Goal: Task Accomplishment & Management: Use online tool/utility

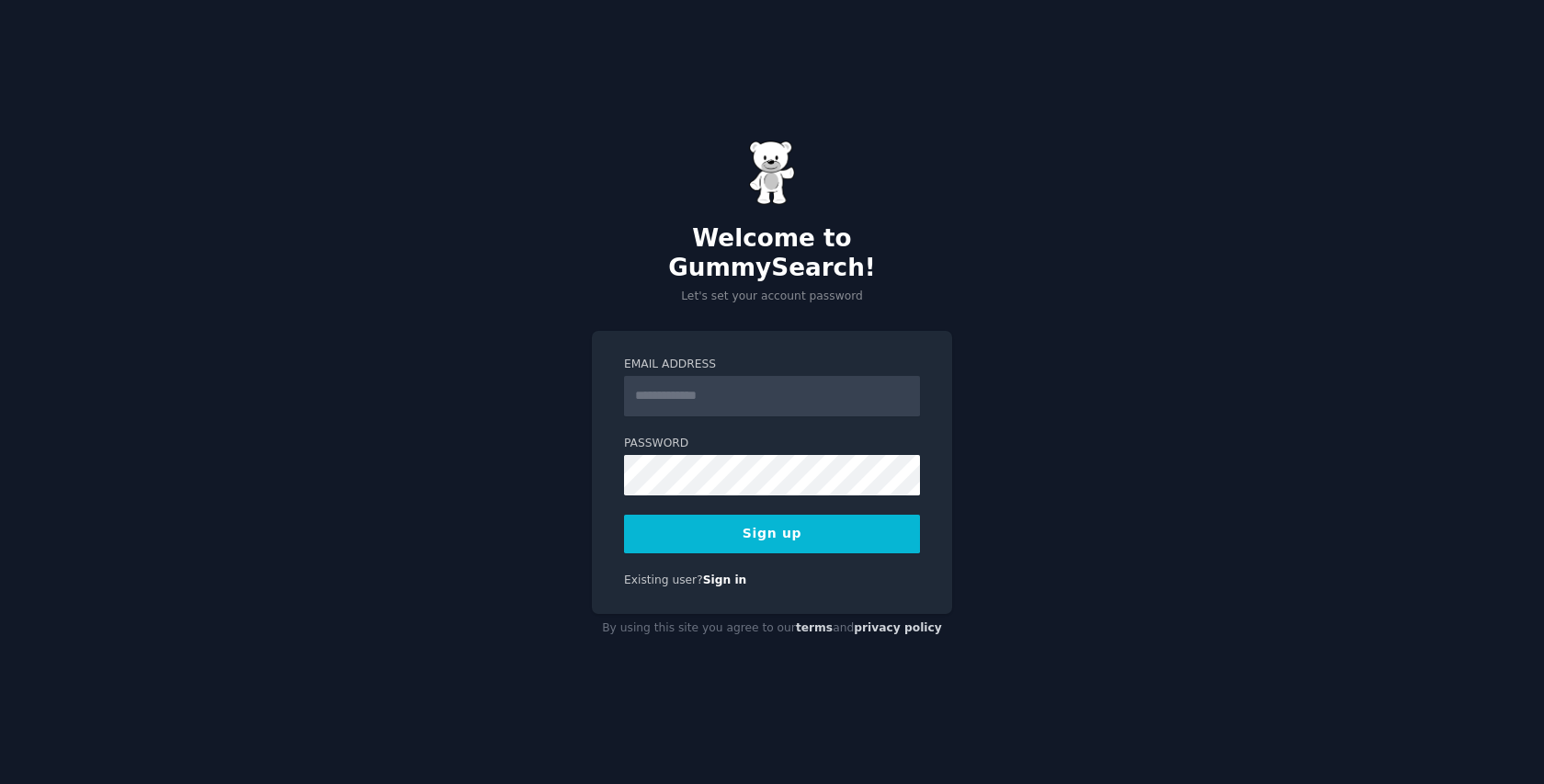
click at [728, 376] on input "Email Address" at bounding box center [772, 395] width 296 height 41
type input "**********"
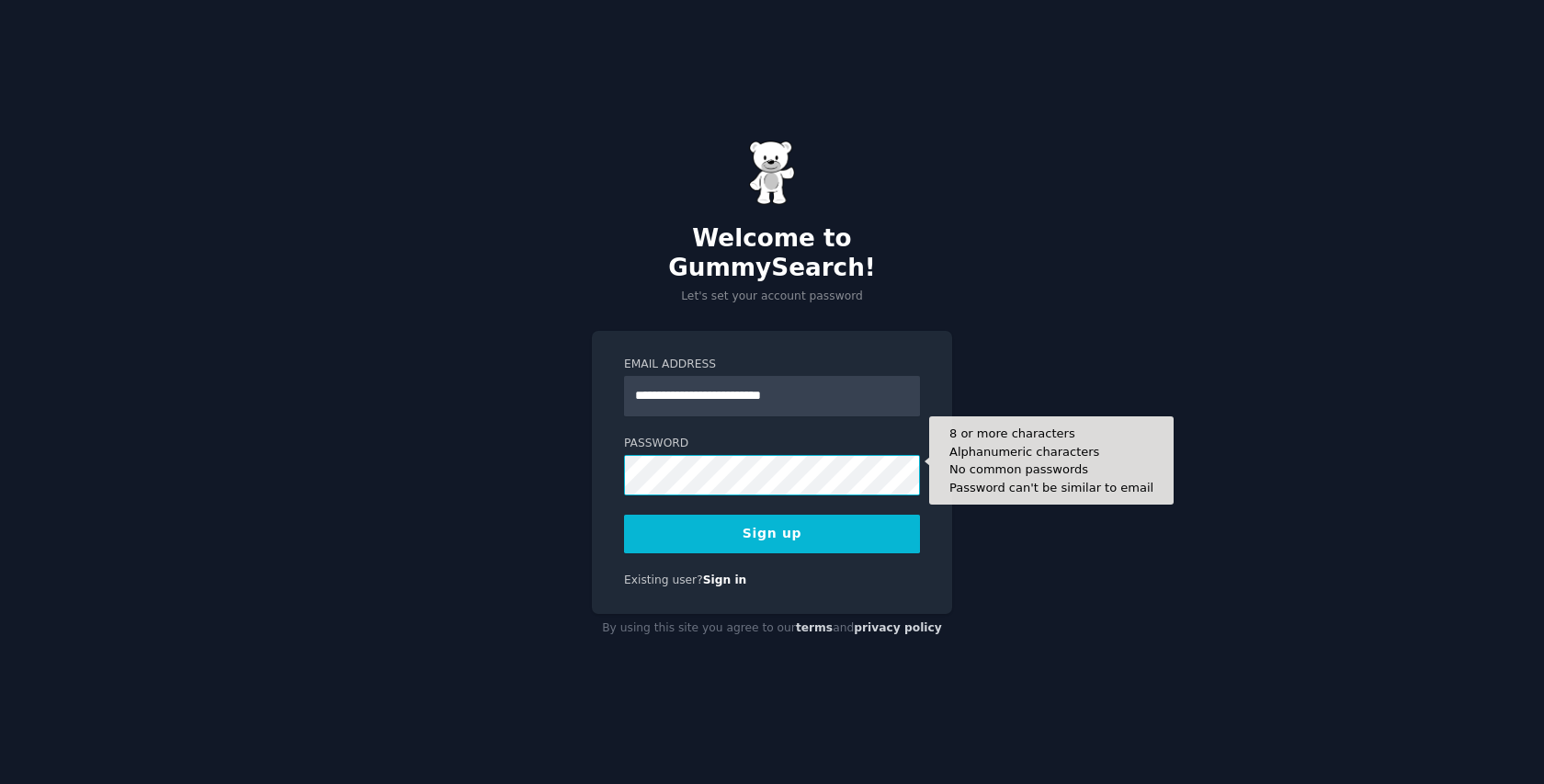
click at [616, 456] on div "**********" at bounding box center [772, 473] width 360 height 284
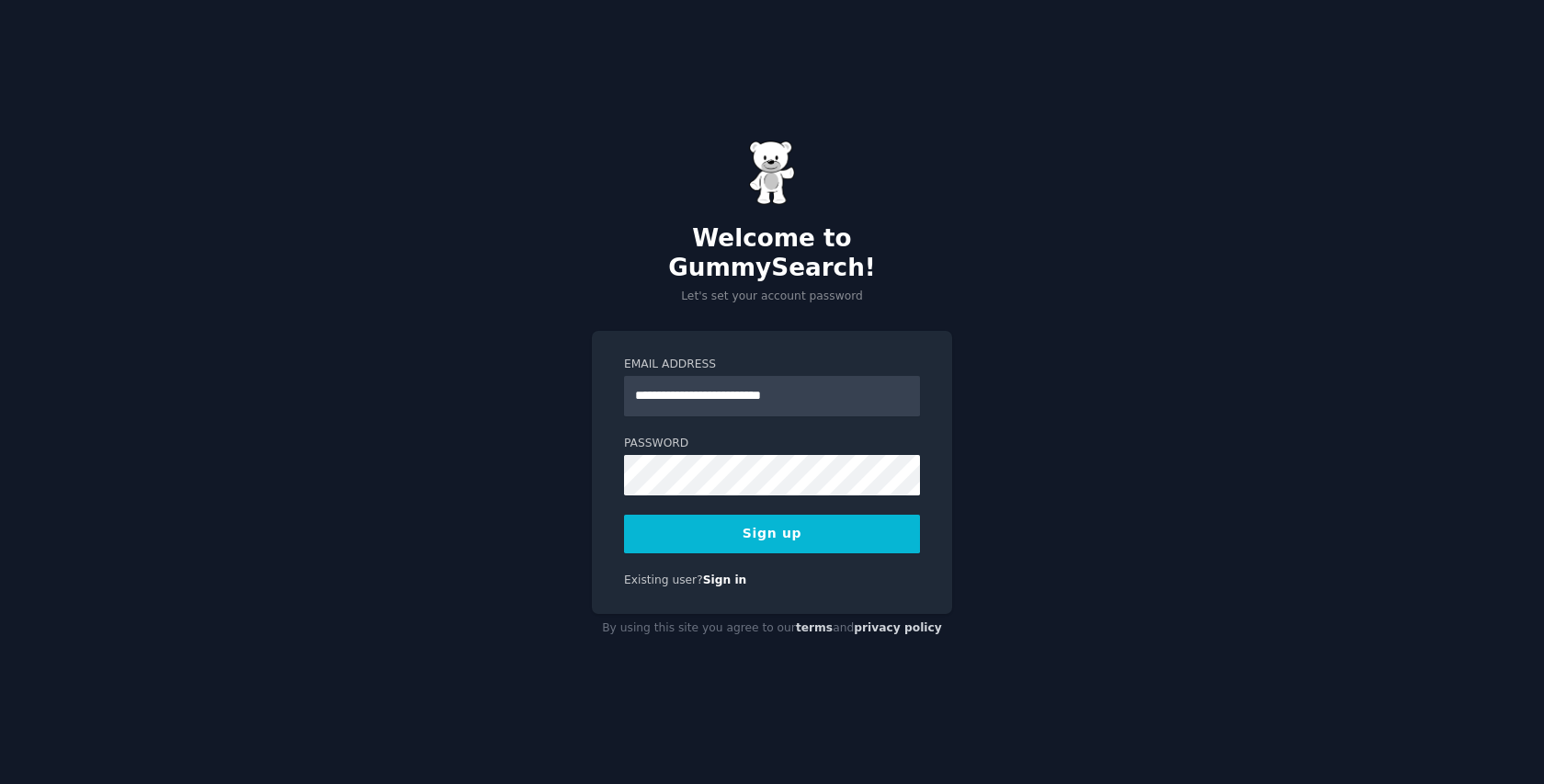
click at [851, 528] on button "Sign up" at bounding box center [772, 534] width 296 height 39
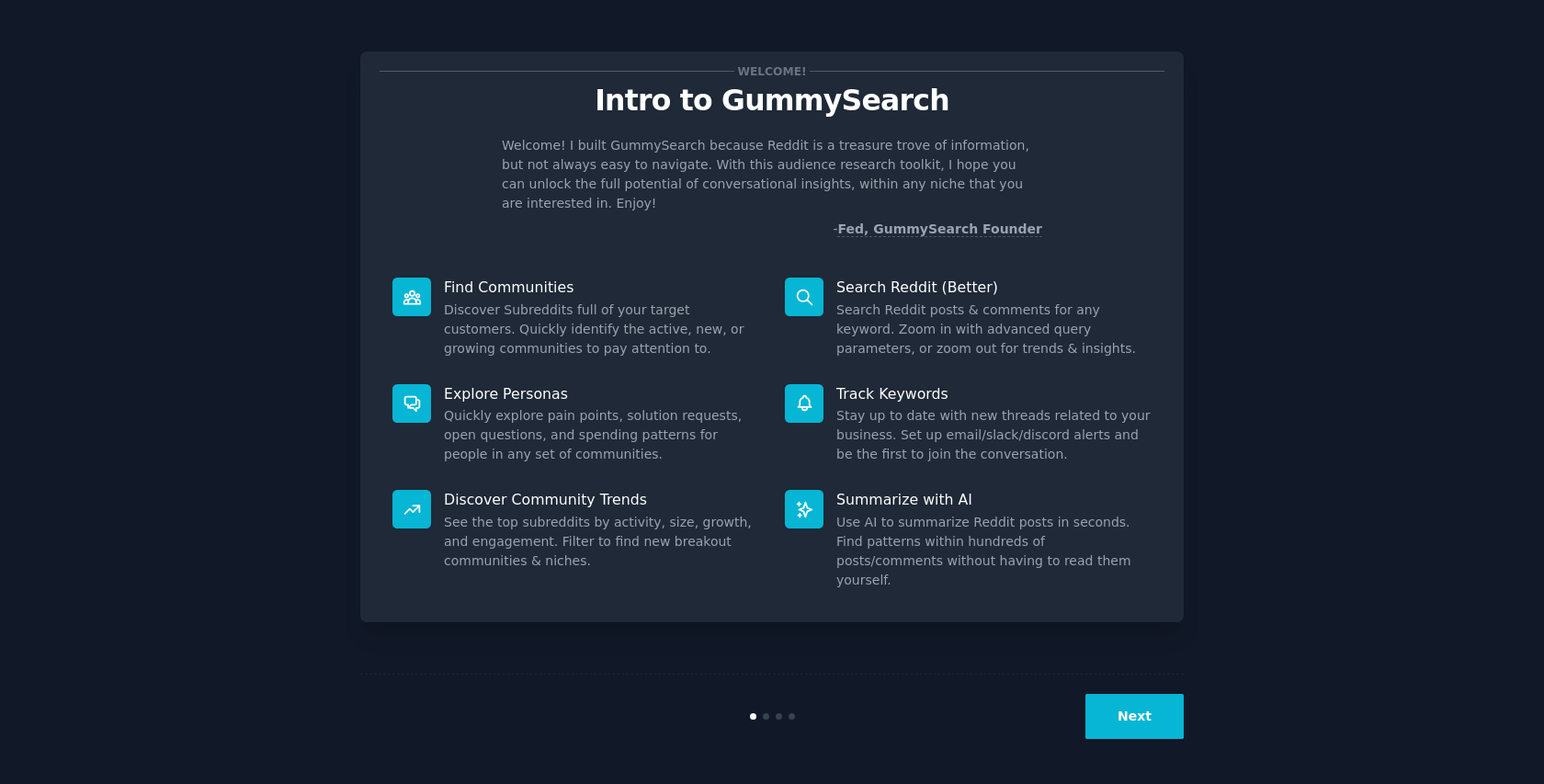
click at [1122, 712] on button "Next" at bounding box center [1134, 715] width 98 height 45
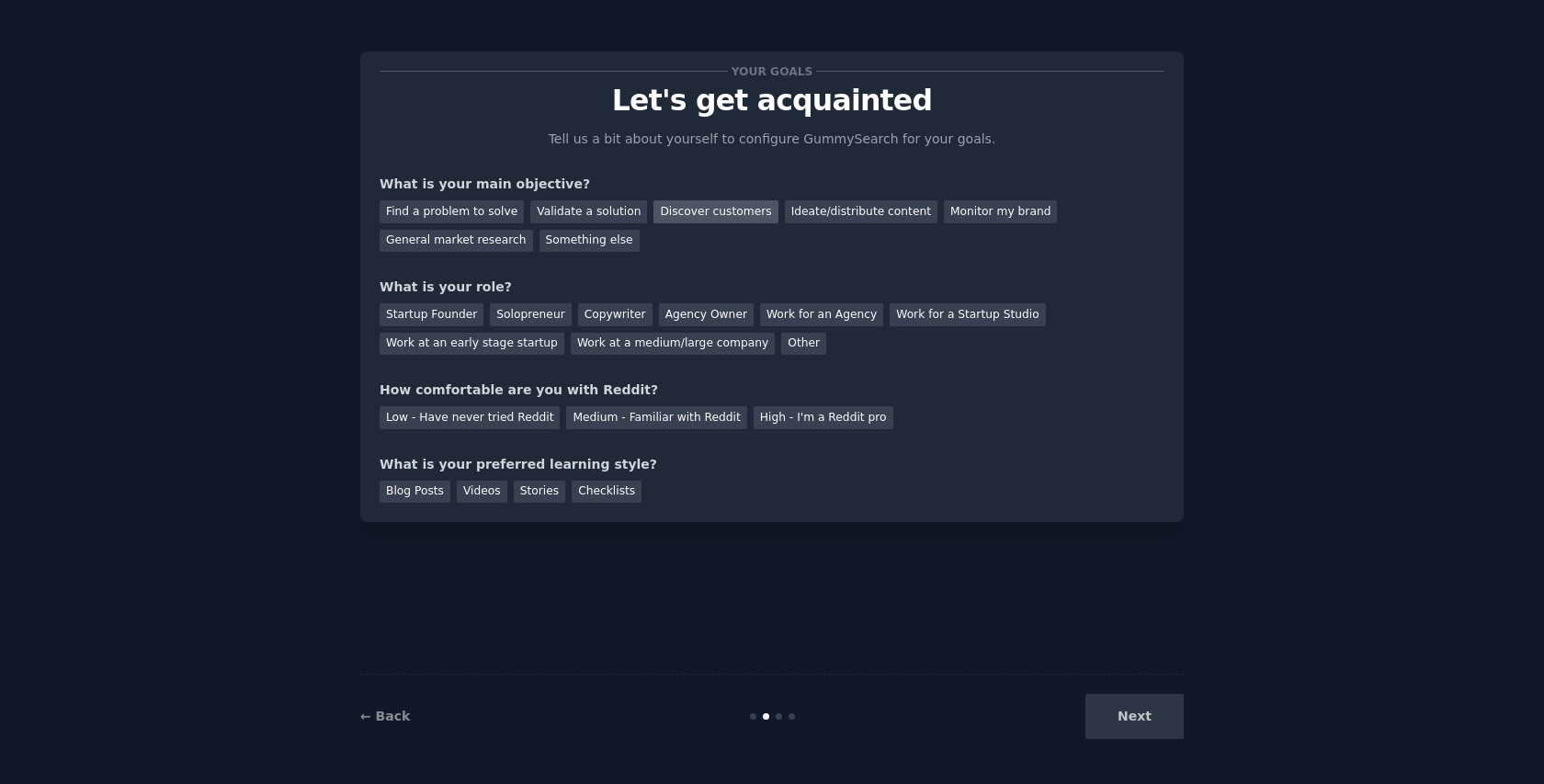
click at [698, 217] on div "Discover customers" at bounding box center [715, 212] width 124 height 23
click at [944, 214] on div "Monitor my brand" at bounding box center [1001, 212] width 113 height 23
click at [449, 321] on div "Startup Founder" at bounding box center [431, 314] width 103 height 23
click at [956, 316] on div "Work for a Startup Studio" at bounding box center [967, 314] width 155 height 23
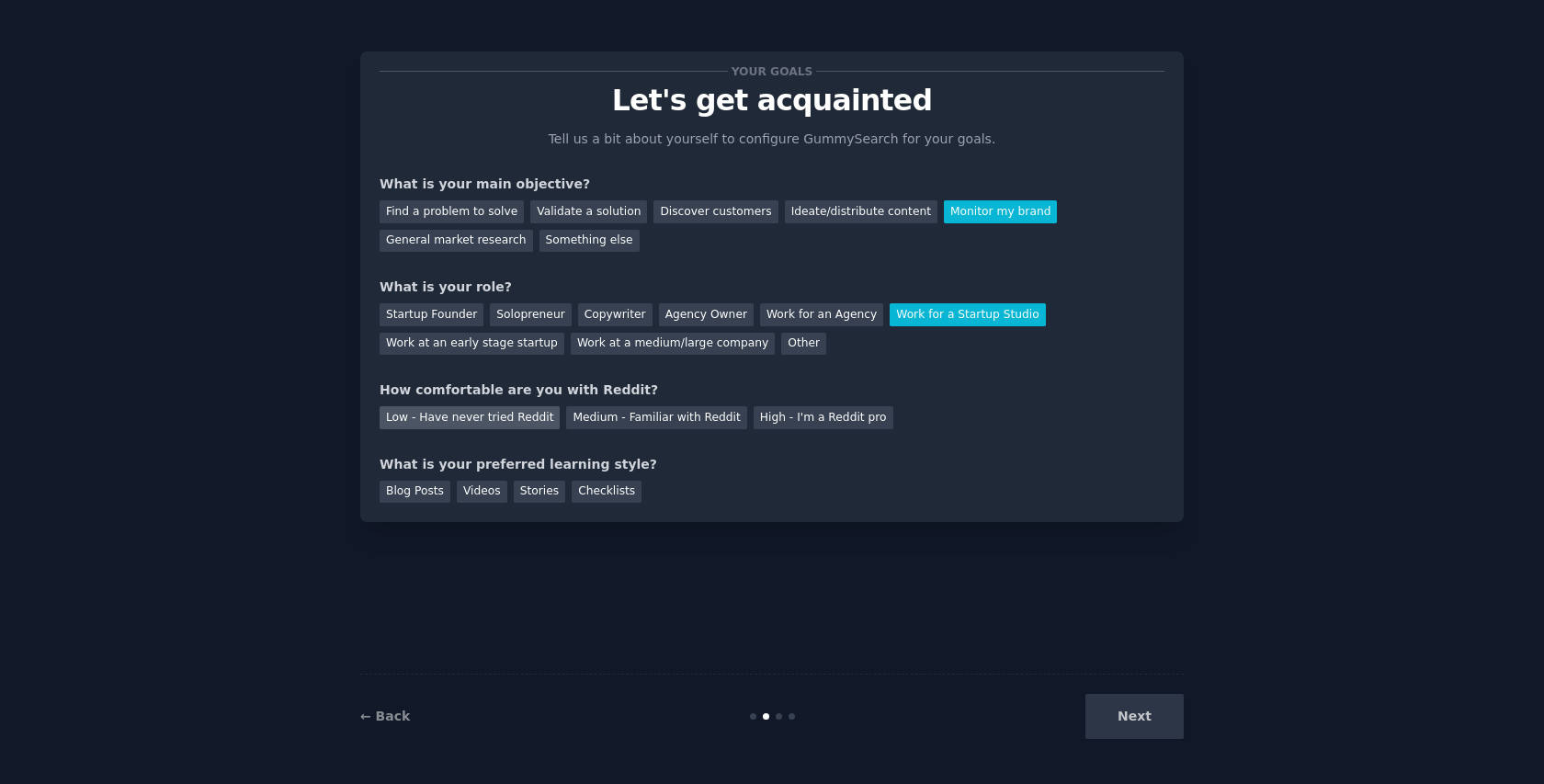
click at [508, 416] on div "Low - Have never tried Reddit" at bounding box center [469, 417] width 180 height 23
click at [556, 492] on div "Stories" at bounding box center [540, 492] width 52 height 23
click at [1153, 706] on button "Next" at bounding box center [1134, 715] width 98 height 45
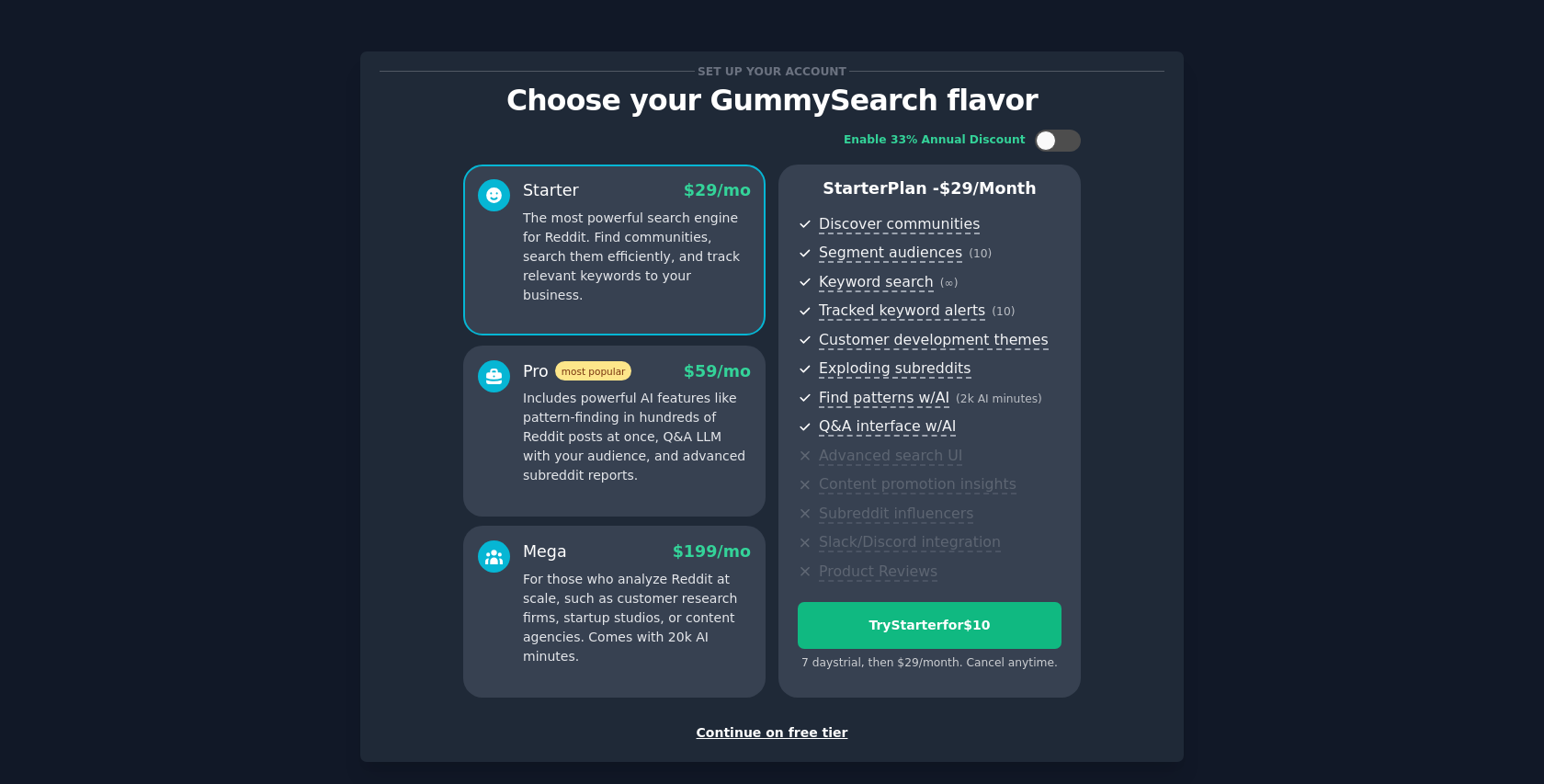
click at [775, 729] on div "Continue on free tier" at bounding box center [772, 732] width 785 height 19
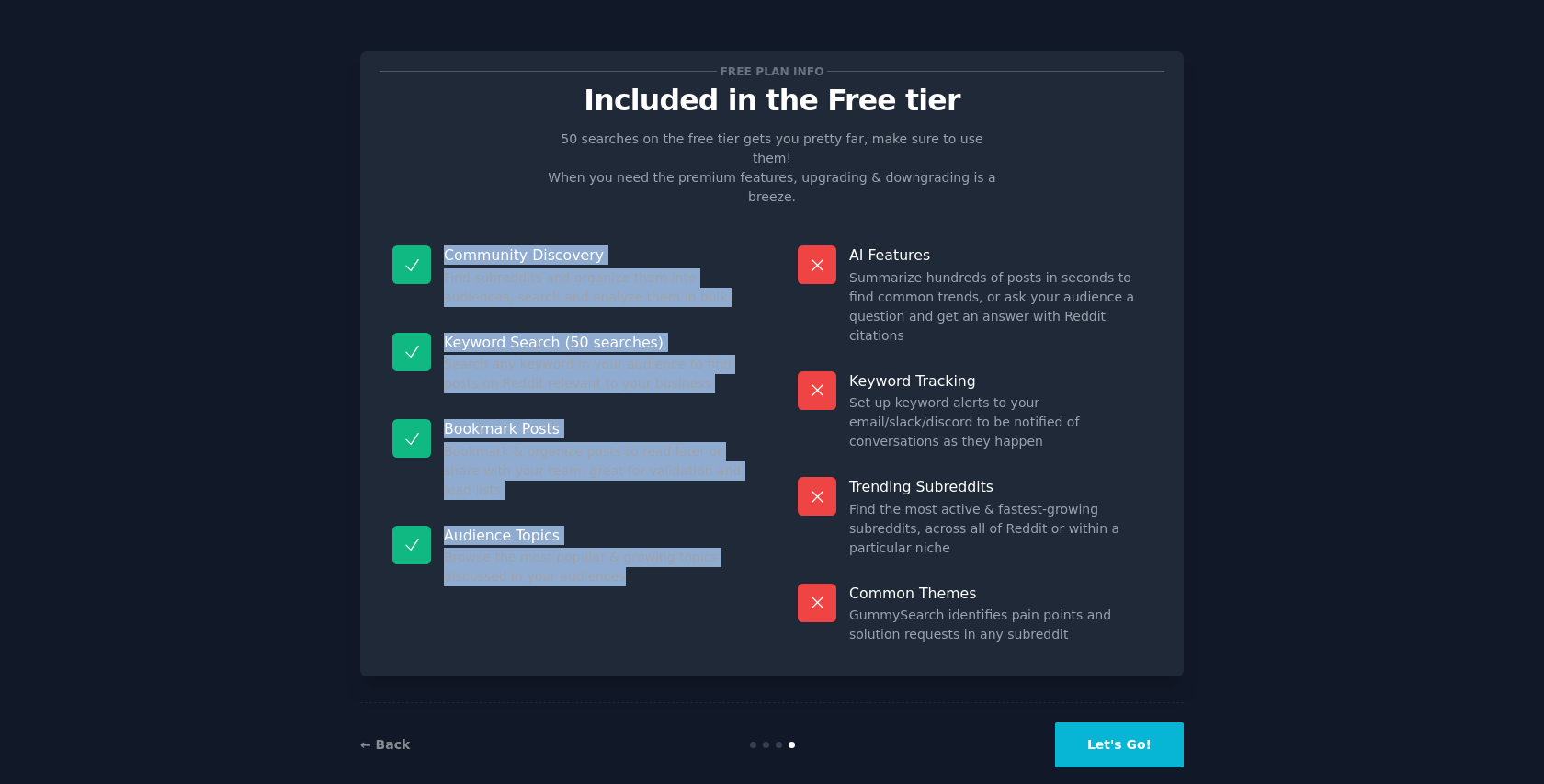
drag, startPoint x: 616, startPoint y: 519, endPoint x: 386, endPoint y: 210, distance: 385.2
click at [386, 233] on dl "Community Discovery Find subreddits and organize them into audiences, search an…" at bounding box center [570, 444] width 380 height 424
copy dl "Community Discovery Find subreddits and organize them into audiences, search an…"
click at [1107, 722] on button "Let's Go!" at bounding box center [1119, 744] width 128 height 45
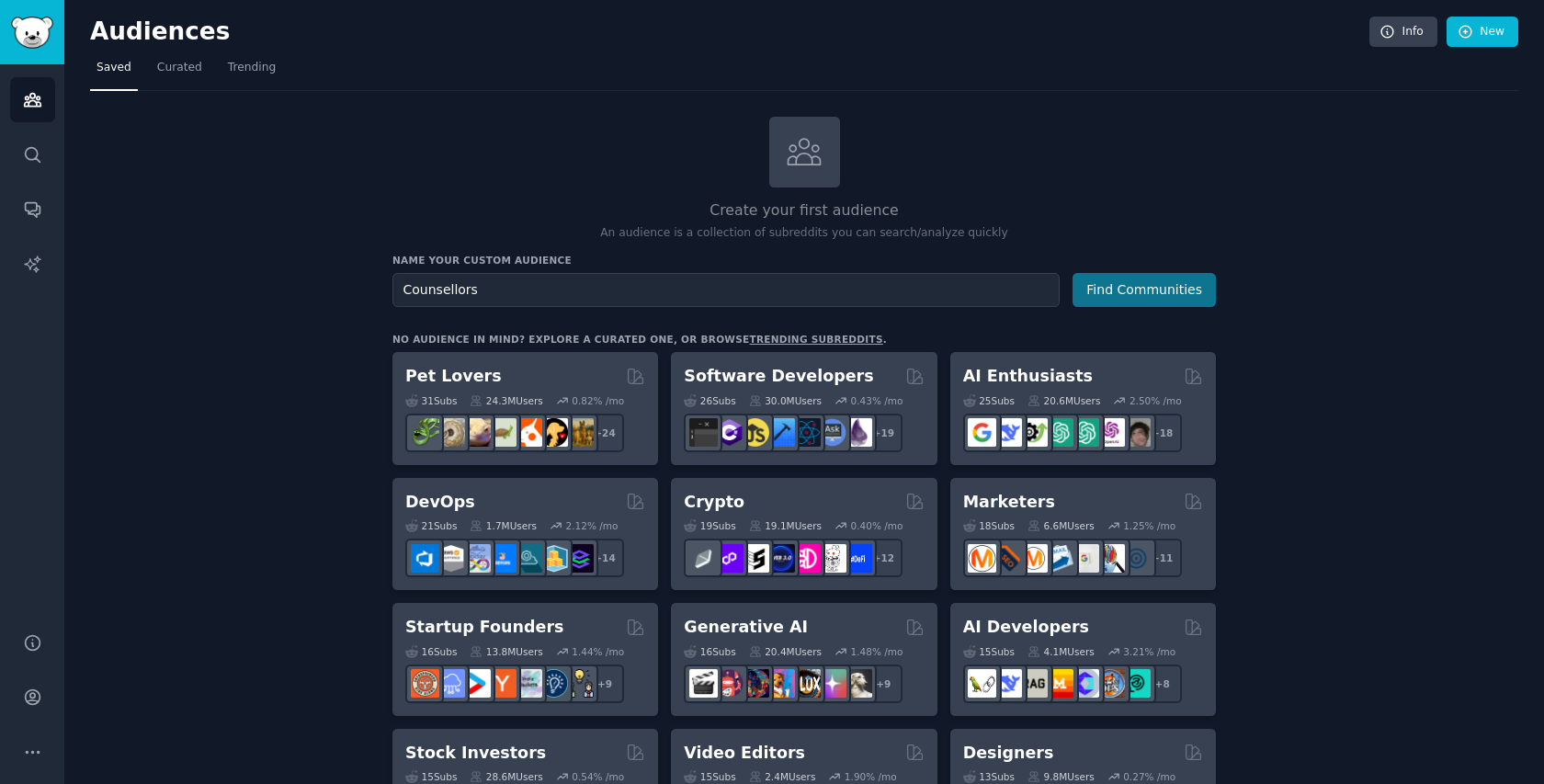
type input "Counsellors"
click at [1121, 294] on button "Find Communities" at bounding box center [1144, 290] width 143 height 34
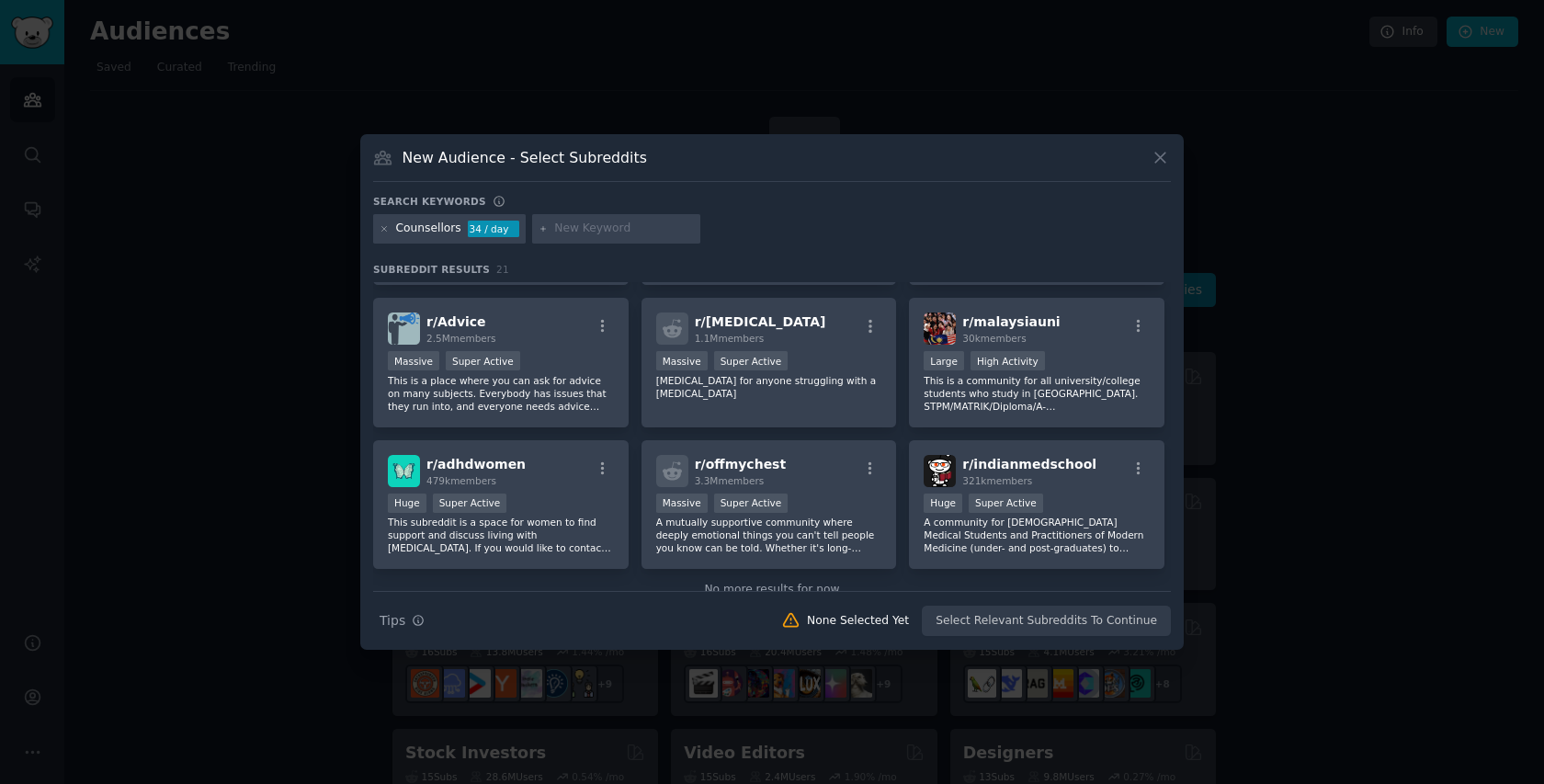
scroll to position [736, 0]
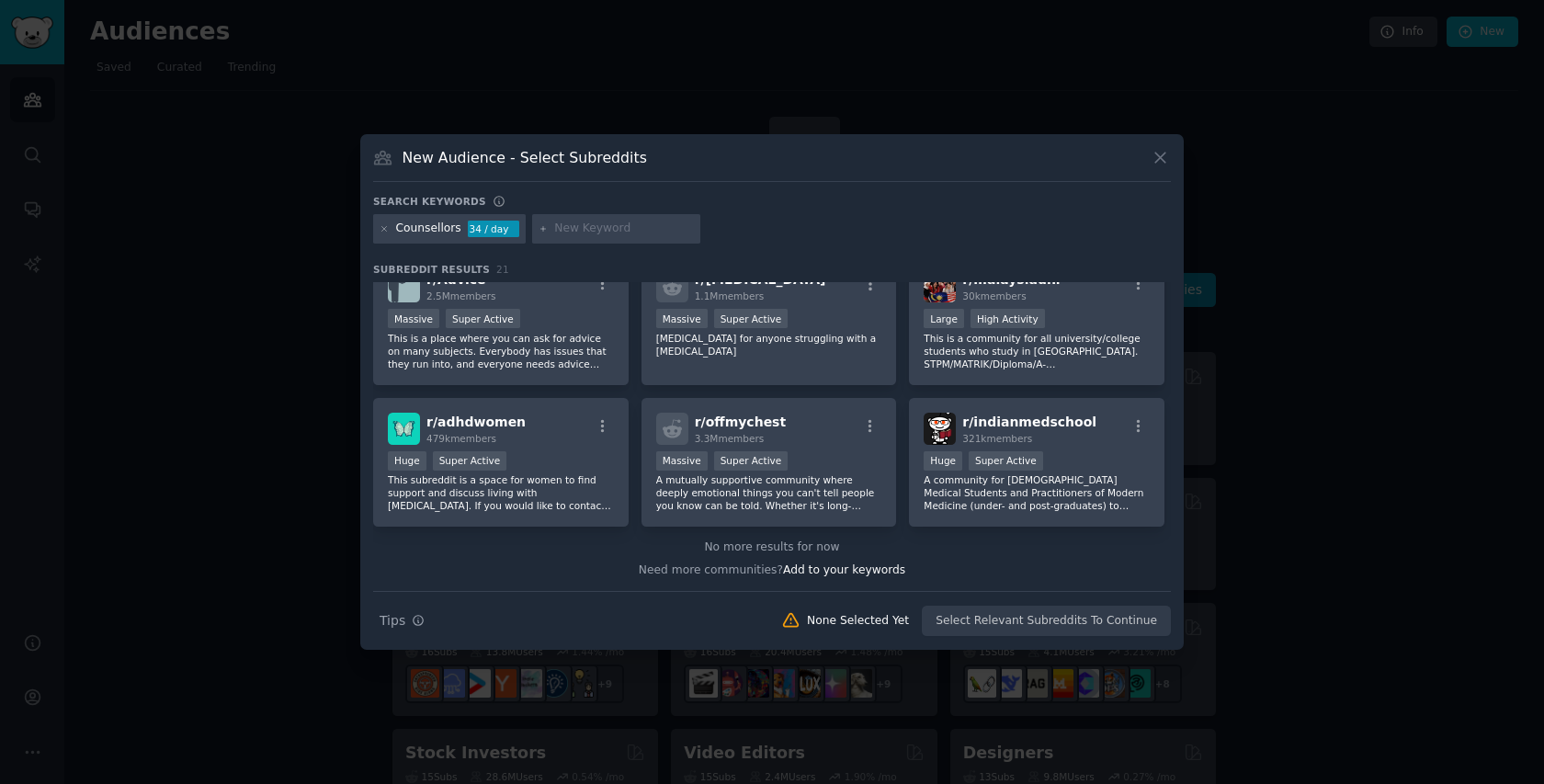
click at [1160, 152] on icon at bounding box center [1160, 157] width 19 height 19
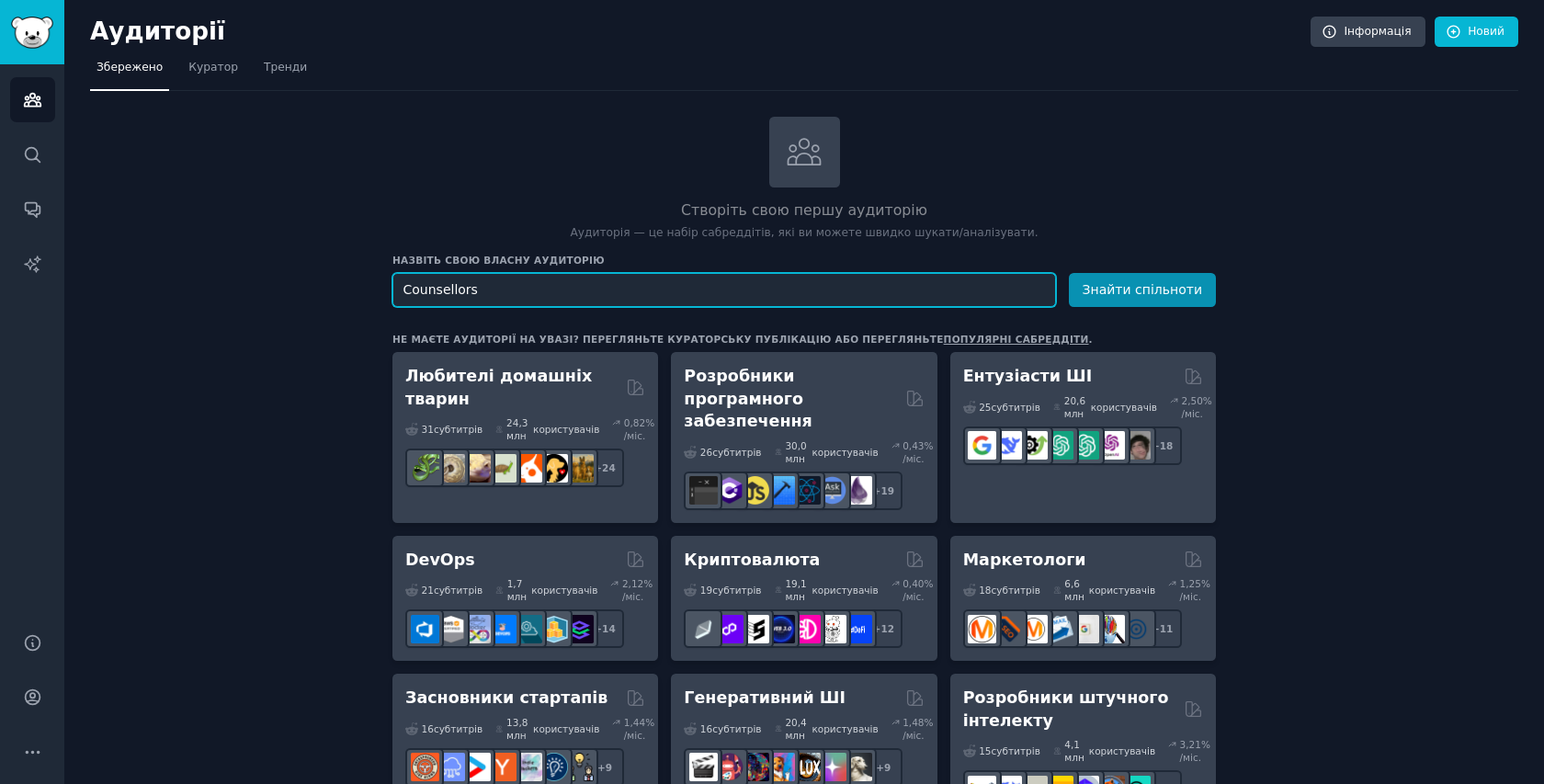
click at [491, 288] on input "Counsellors" at bounding box center [725, 290] width 664 height 34
drag, startPoint x: 468, startPoint y: 287, endPoint x: 395, endPoint y: 287, distance: 73.0
click at [395, 287] on input "Counsellors" at bounding box center [725, 290] width 664 height 34
click at [415, 289] on input "Psycologists" at bounding box center [725, 290] width 664 height 34
drag, startPoint x: 485, startPoint y: 287, endPoint x: 409, endPoint y: 288, distance: 76.0
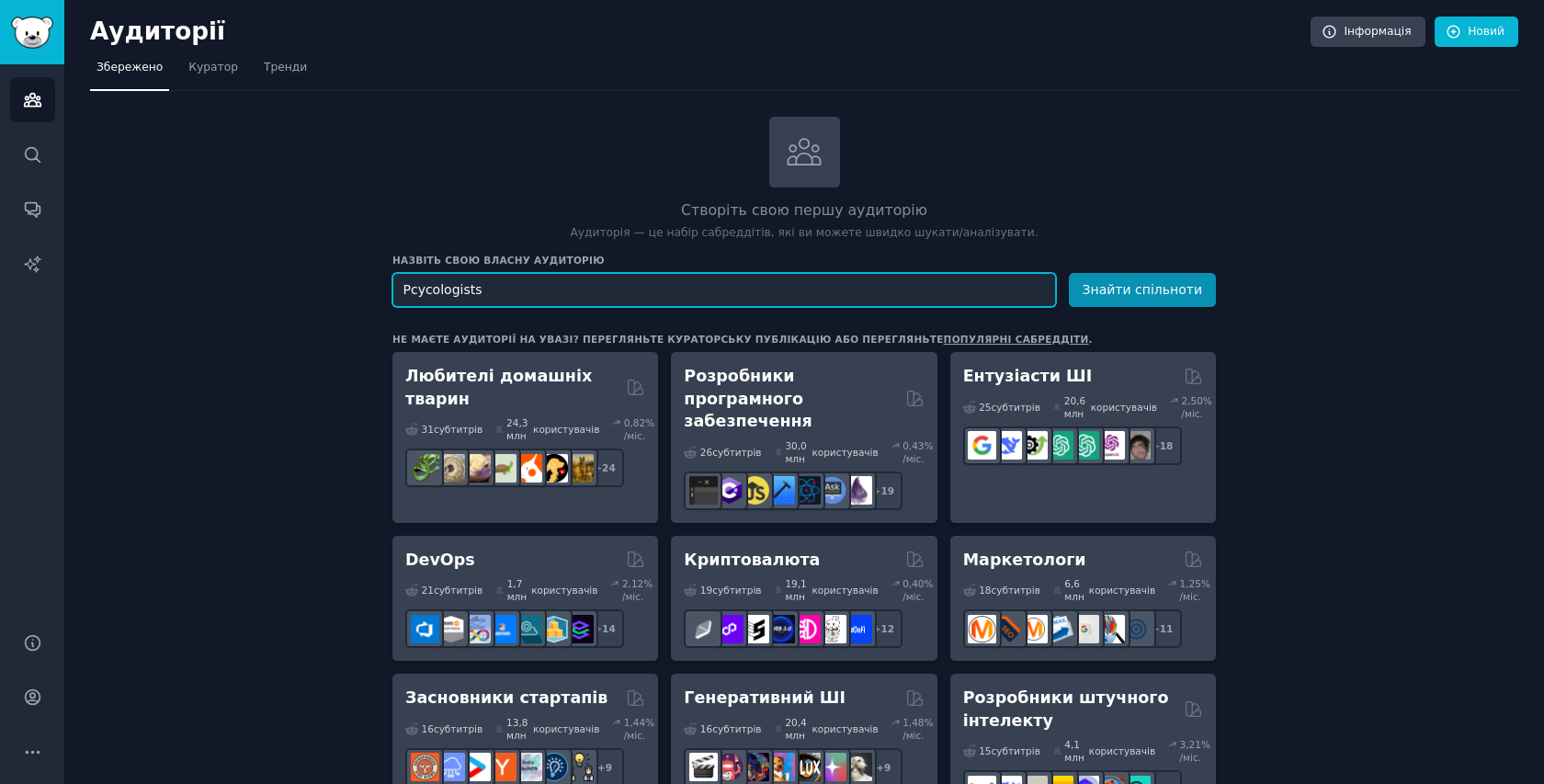
click at [409, 288] on input "Pcycologists" at bounding box center [725, 290] width 664 height 34
type input "Psycologists"
drag, startPoint x: 492, startPoint y: 288, endPoint x: 391, endPoint y: 293, distance: 101.1
click at [393, 293] on input "Psycologists" at bounding box center [725, 290] width 664 height 34
paste input "psychologists"
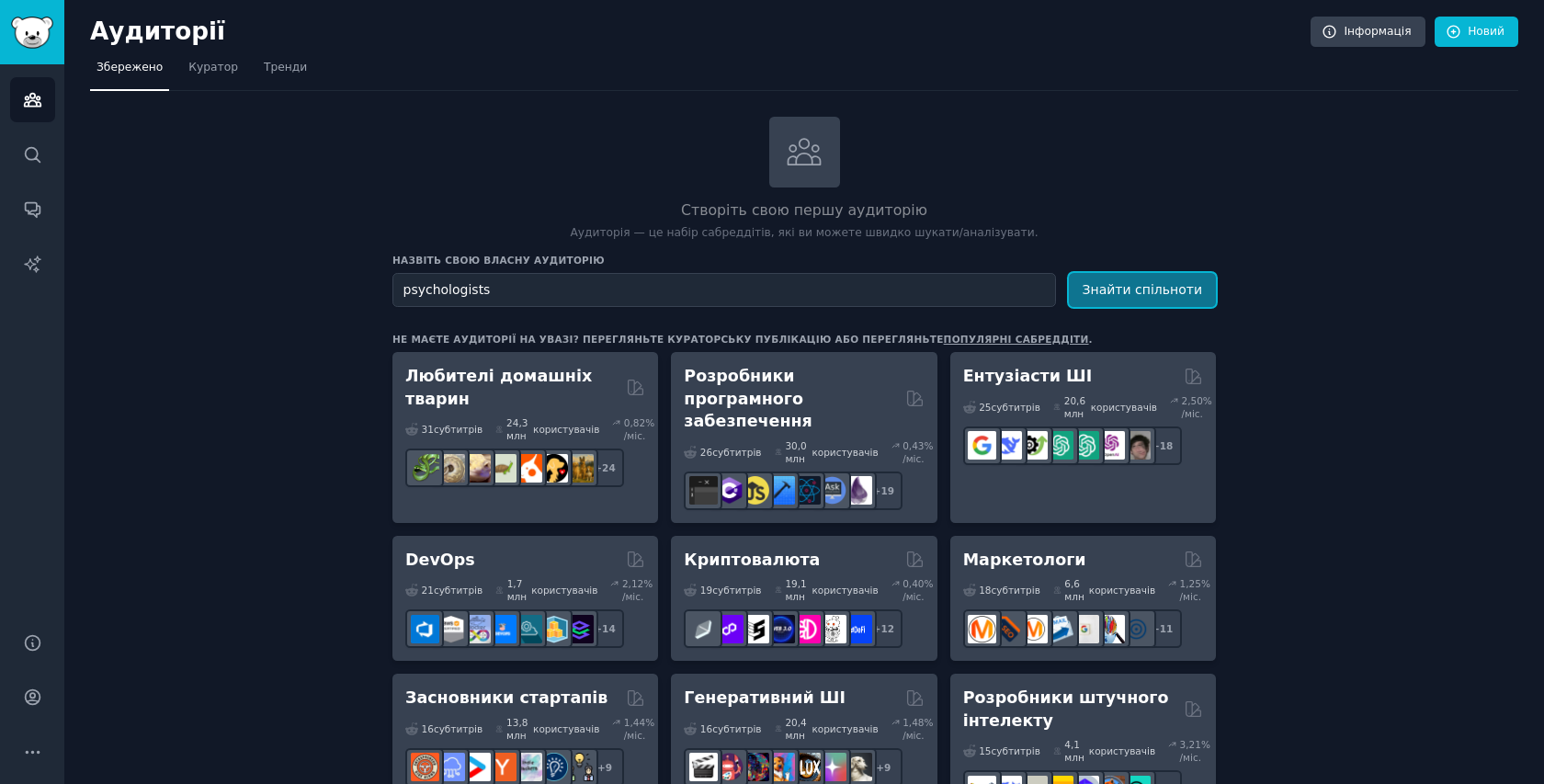
click at [1196, 288] on font "Знайти спільноти" at bounding box center [1142, 289] width 119 height 15
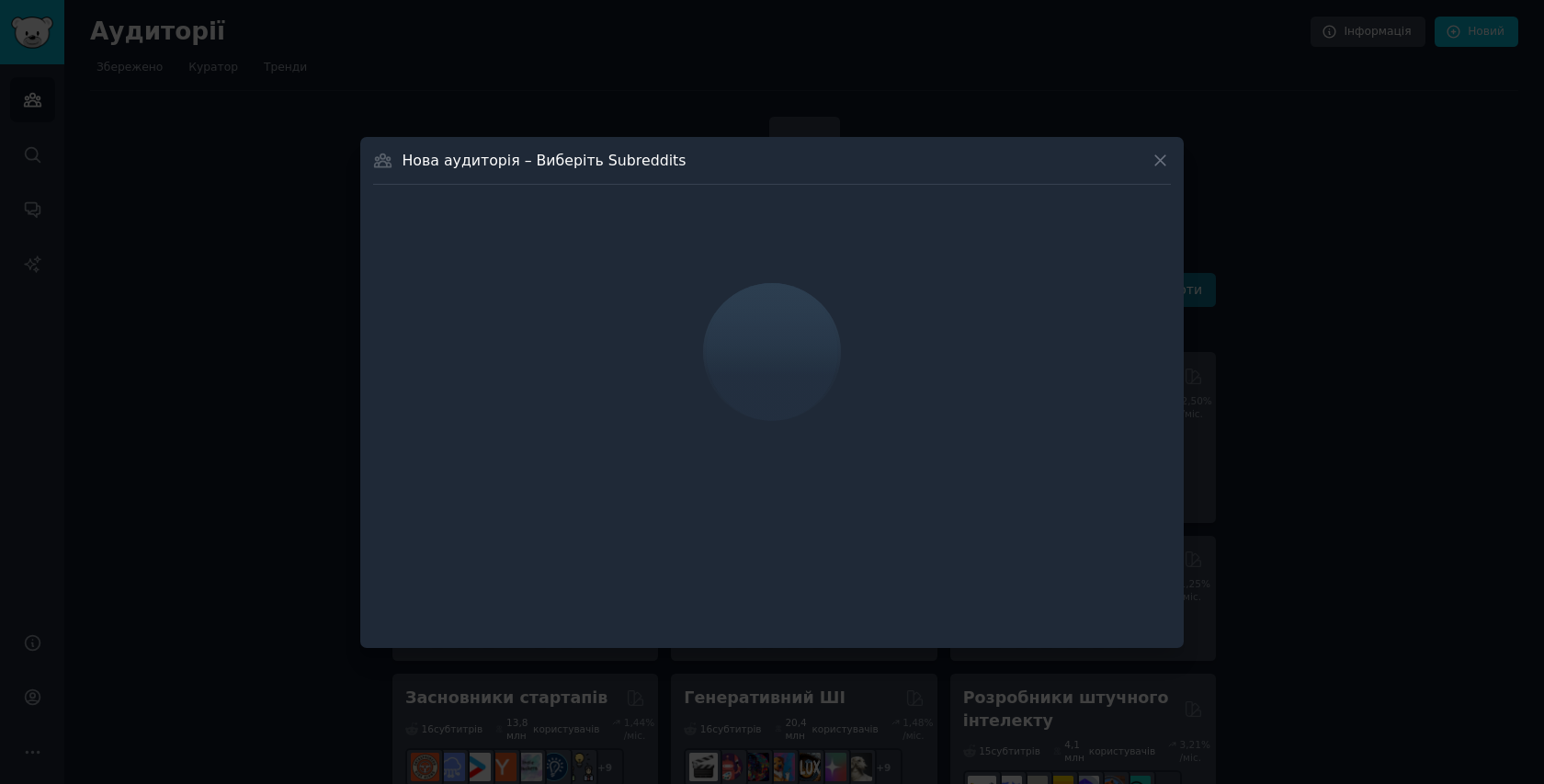
click at [1196, 288] on div at bounding box center [772, 392] width 1544 height 784
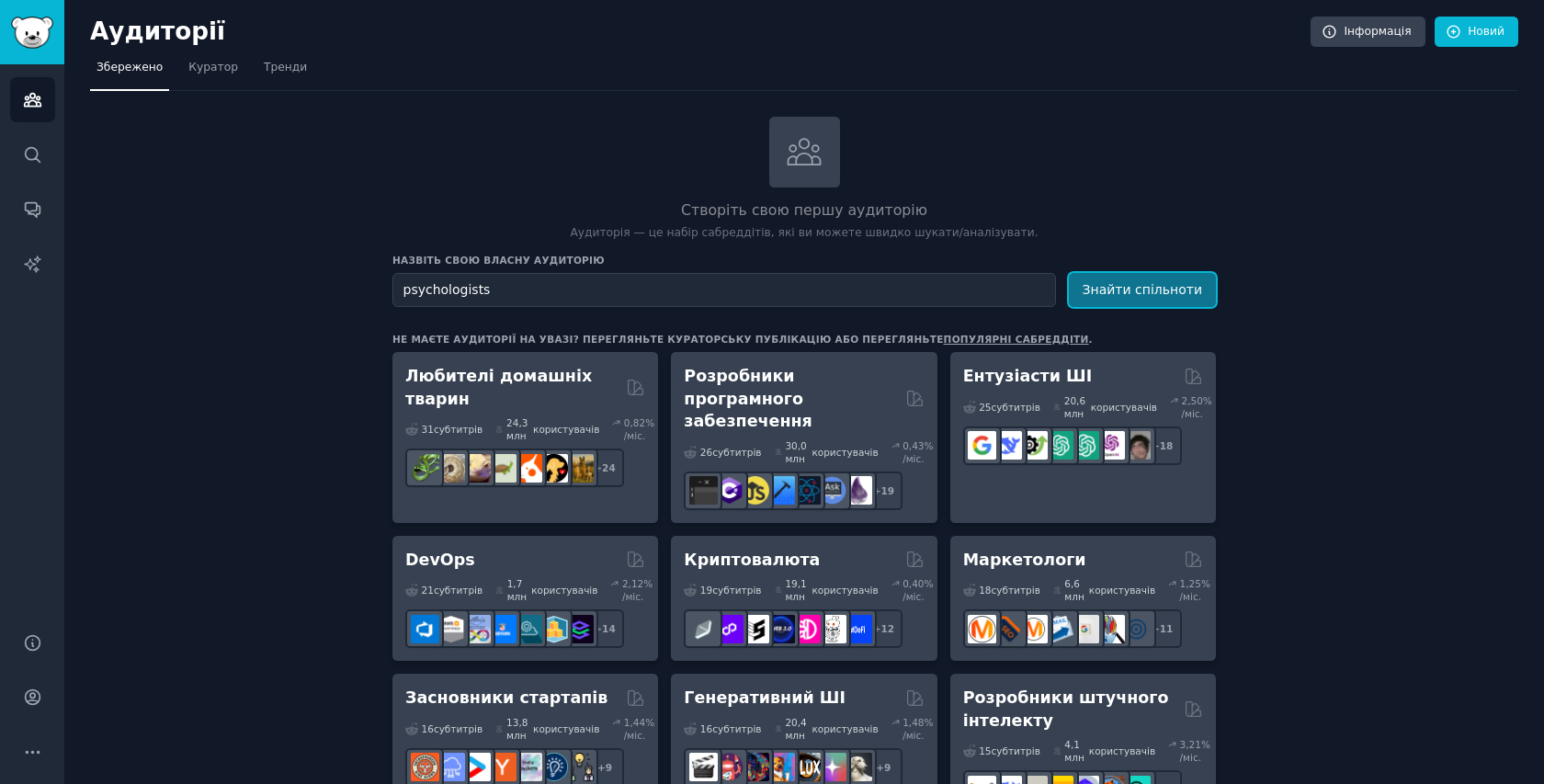
click at [1196, 288] on font "Знайти спільноти" at bounding box center [1142, 289] width 119 height 15
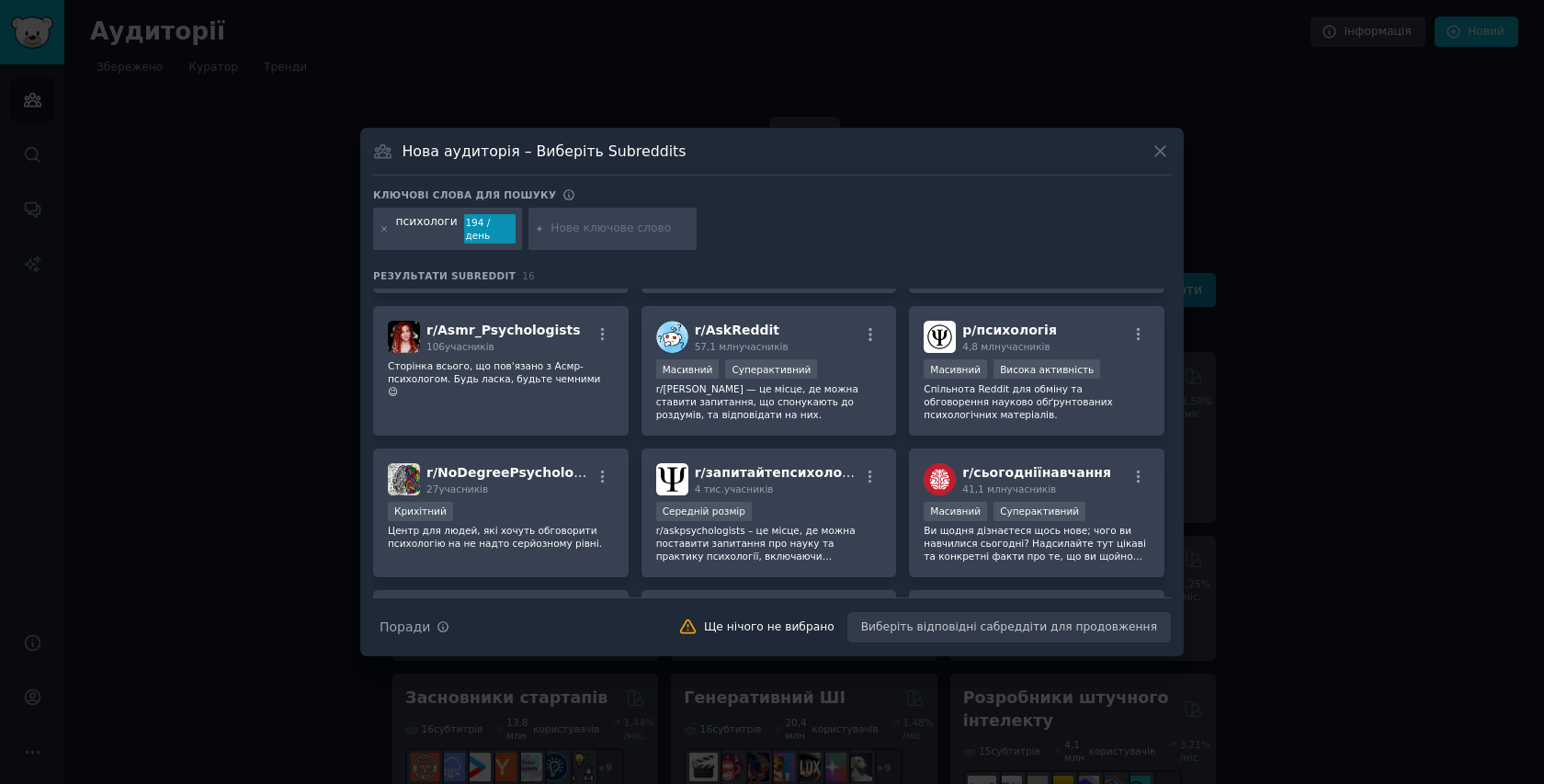
scroll to position [167, 0]
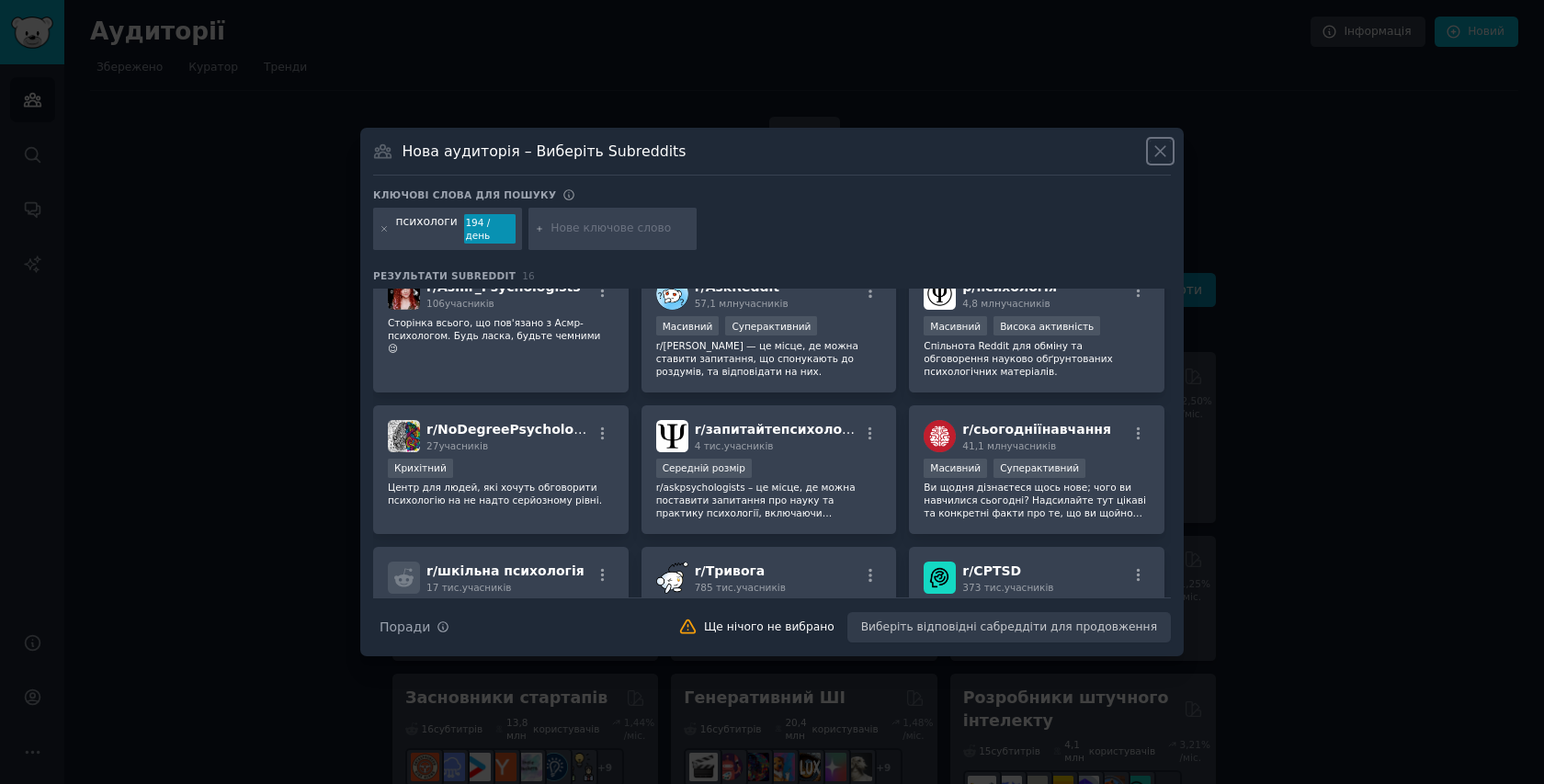
click at [1163, 154] on icon at bounding box center [1160, 152] width 10 height 10
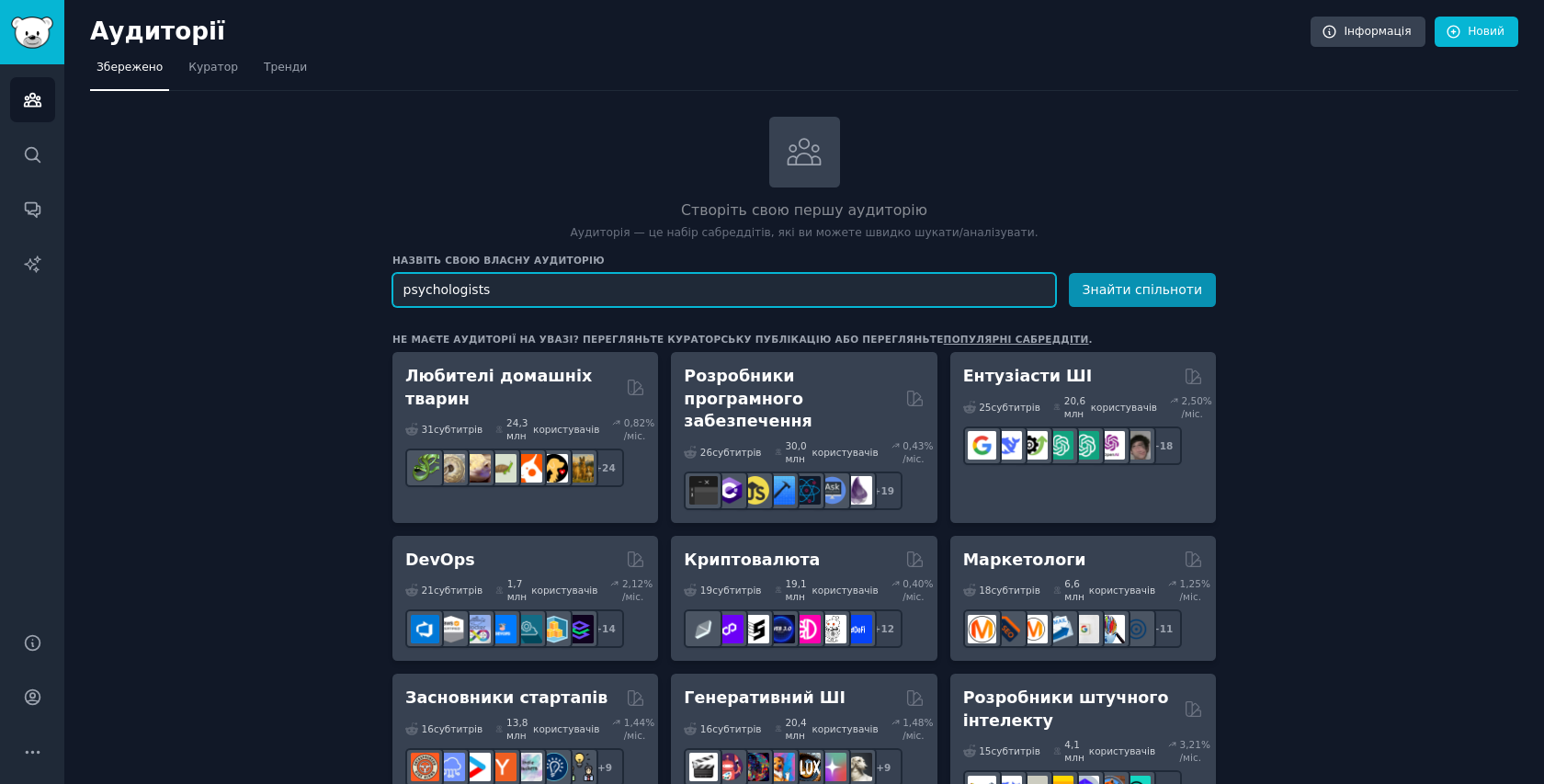
click at [543, 291] on input "psychologists" at bounding box center [725, 290] width 664 height 34
type input "p"
paste input "therapist, counsellor, psychologist, therapy, mental health support burnout, an…"
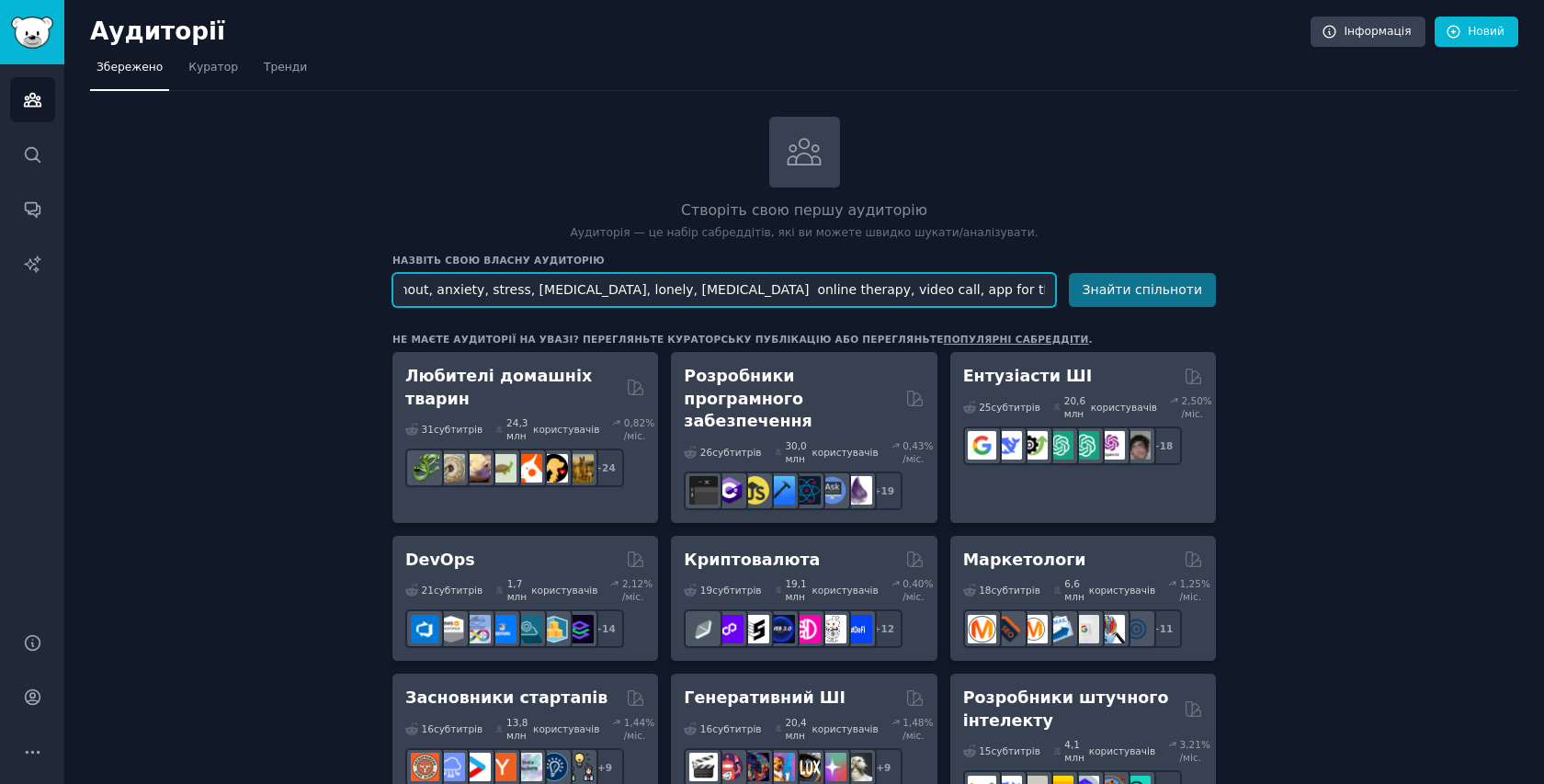
type input "therapist, counsellor, psychologist, therapy, mental health support burnout, an…"
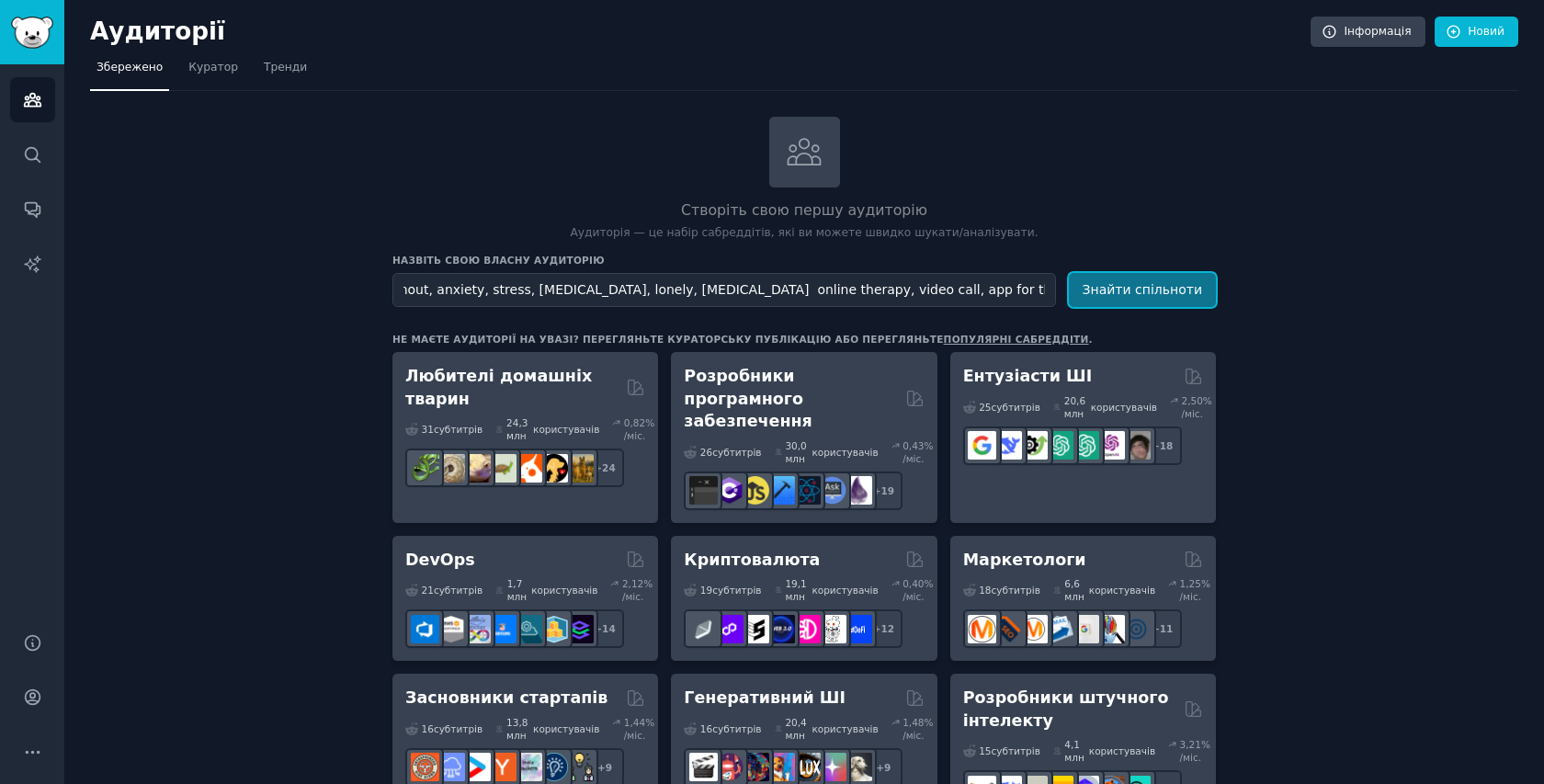
click at [1185, 275] on button "Знайти спільноти" at bounding box center [1142, 290] width 147 height 34
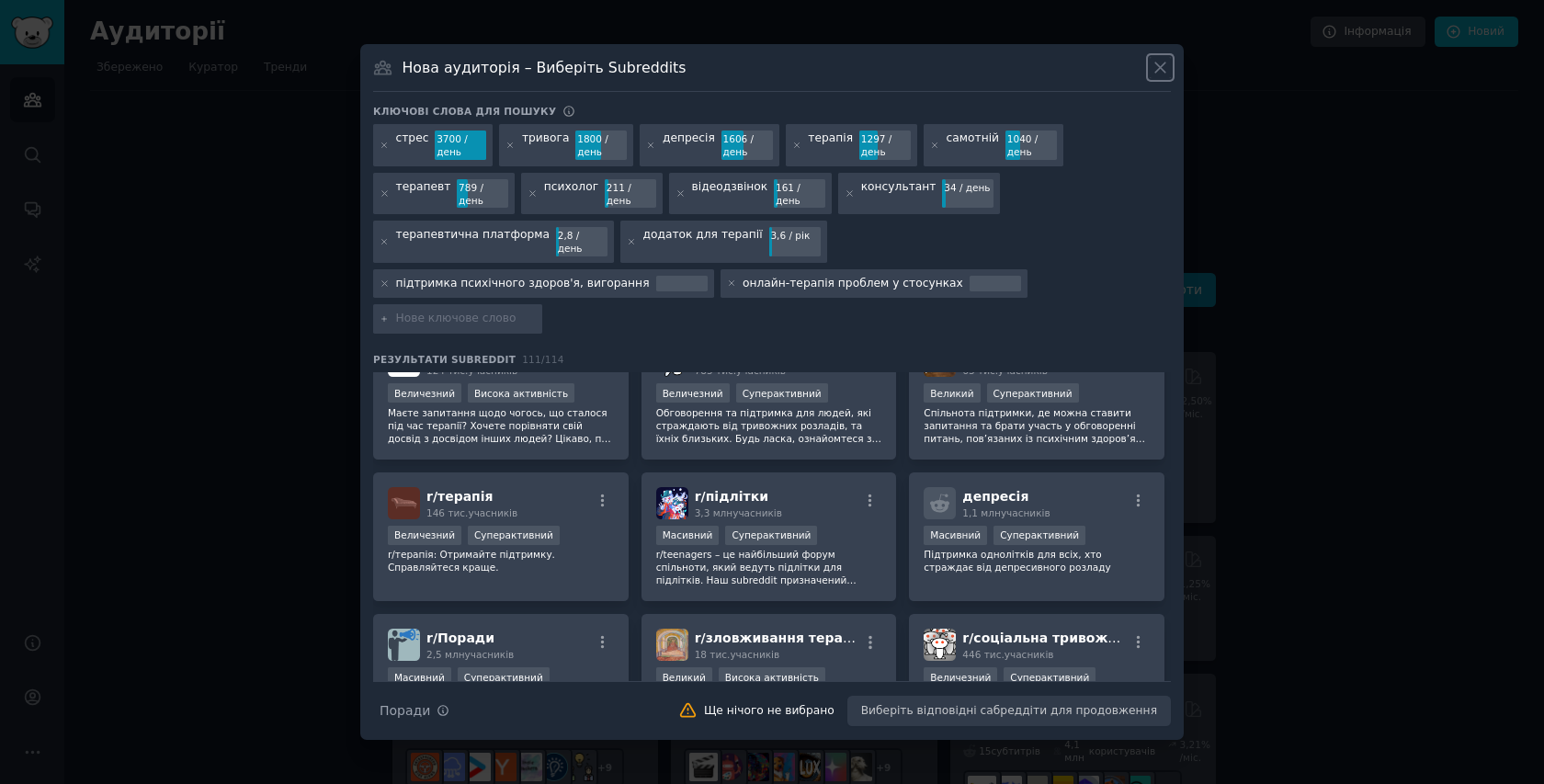
scroll to position [188, 0]
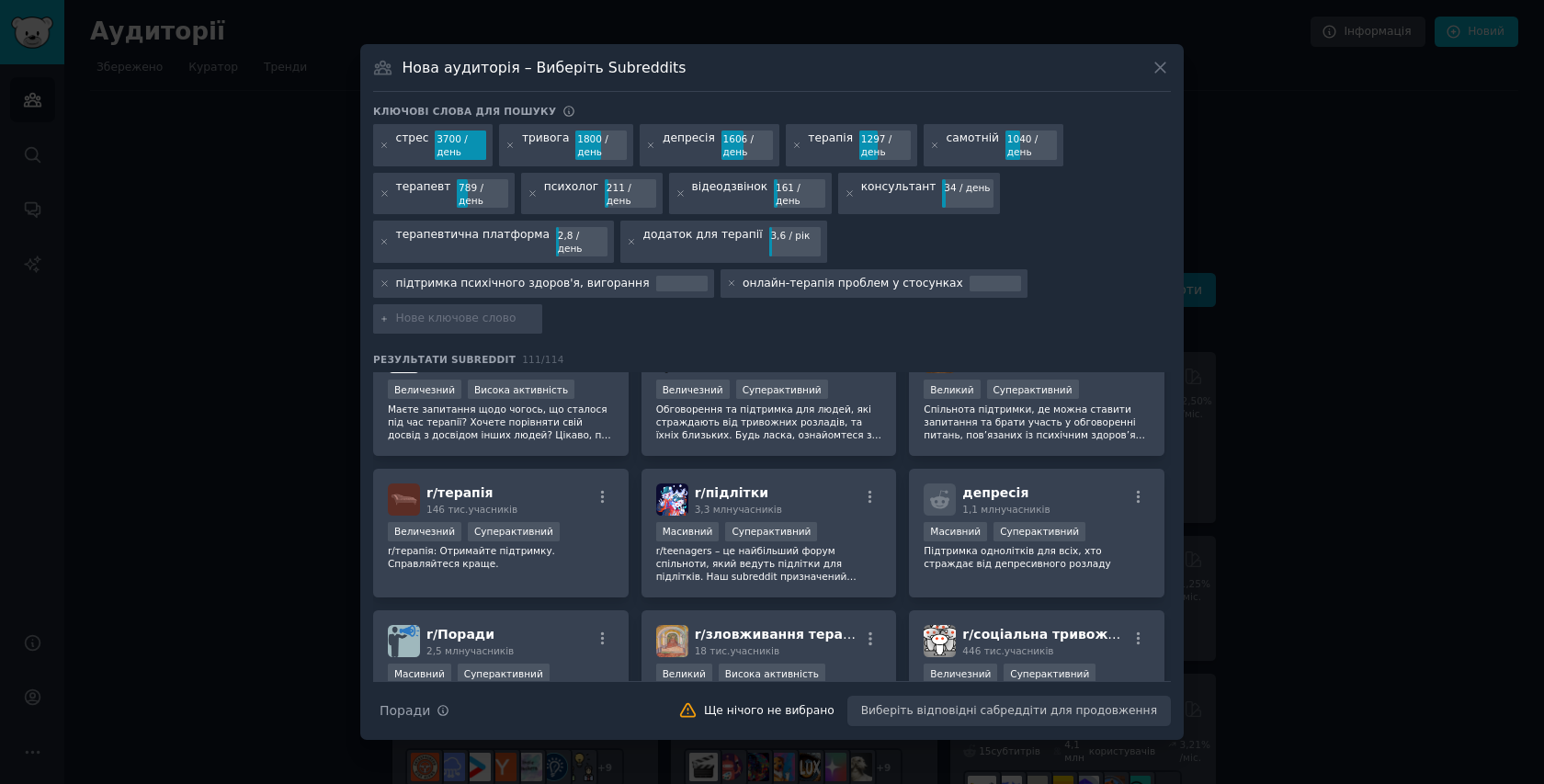
click at [905, 314] on div "стрес 3700 / день тривога 1800 / день депресія 1606 / день терапія 1297 / день …" at bounding box center [772, 232] width 798 height 216
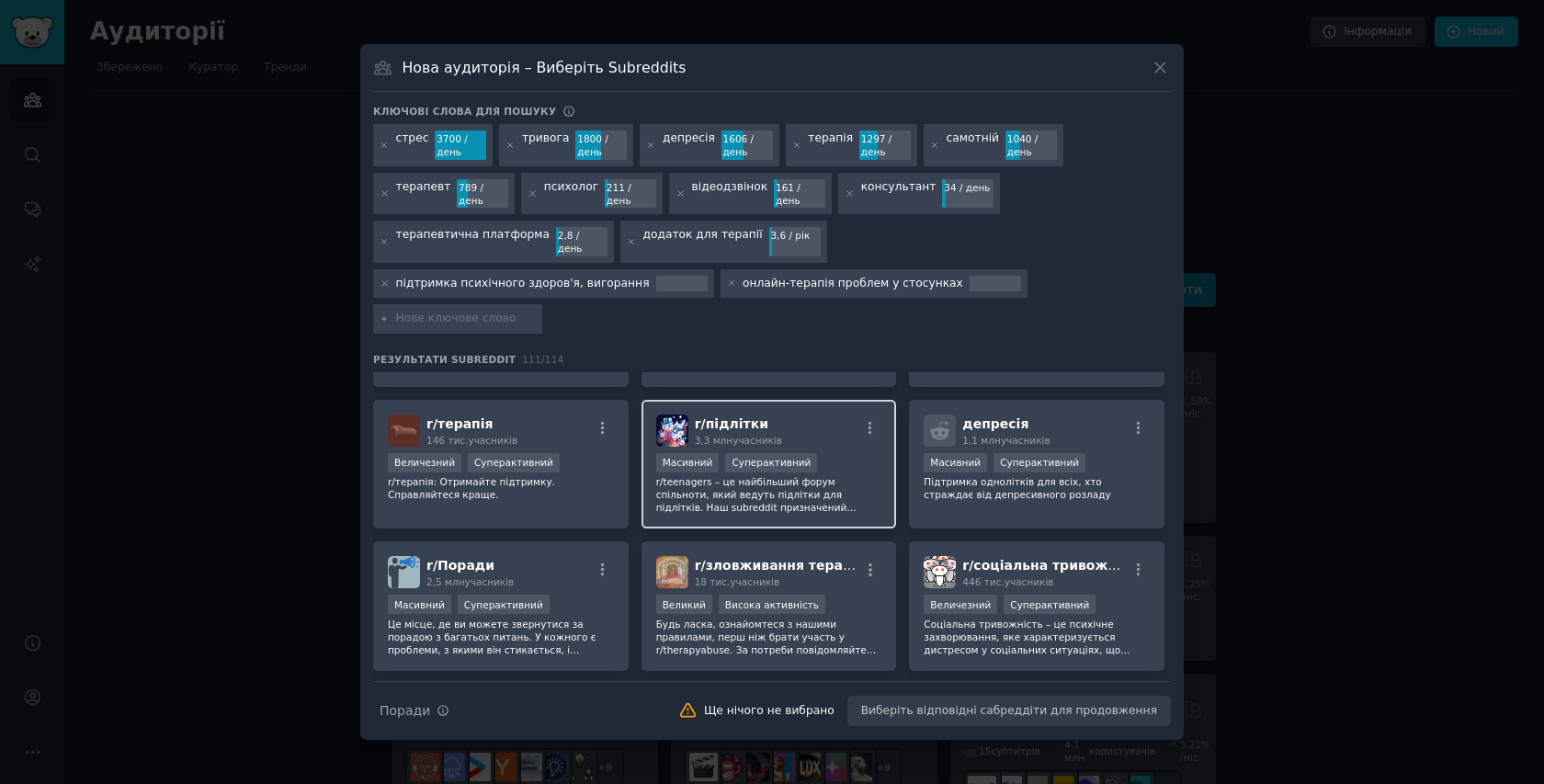
scroll to position [0, 0]
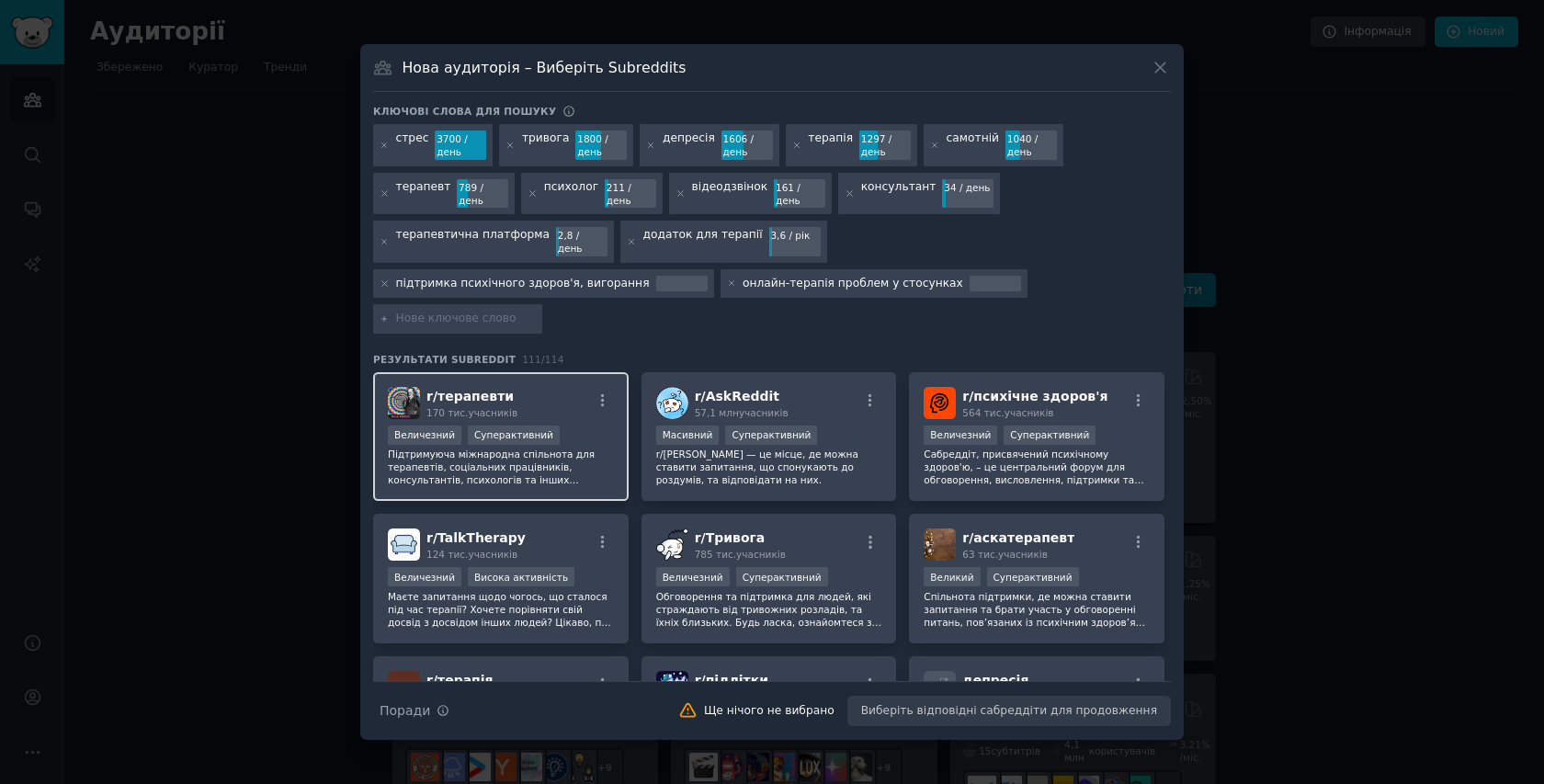
click at [580, 425] on div "Величезний Суперактивний" at bounding box center [500, 436] width 226 height 23
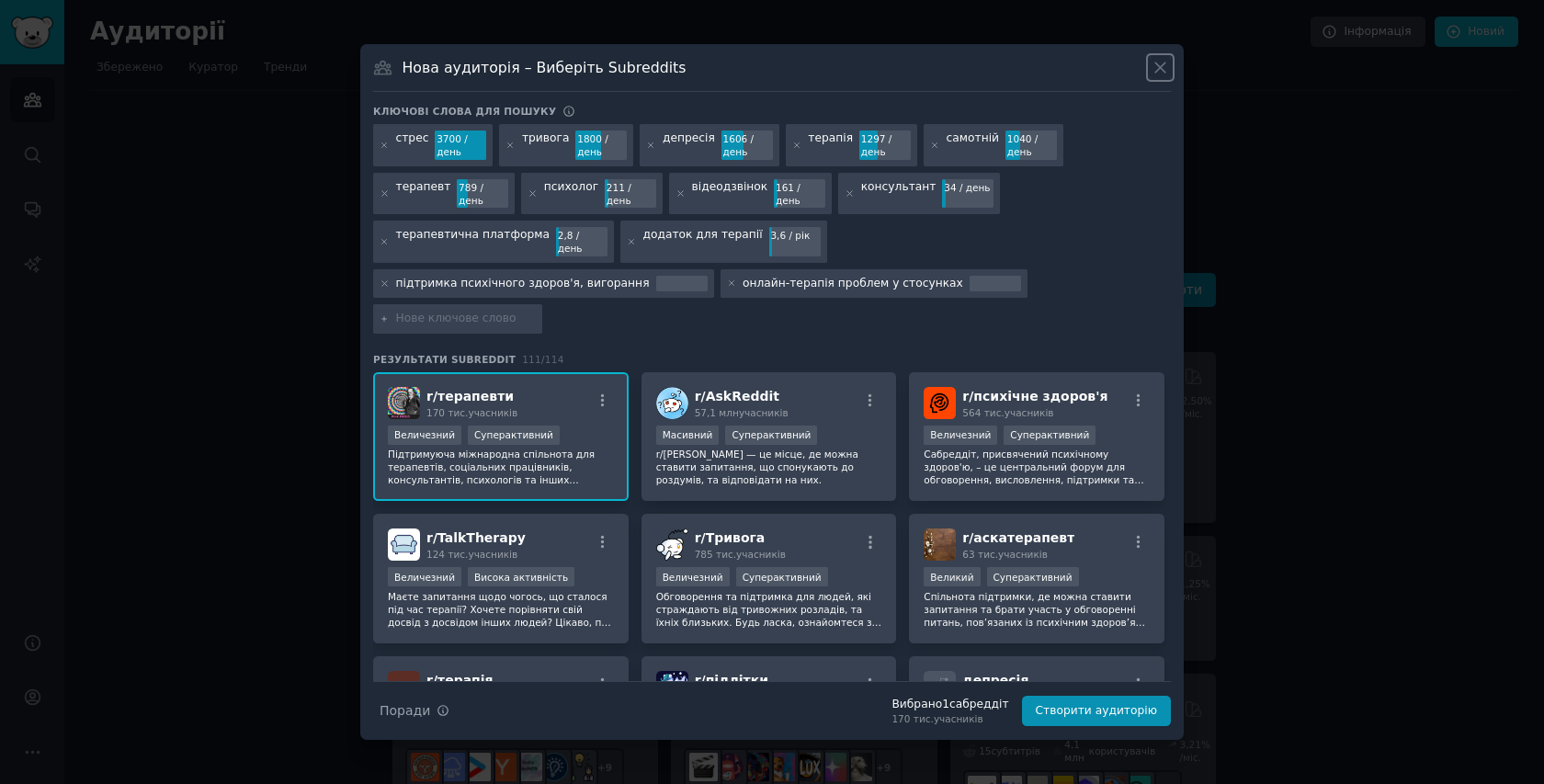
click at [1166, 78] on icon at bounding box center [1160, 67] width 19 height 19
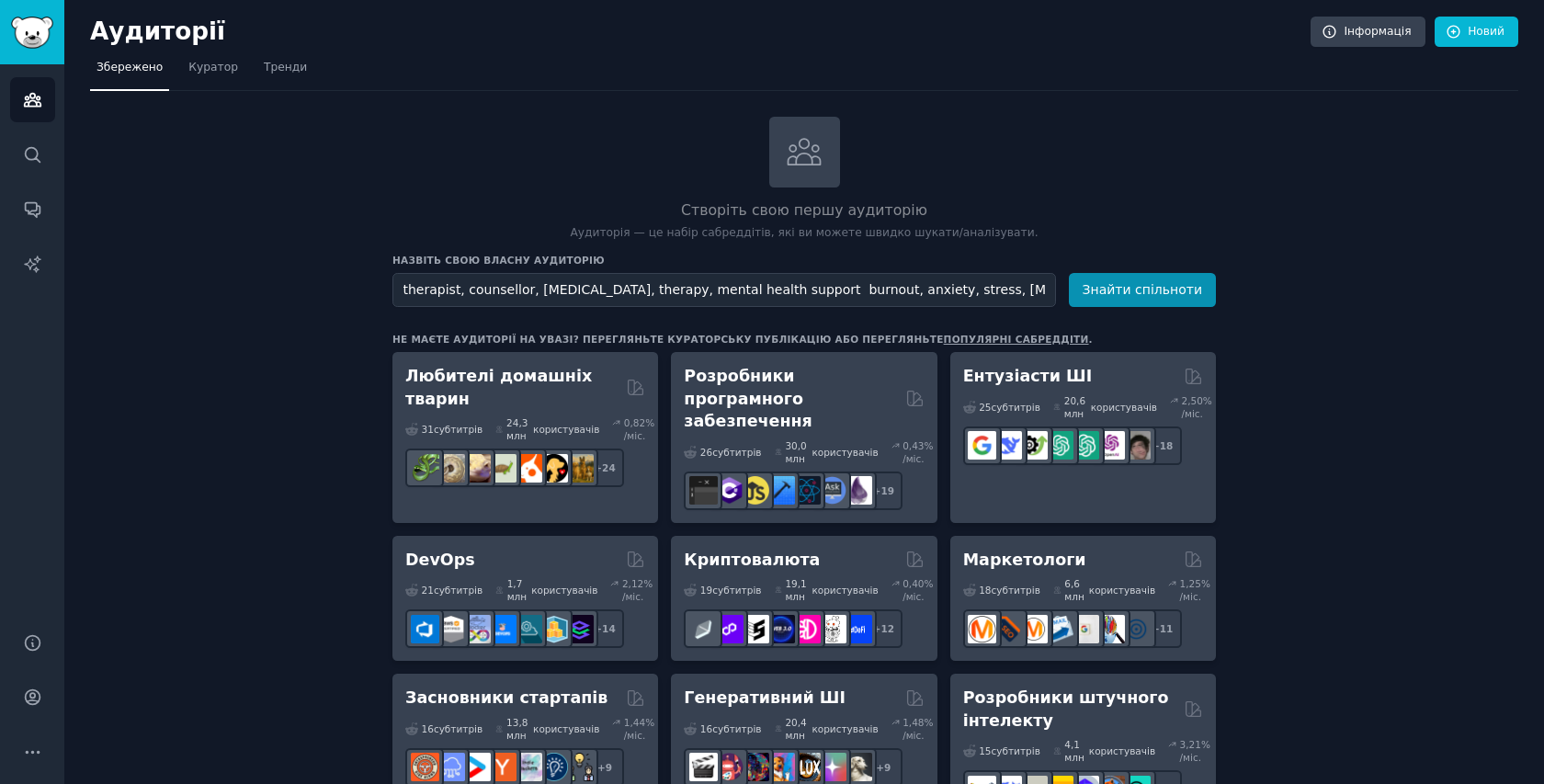
click at [18, 157] on link "Пошук" at bounding box center [32, 154] width 45 height 45
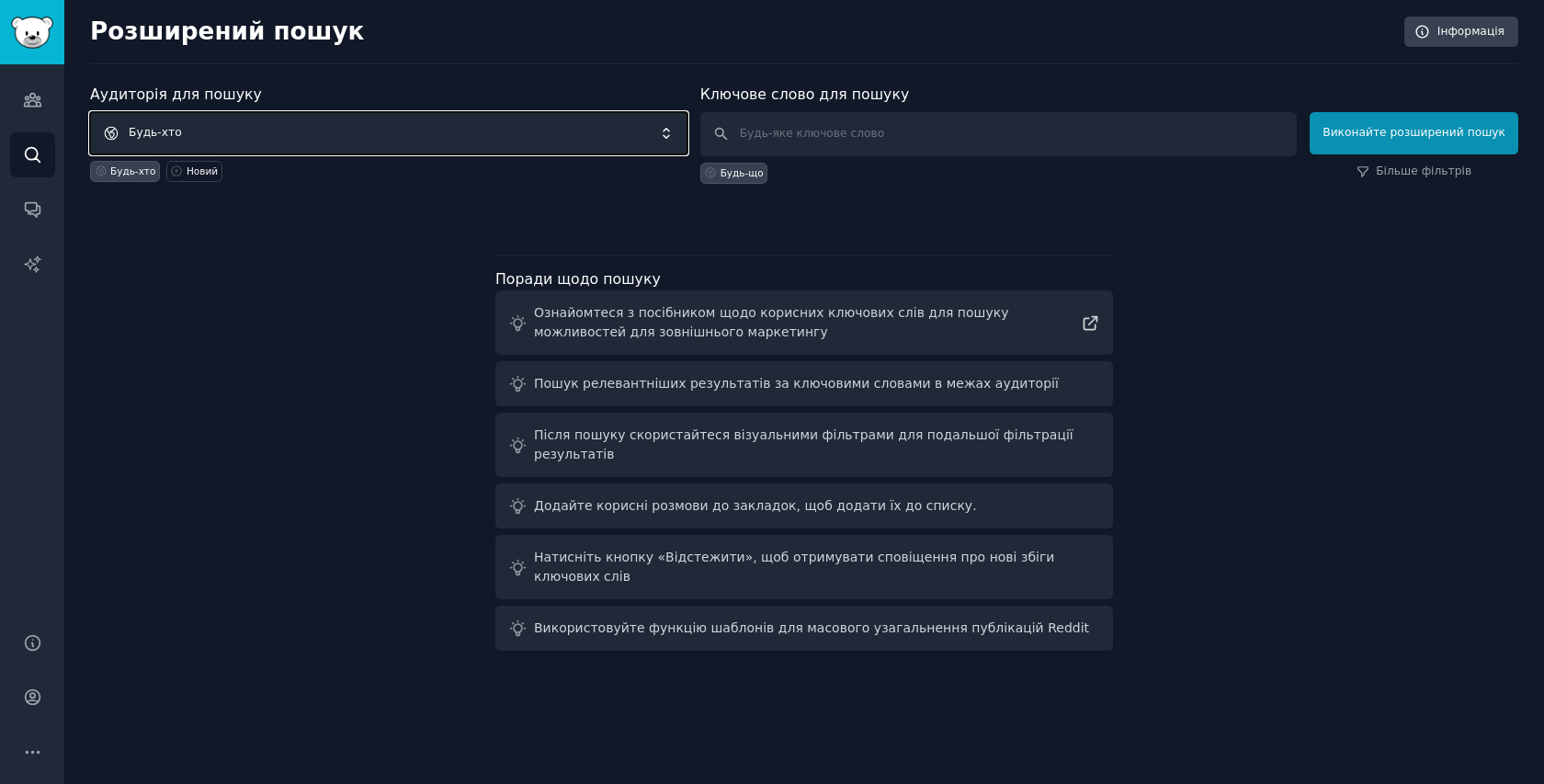
click at [319, 138] on span "Будь-хто" at bounding box center [389, 133] width 598 height 43
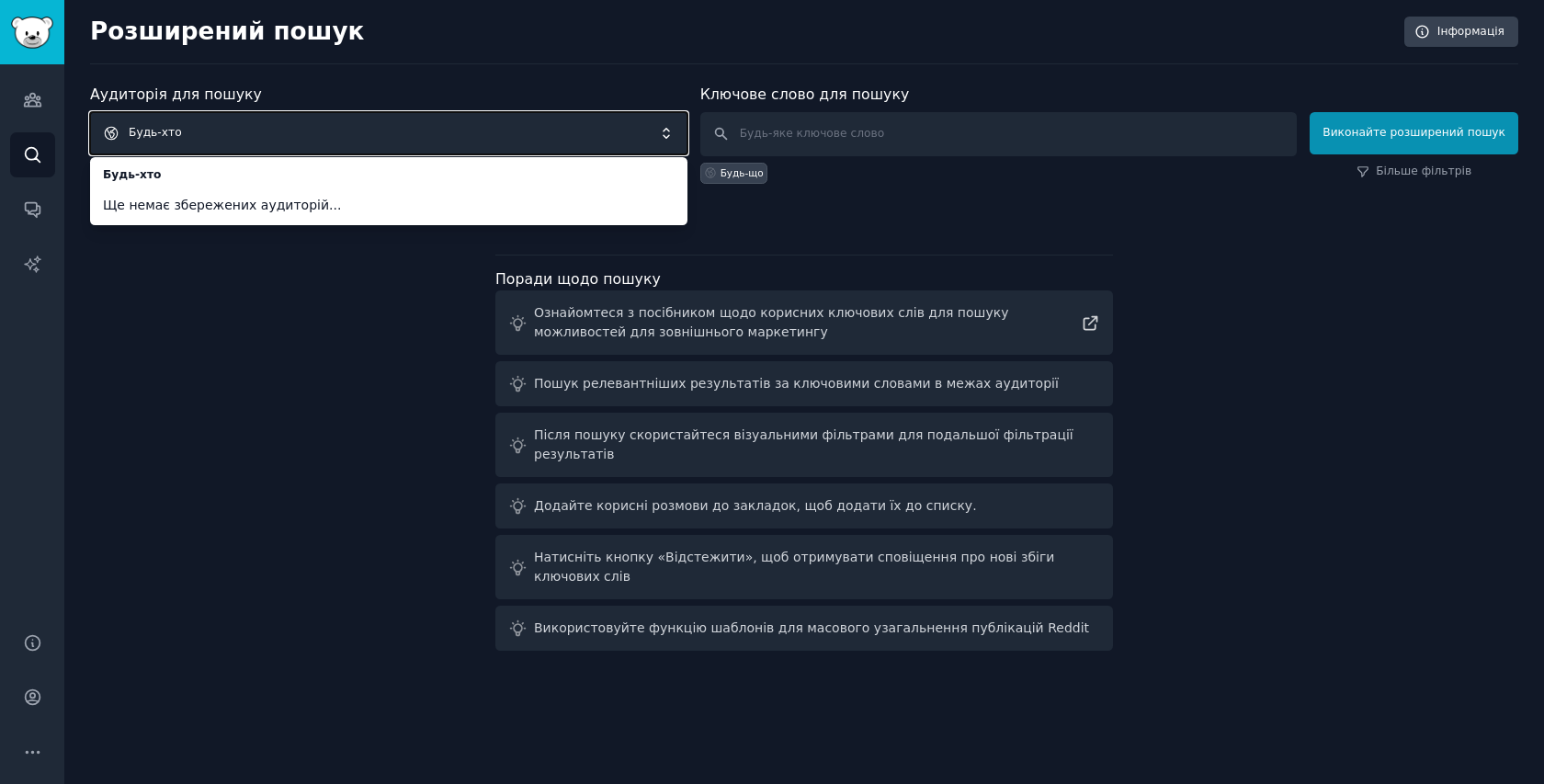
click at [253, 136] on span "Будь-хто" at bounding box center [389, 133] width 598 height 43
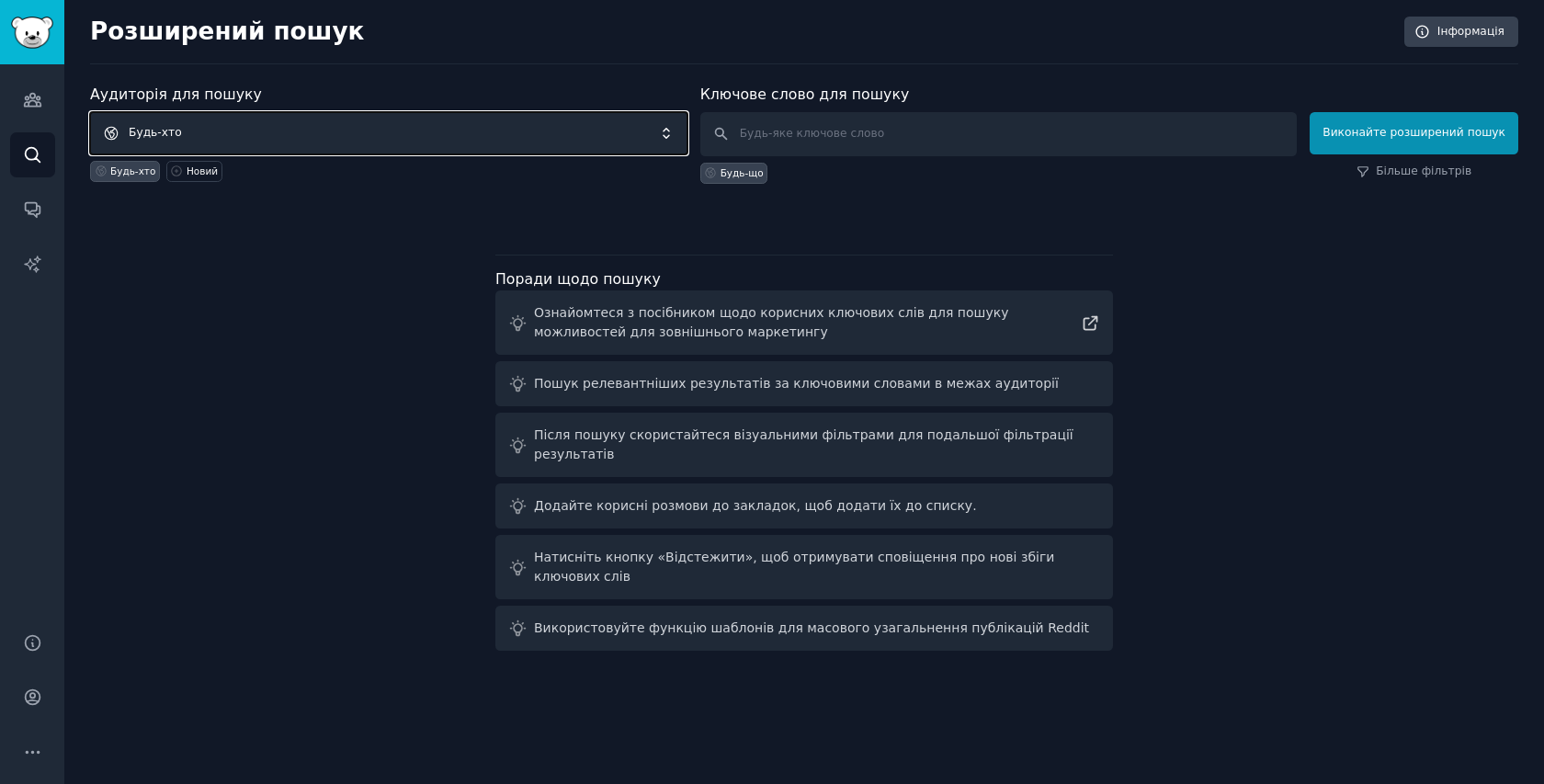
click at [253, 136] on span "Будь-хто" at bounding box center [389, 133] width 598 height 43
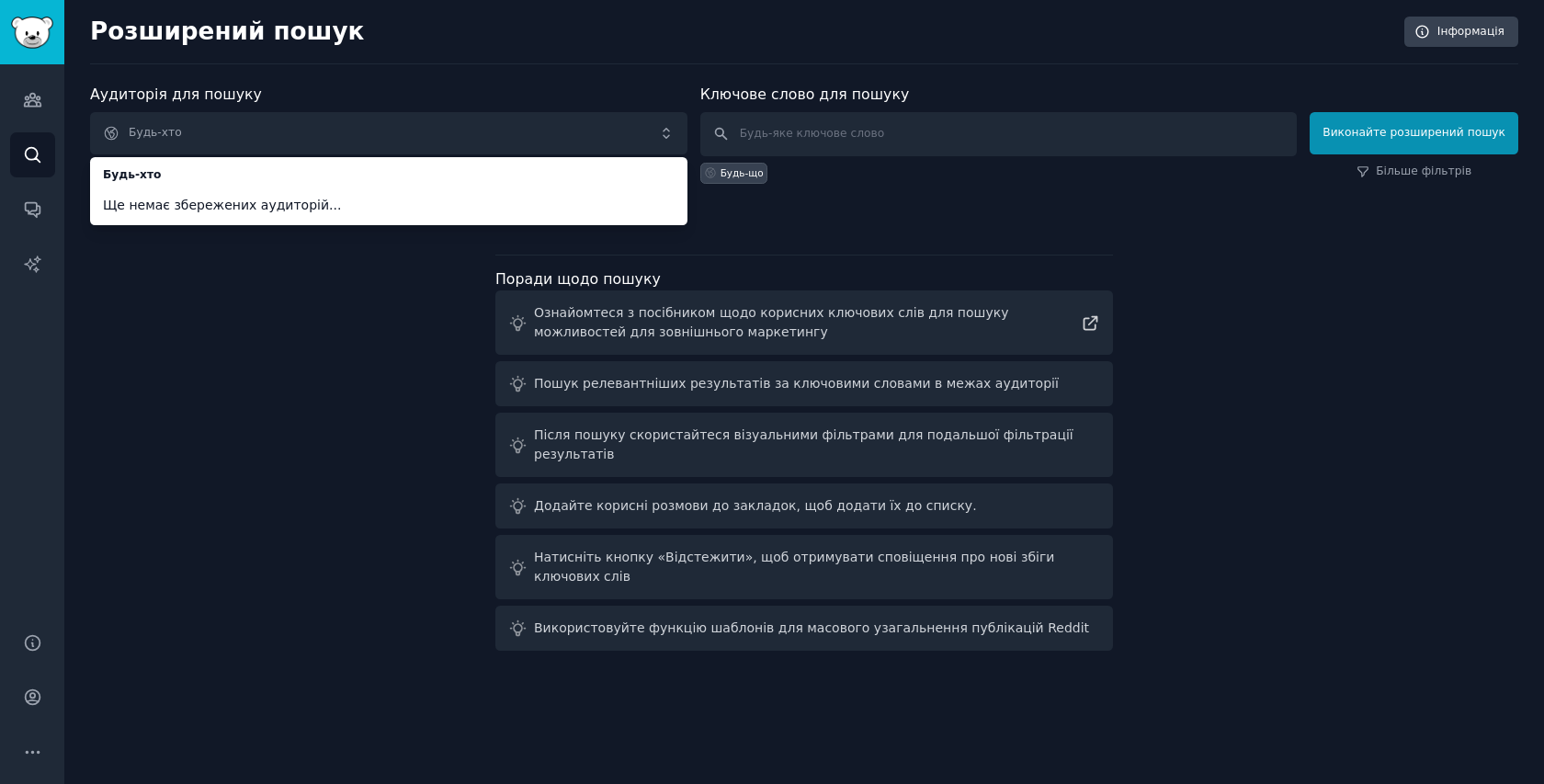
click at [277, 340] on div "Аудиторія для пошуку Будь-хто Будь-хто Ще немає збережених аудиторій... Будь-хт…" at bounding box center [804, 371] width 1429 height 574
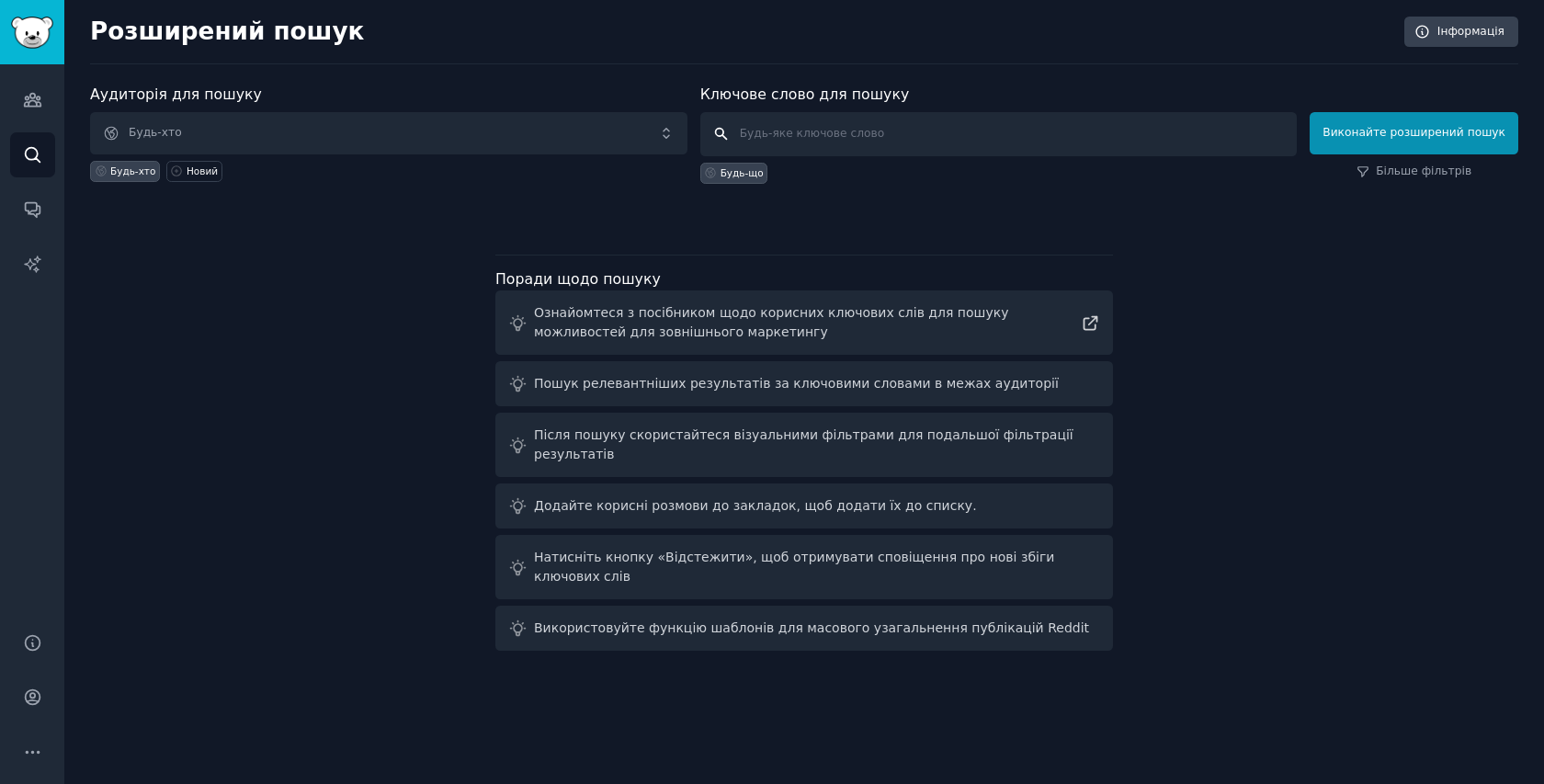
click at [871, 125] on input "text" at bounding box center [999, 134] width 598 height 44
paste input "therapist, counsellor, psychologist, therapy, mental health support burnout, an…"
type input "therapist, counsellor, psychologist, therapy, mental health support burnout, an…"
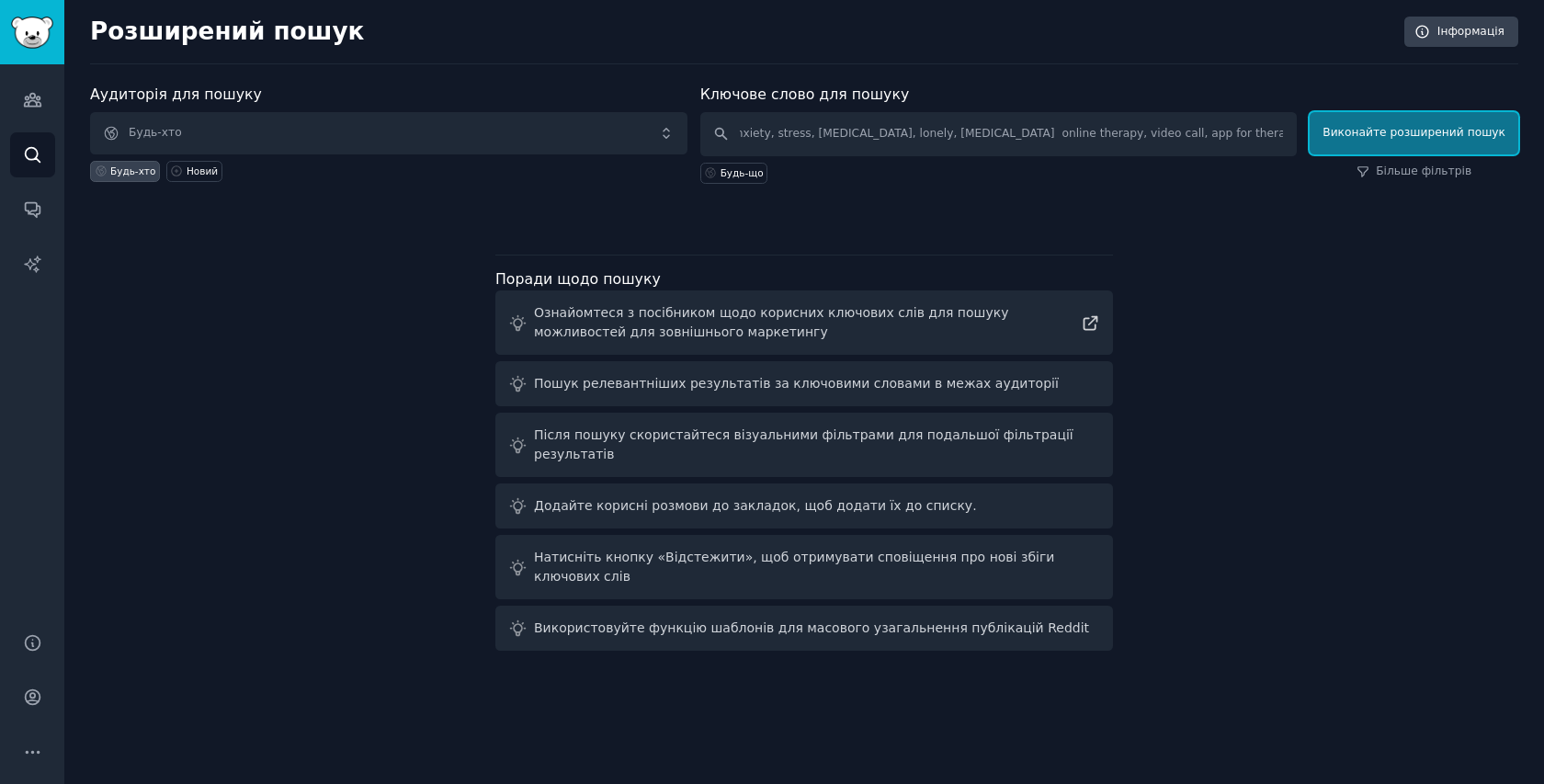
click at [1376, 145] on button "Виконайте розширений пошук" at bounding box center [1415, 133] width 209 height 43
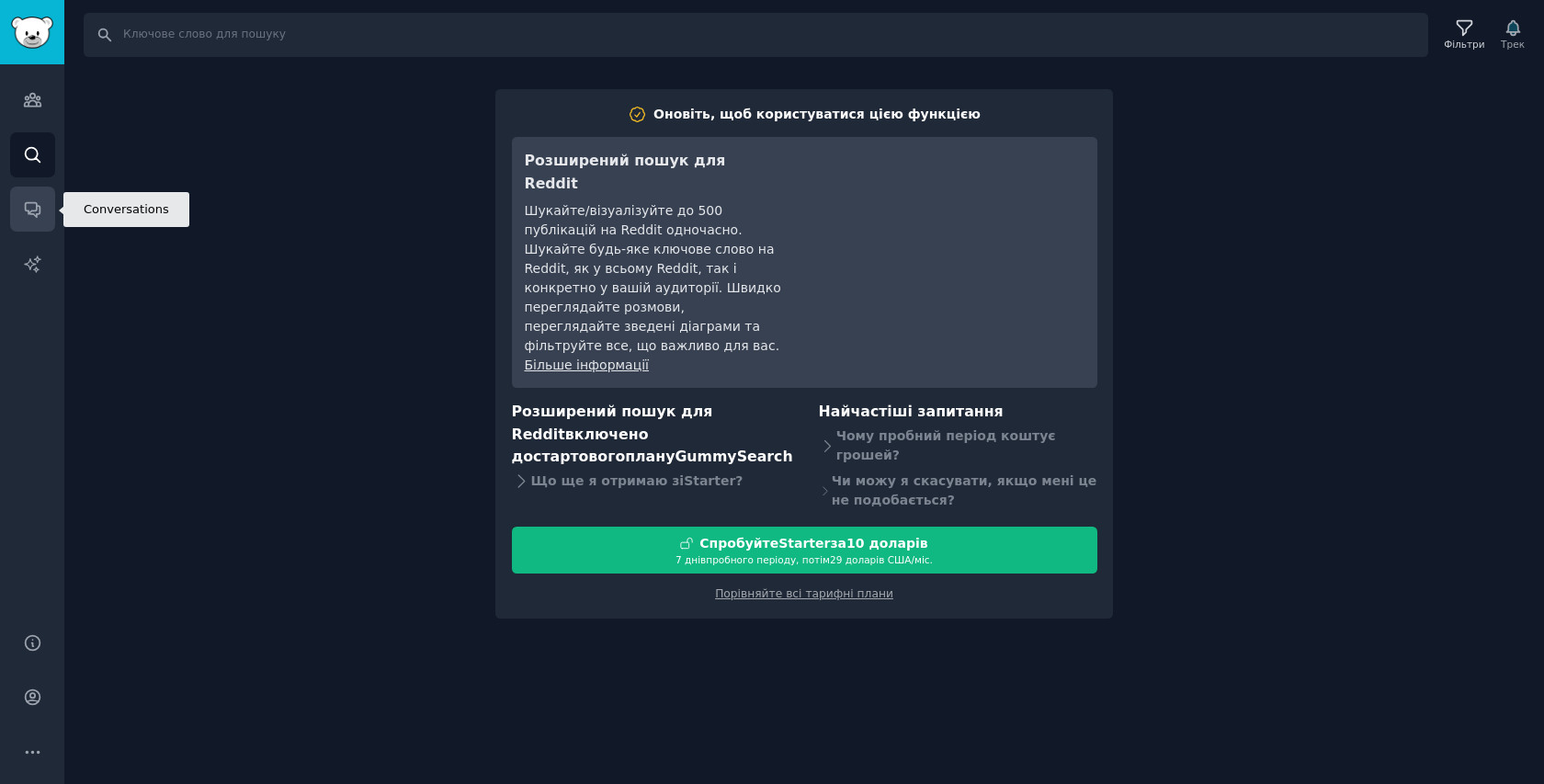
click at [37, 224] on link "Розмови" at bounding box center [32, 209] width 45 height 45
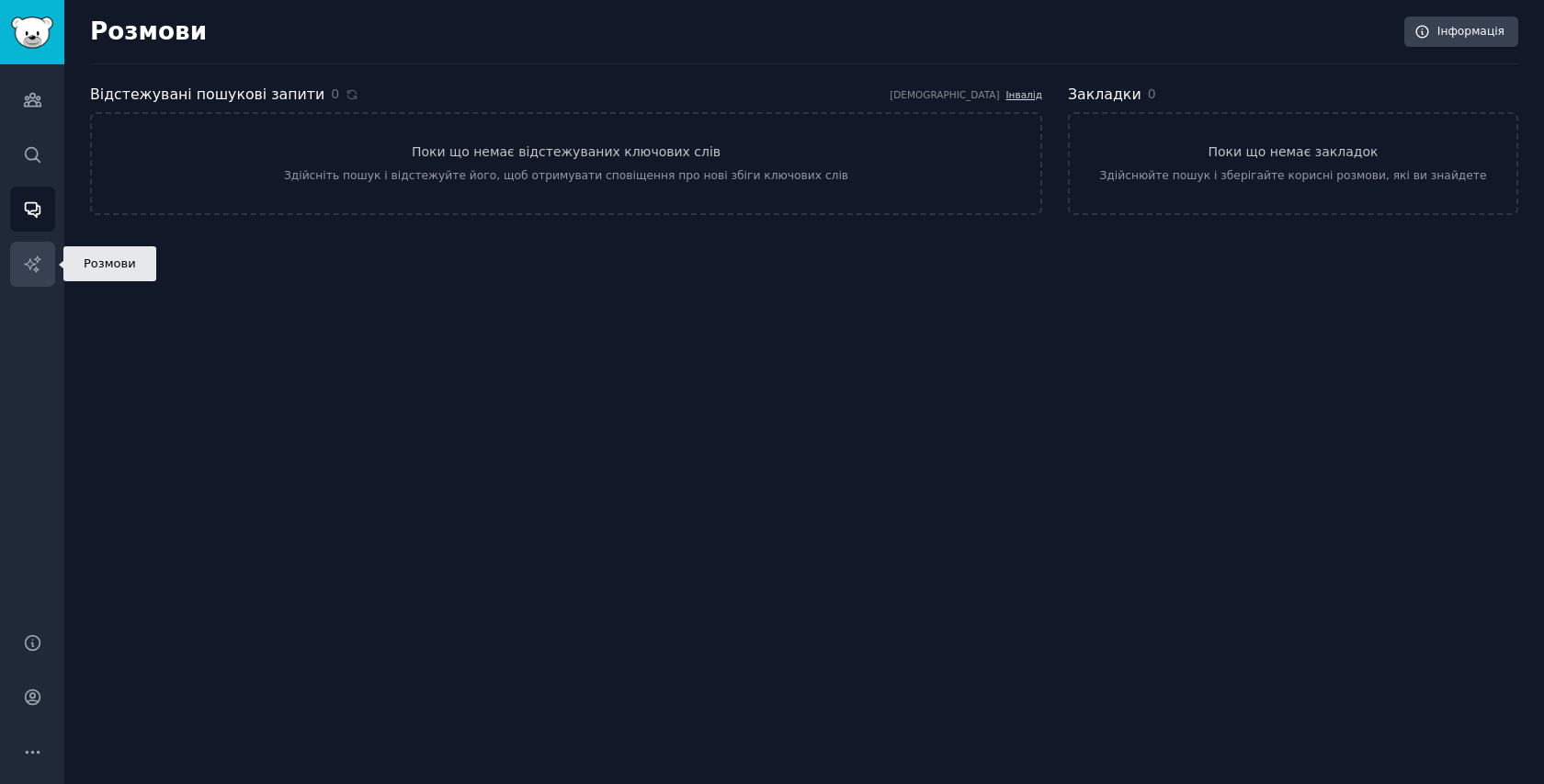
click at [35, 266] on icon "Бічна панель" at bounding box center [32, 263] width 16 height 16
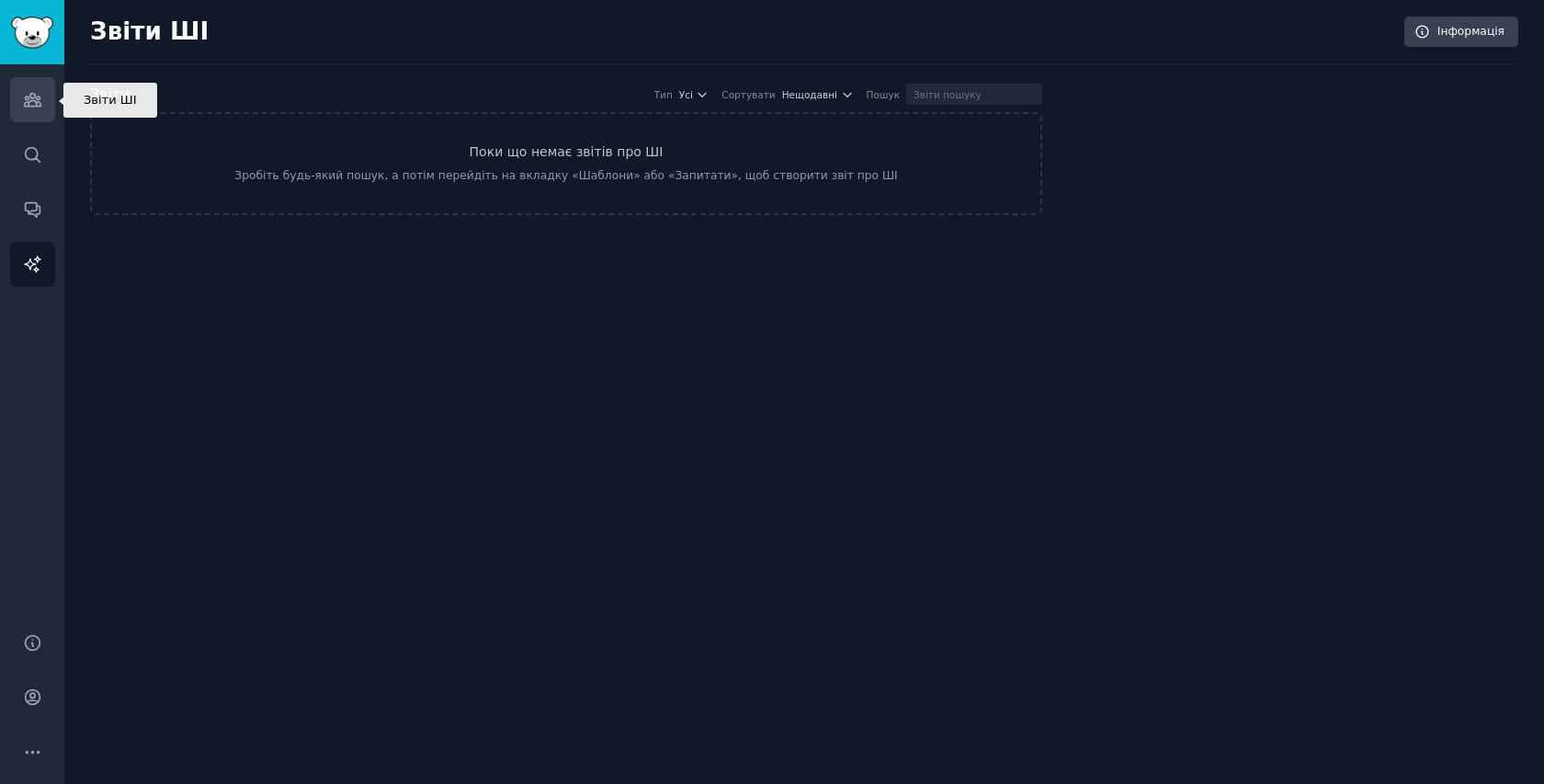
click at [25, 100] on icon "Бічна панель" at bounding box center [32, 99] width 19 height 19
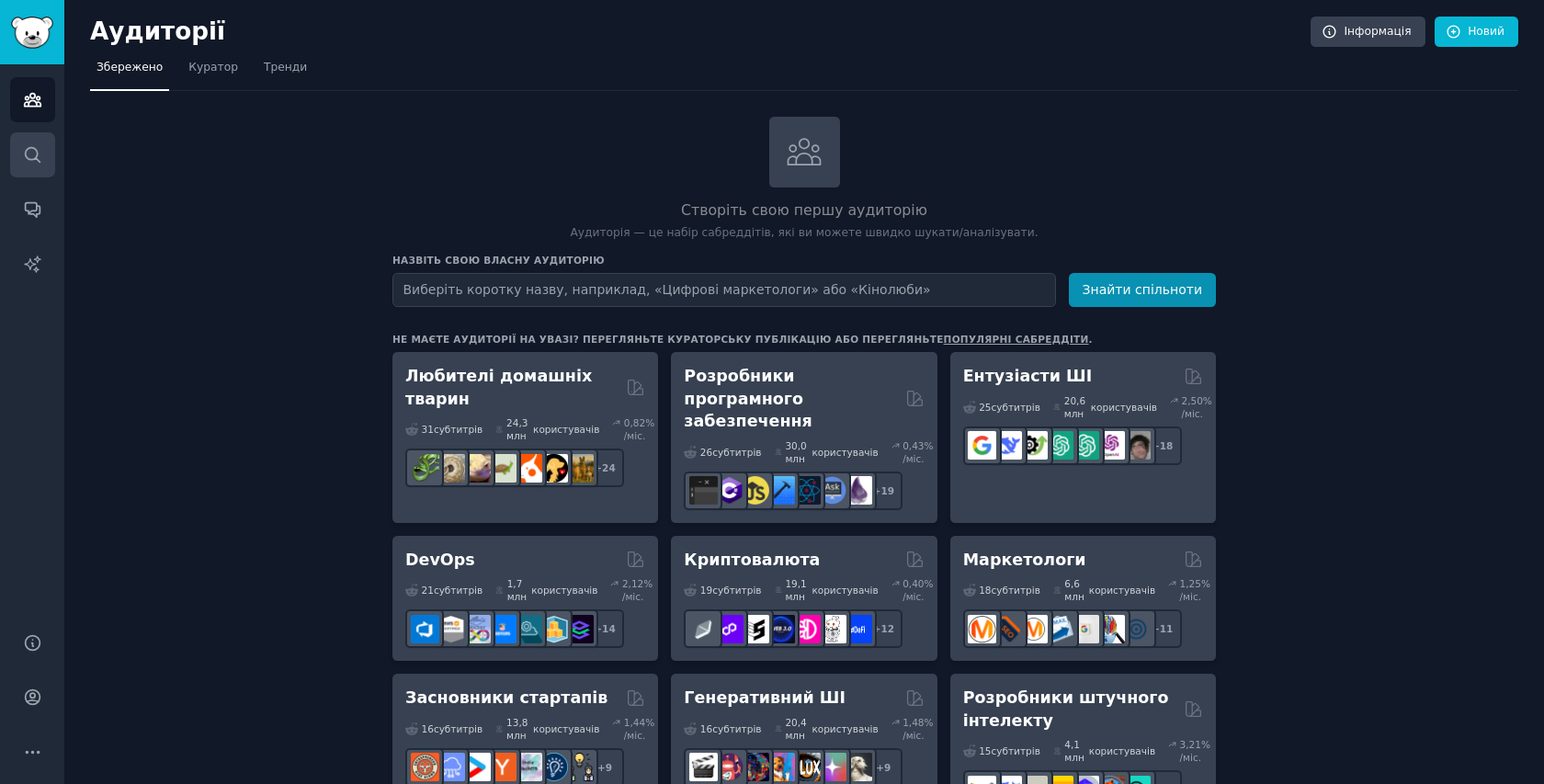
click at [36, 153] on icon "Бічна панель" at bounding box center [32, 154] width 15 height 15
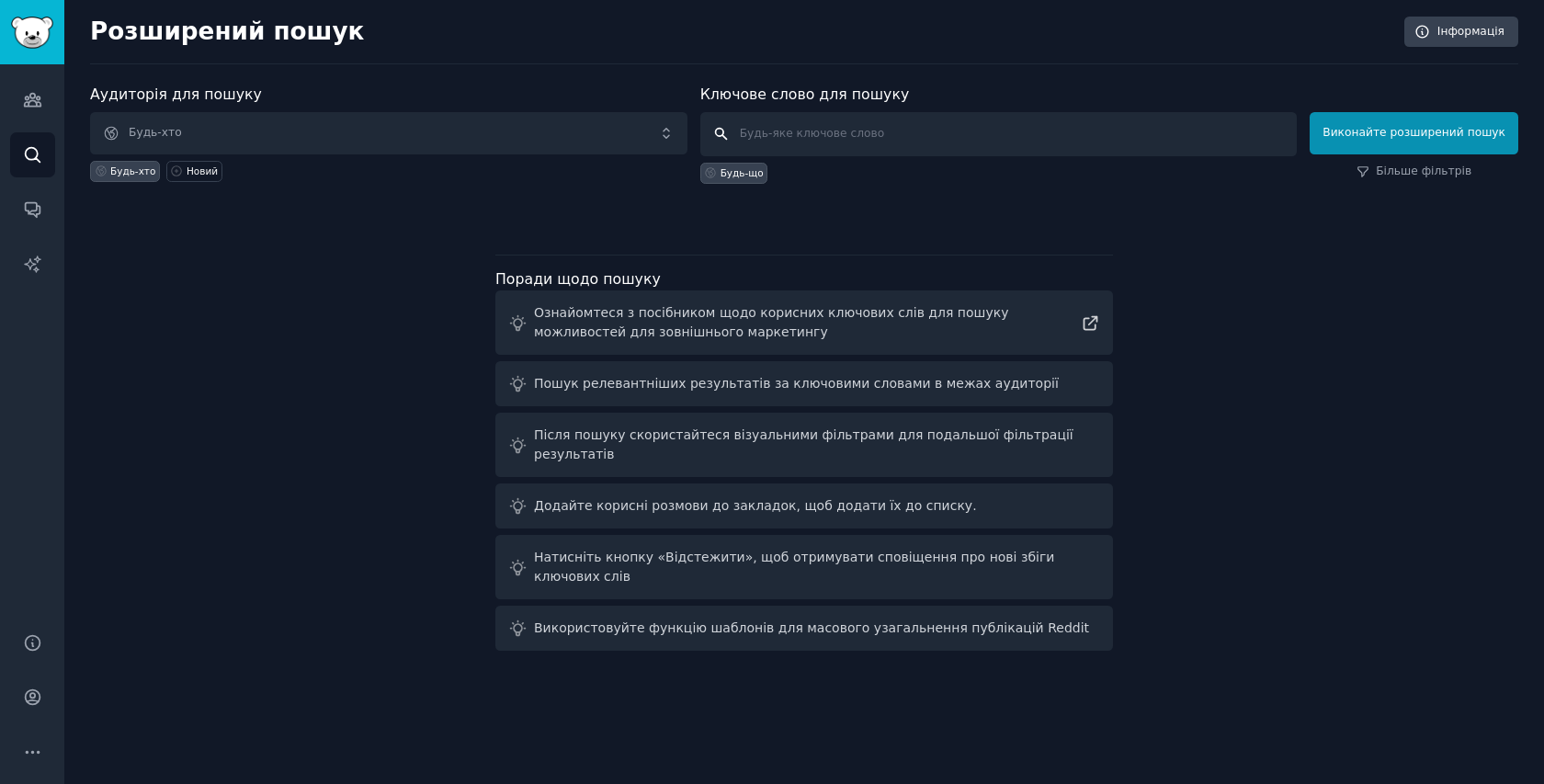
click at [833, 131] on input "text" at bounding box center [999, 134] width 598 height 44
paste input "online therapy, looking for therapist"
paste input "therapist, counsellor, psychologist, therapy, mental health support burnout, an…"
type input "online therapy, looking for therapist, therapist, counsellor, psychologist, the…"
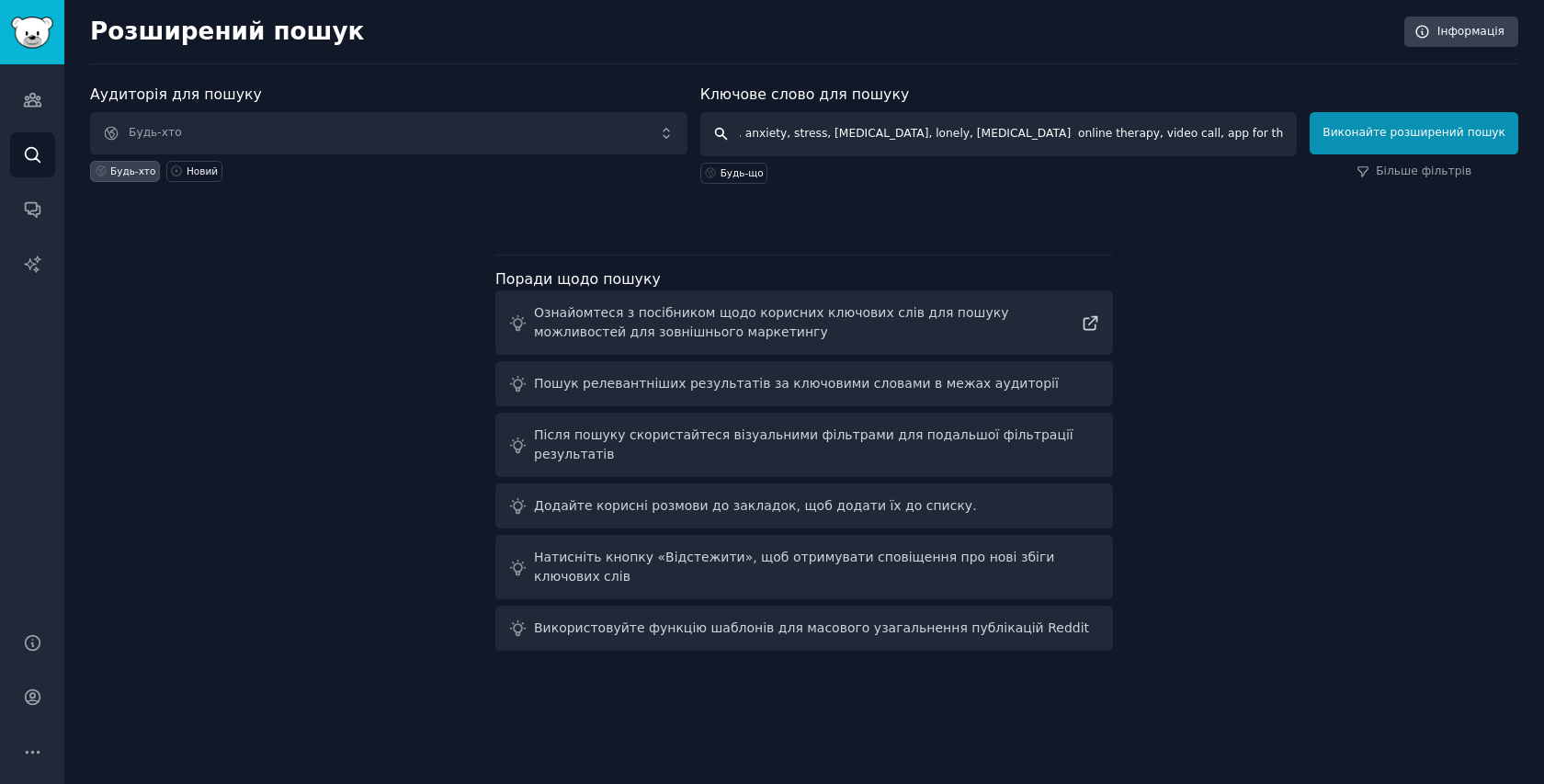
scroll to position [0, 0]
click at [1397, 117] on button "Виконайте розширений пошук" at bounding box center [1415, 133] width 209 height 43
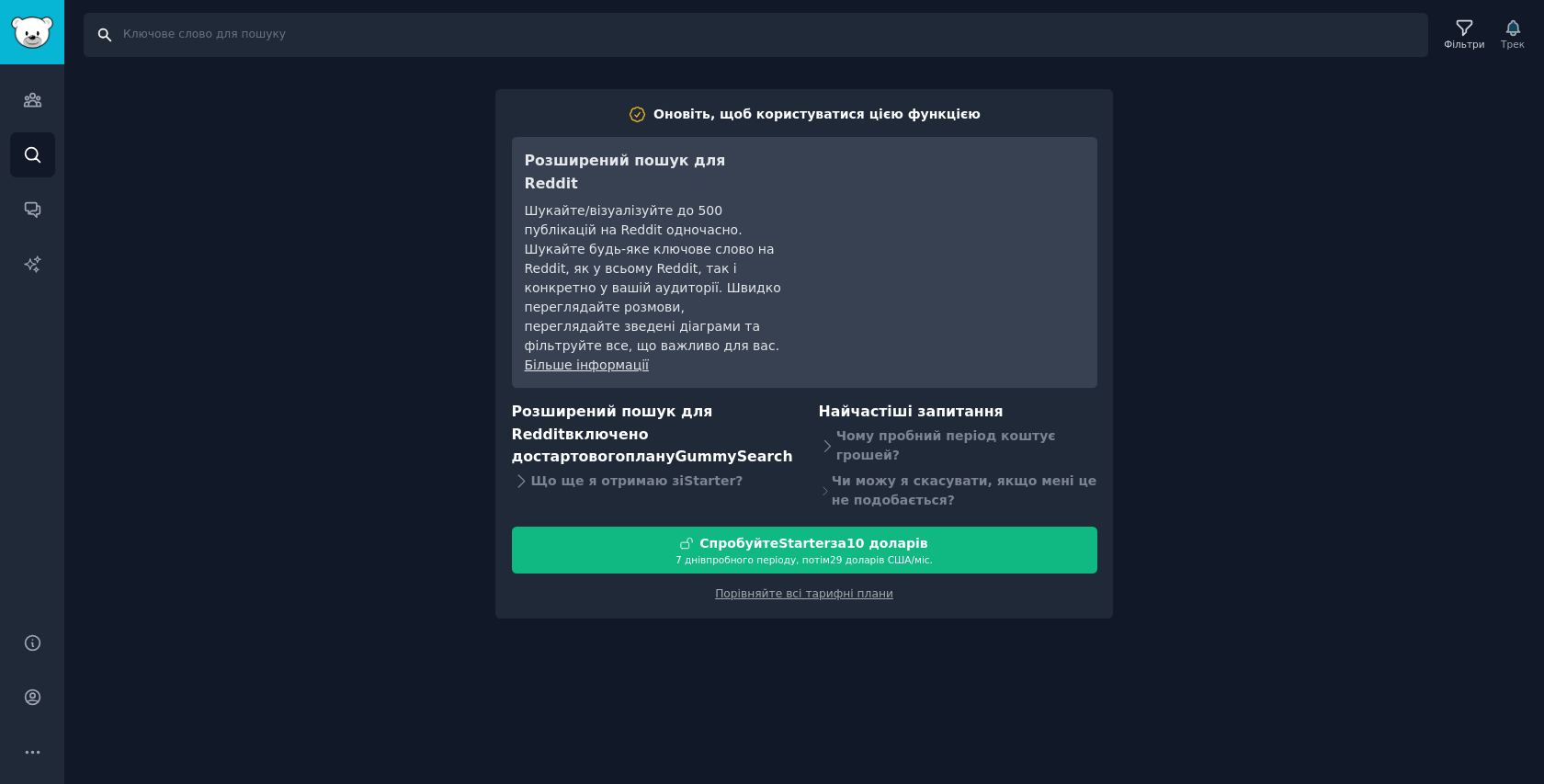
click at [445, 50] on input "Пошук" at bounding box center [756, 35] width 1345 height 44
paste input "therapist, counsellor, psychologist, therapy, mental health support burnout, an…"
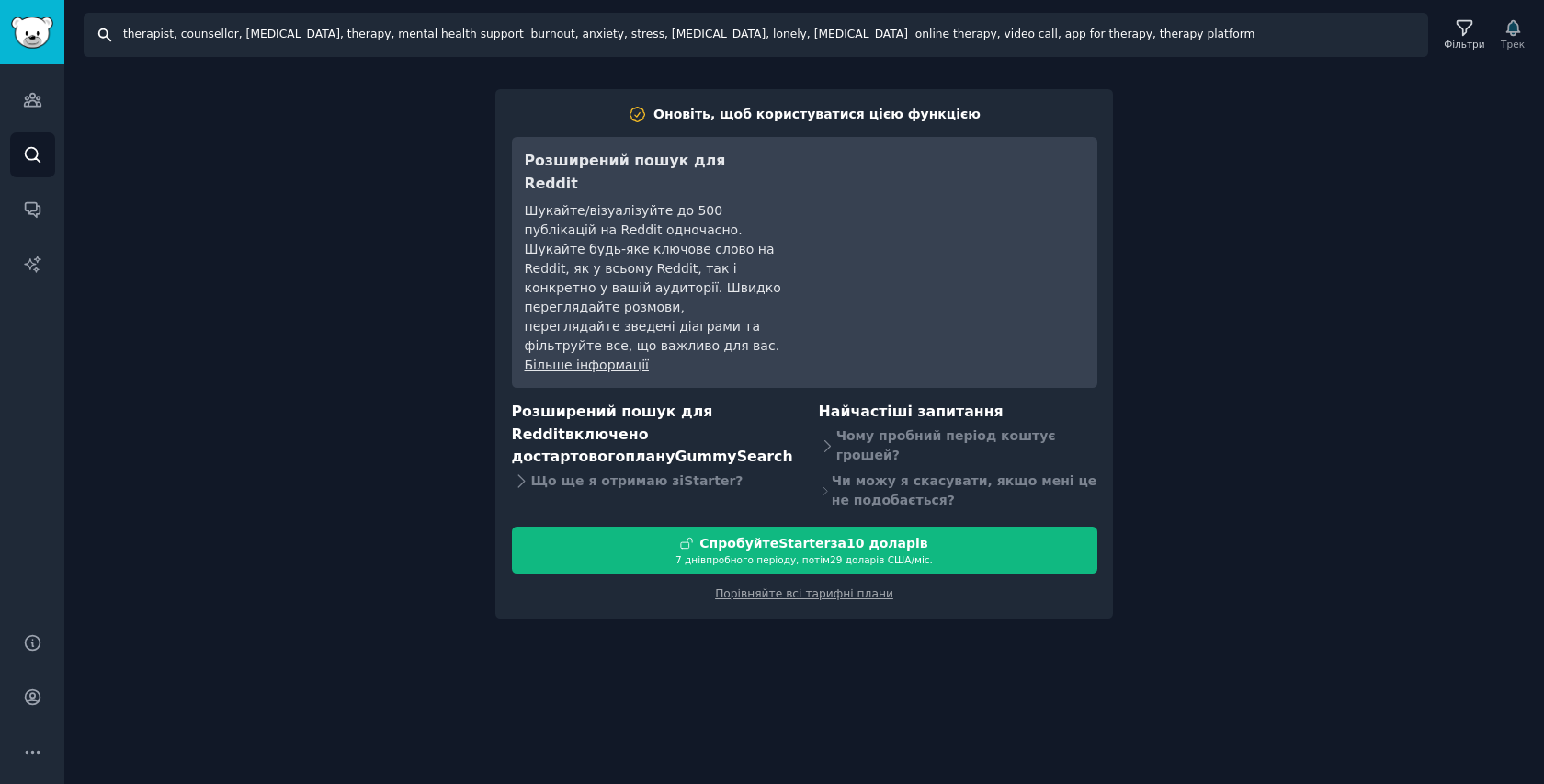
type input "therapist, counsellor, psychologist, therapy, mental health support burnout, an…"
click at [103, 40] on input "therapist, counsellor, psychologist, therapy, mental health support burnout, an…" at bounding box center [756, 35] width 1345 height 44
click at [1229, 47] on input "therapist, counsellor, psychologist, therapy, mental health support burnout, an…" at bounding box center [756, 35] width 1345 height 44
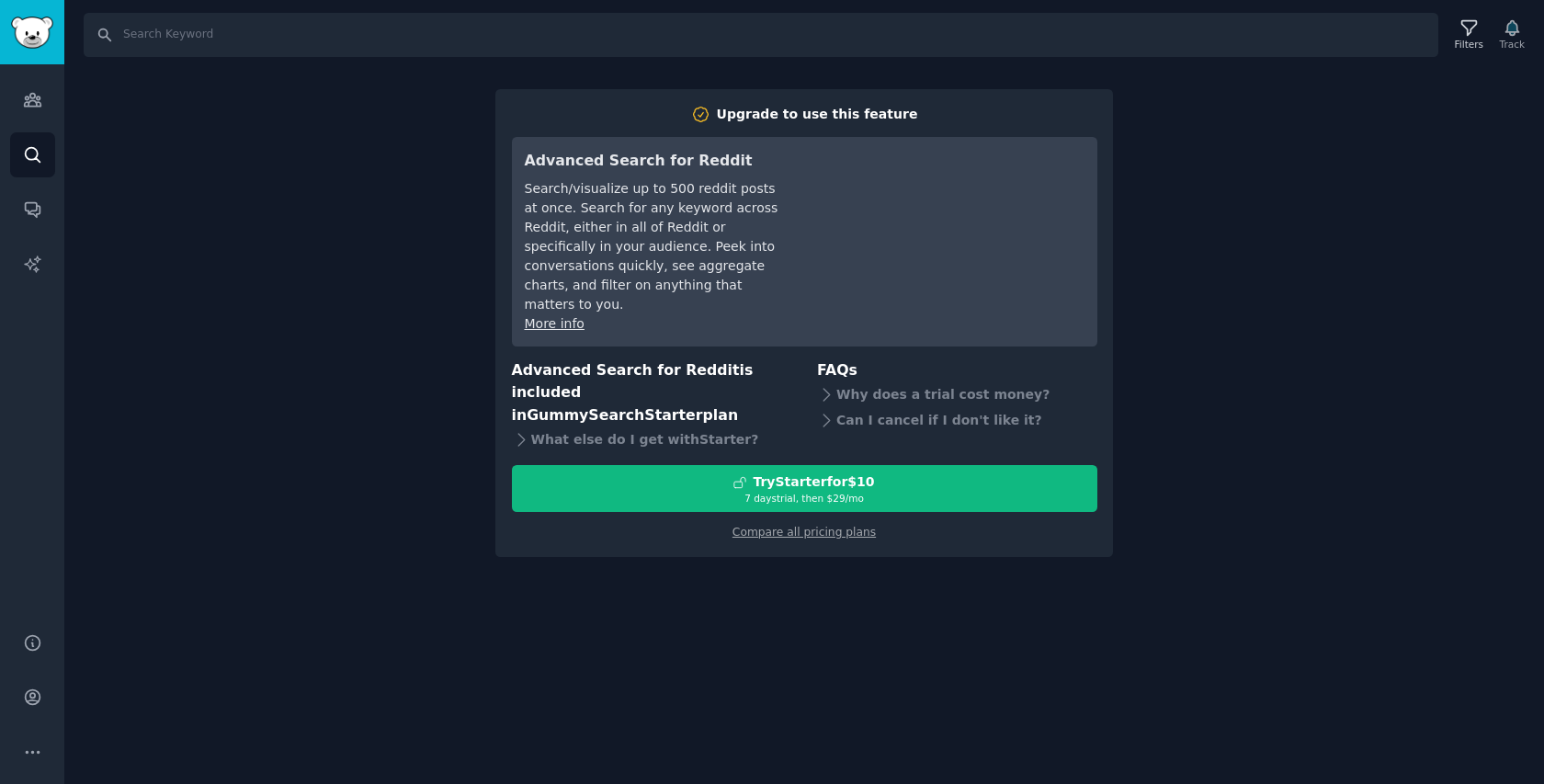
click at [703, 512] on div "Compare all pricing plans" at bounding box center [804, 527] width 586 height 30
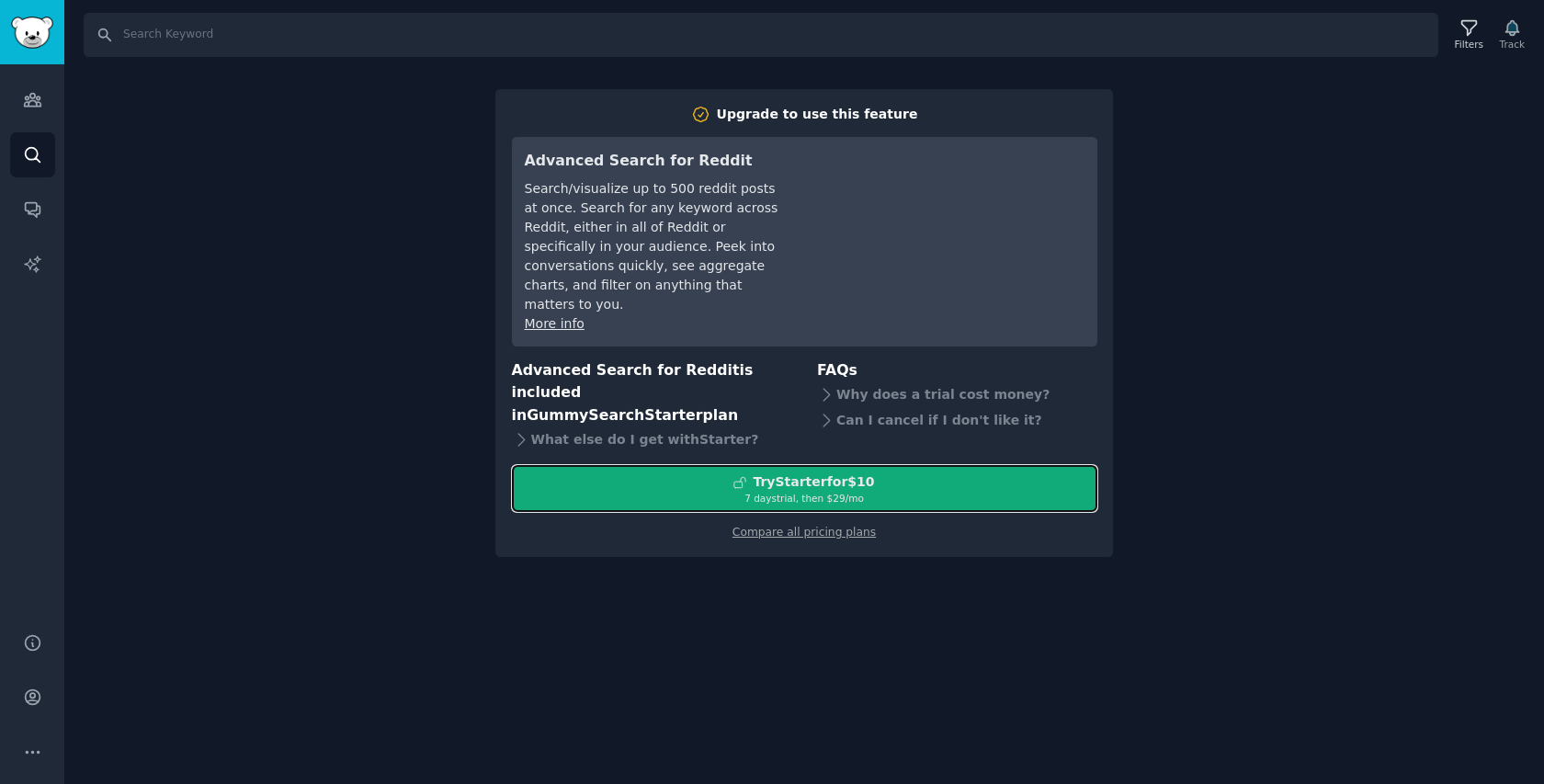
click at [703, 492] on div "7 days trial, then $ 29 /mo" at bounding box center [804, 498] width 584 height 13
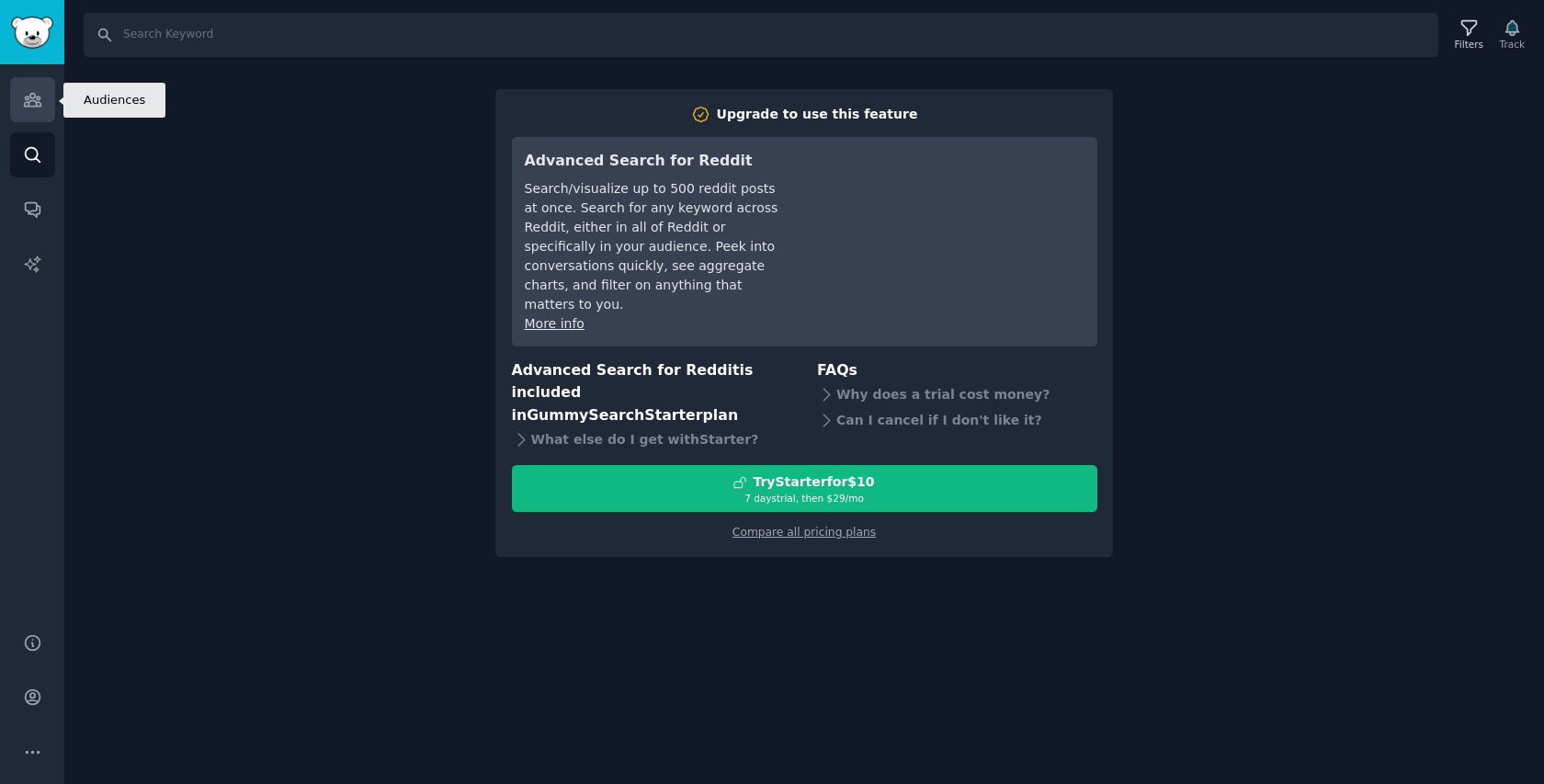
click at [29, 112] on link "Audiences" at bounding box center [32, 99] width 45 height 45
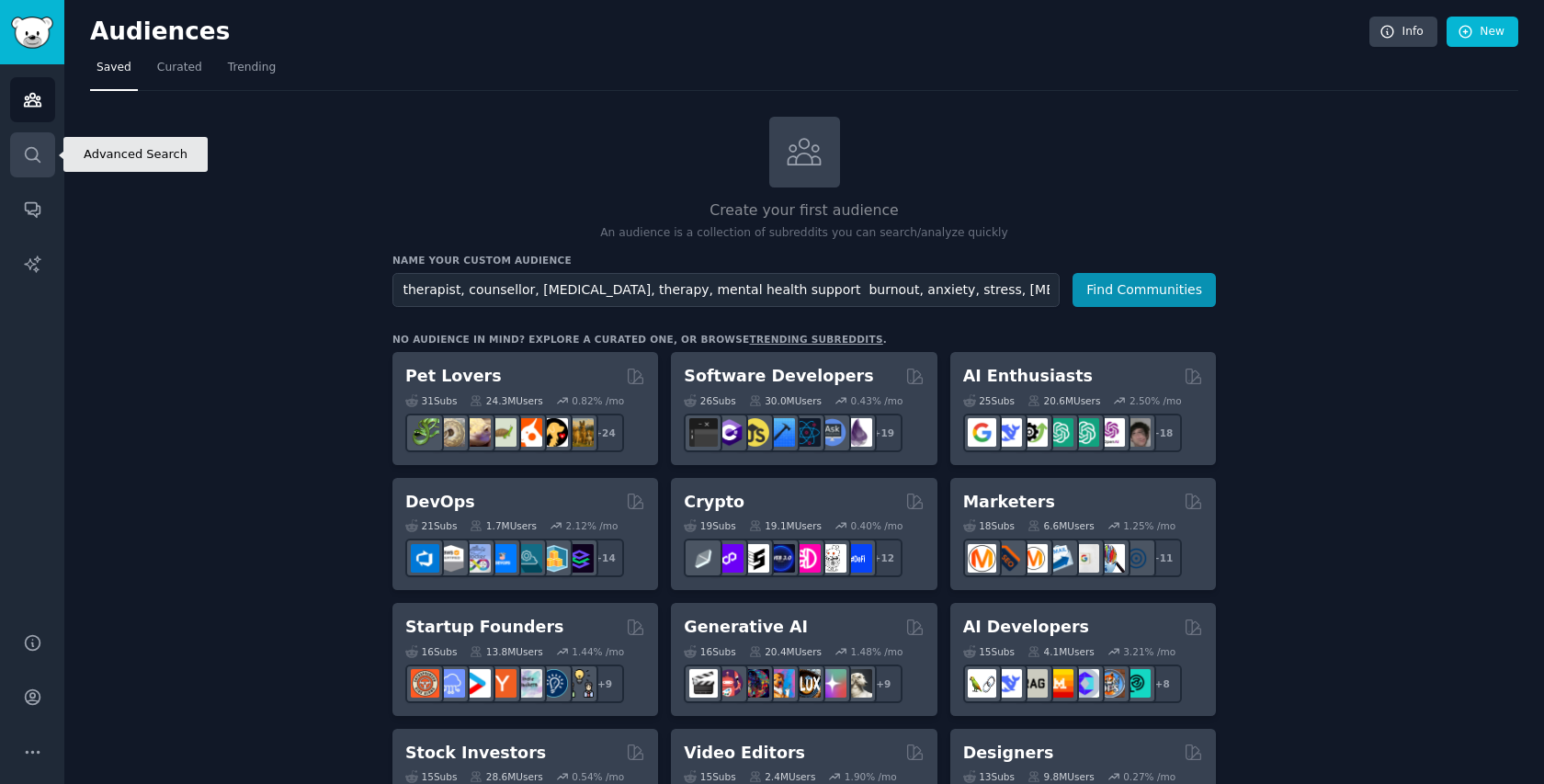
scroll to position [0, 490]
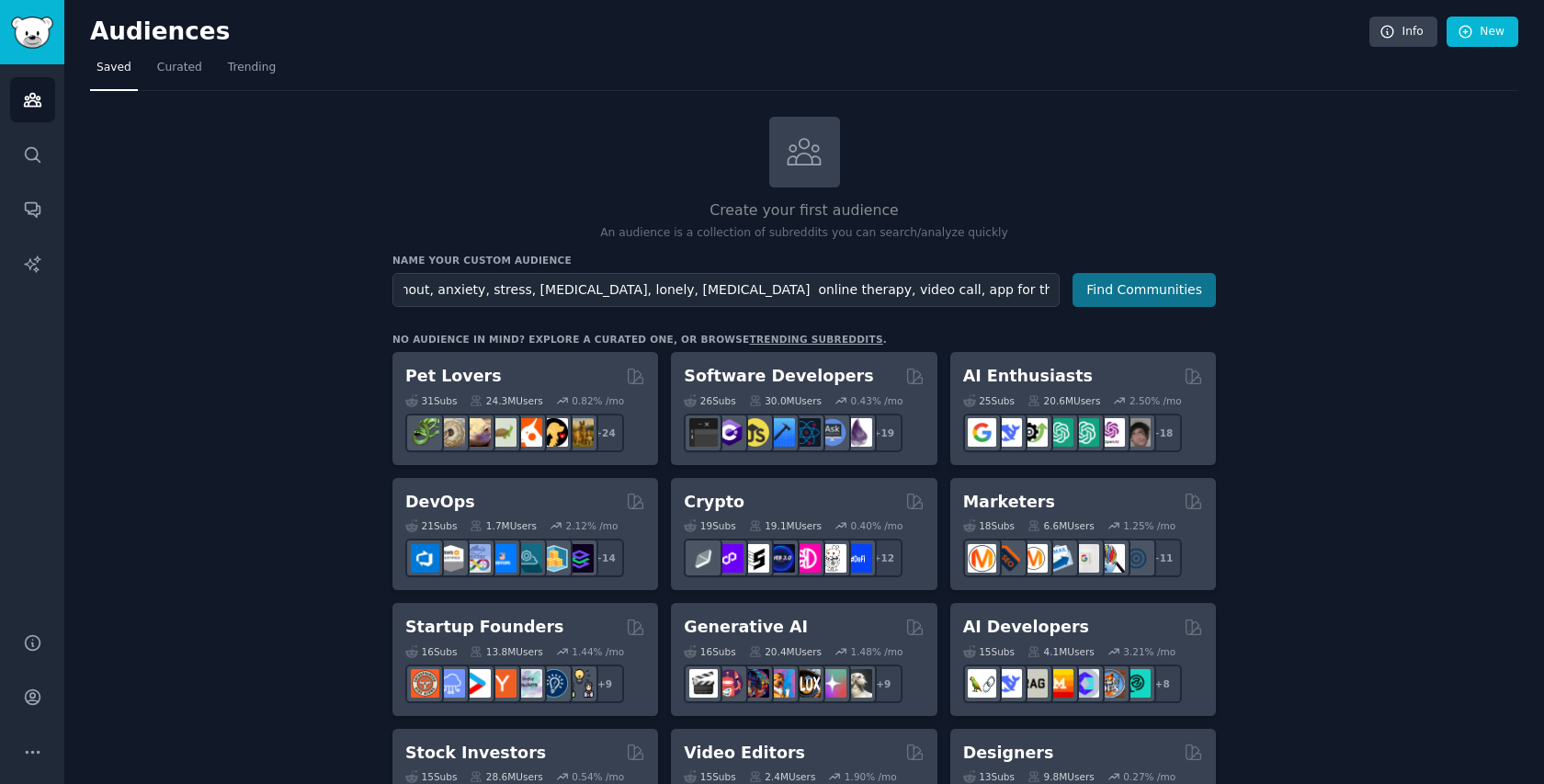
type input "therapist, counsellor, [MEDICAL_DATA], therapy, mental health support burnout, …"
click at [1127, 287] on button "Find Communities" at bounding box center [1144, 290] width 143 height 34
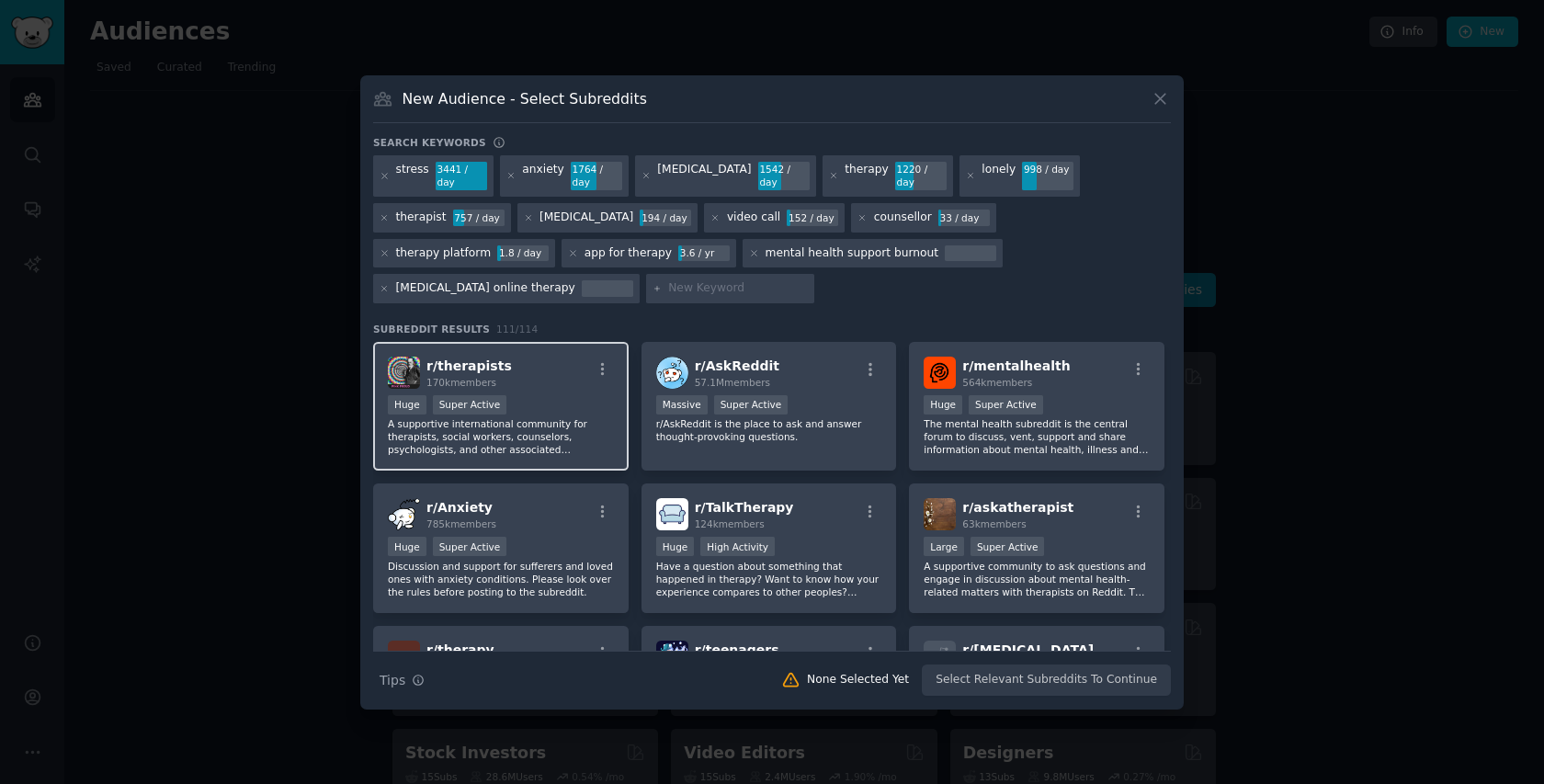
click at [553, 454] on p "A supportive international community for therapists, social workers, counselors…" at bounding box center [500, 436] width 226 height 39
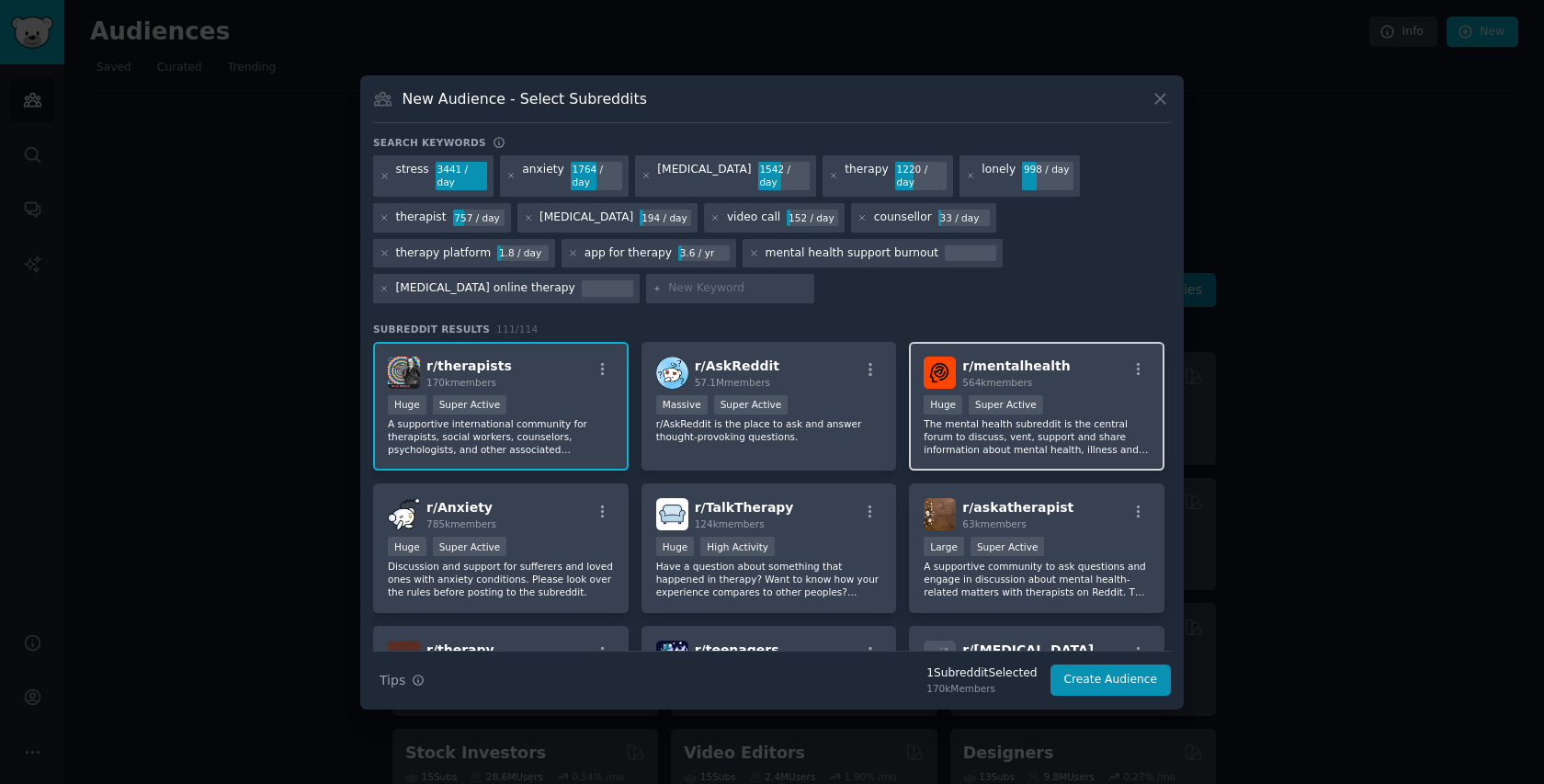
click at [1008, 420] on p "The mental health subreddit is the central forum to discuss, vent, support and …" at bounding box center [1036, 436] width 226 height 39
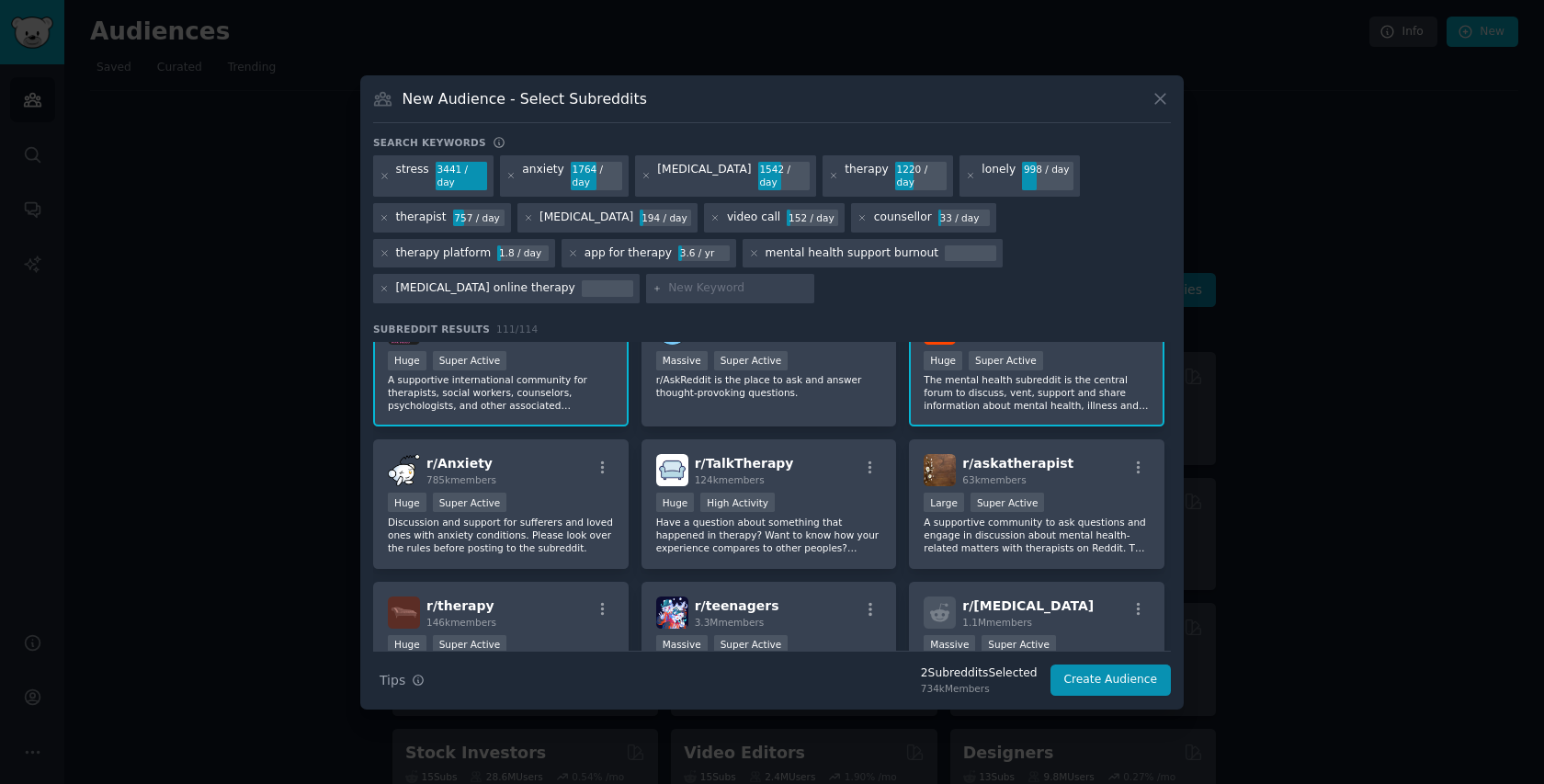
scroll to position [49, 0]
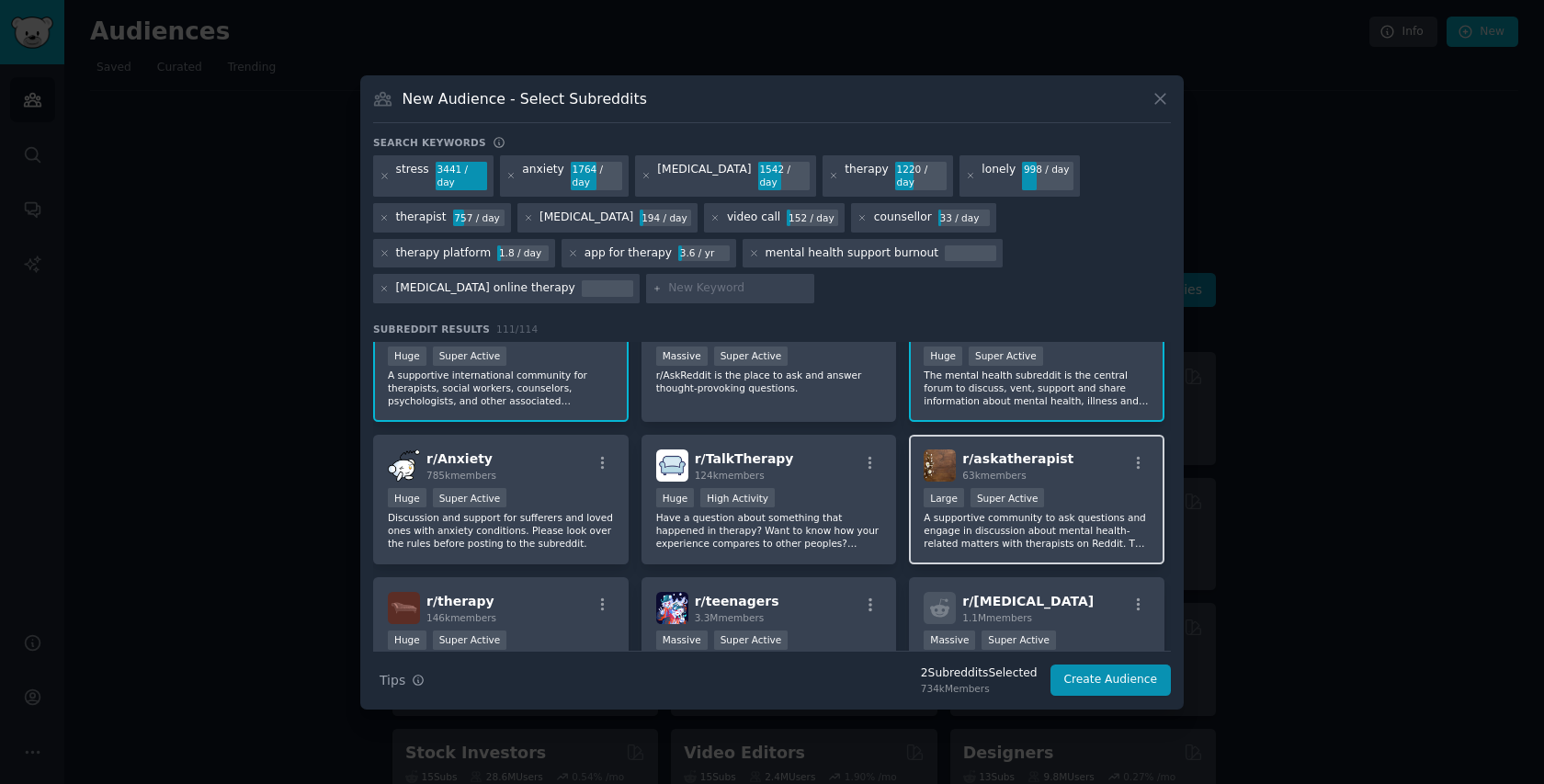
click at [1056, 528] on p "A supportive community to ask questions and engage in discussion about mental h…" at bounding box center [1036, 530] width 226 height 39
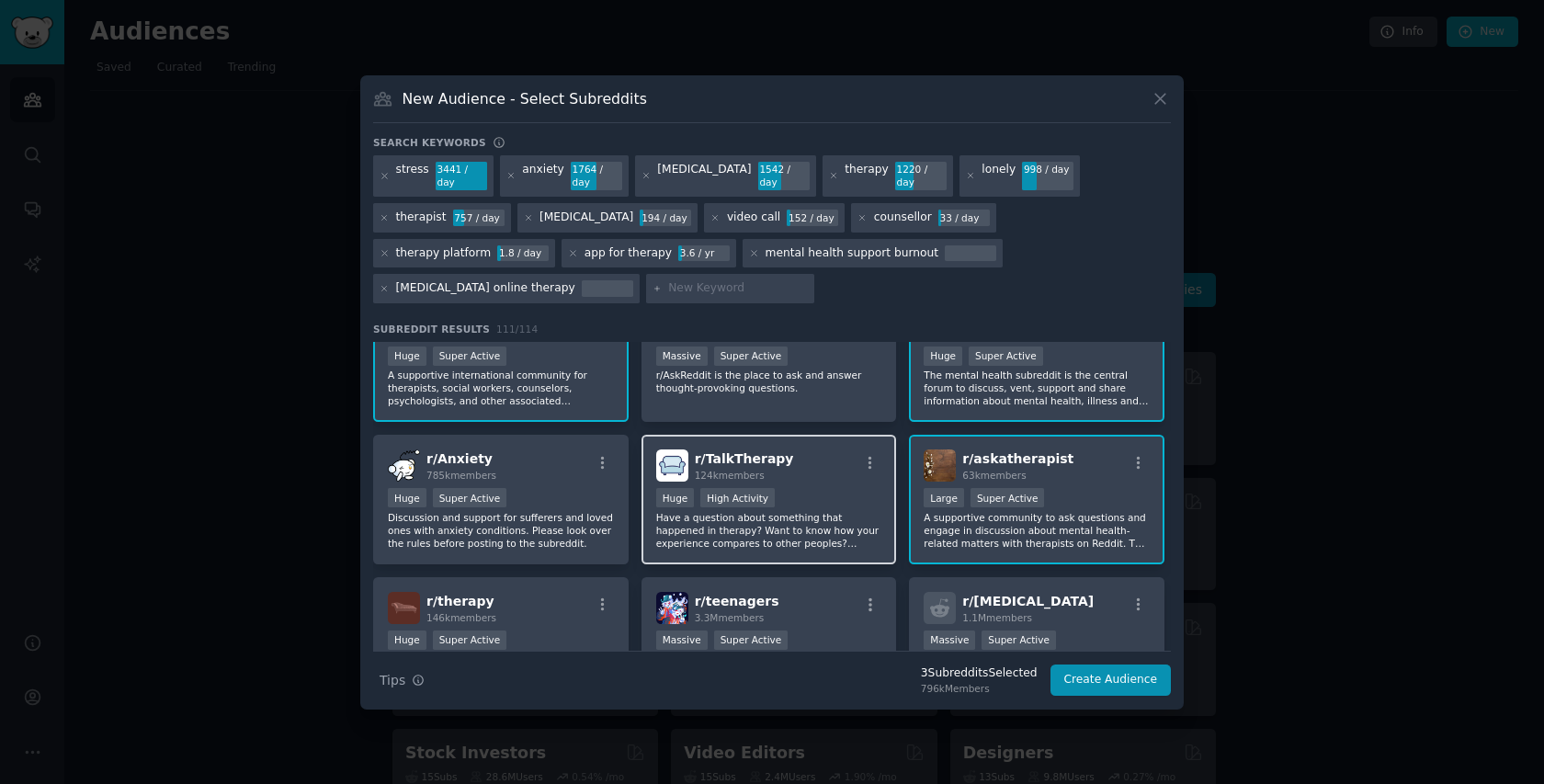
click at [739, 519] on p "Have a question about something that happened in therapy? Want to know how your…" at bounding box center [769, 530] width 226 height 39
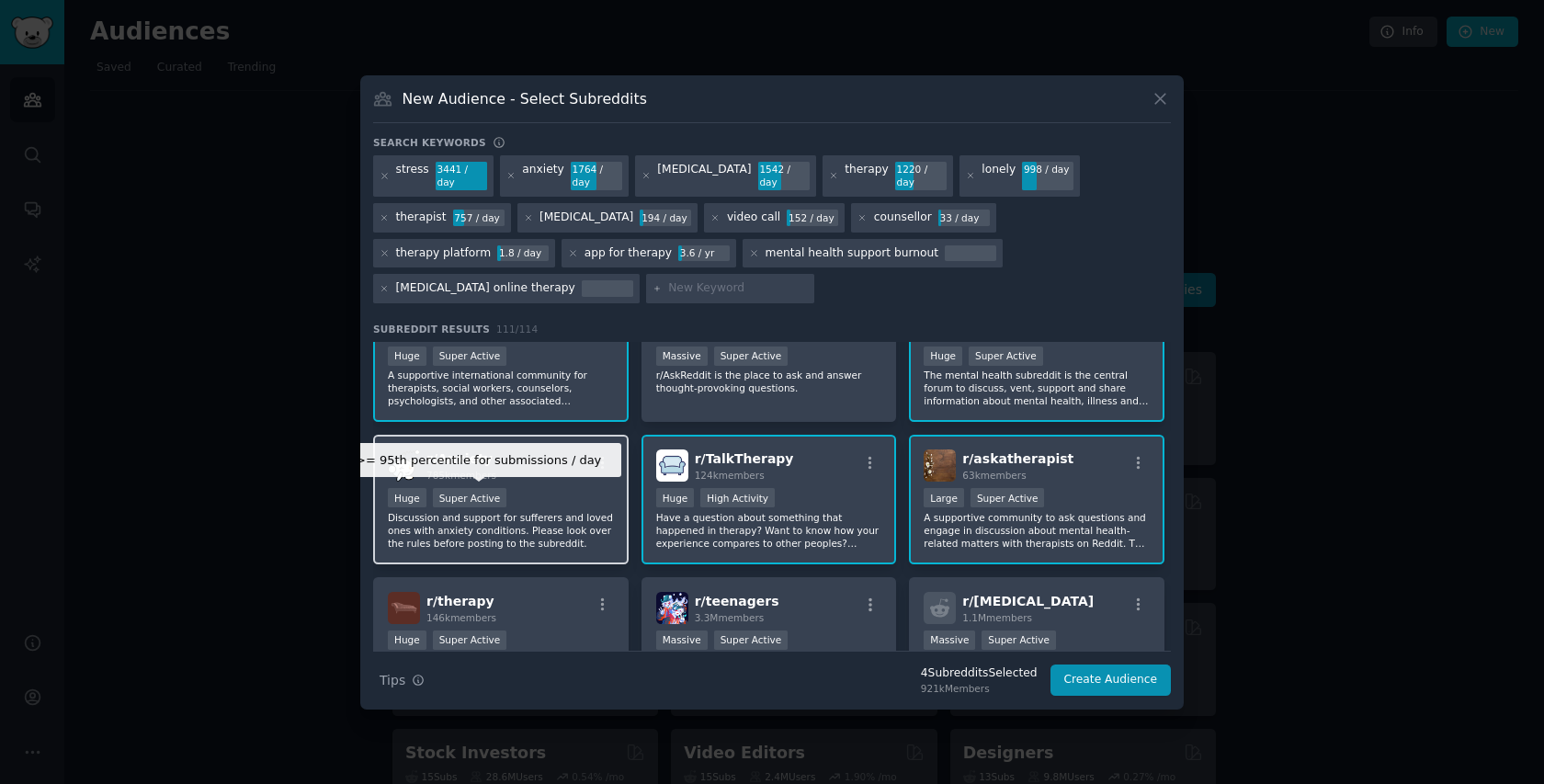
click at [459, 495] on div "Super Active" at bounding box center [470, 497] width 75 height 19
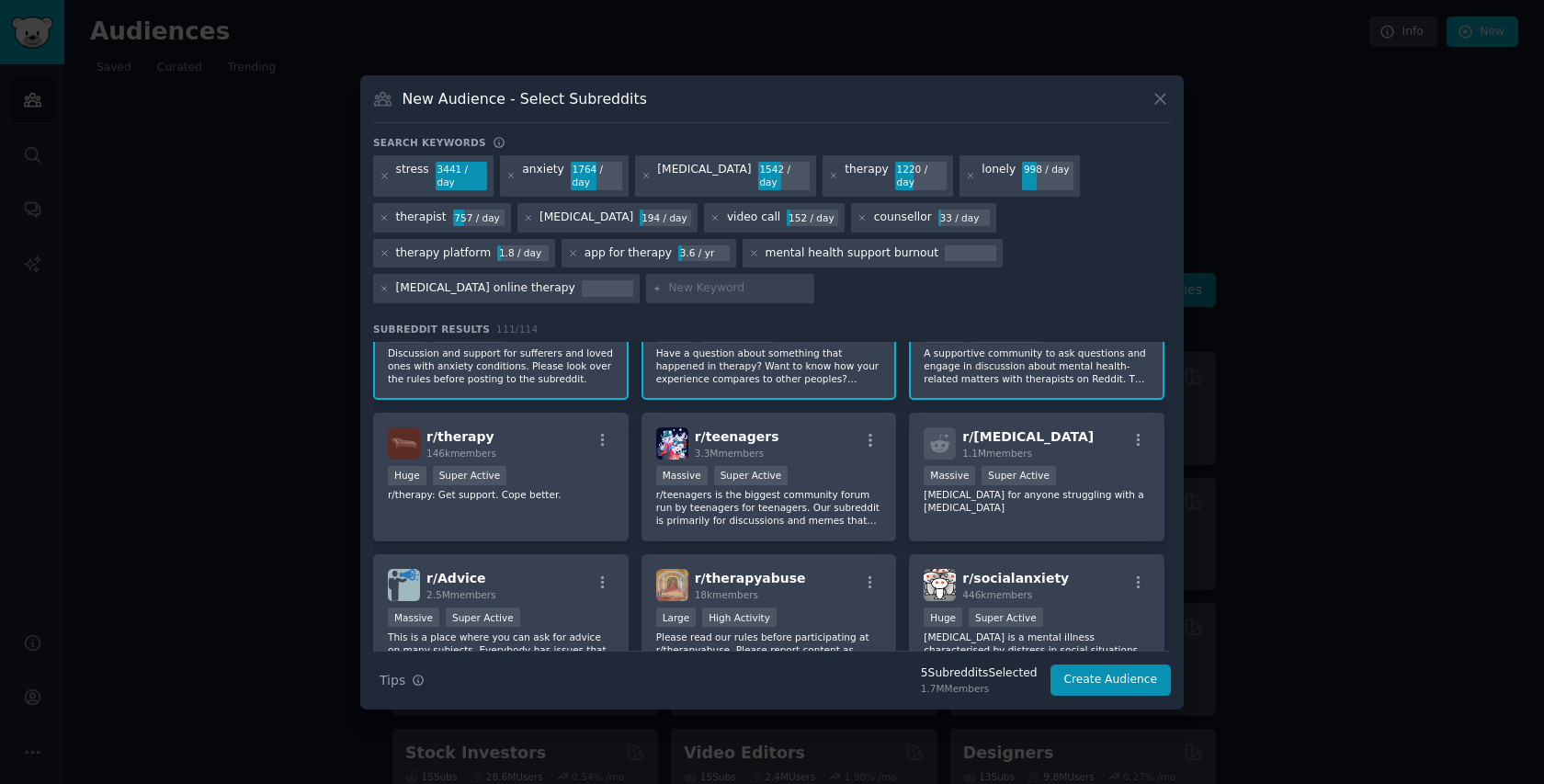
scroll to position [299, 0]
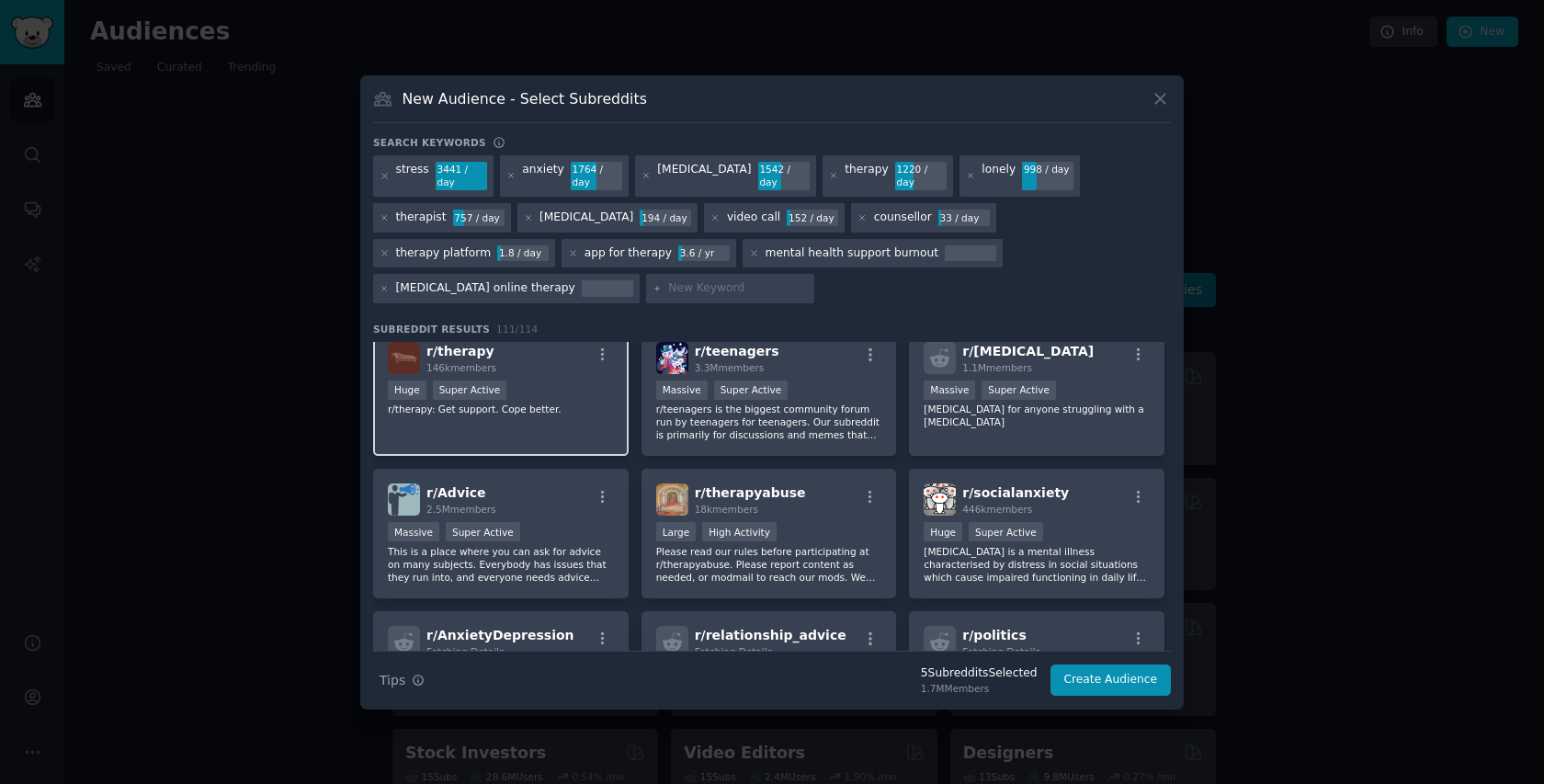
click at [584, 440] on div "r/ therapy 146k members Huge Super Active r/therapy: Get support. Cope better." at bounding box center [500, 392] width 256 height 129
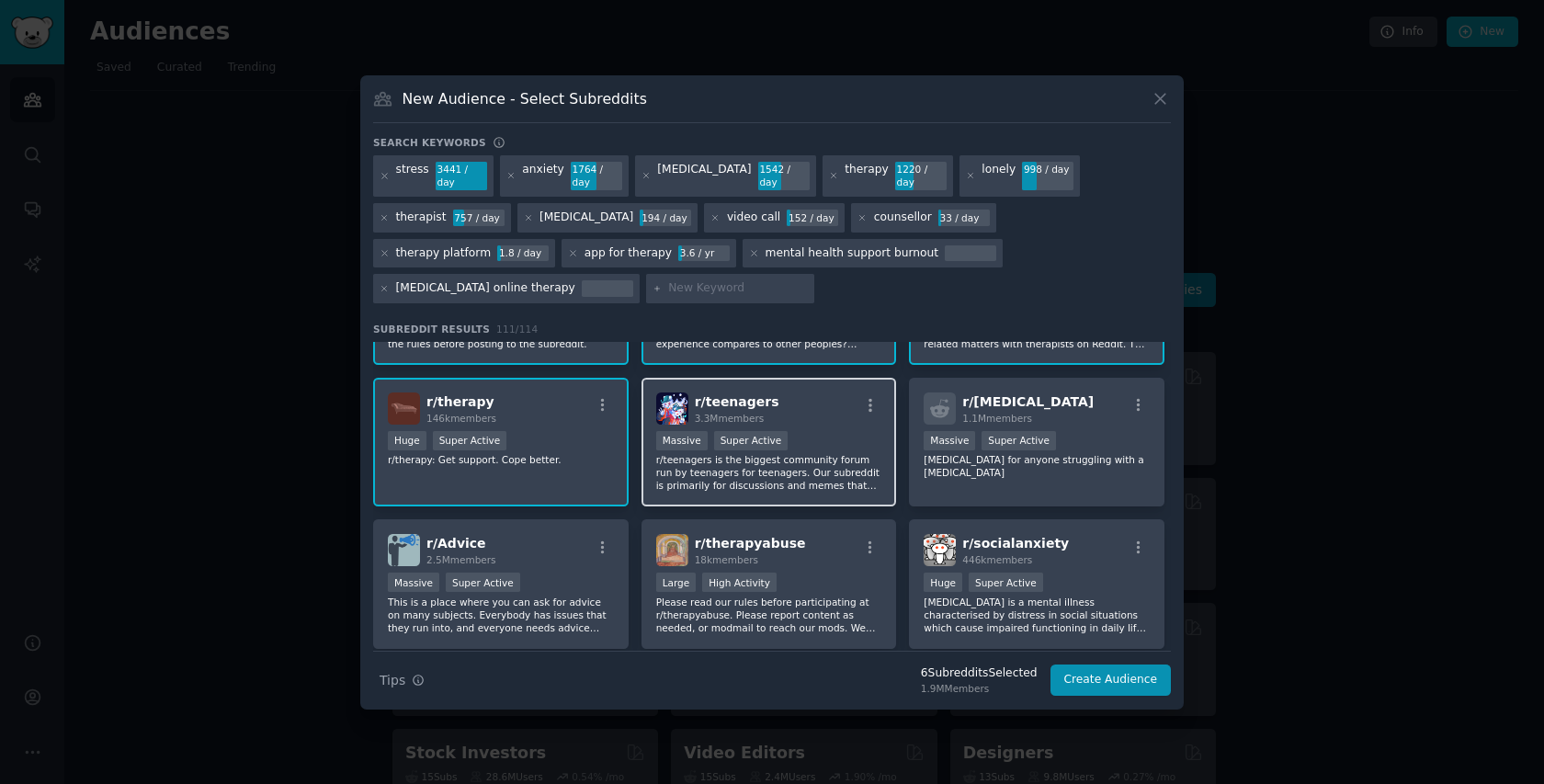
scroll to position [247, 0]
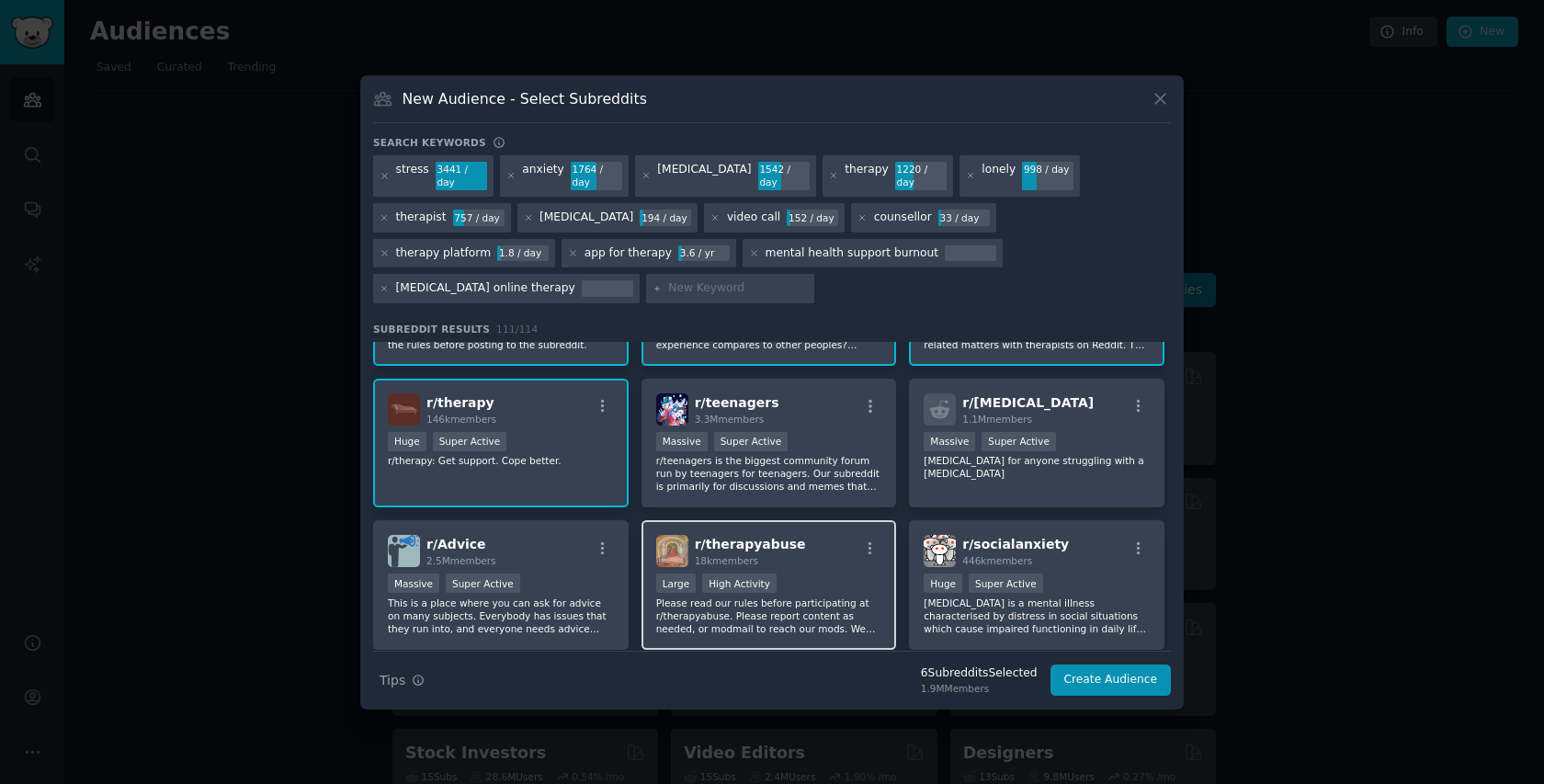
click at [825, 593] on div "10,000 - 100,000 members Large High Activity" at bounding box center [769, 584] width 226 height 23
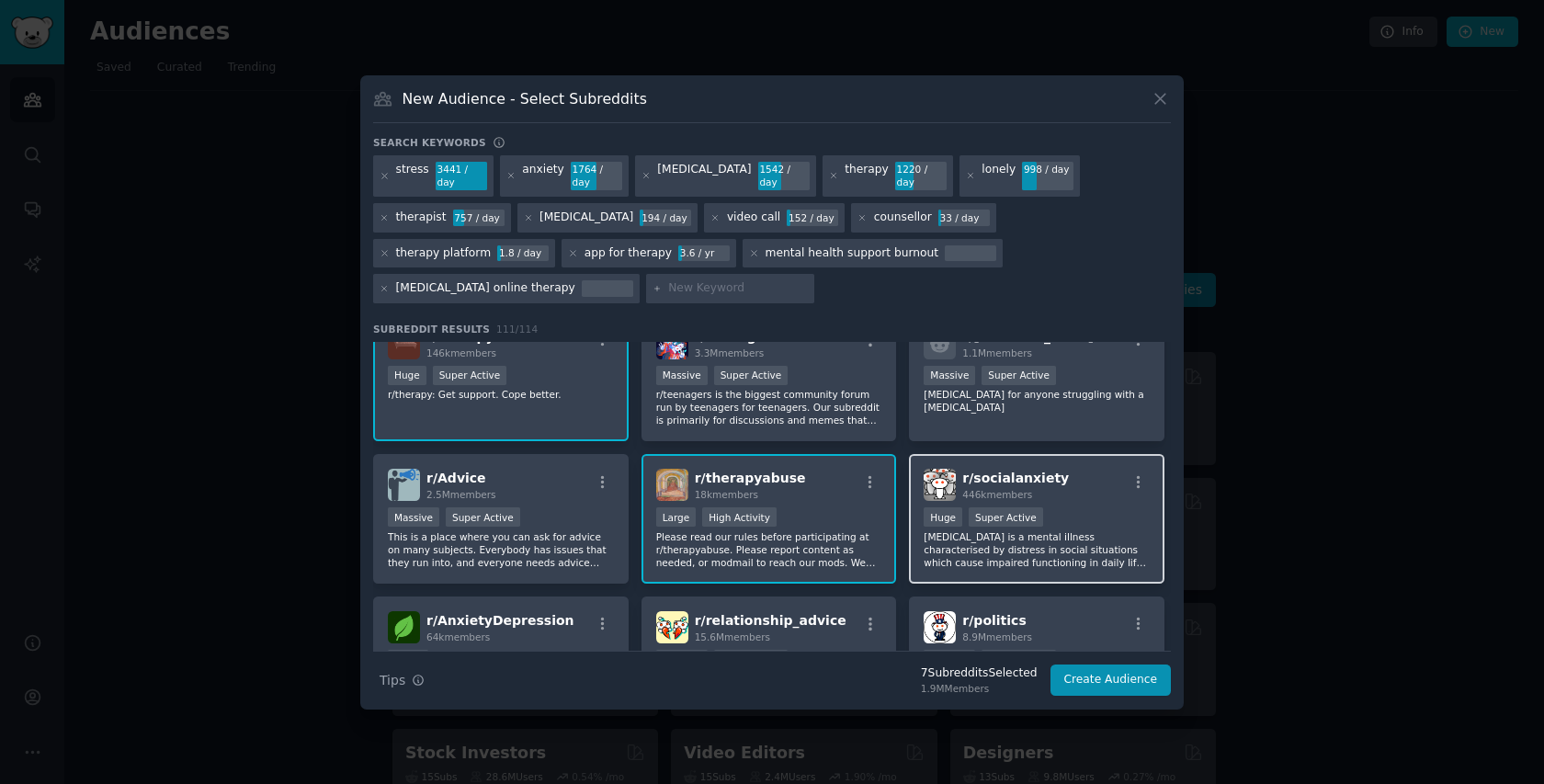
scroll to position [335, 0]
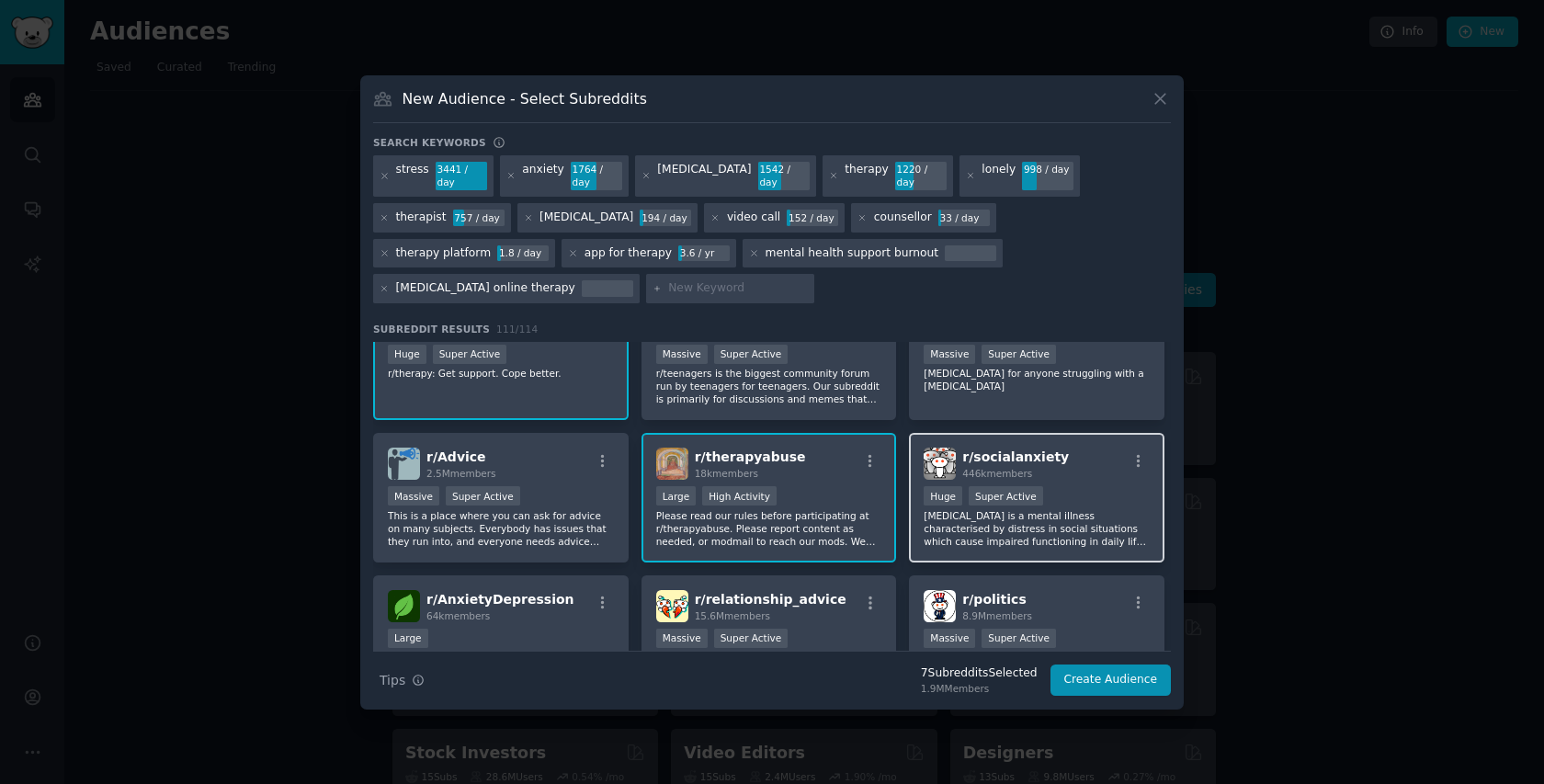
click at [960, 539] on p "Social Anxiety is a mental illness characterised by distress in social situatio…" at bounding box center [1036, 528] width 226 height 39
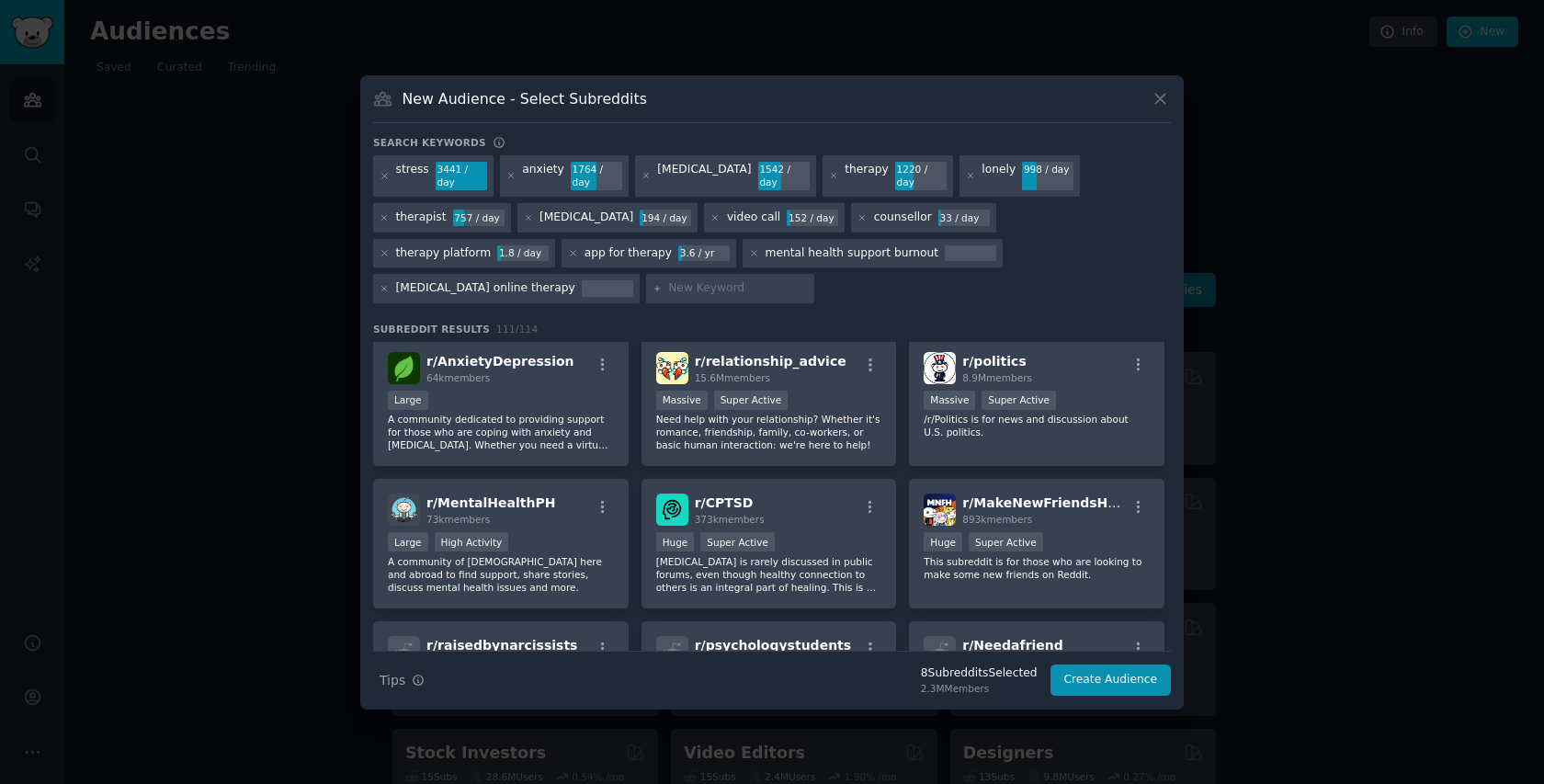
scroll to position [578, 0]
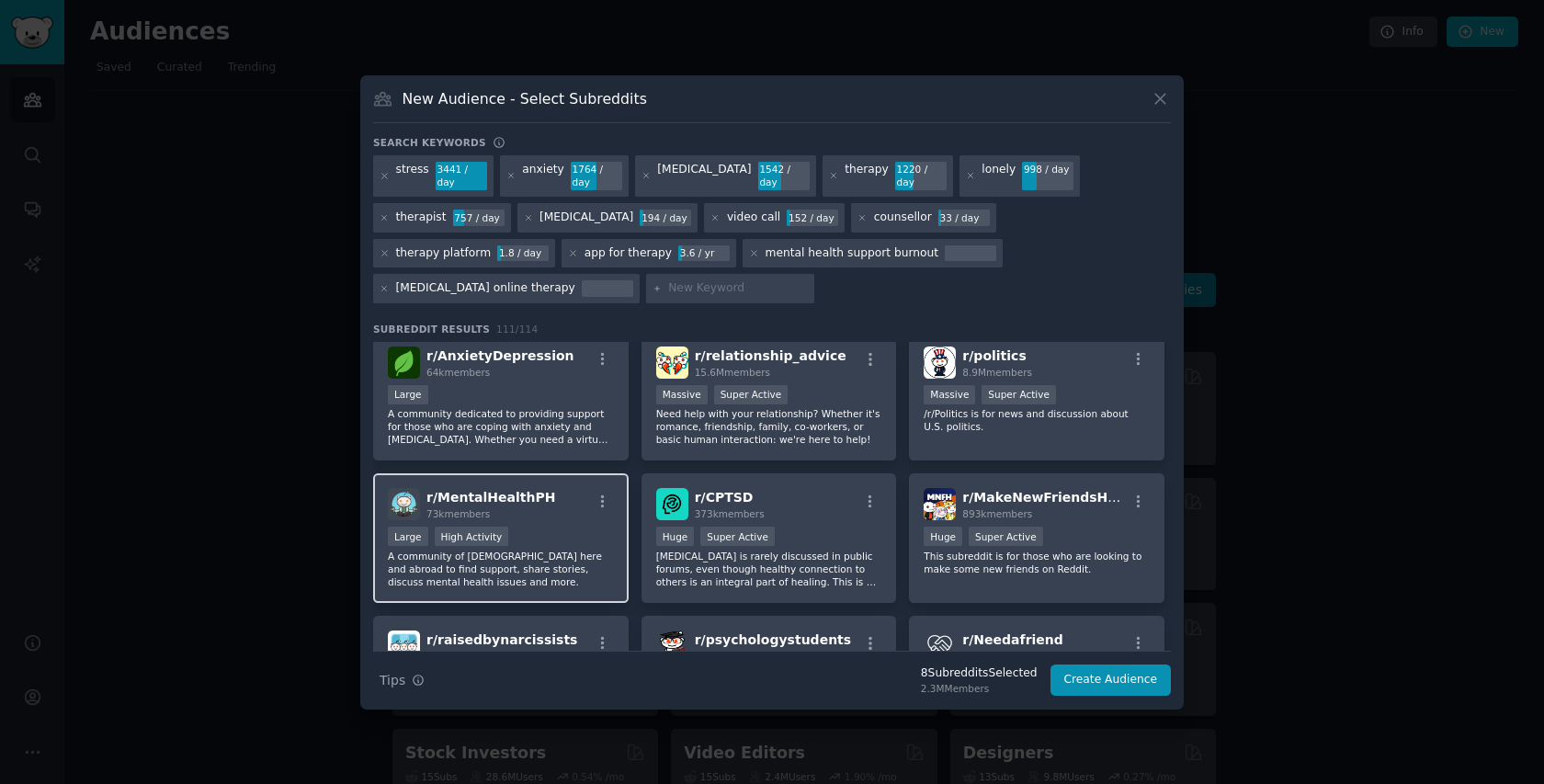
click at [580, 535] on div "Large High Activity" at bounding box center [500, 538] width 226 height 23
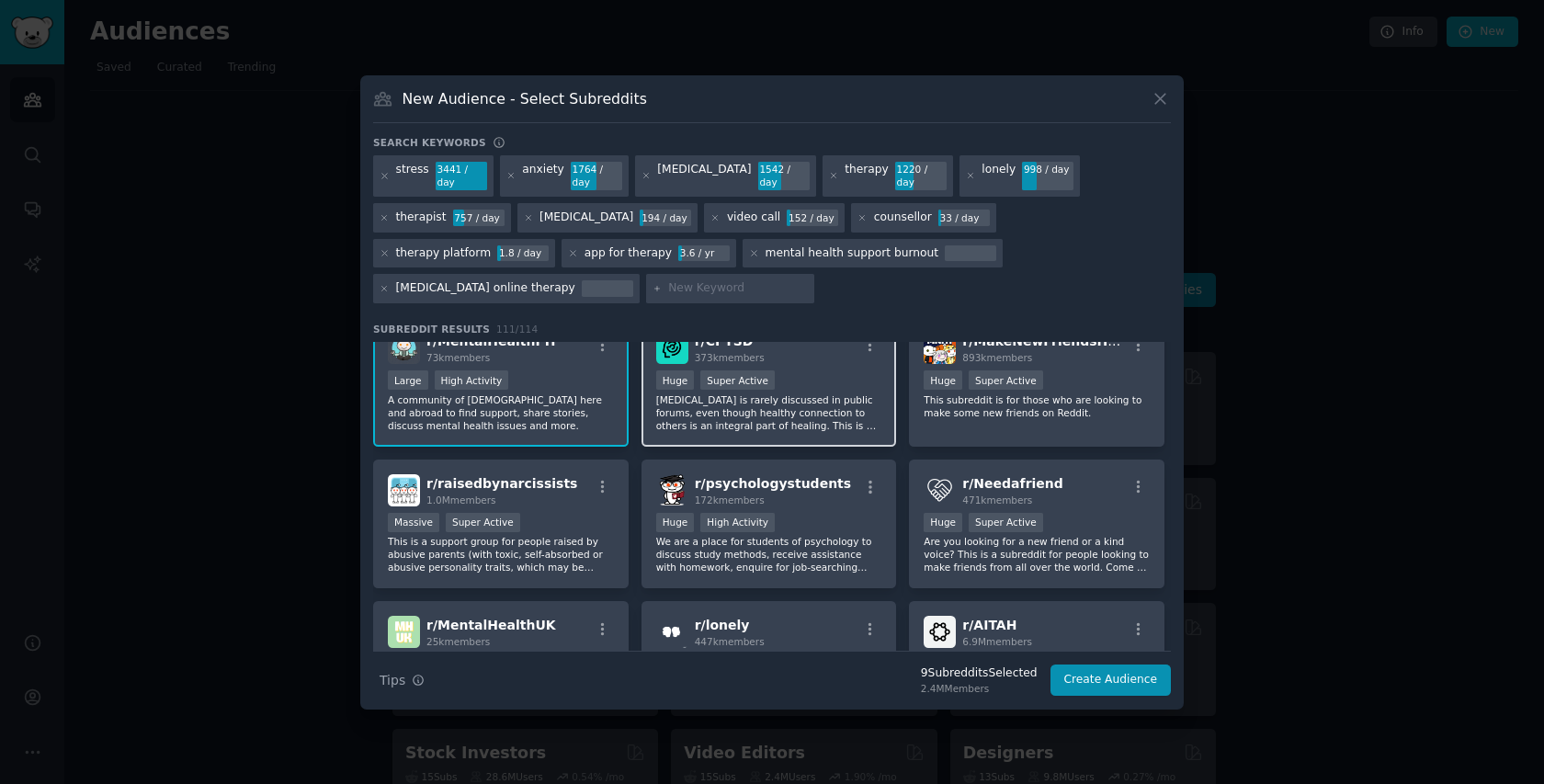
scroll to position [796, 0]
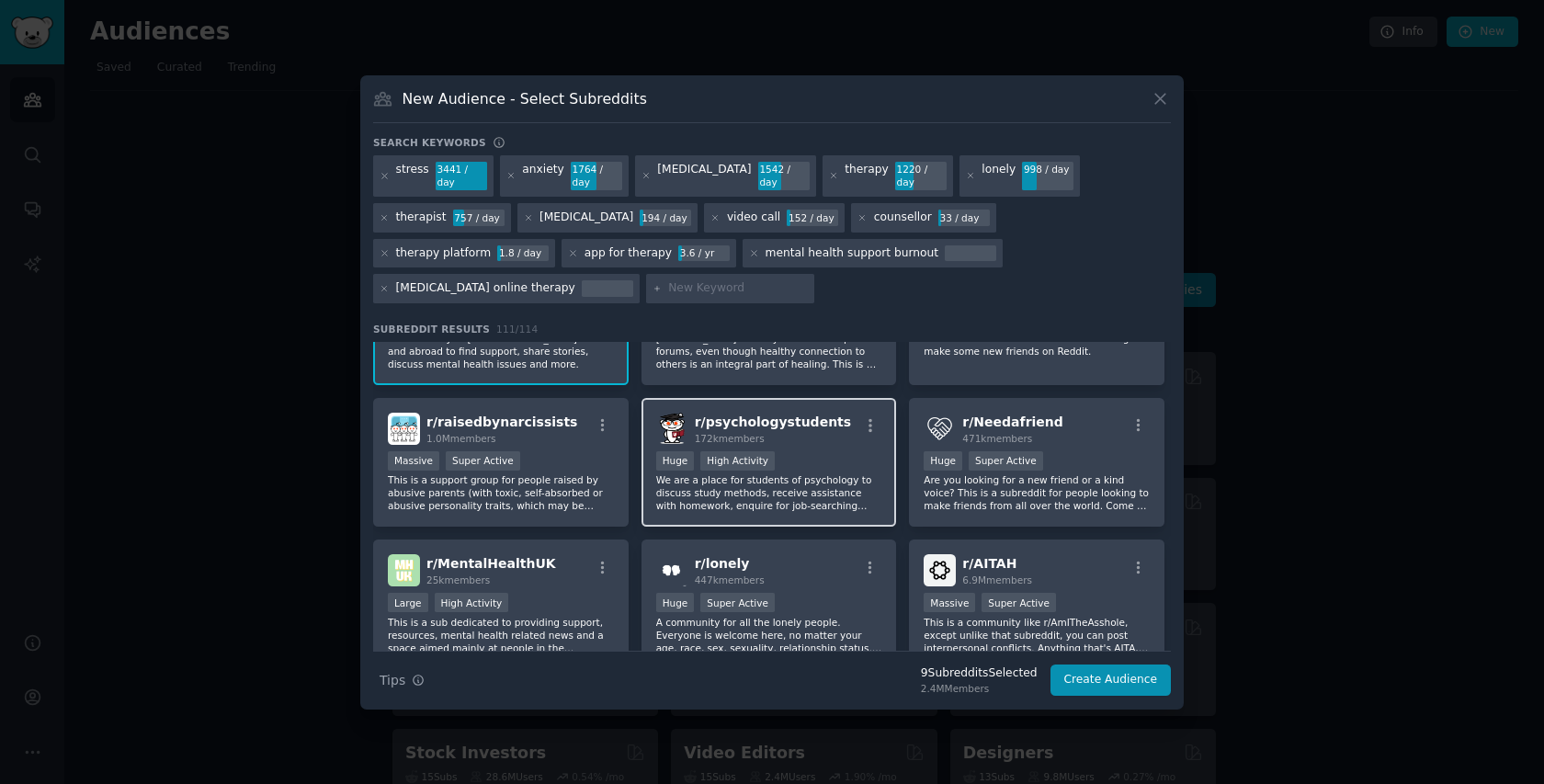
click at [864, 479] on p "We are a place for students of psychology to discuss study methods, receive ass…" at bounding box center [769, 492] width 226 height 39
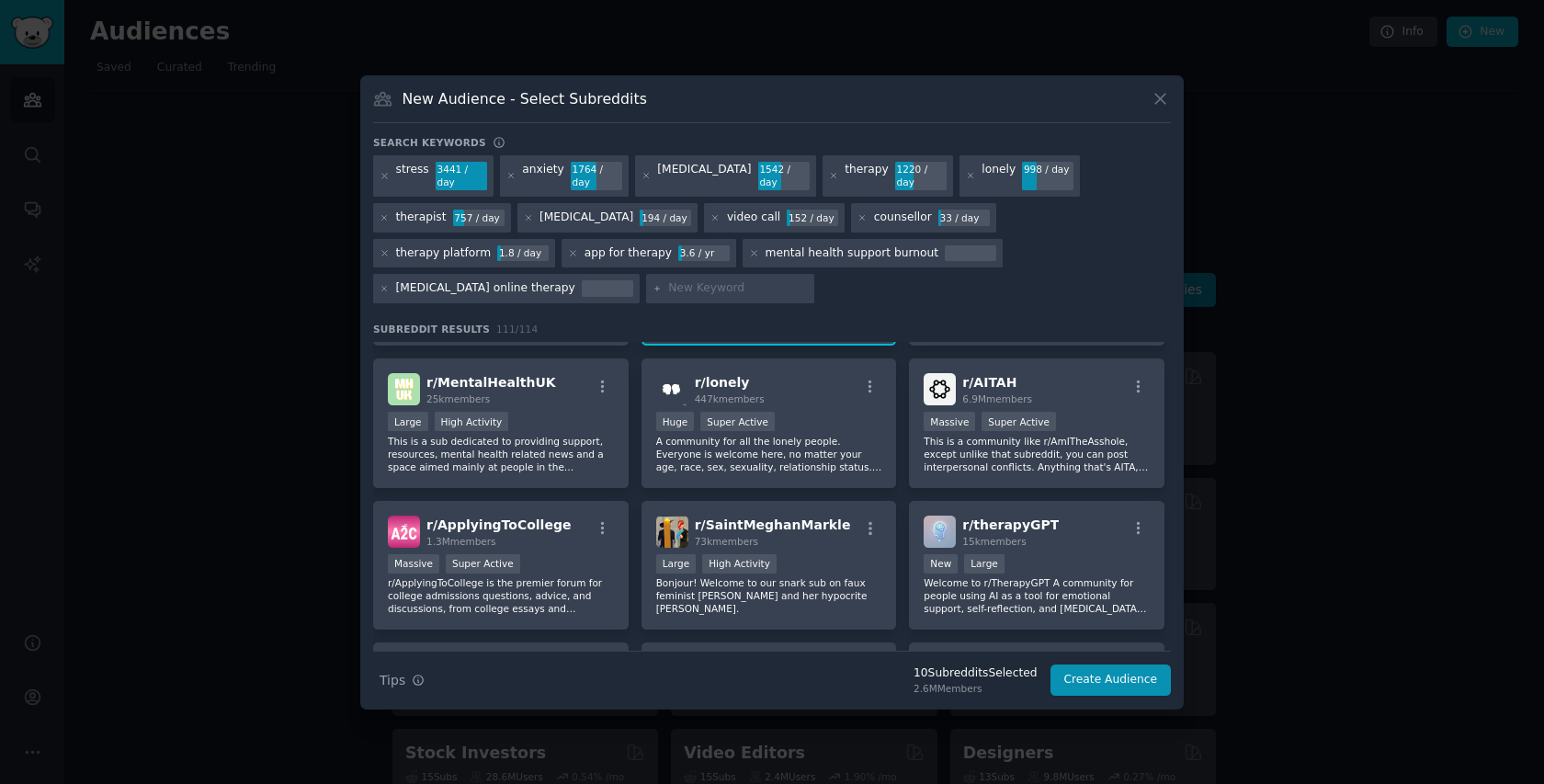
scroll to position [983, 0]
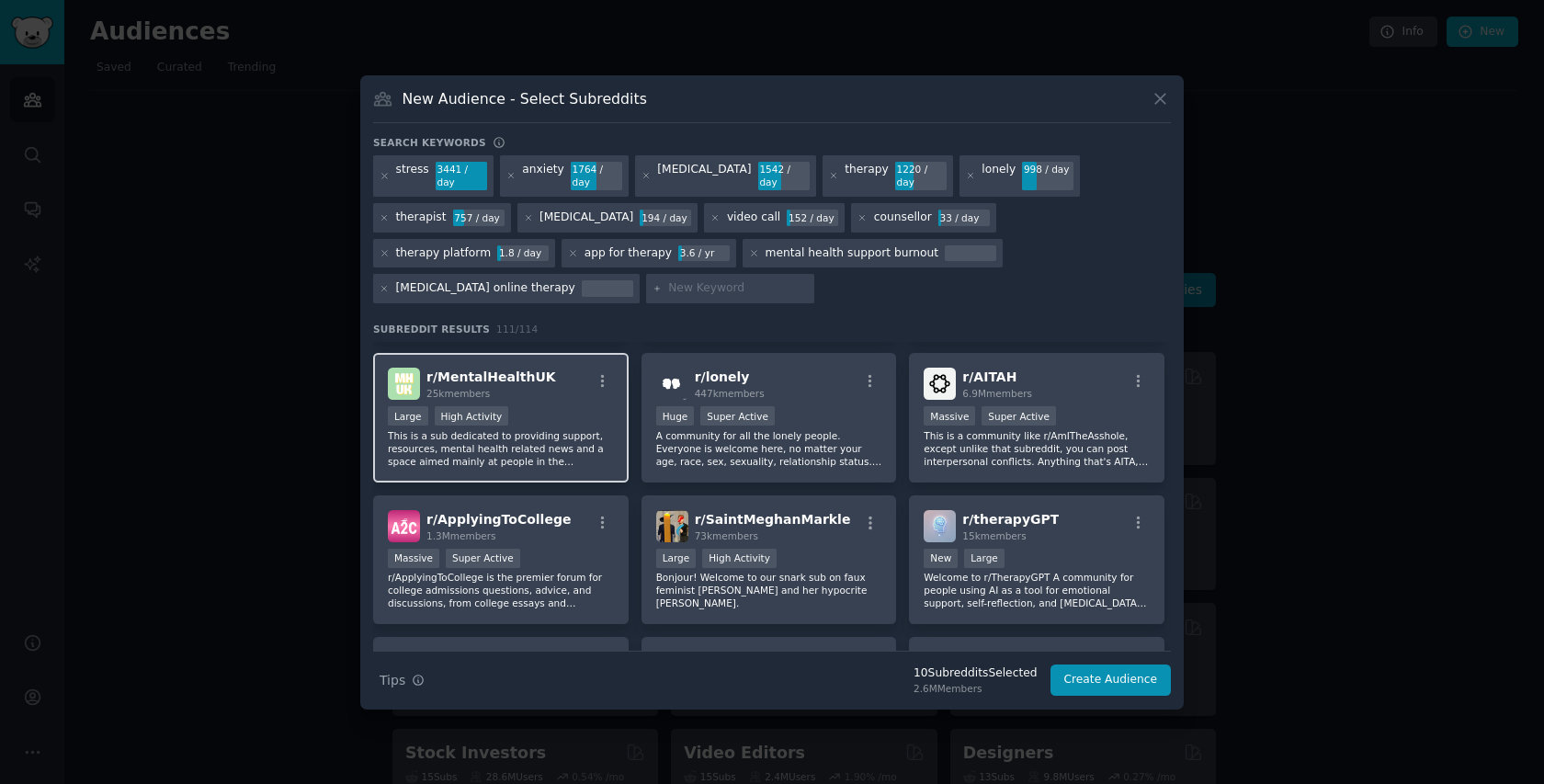
click at [587, 444] on p "This is a sub dedicated to providing support, resources, mental health related …" at bounding box center [500, 448] width 226 height 39
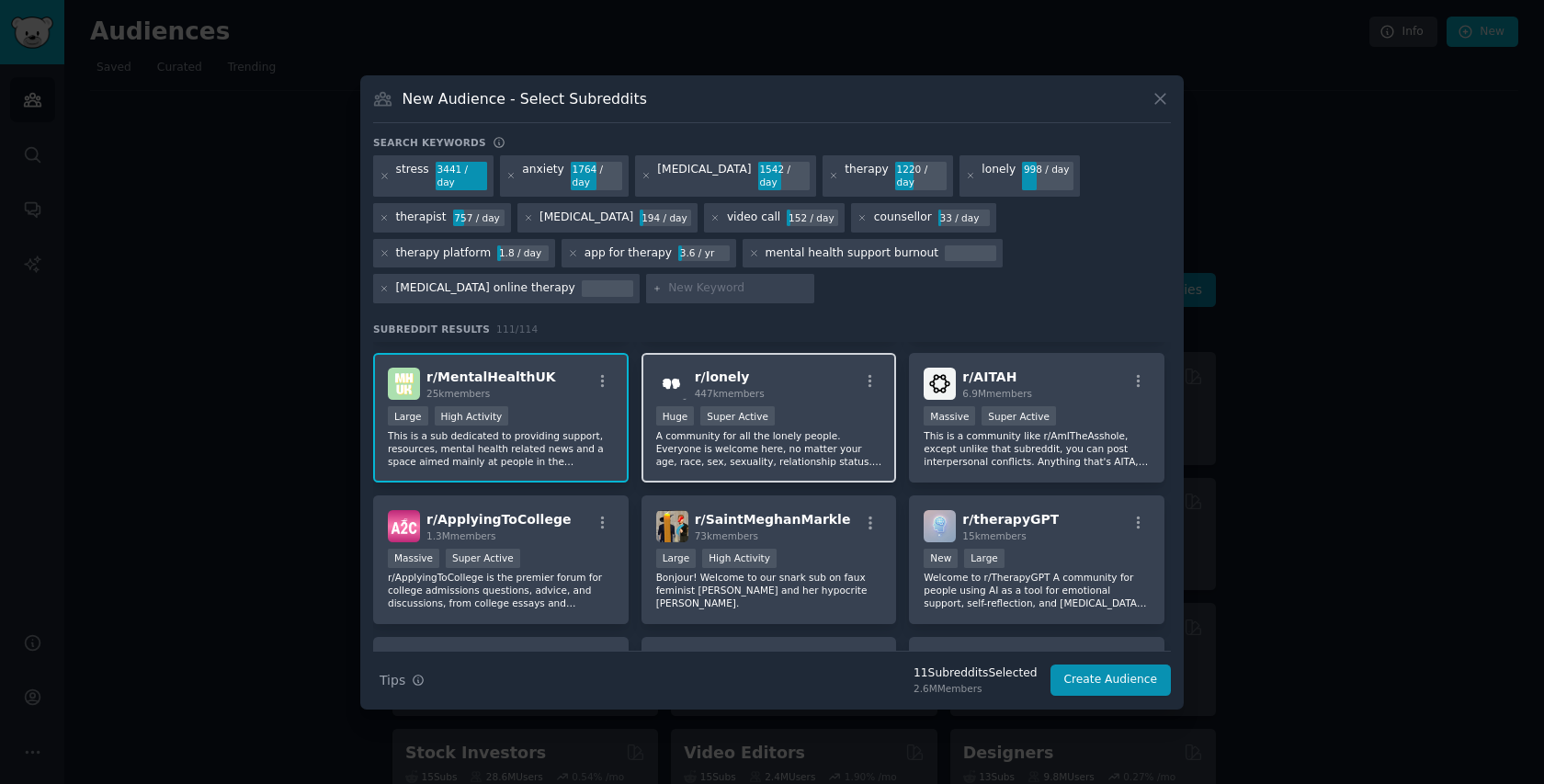
click at [801, 452] on p "A community for all the lonely people. Everyone is welcome here, no matter your…" at bounding box center [769, 448] width 226 height 39
click at [759, 171] on div "1542 / day" at bounding box center [784, 177] width 52 height 30
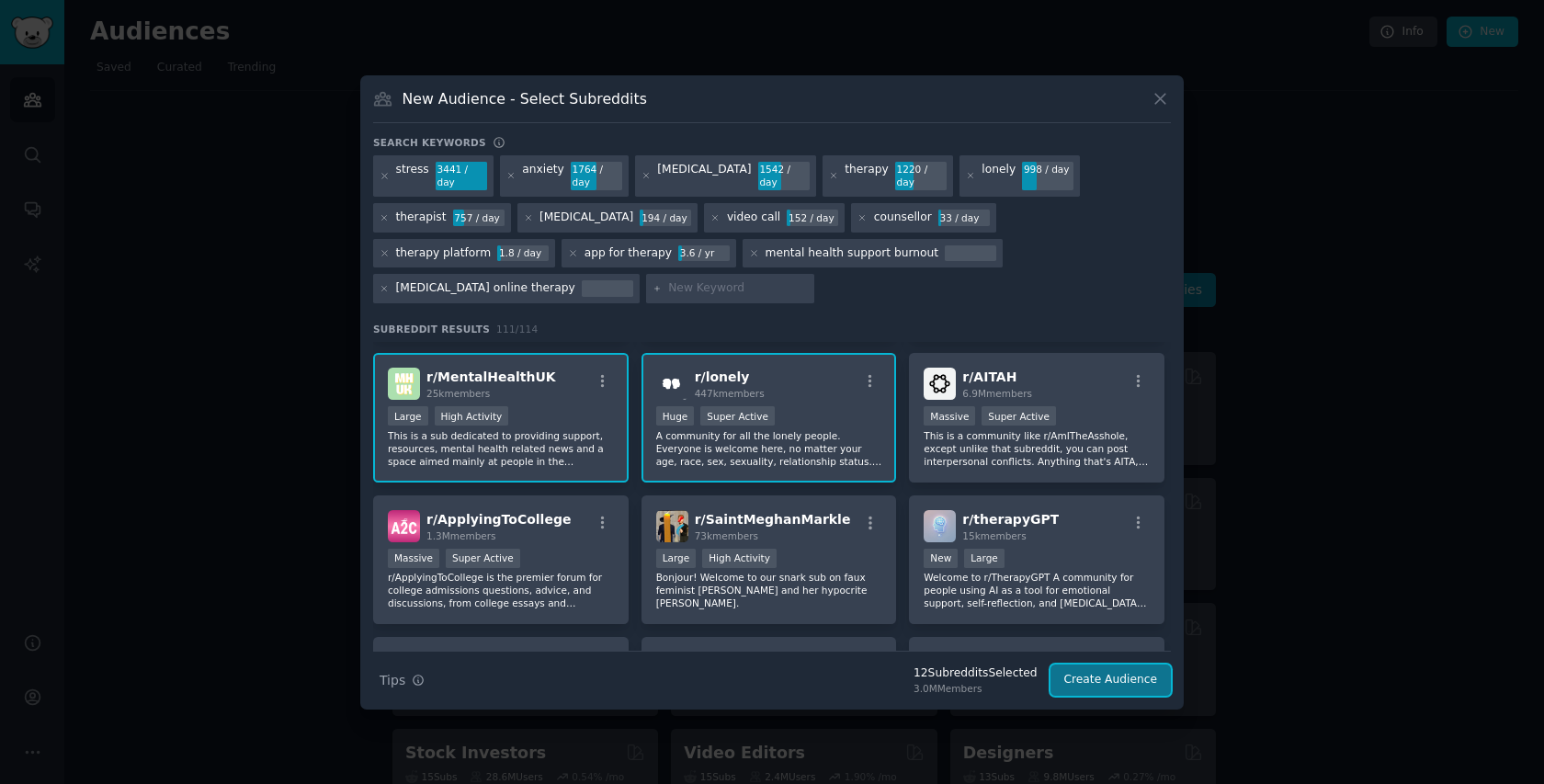
click at [1150, 673] on button "Create Audience" at bounding box center [1112, 680] width 121 height 31
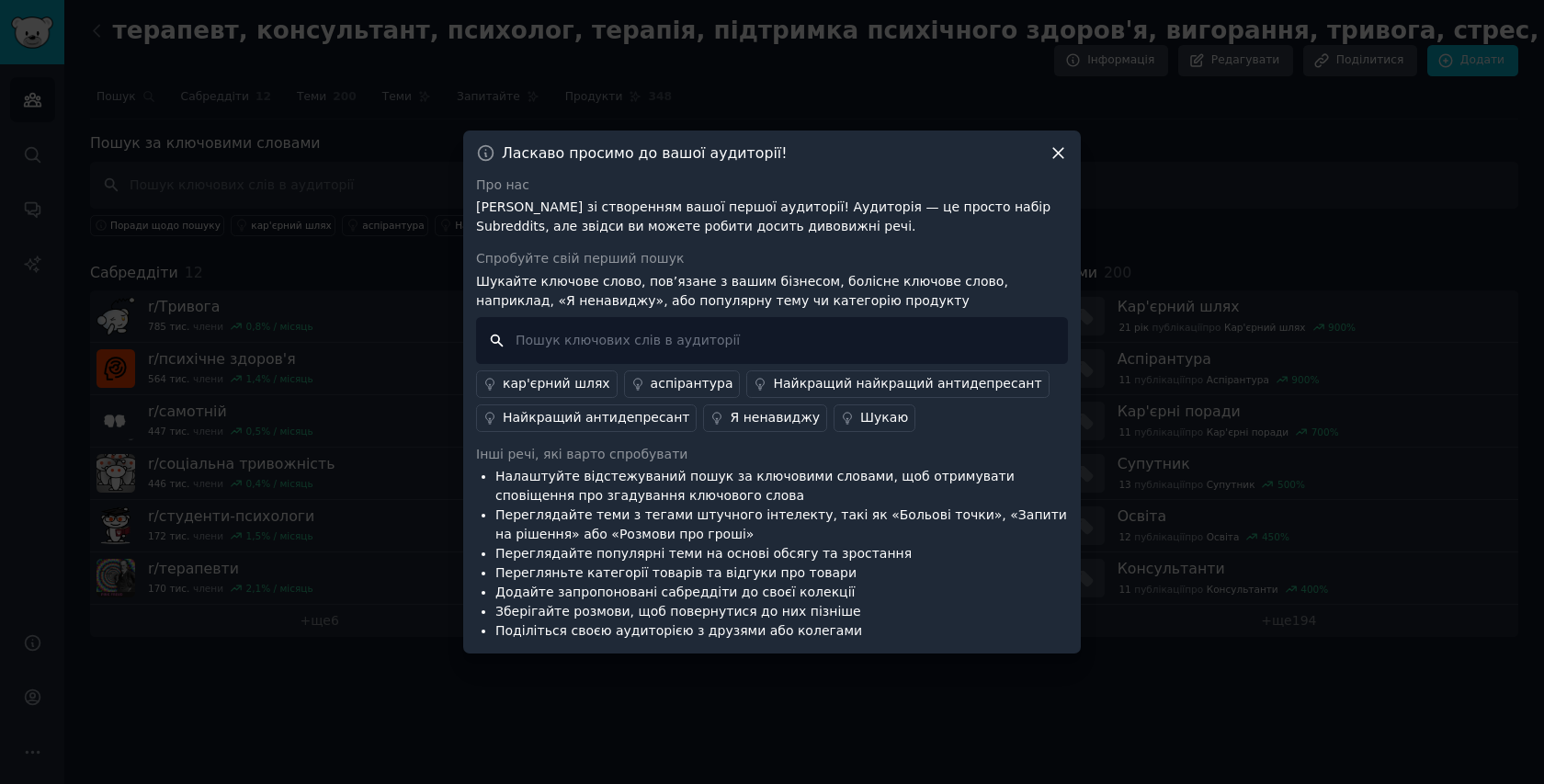
click at [792, 335] on input "text" at bounding box center [772, 340] width 593 height 47
paste input "therapist, counsellor, psychologist, therapy, mental health support burnout, an…"
click at [488, 346] on input "therapist, counsellor, psychologist, therapy, mental health support burnout, an…" at bounding box center [772, 340] width 593 height 47
type input "therapist, counsellor, psychologist, therapy, mental health support burnout, an…"
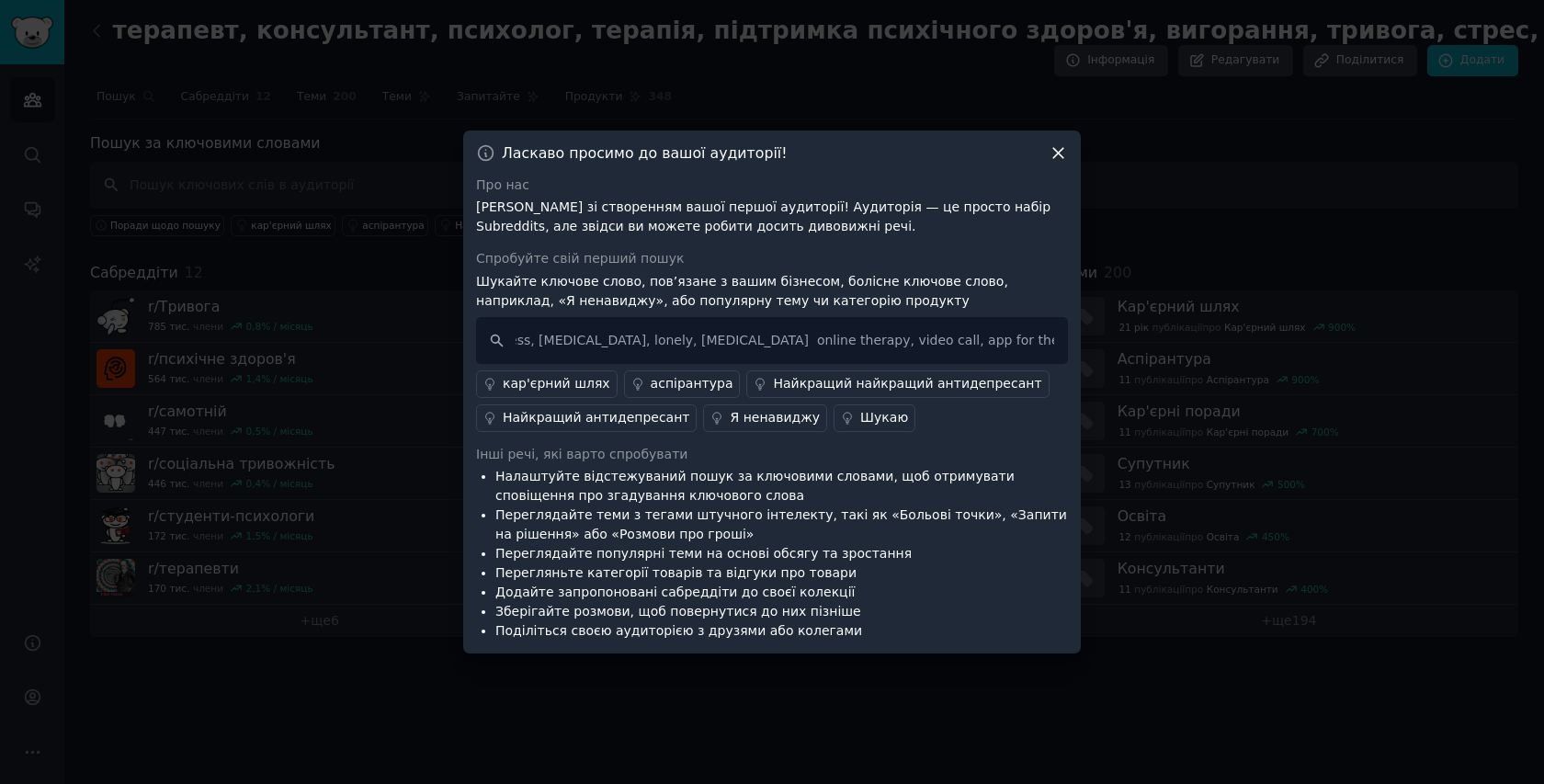
click at [744, 241] on div "Про нас Вітаємо зі створенням вашої першої аудиторії! Аудиторія — це просто наб…" at bounding box center [772, 408] width 593 height 466
click at [1056, 159] on icon at bounding box center [1058, 152] width 19 height 19
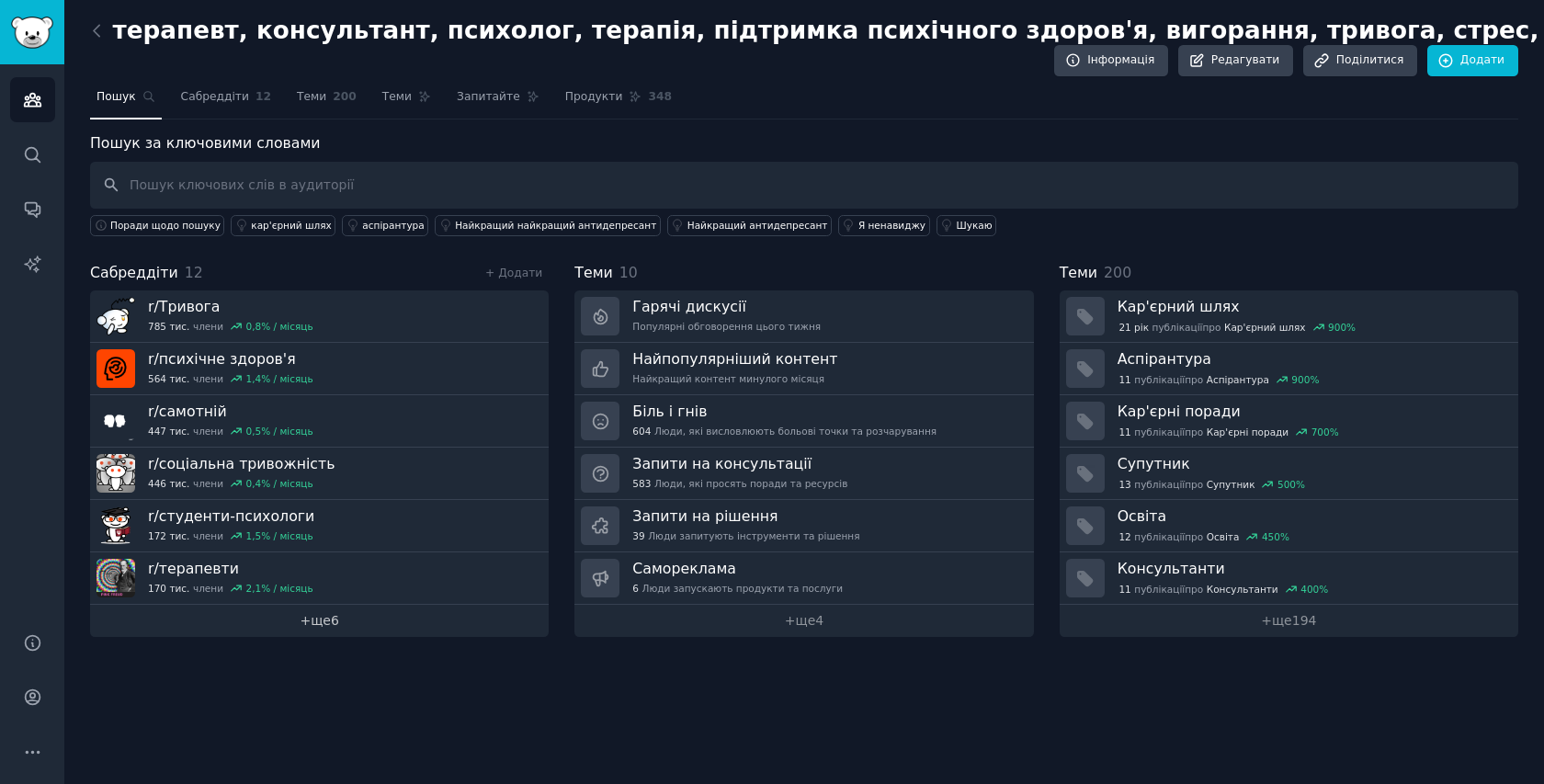
click at [340, 613] on link "+ ще 6" at bounding box center [319, 620] width 458 height 32
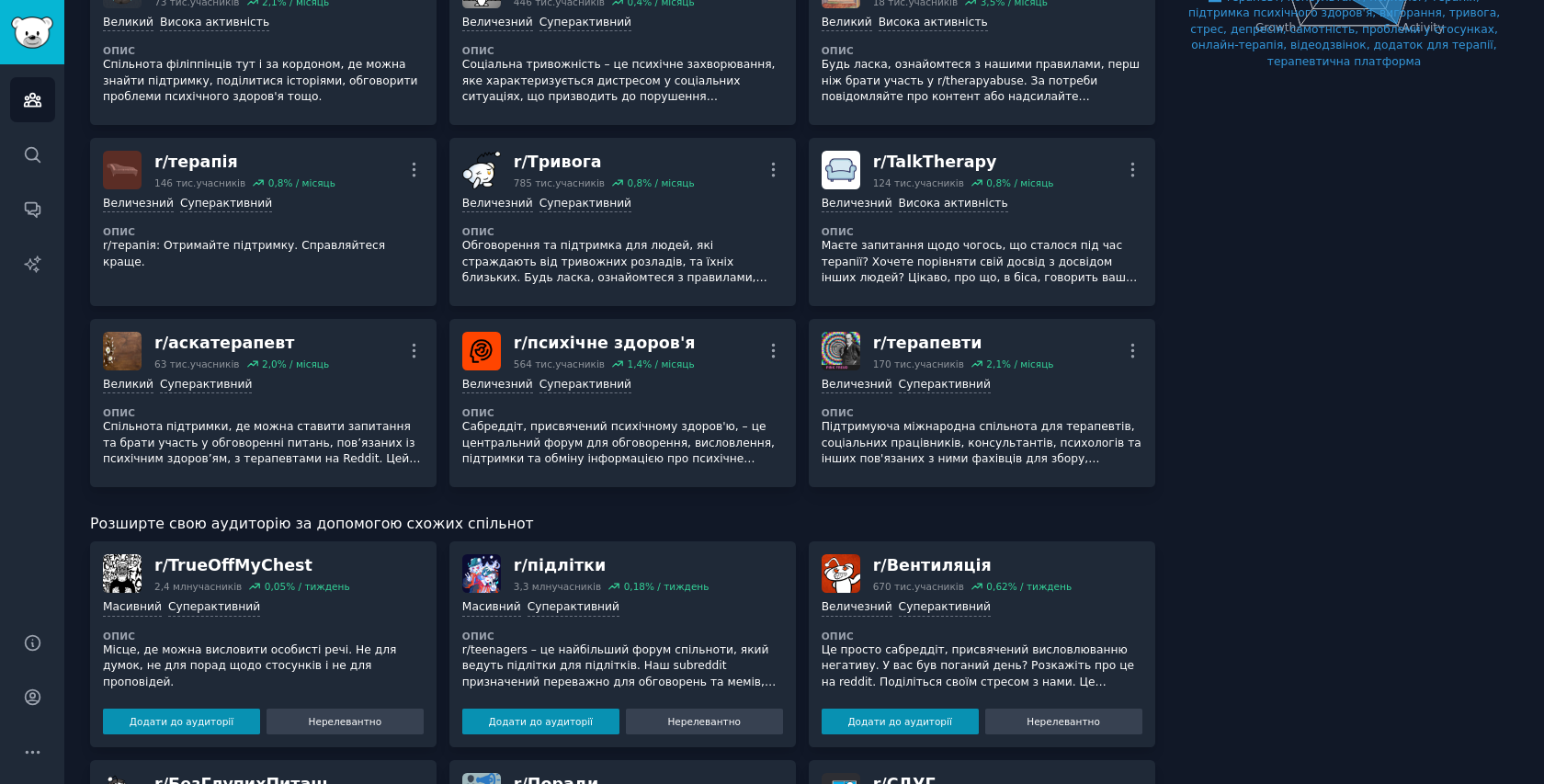
scroll to position [382, 0]
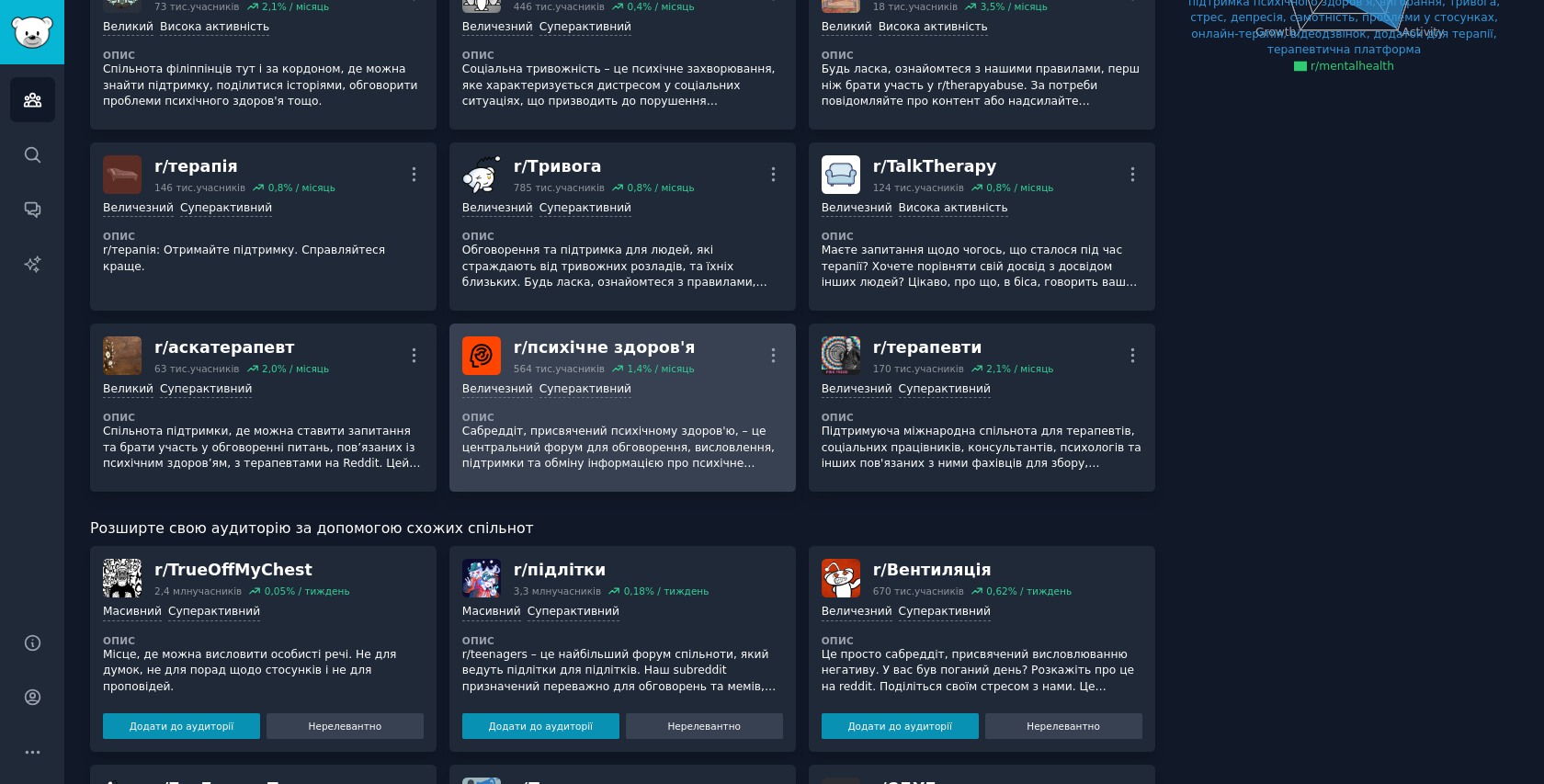
click at [727, 407] on div "Величезний Суперактивний Опис Сабреддіт, присвячений психічному здоров'ю, – це …" at bounding box center [622, 426] width 321 height 103
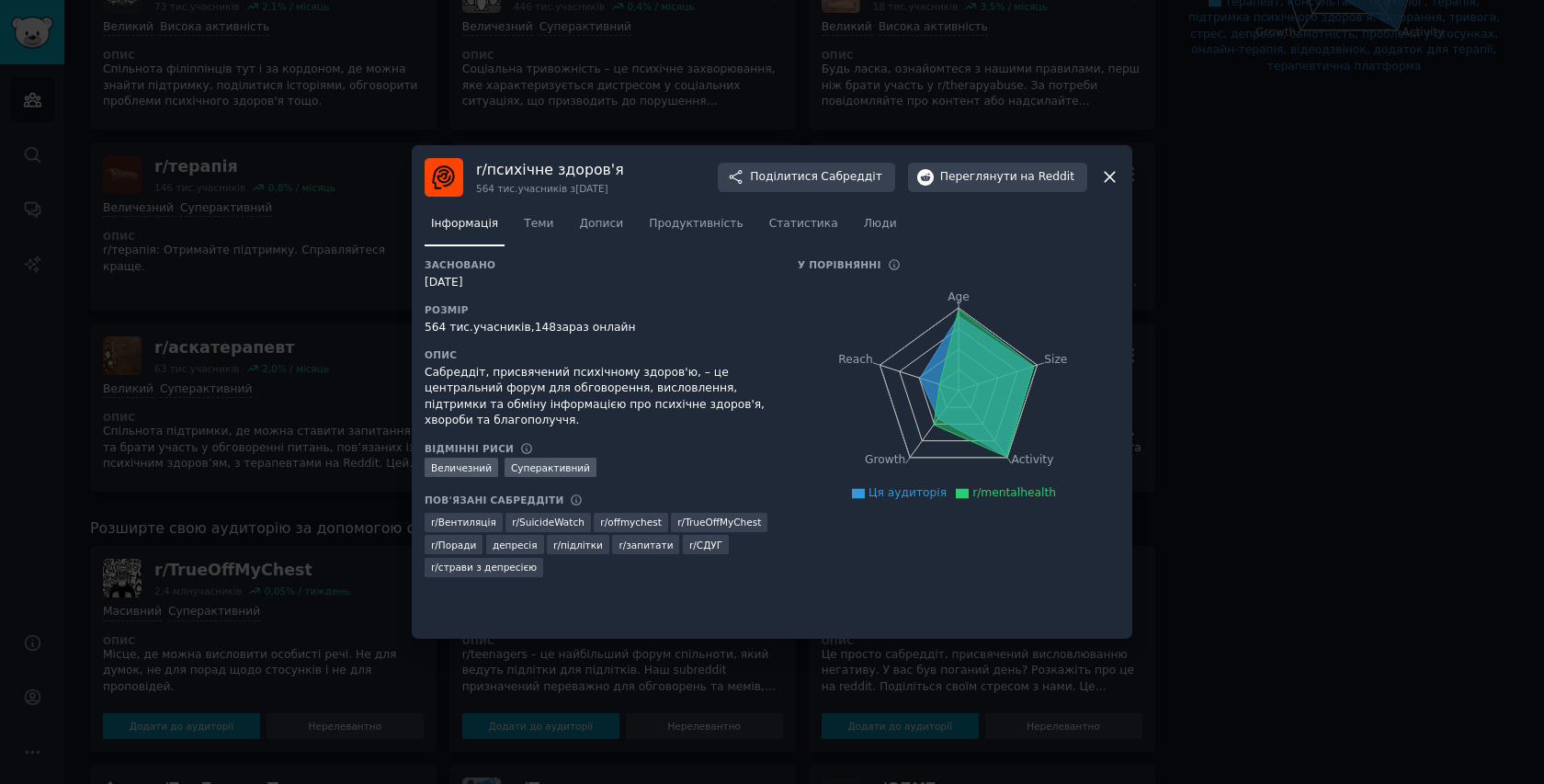
click at [1114, 173] on icon at bounding box center [1110, 178] width 10 height 10
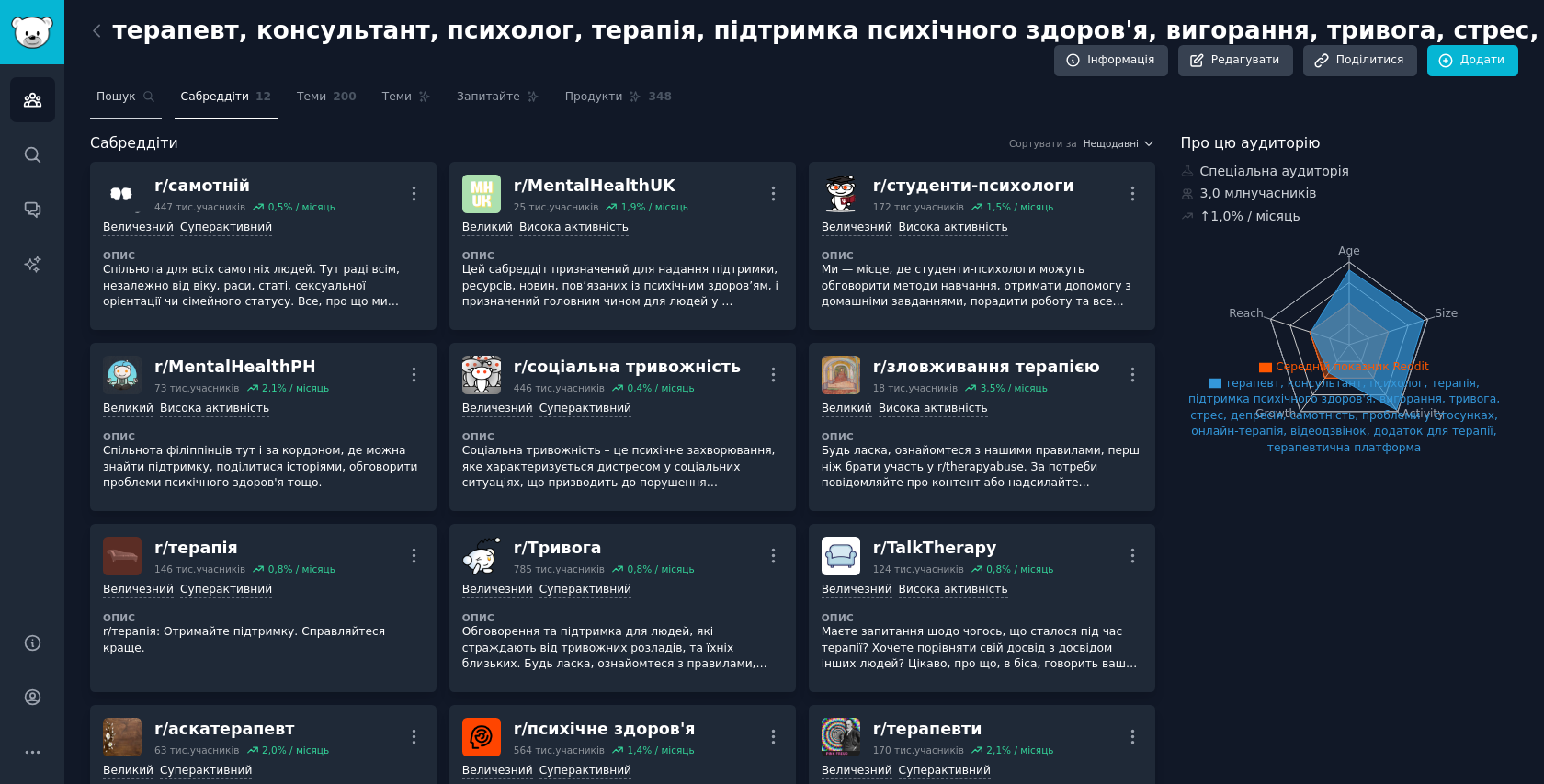
click at [119, 102] on font "Пошук" at bounding box center [116, 96] width 40 height 13
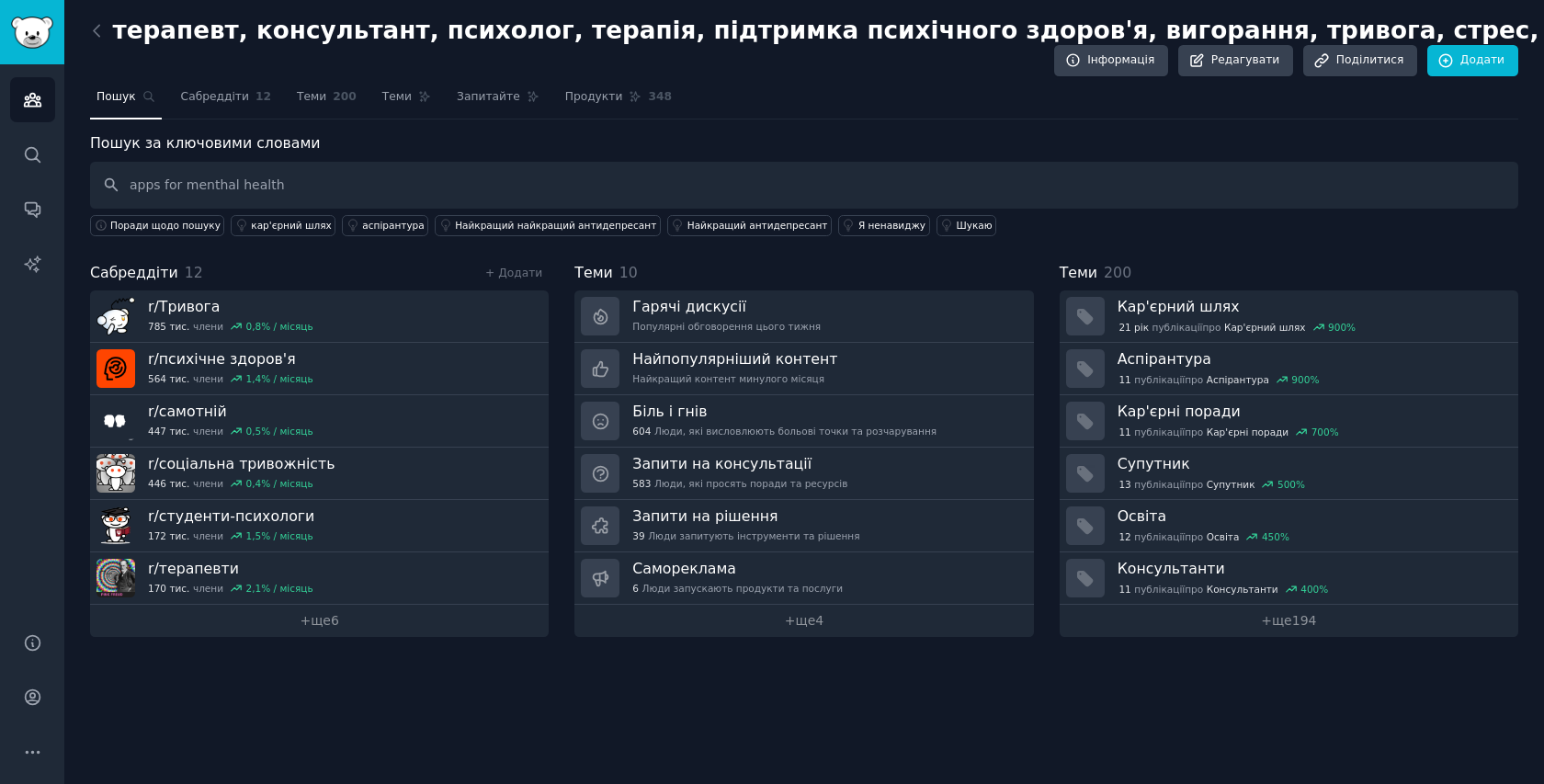
type input "apps for menthal health"
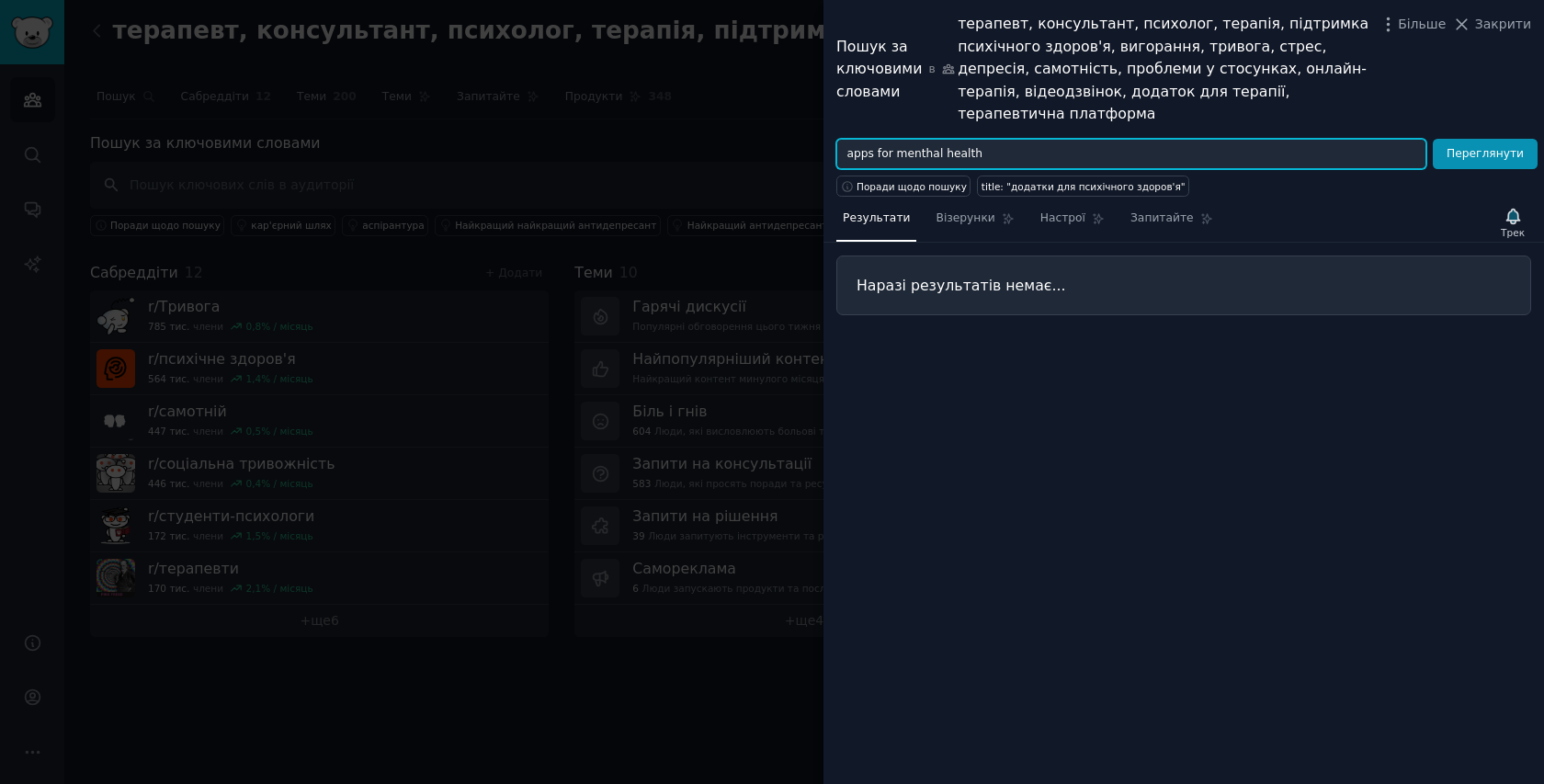
click at [926, 139] on input "apps for menthal health" at bounding box center [1131, 154] width 591 height 31
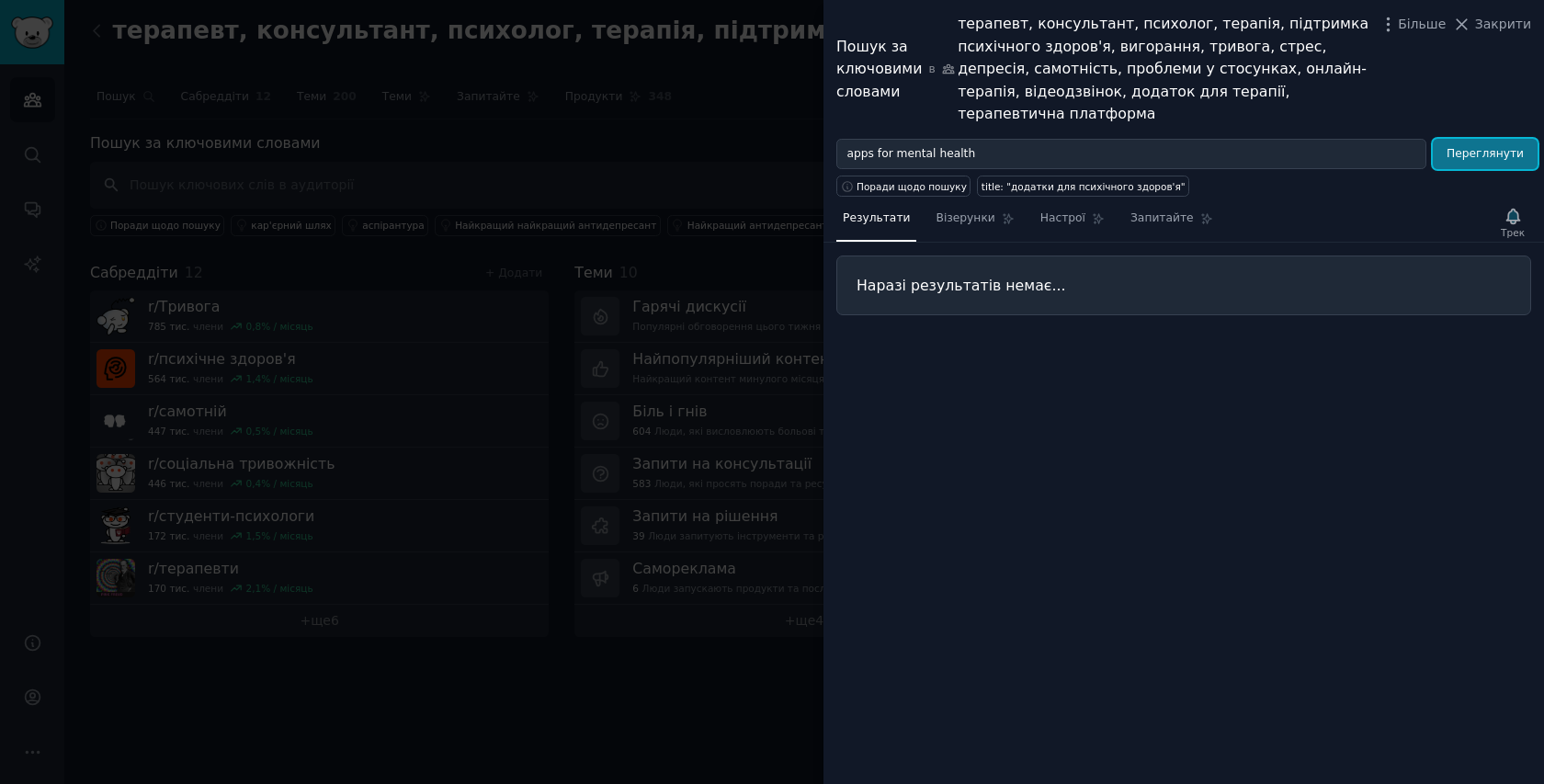
click at [1462, 147] on font "Переглянути" at bounding box center [1485, 153] width 78 height 13
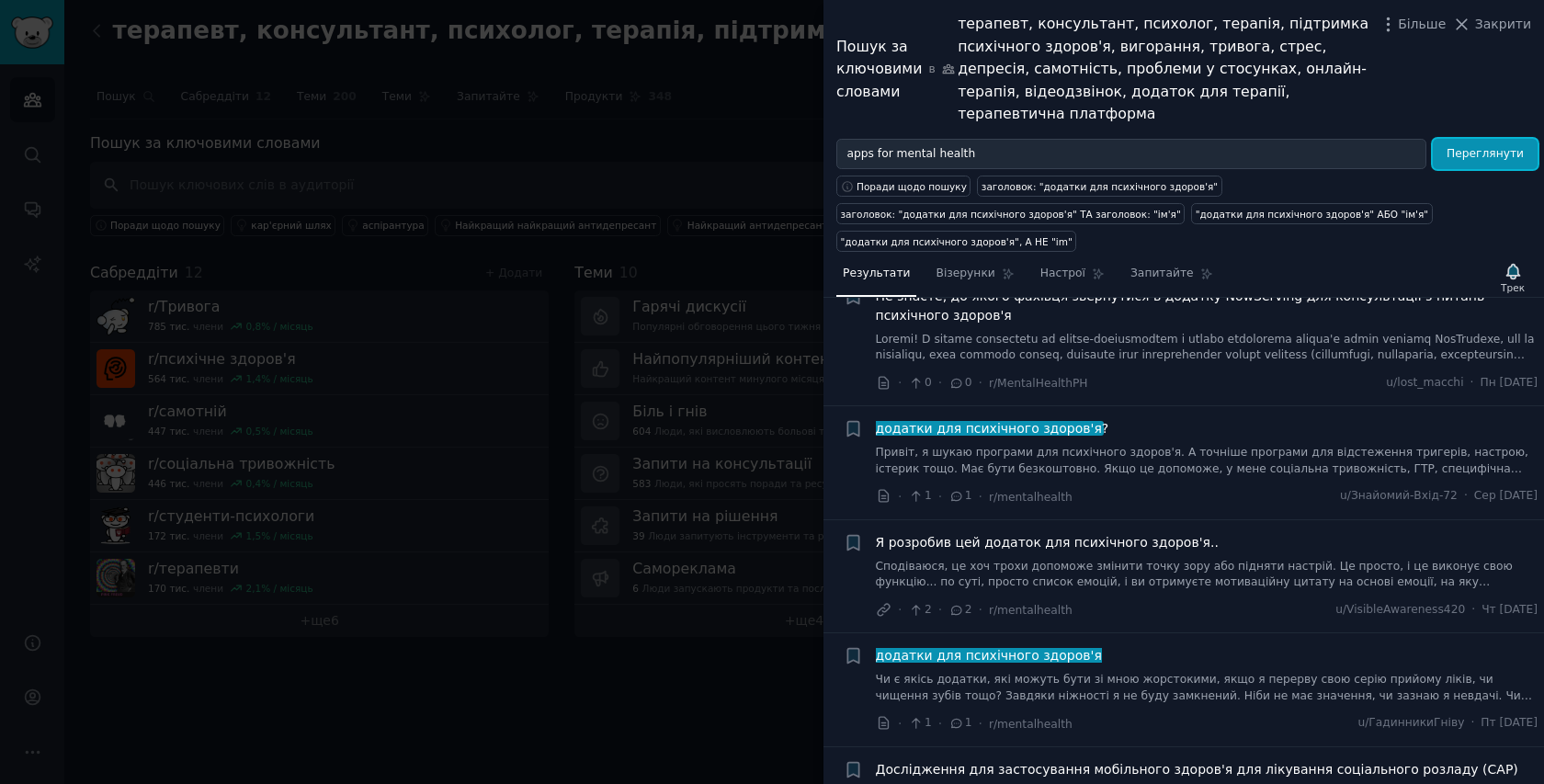
scroll to position [55, 0]
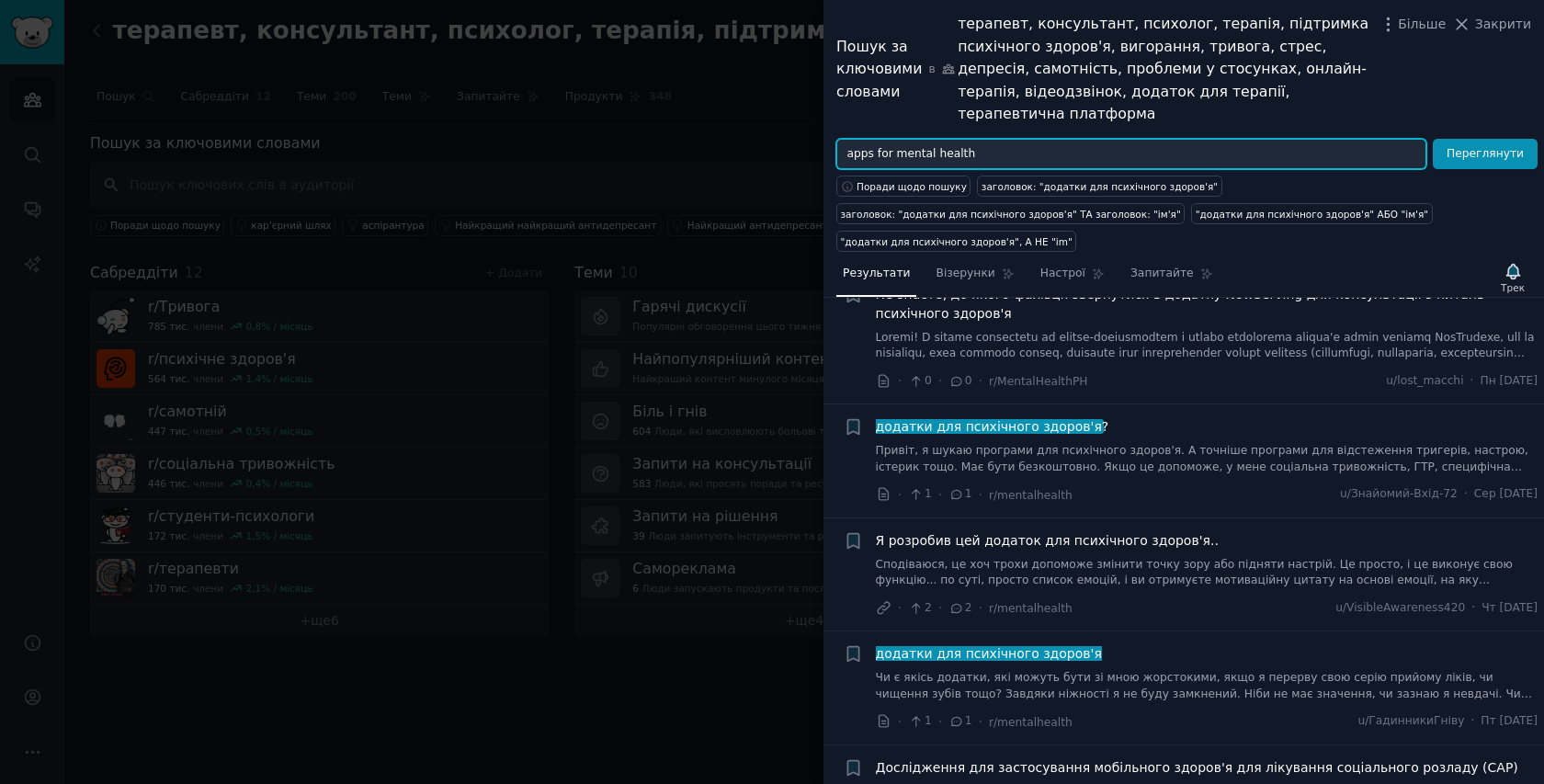
click at [1032, 139] on input "apps for mental health" at bounding box center [1131, 154] width 591 height 31
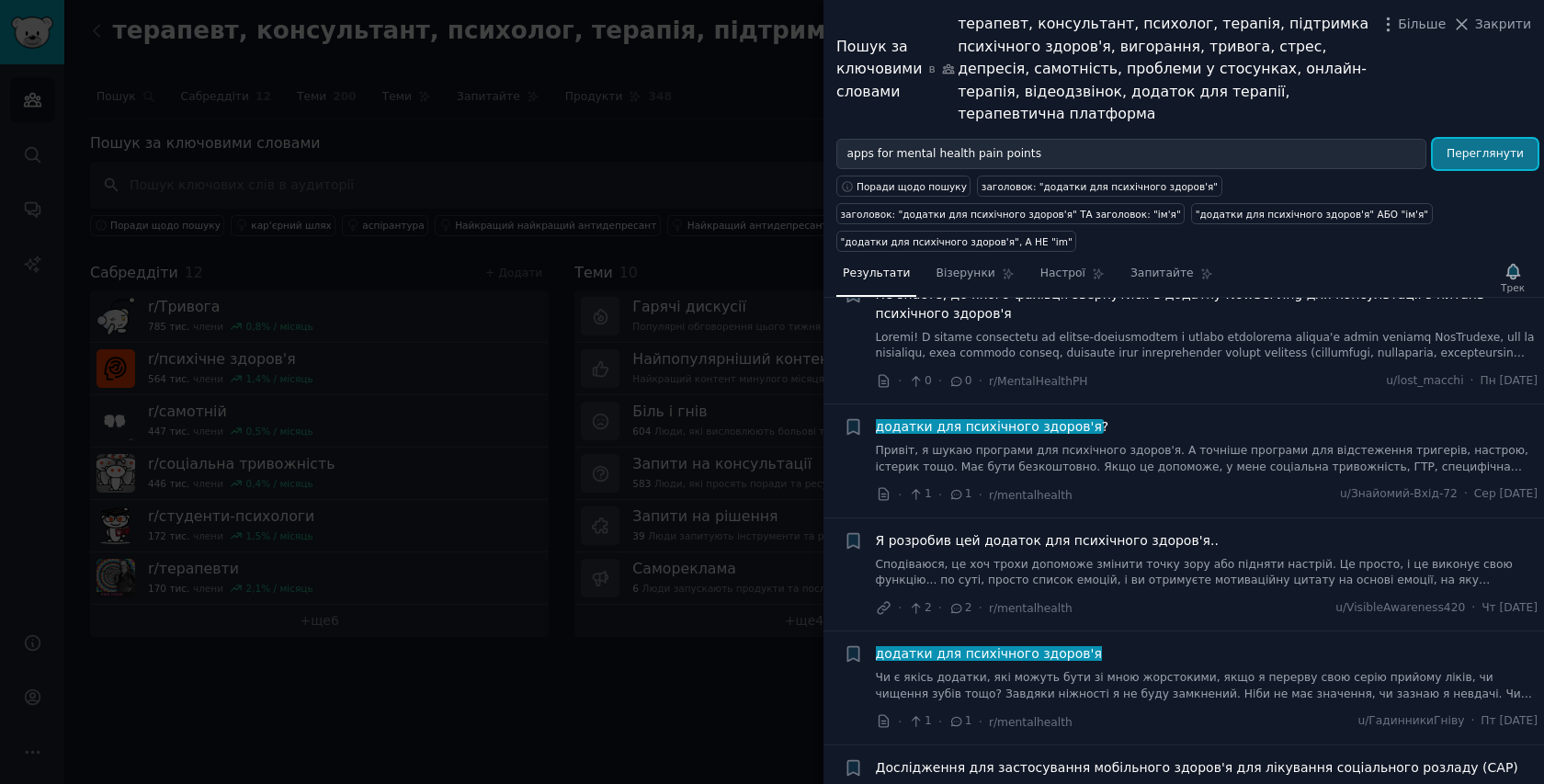
click at [1458, 139] on button "Переглянути" at bounding box center [1485, 154] width 104 height 31
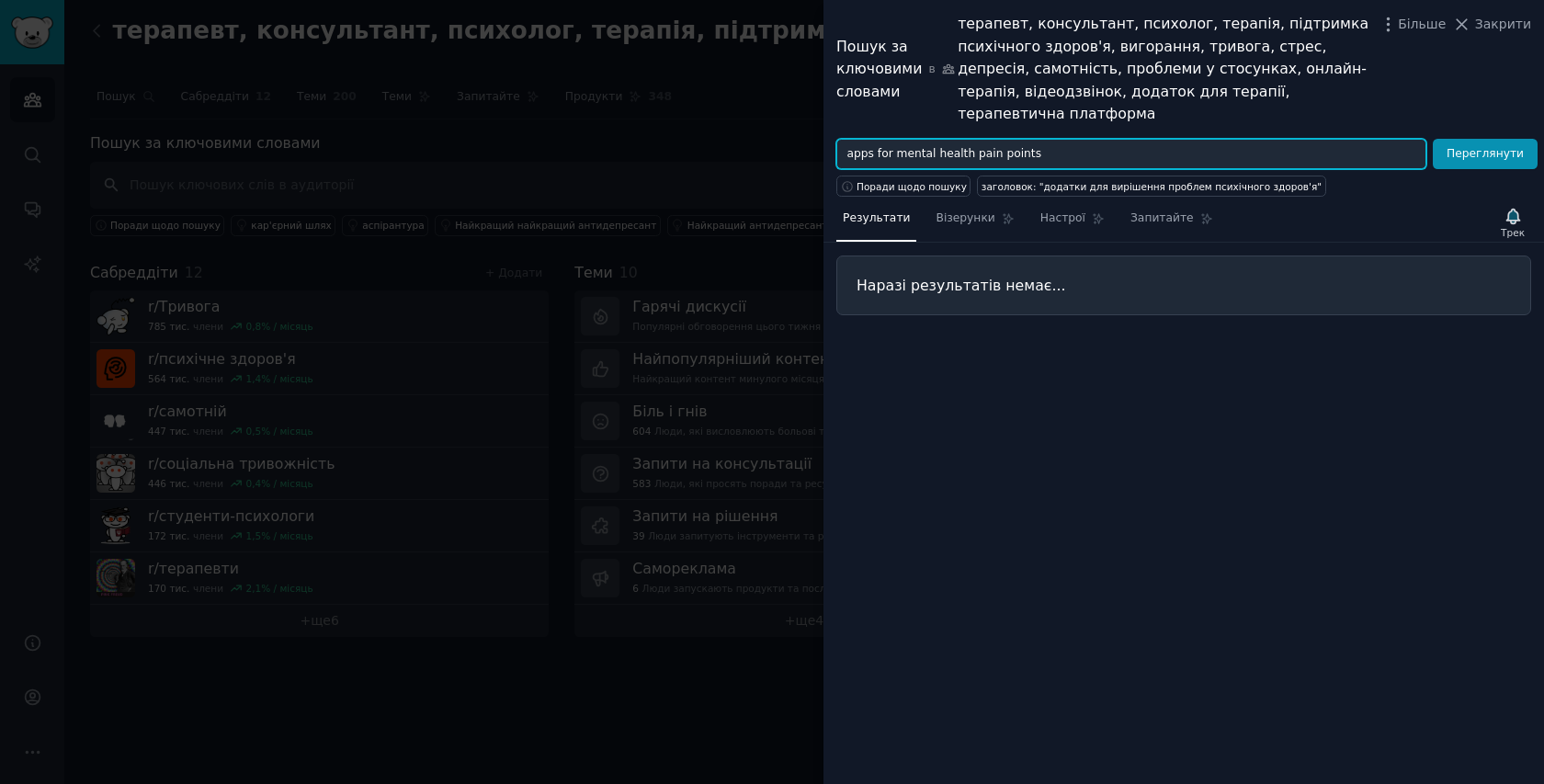
click at [967, 139] on input "apps for mental health pain points" at bounding box center [1131, 154] width 591 height 31
click at [1031, 139] on input "apps for mental health pain points" at bounding box center [1131, 154] width 591 height 31
type input "apps for mental health"
click at [1434, 139] on button "Переглянути" at bounding box center [1485, 154] width 104 height 31
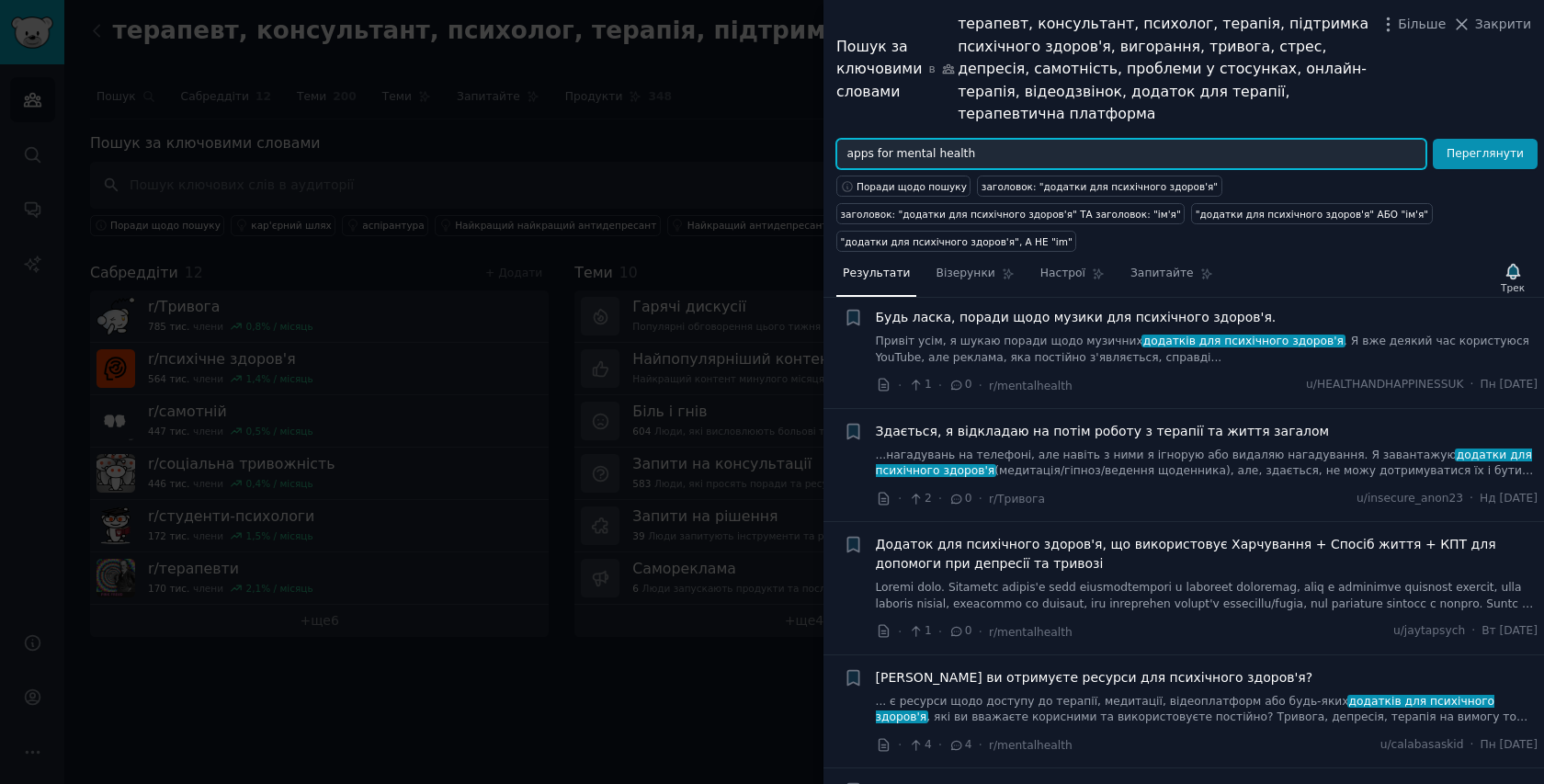
scroll to position [820, 0]
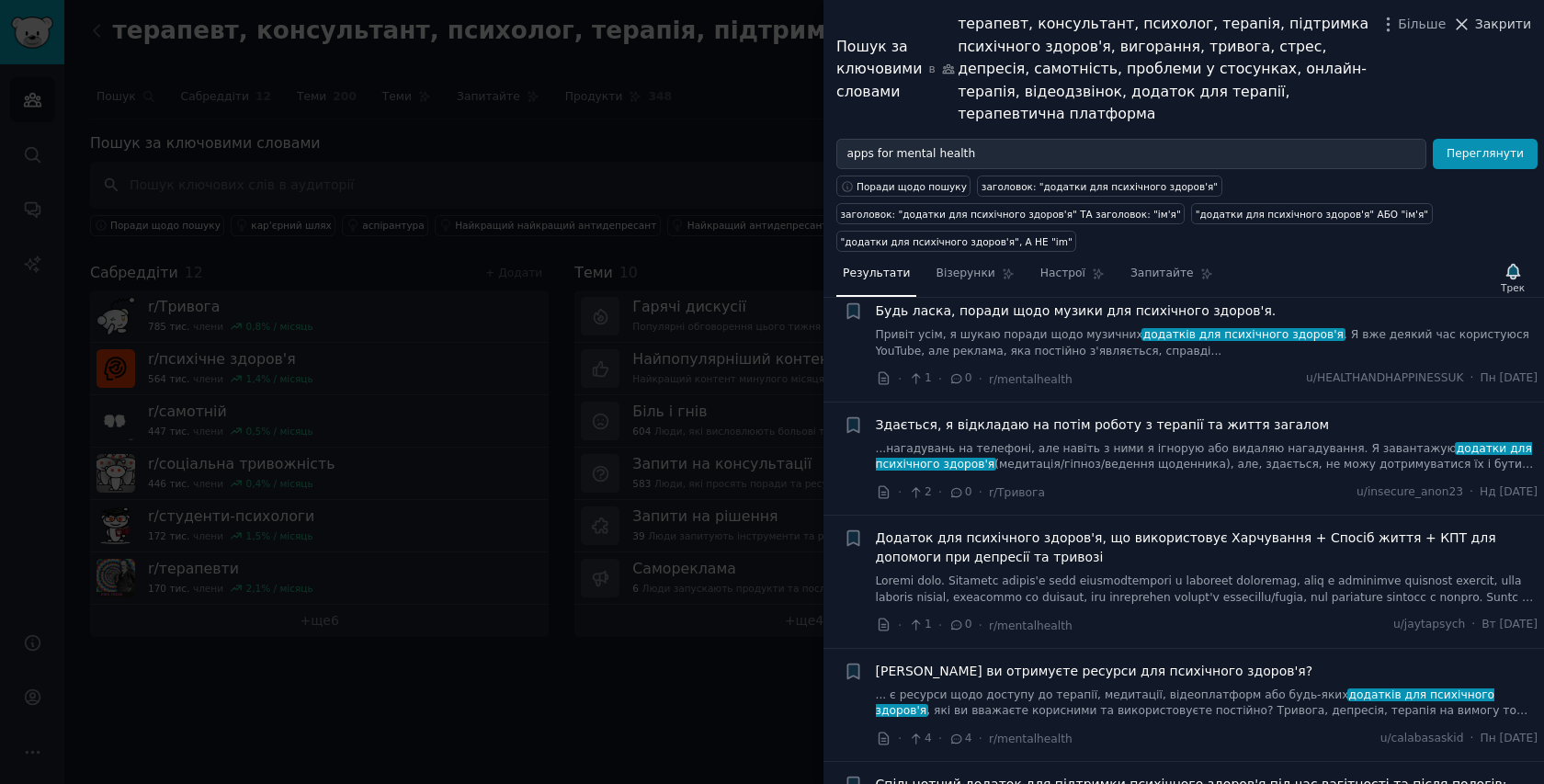
click at [1490, 19] on font "Закрити" at bounding box center [1503, 24] width 56 height 15
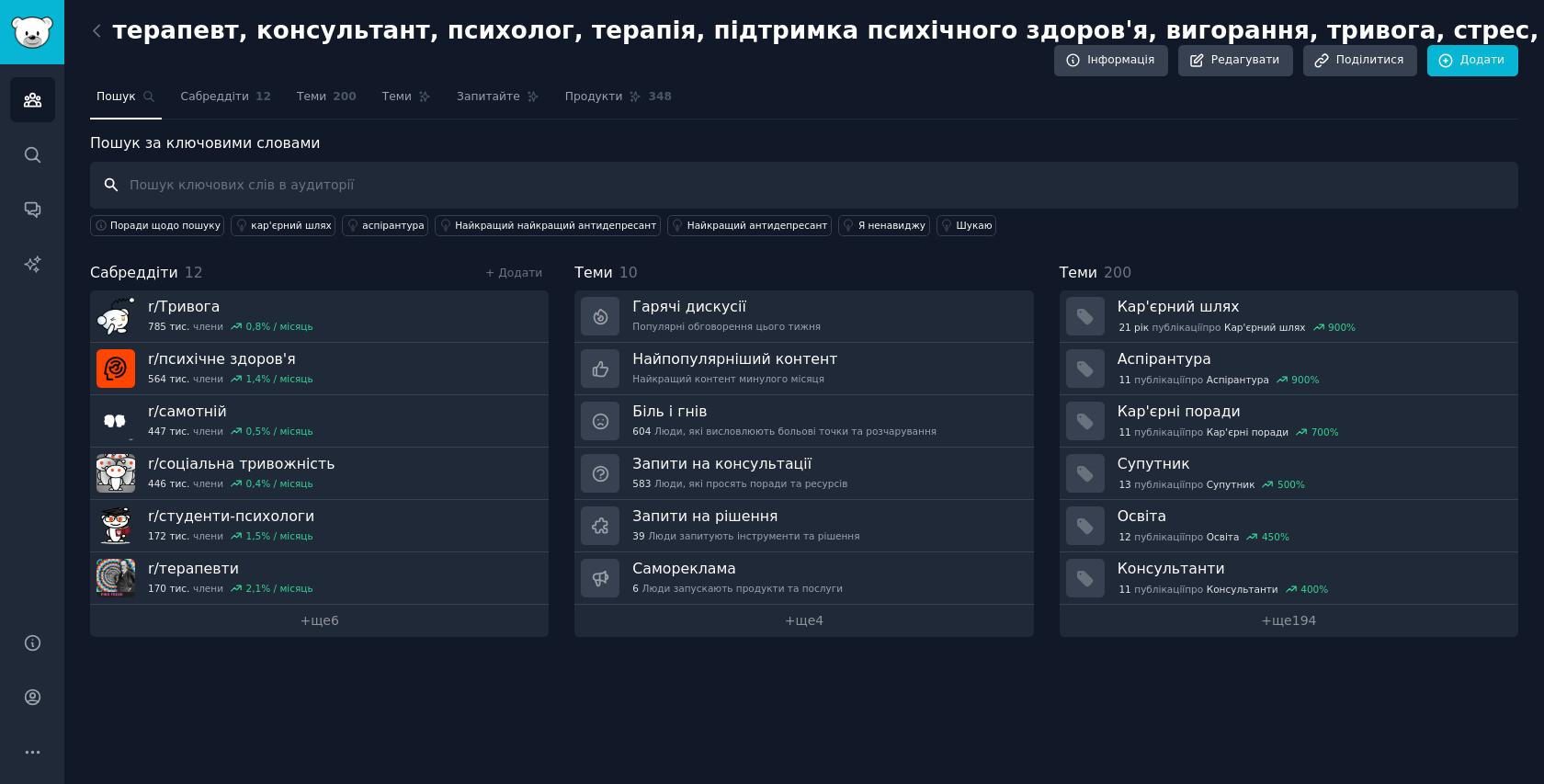
paste input "online therapy, therapist app, counsellor, therapy platform, psychologist"
click at [105, 185] on input "online therapy, therapist app, counsellor, therapy platform, psychologist" at bounding box center [804, 185] width 1429 height 47
click at [628, 182] on input "online therapy, therapist app, counsellor, therapy platform, psychologist" at bounding box center [804, 185] width 1429 height 47
type input "online therapy, therapist app, counsellor, therapy platform, psychologist"
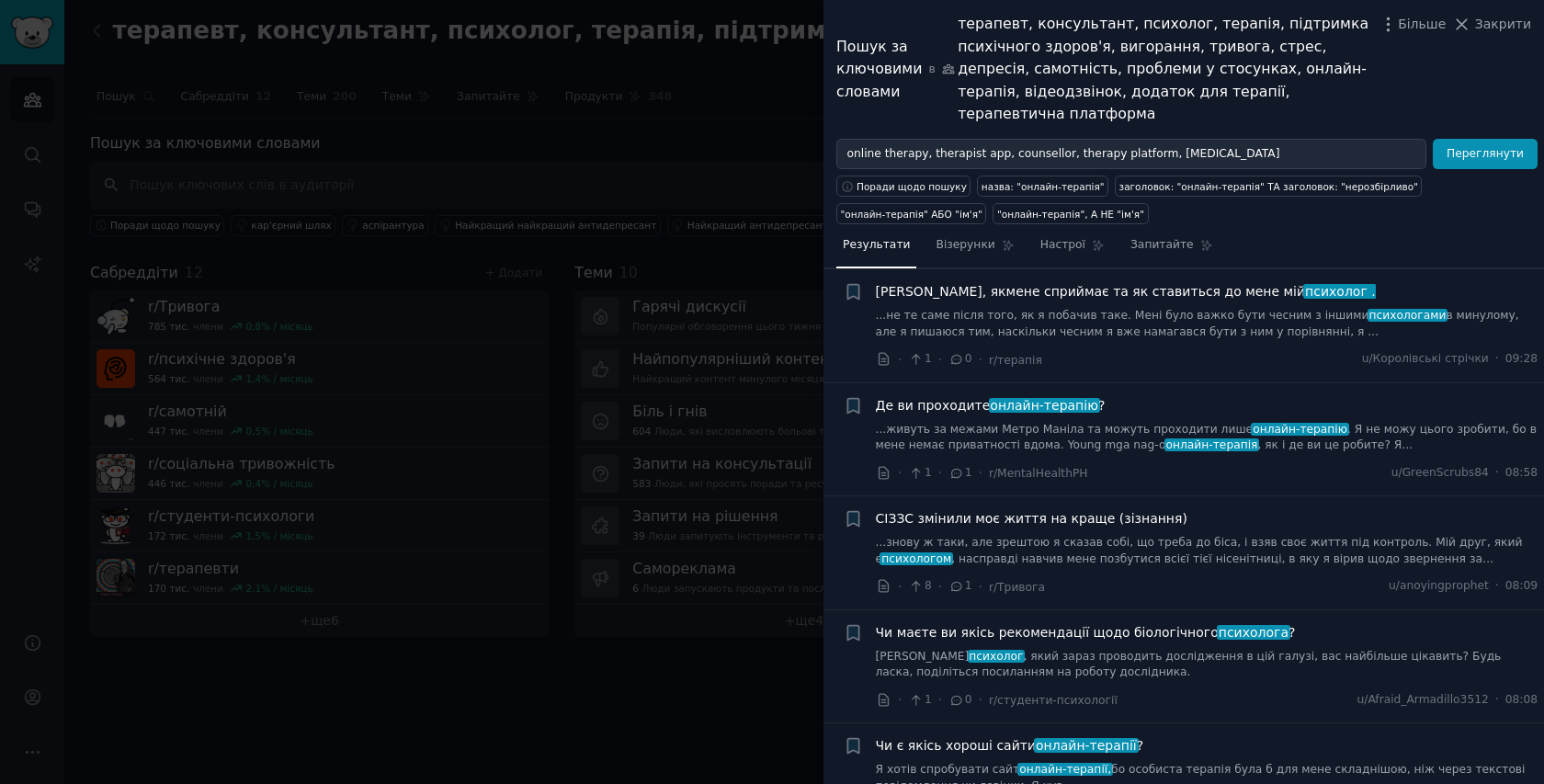
scroll to position [258, 0]
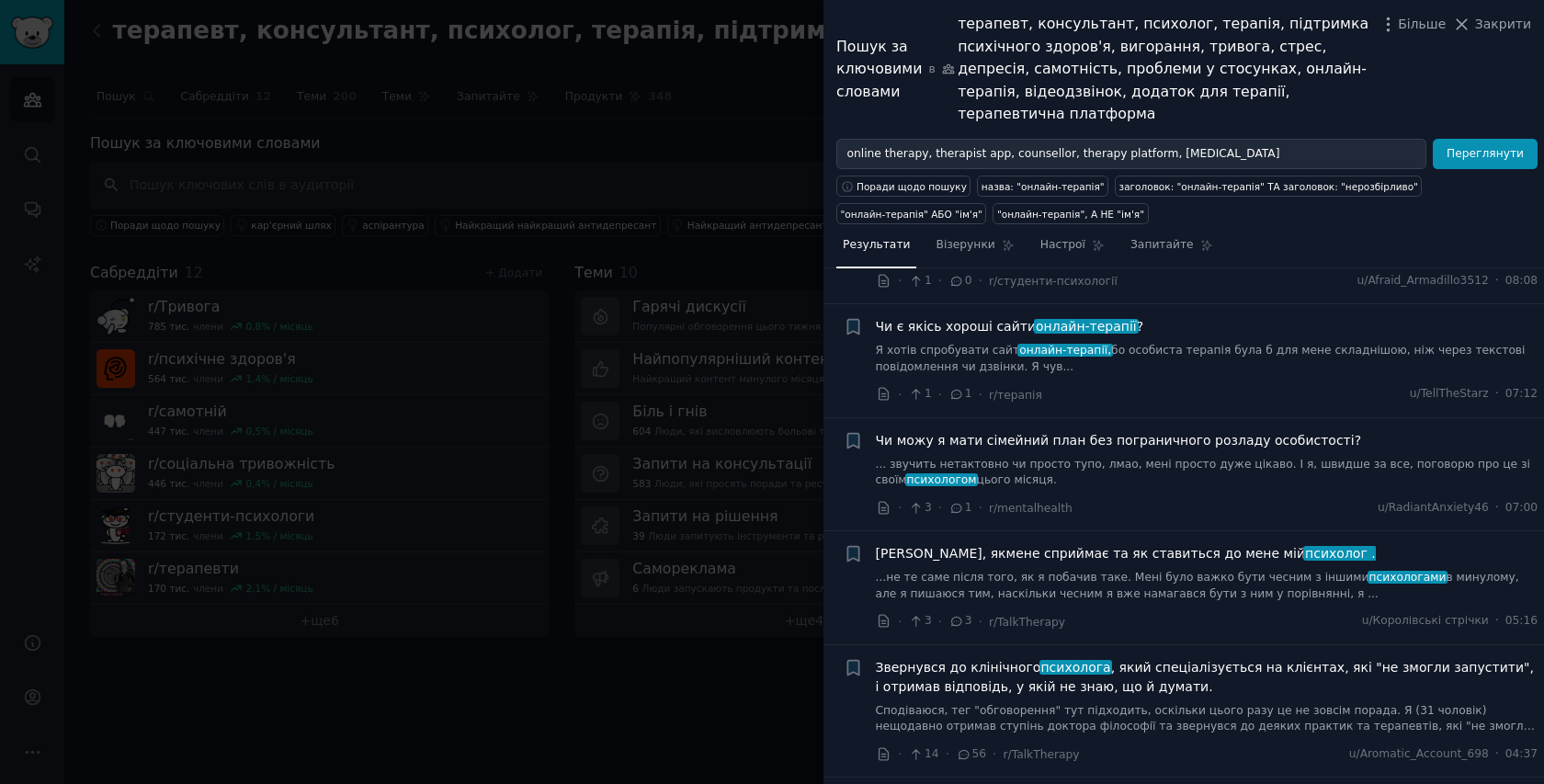
click at [1288, 344] on font "бо особиста терапія була б для мене складнішою, ніж через текстові повідомлення…" at bounding box center [1201, 359] width 650 height 30
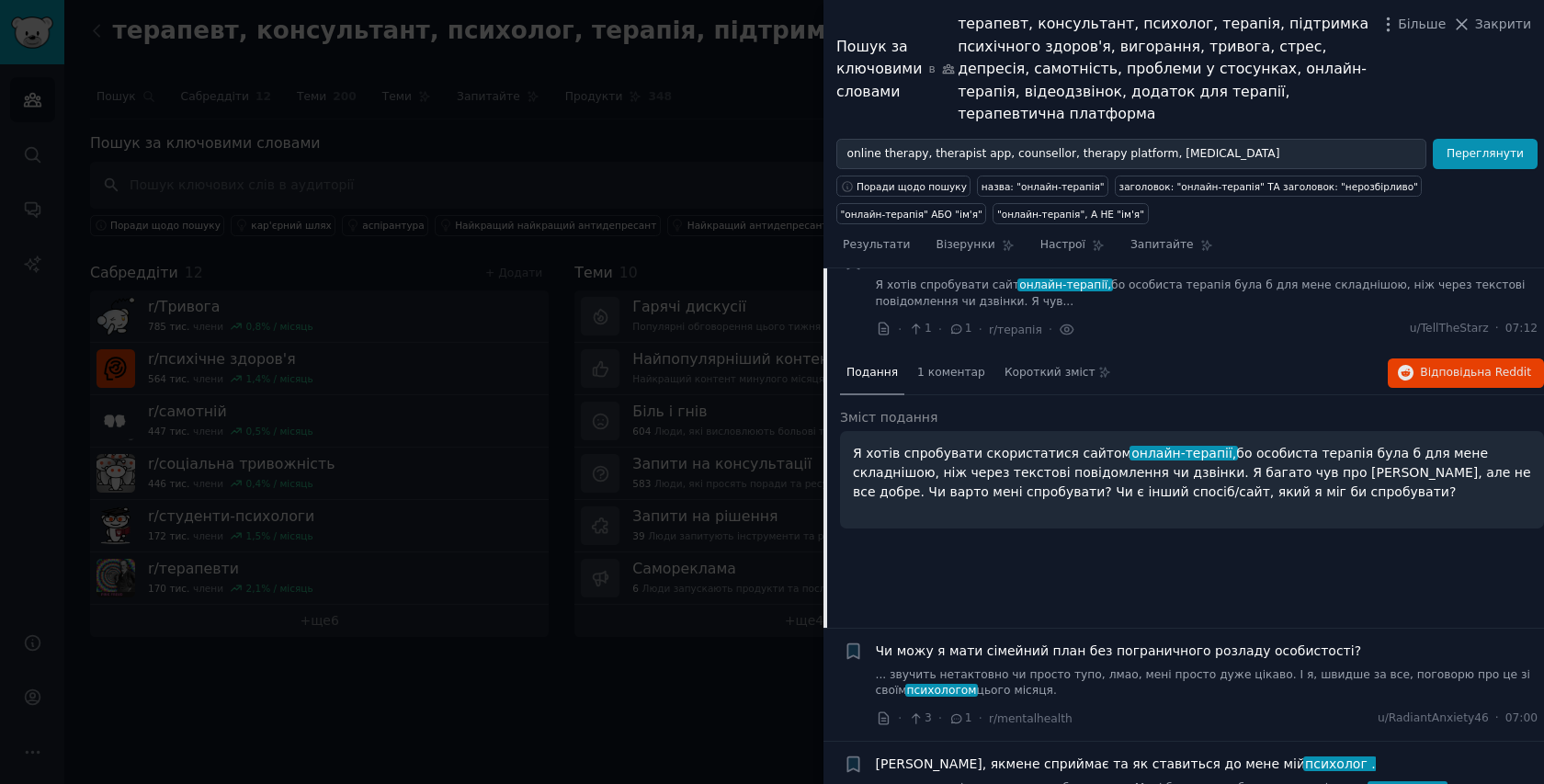
scroll to position [747, 0]
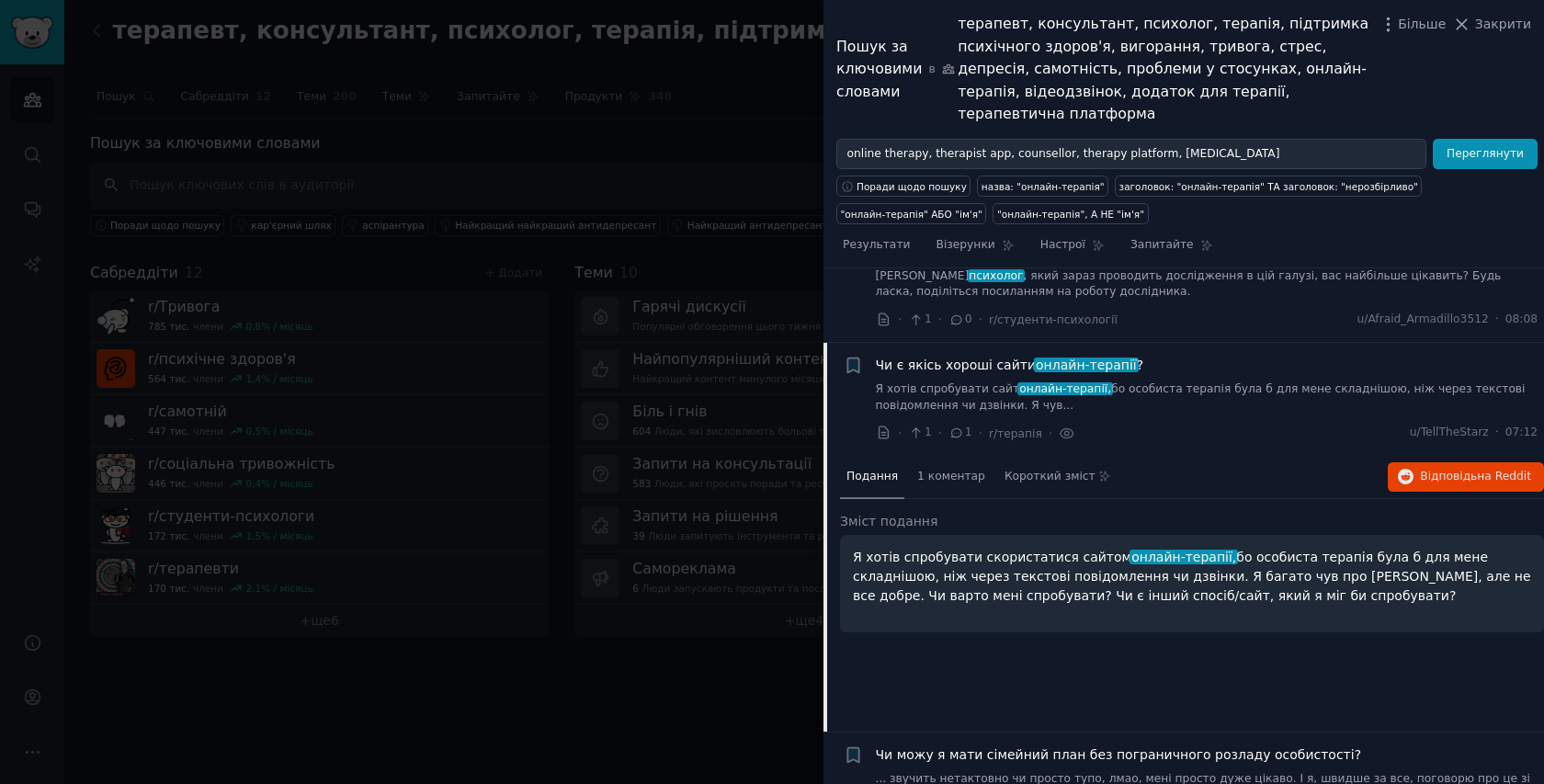
click at [1165, 385] on link "Я хотів спробувати сайт онлайн-терапії, бо особиста терапія була б для мене скл…" at bounding box center [1207, 397] width 663 height 32
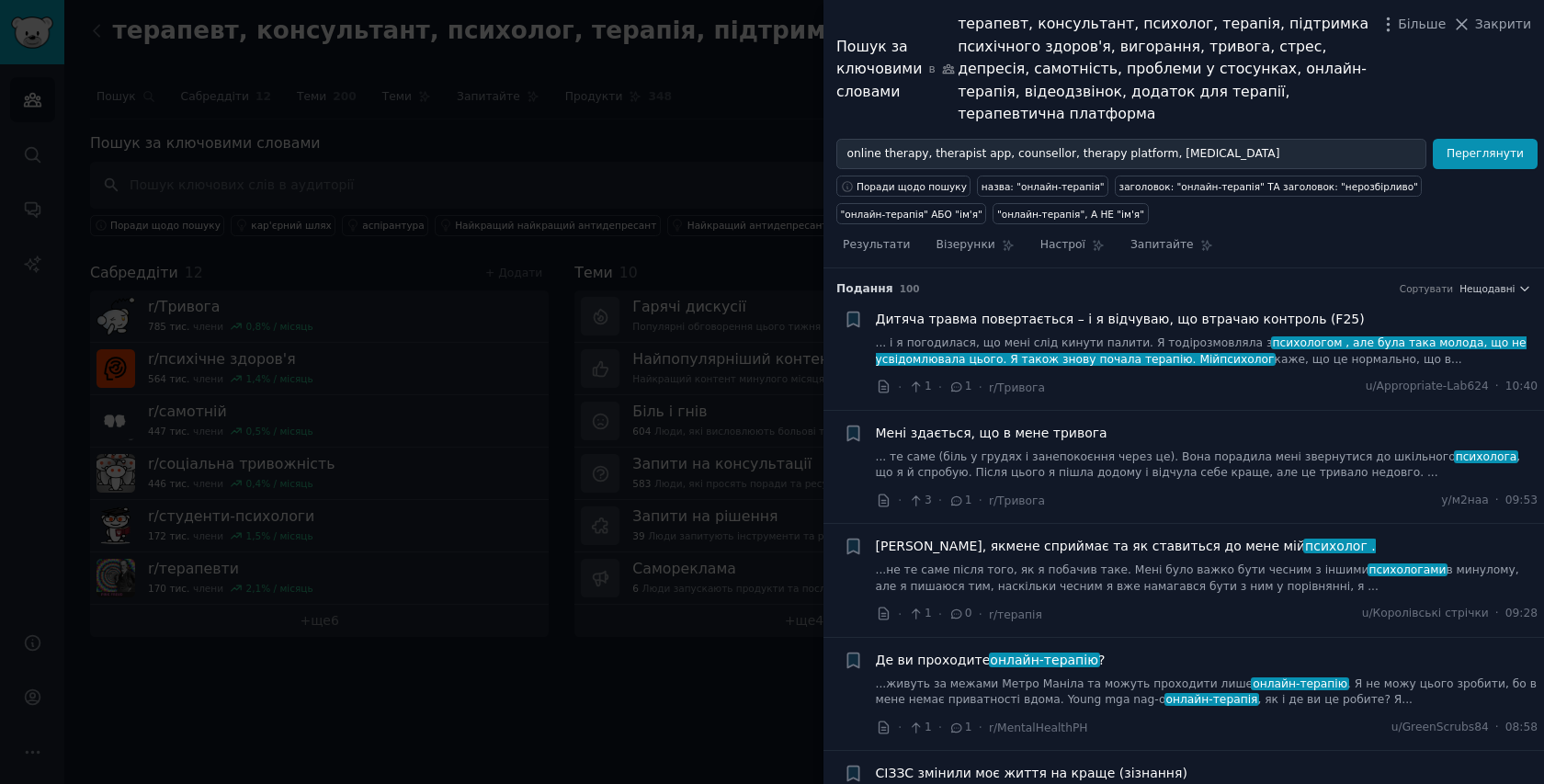
click at [1166, 567] on font "в минулому, але я пишаюся тим, наскільки чесним я вже намагався бути з ним у по…" at bounding box center [1197, 578] width 643 height 30
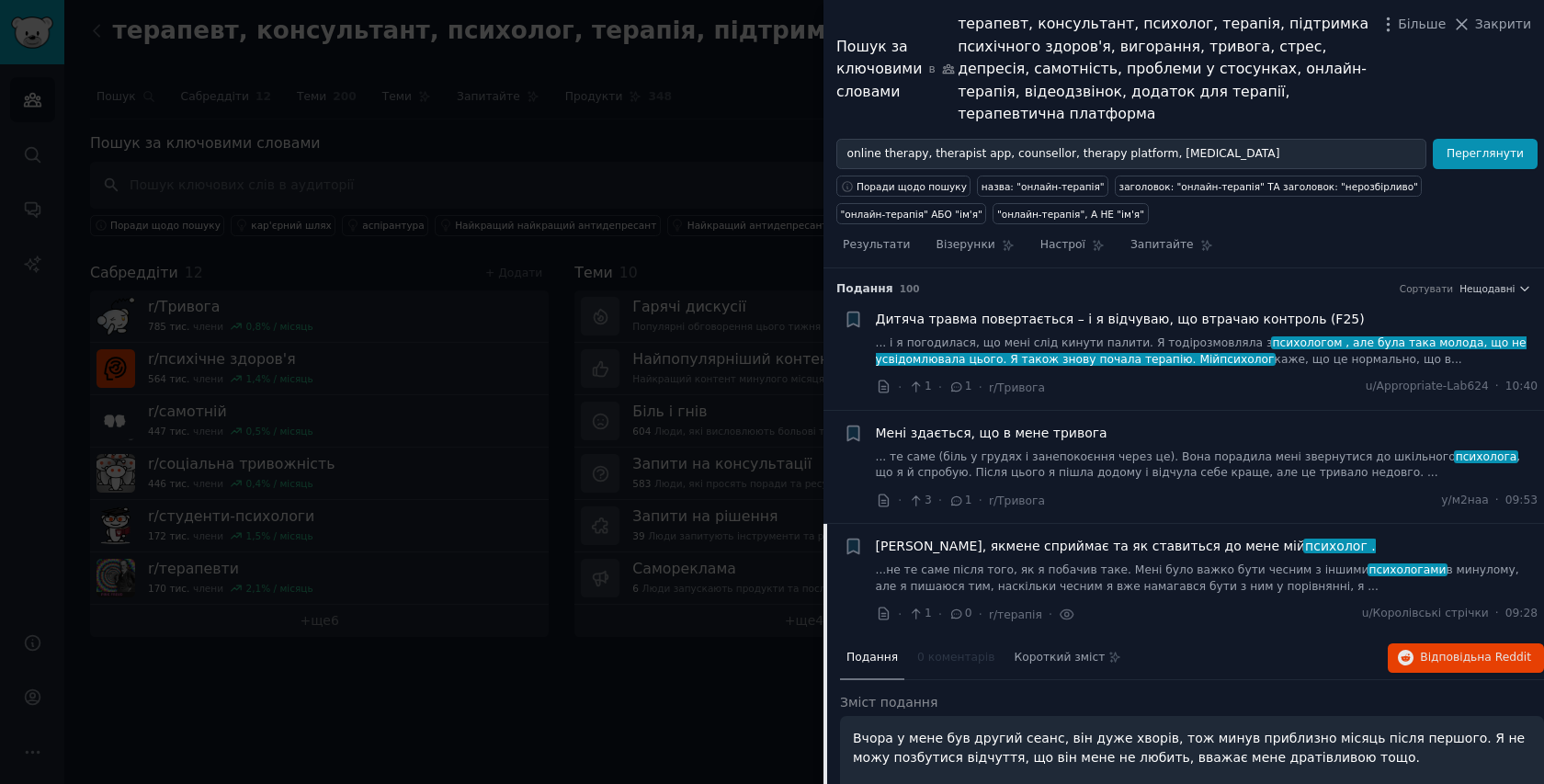
click at [1166, 563] on font "в минулому, але я пишаюся тим, наскільки чесним я вже намагався бути з ним у по…" at bounding box center [1197, 578] width 643 height 30
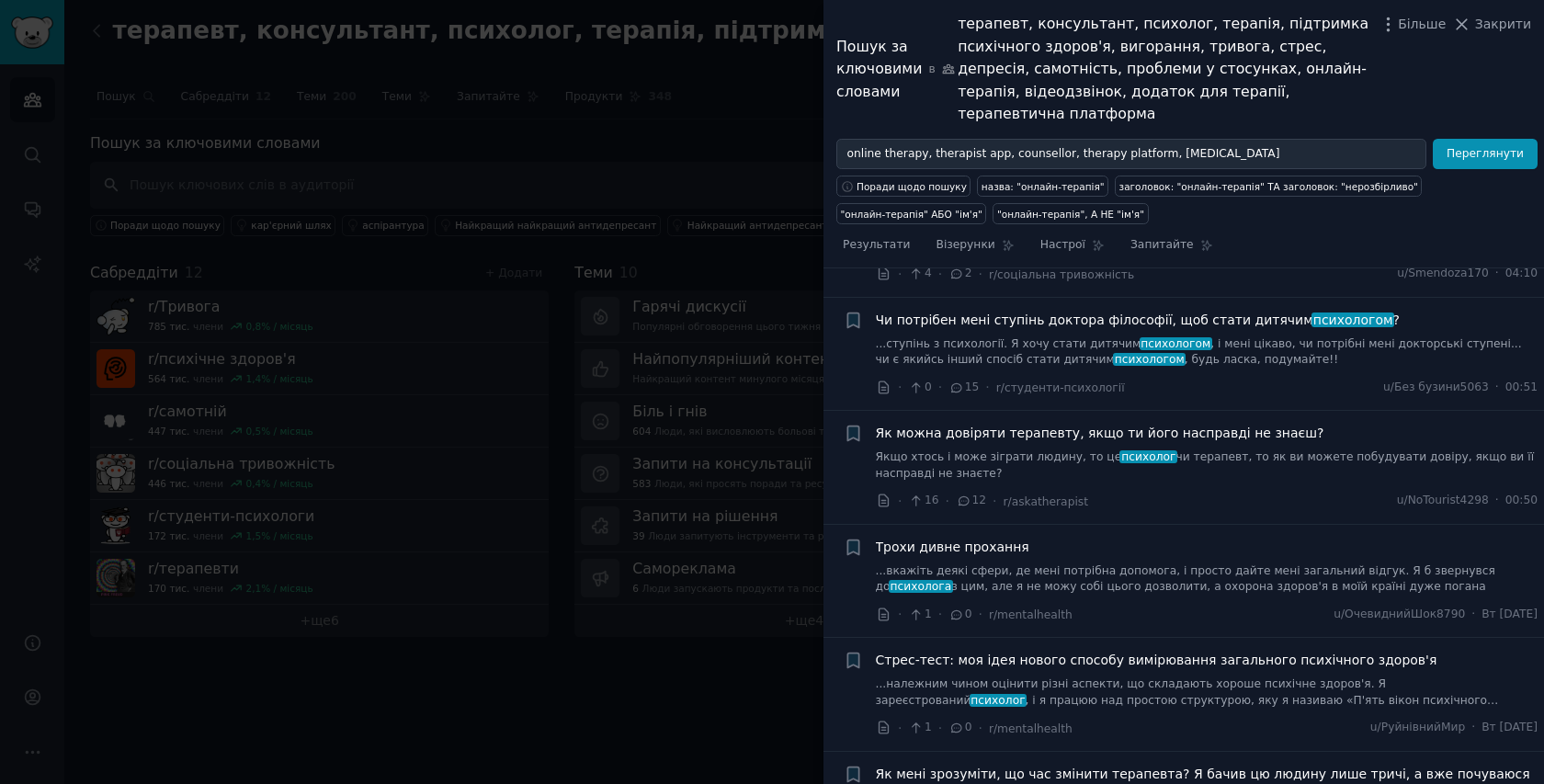
scroll to position [1269, 0]
click at [1174, 447] on link "Якщо хтось і може зіграти людину, то це психолог чи терапевт, то як ви можете п…" at bounding box center [1207, 463] width 663 height 32
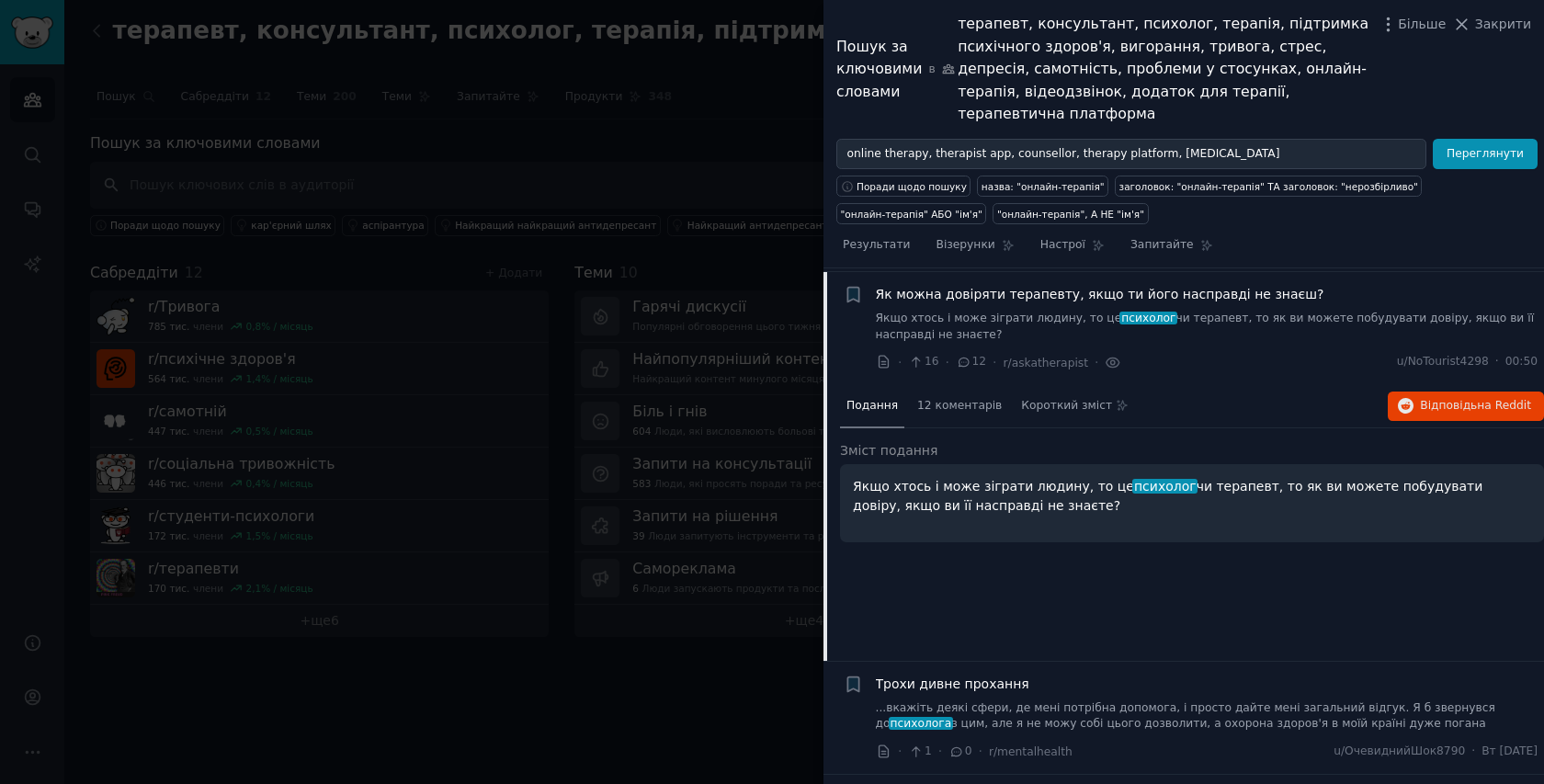
scroll to position [1409, 0]
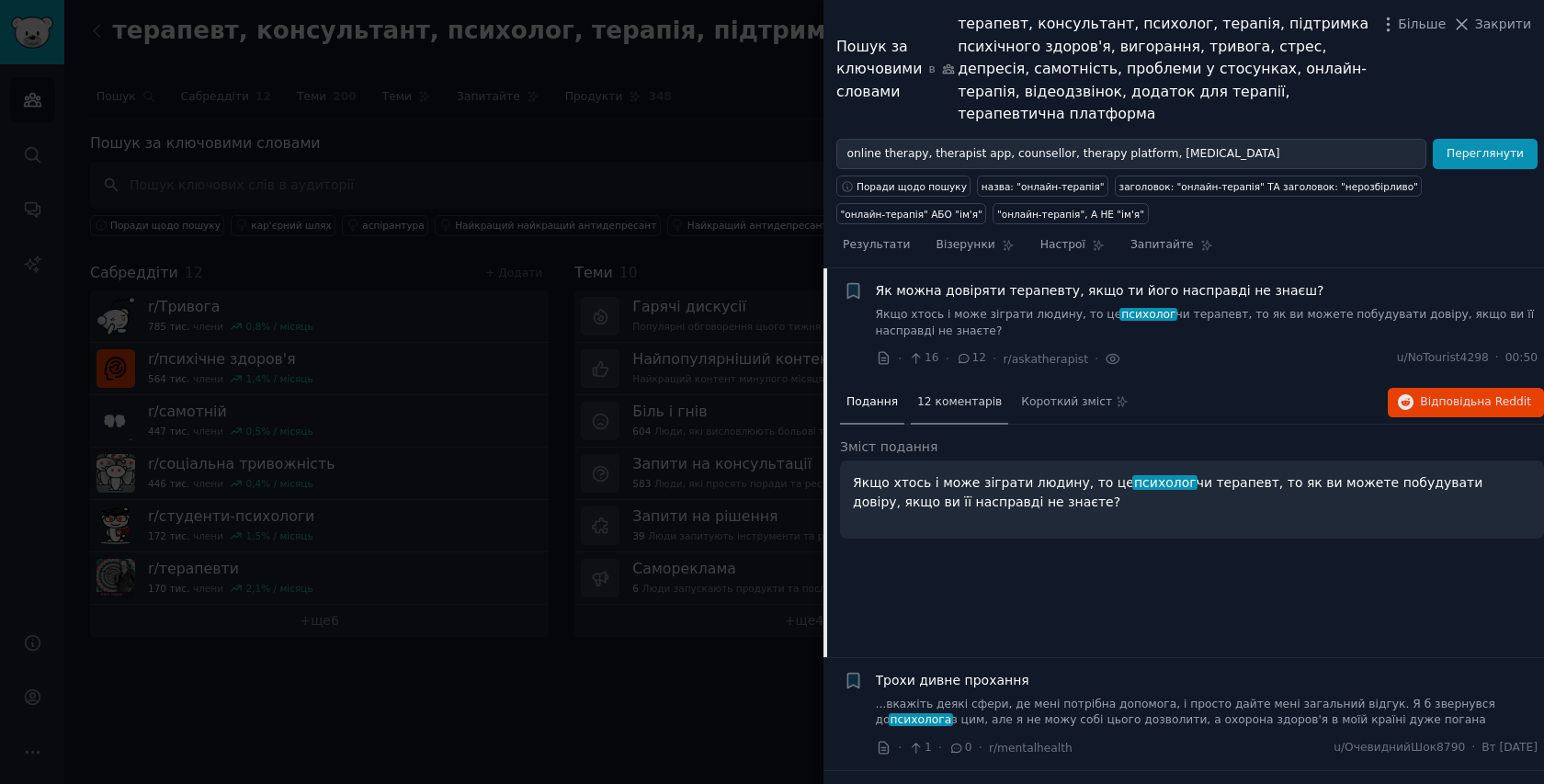
click at [957, 395] on font "12 коментарів" at bounding box center [959, 401] width 85 height 13
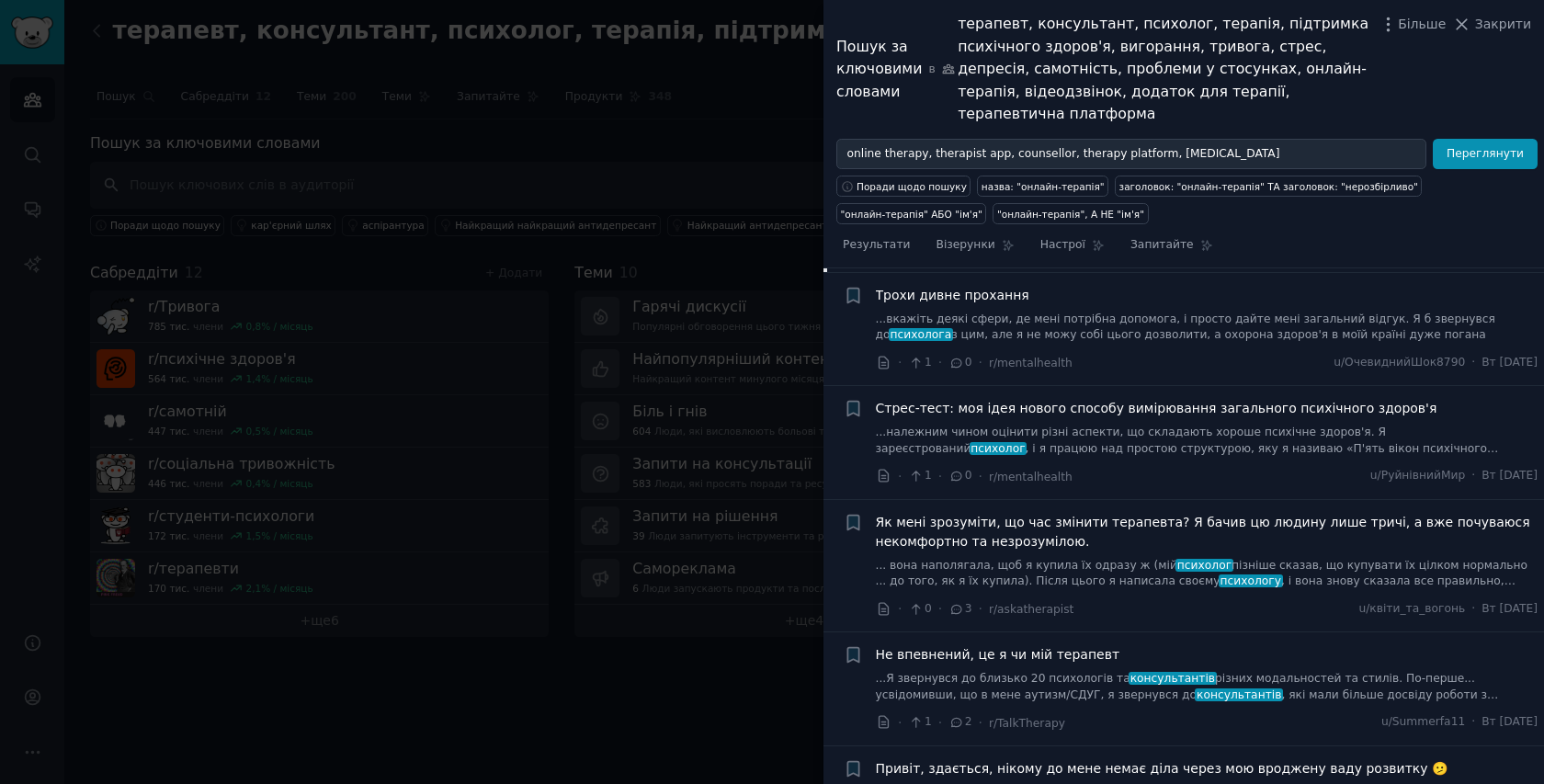
scroll to position [2032, 0]
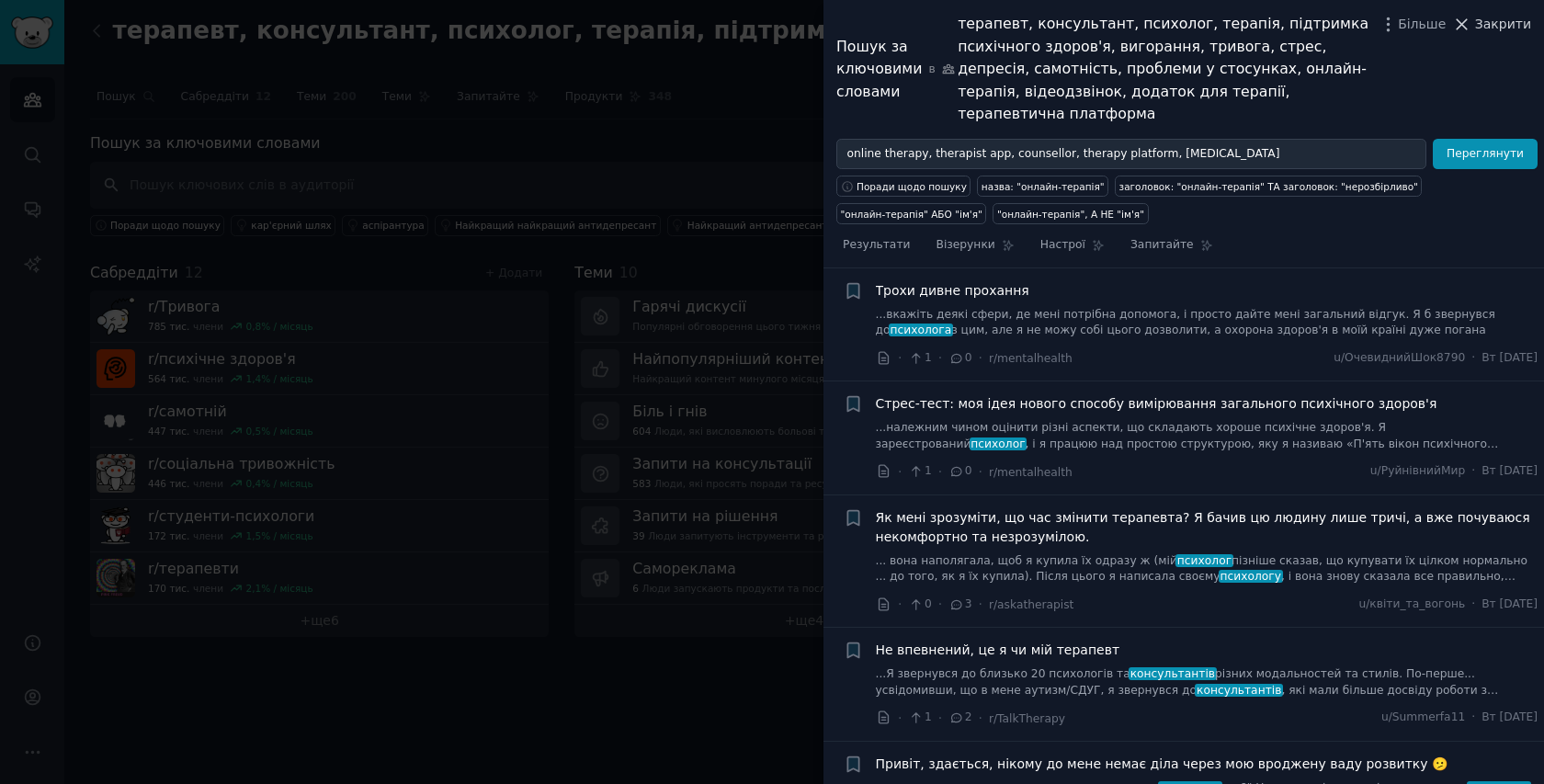
click at [1527, 19] on font "Закрити" at bounding box center [1503, 24] width 56 height 15
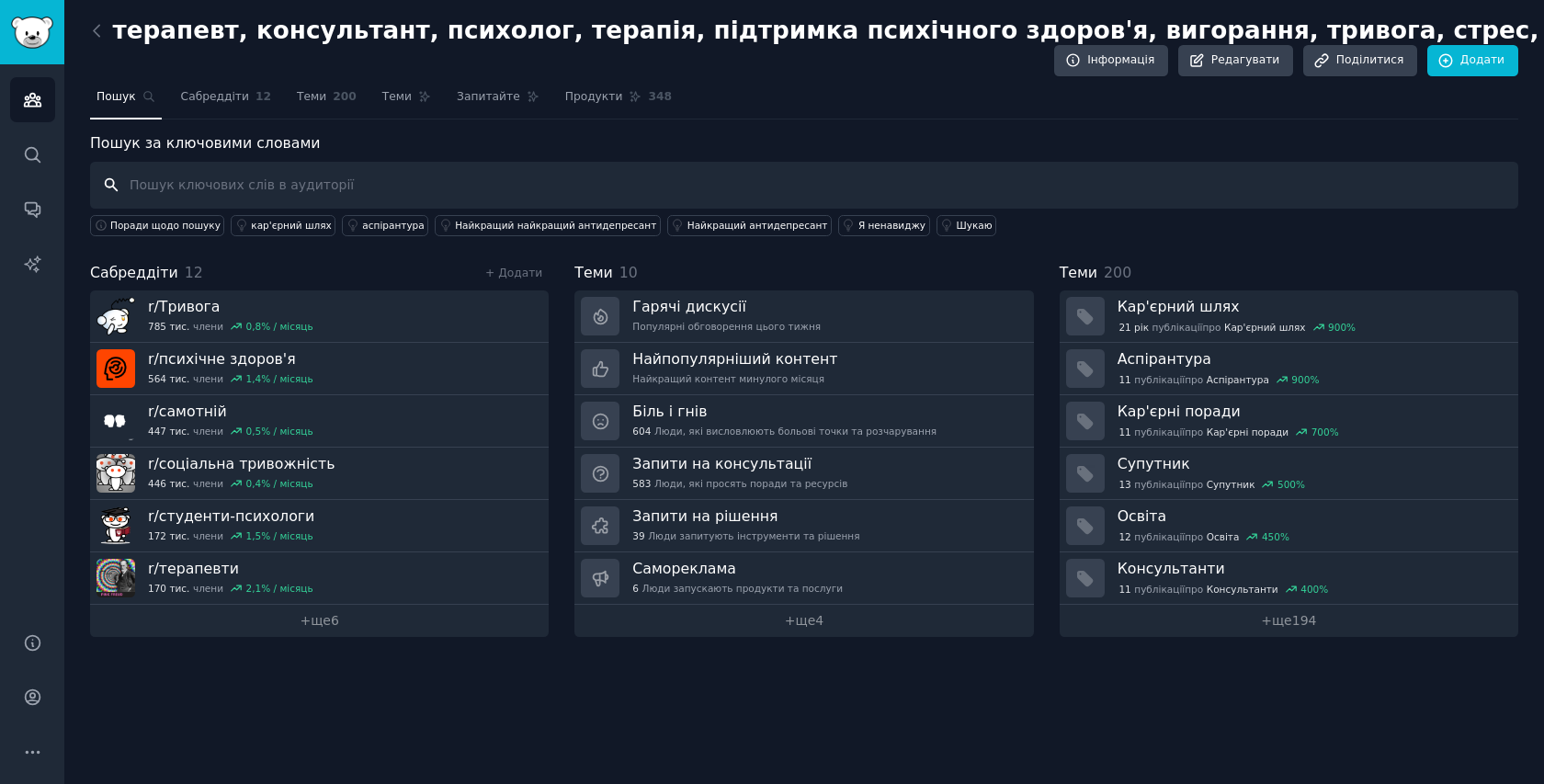
paste input ""online therapy" "online psychologist" "online counsellor" "therapy app" OR "co…"
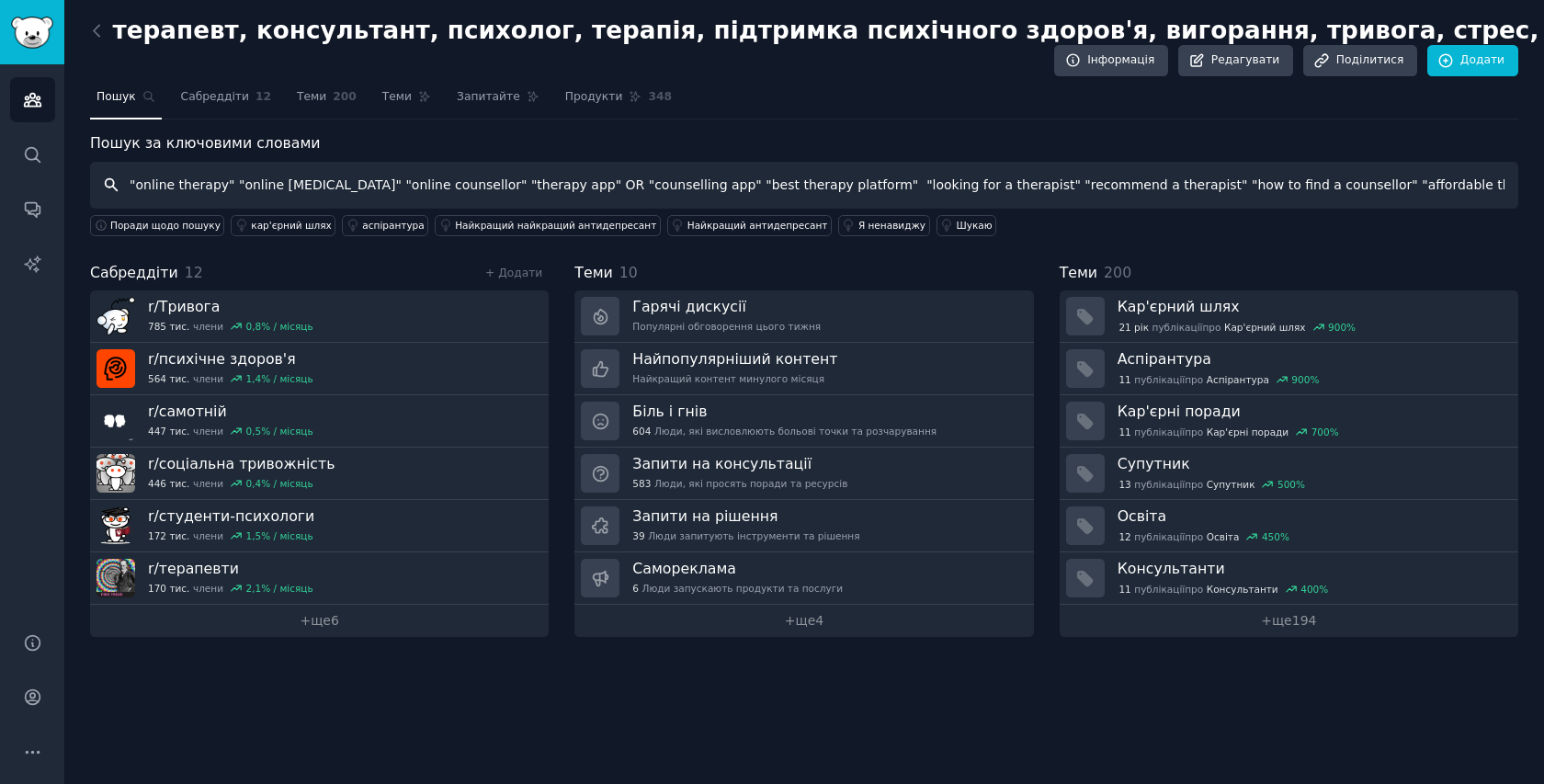
scroll to position [0, 1196]
click at [109, 184] on input ""online therapy" "online psychologist" "online counsellor" "therapy app" OR "co…" at bounding box center [804, 185] width 1429 height 47
click at [494, 184] on input ""online therapy" "online psychologist" "online counsellor" "therapy app" OR "co…" at bounding box center [804, 185] width 1429 height 47
type input ""online therapy" "online psychologist" "online counsellor" "therapy app" OR "co…"
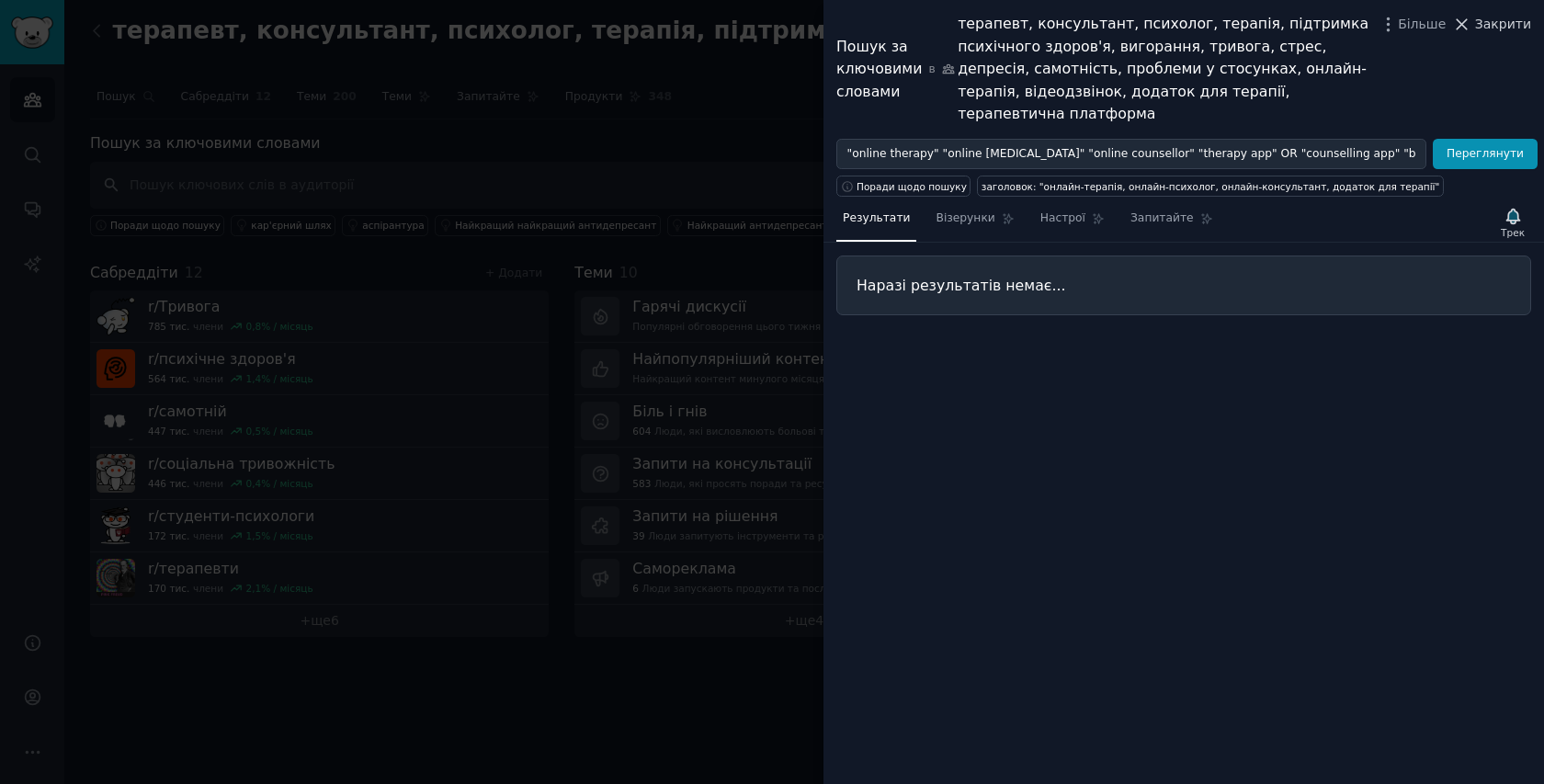
click at [1499, 31] on font "Закрити" at bounding box center [1503, 24] width 56 height 15
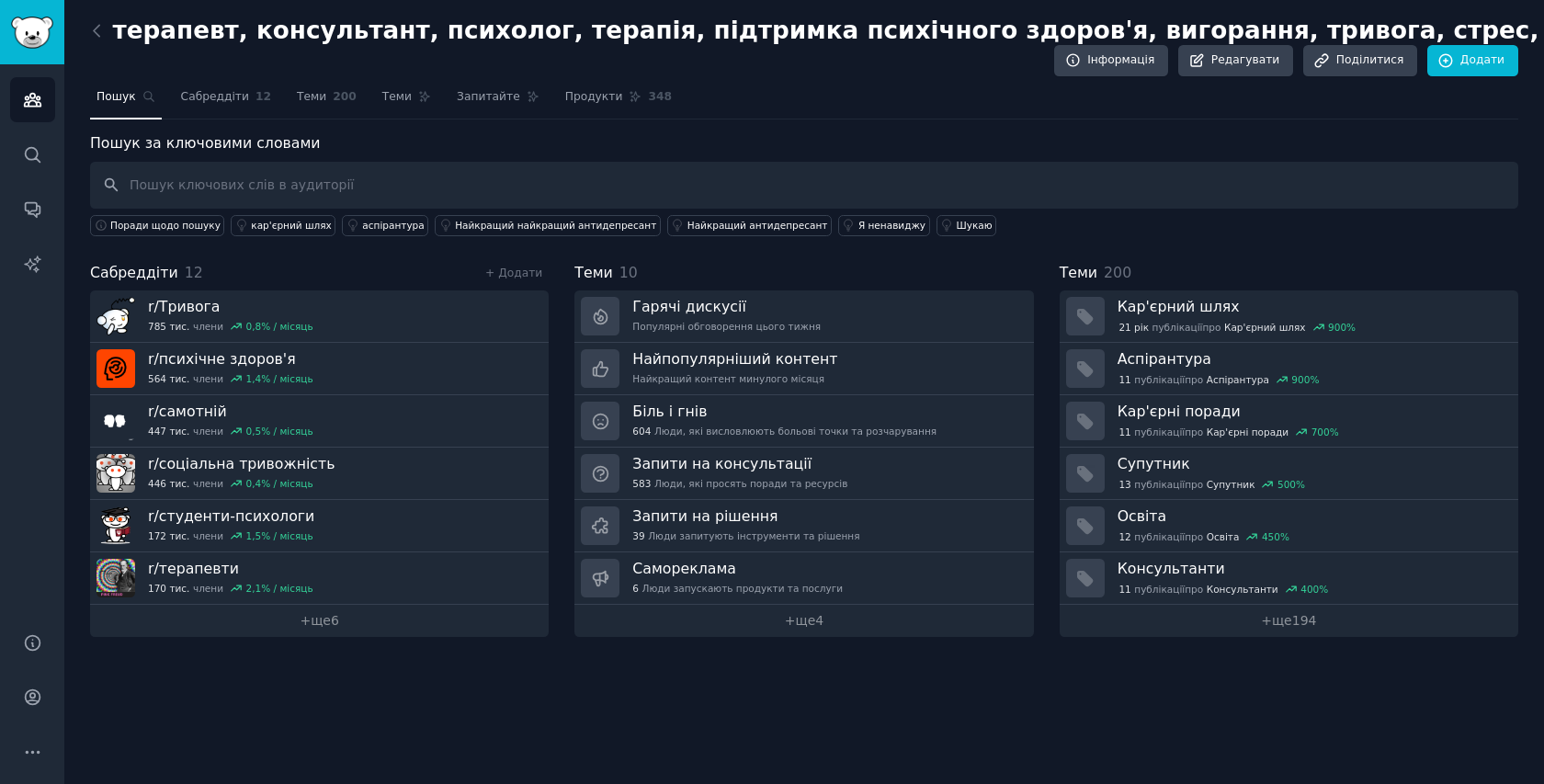
click at [807, 54] on div "терапевт, консультант, психолог, терапія, підтримка психічного здоров'я, вигора…" at bounding box center [804, 50] width 1429 height 67
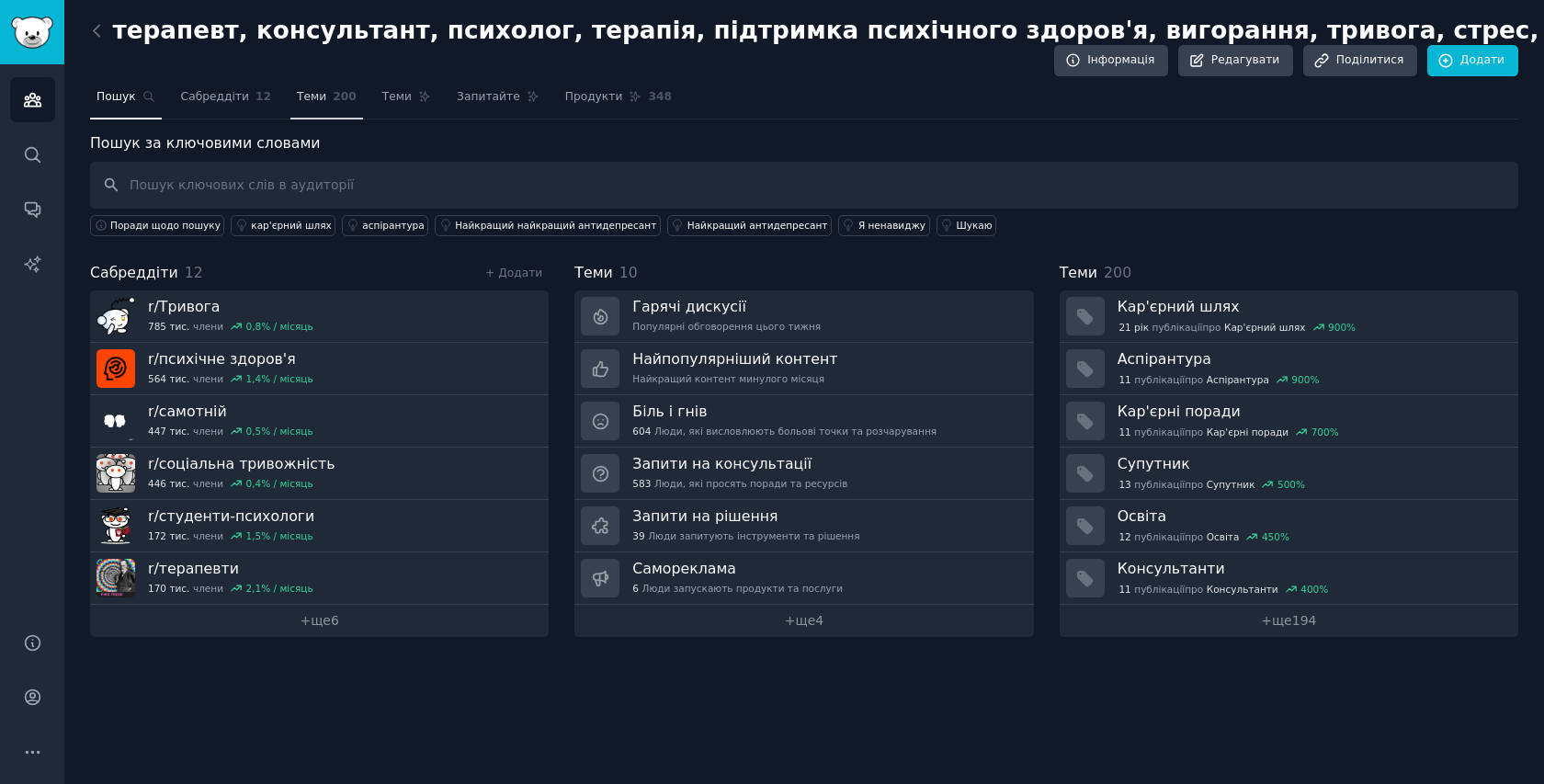
click at [337, 101] on font "200" at bounding box center [345, 96] width 24 height 13
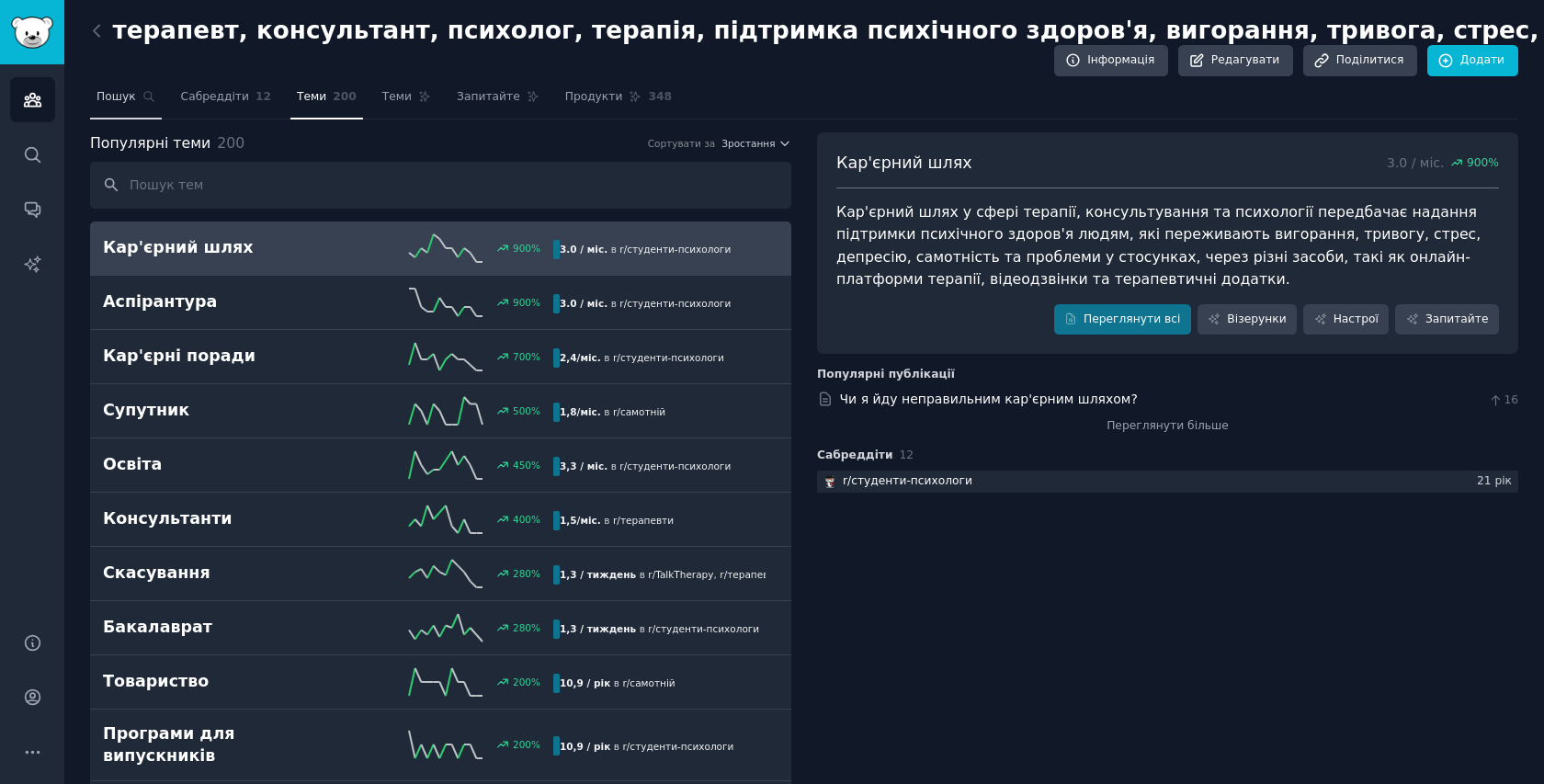
click at [133, 99] on font "Пошук" at bounding box center [116, 96] width 40 height 13
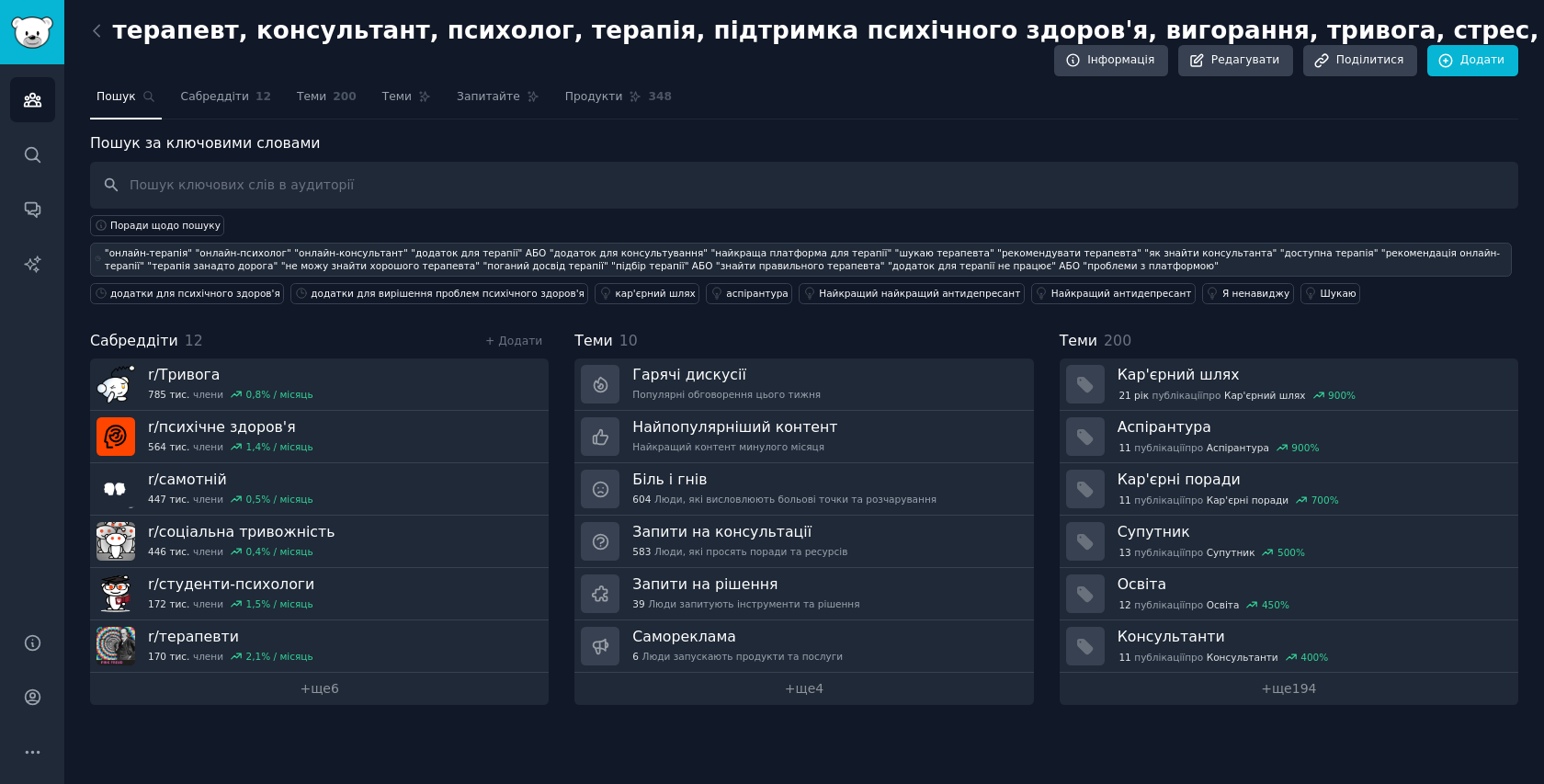
click at [321, 249] on font ""онлайн-терапія" "онлайн-психолог" "онлайн-консультант" "додаток для терапії" А…" at bounding box center [802, 259] width 1396 height 24
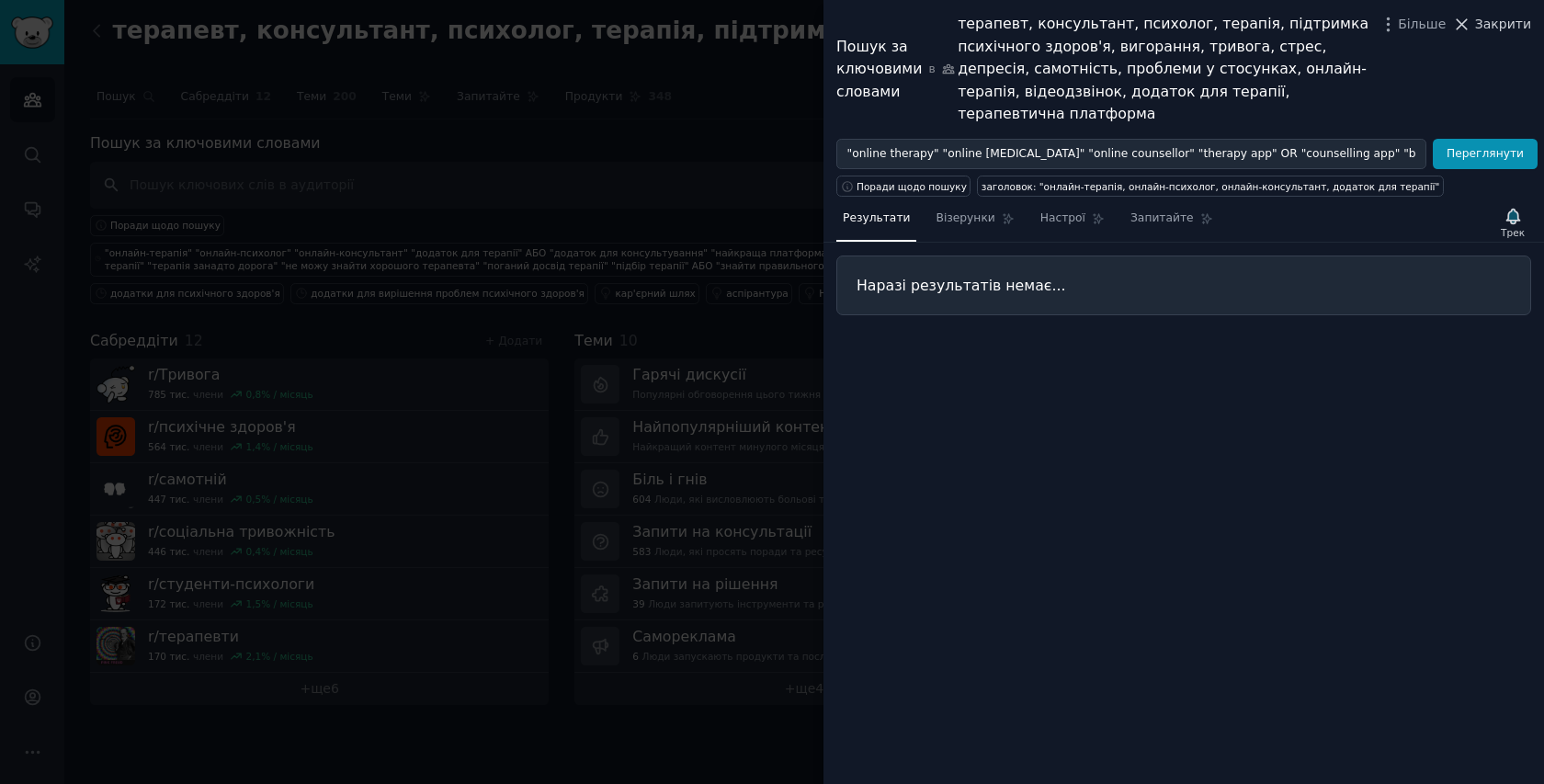
click at [1523, 18] on font "Закрити" at bounding box center [1503, 24] width 56 height 15
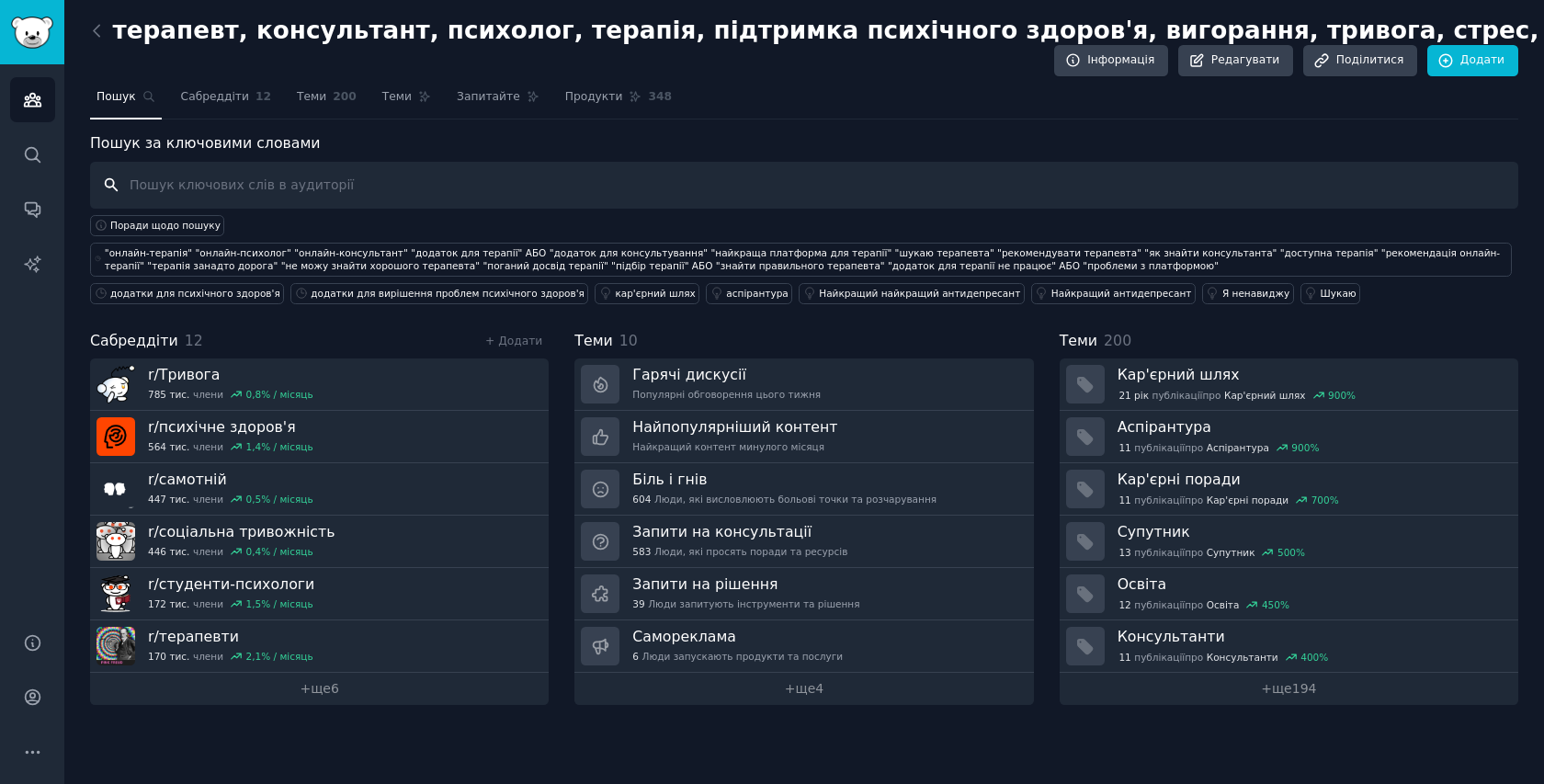
click at [404, 186] on input "text" at bounding box center [804, 185] width 1429 height 47
paste input ""online therapy" "online psychologist" "online counsellor" "therapy app" OR "co…"
click at [110, 178] on input ""online therapy" "online psychologist" "online counsellor" "therapy app" OR "co…" at bounding box center [804, 185] width 1429 height 47
type input ""online therapy" "online psychologist" "online counsellor" "therapy app" OR "co…"
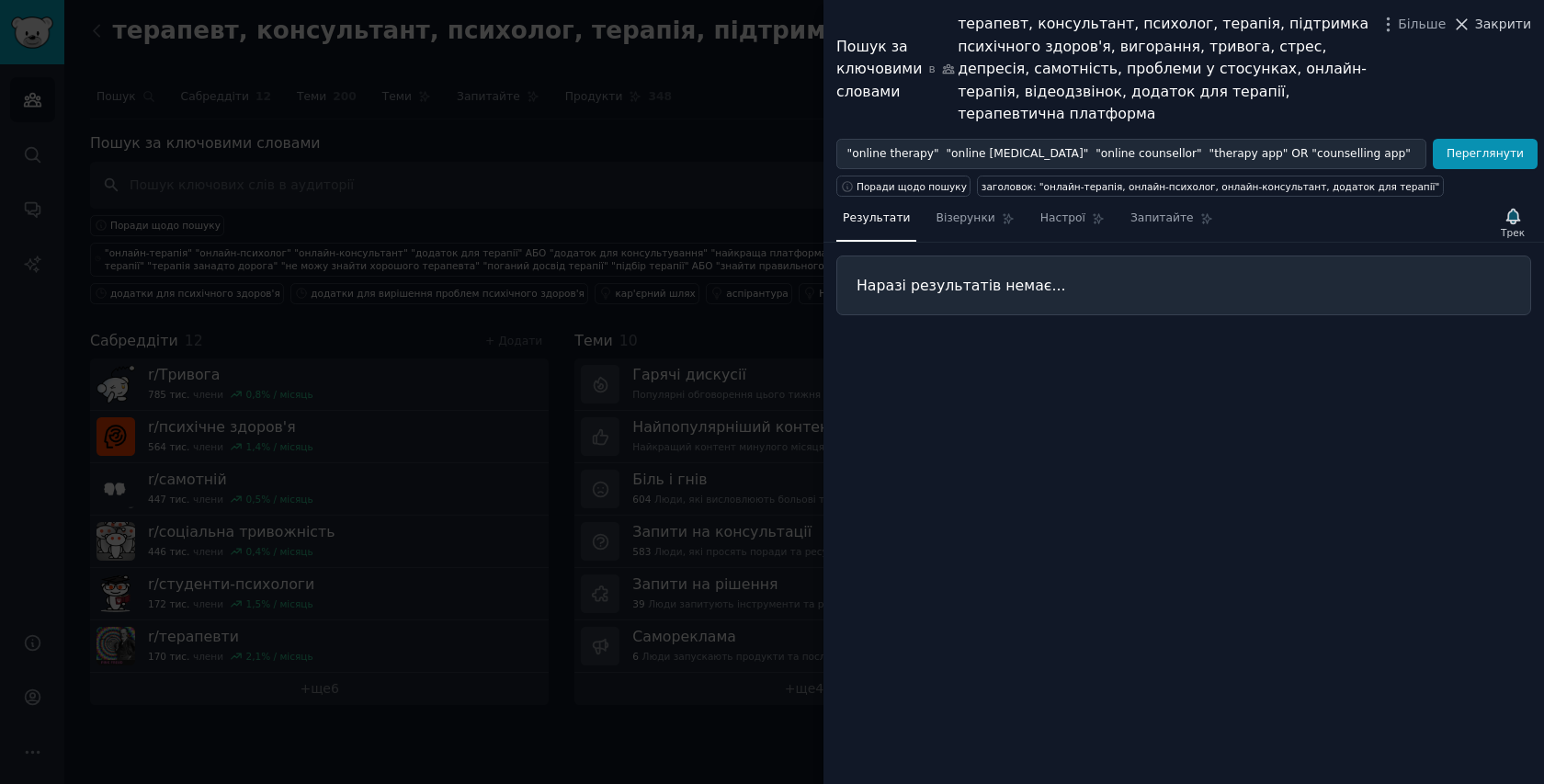
click at [1491, 25] on font "Закрити" at bounding box center [1503, 24] width 56 height 15
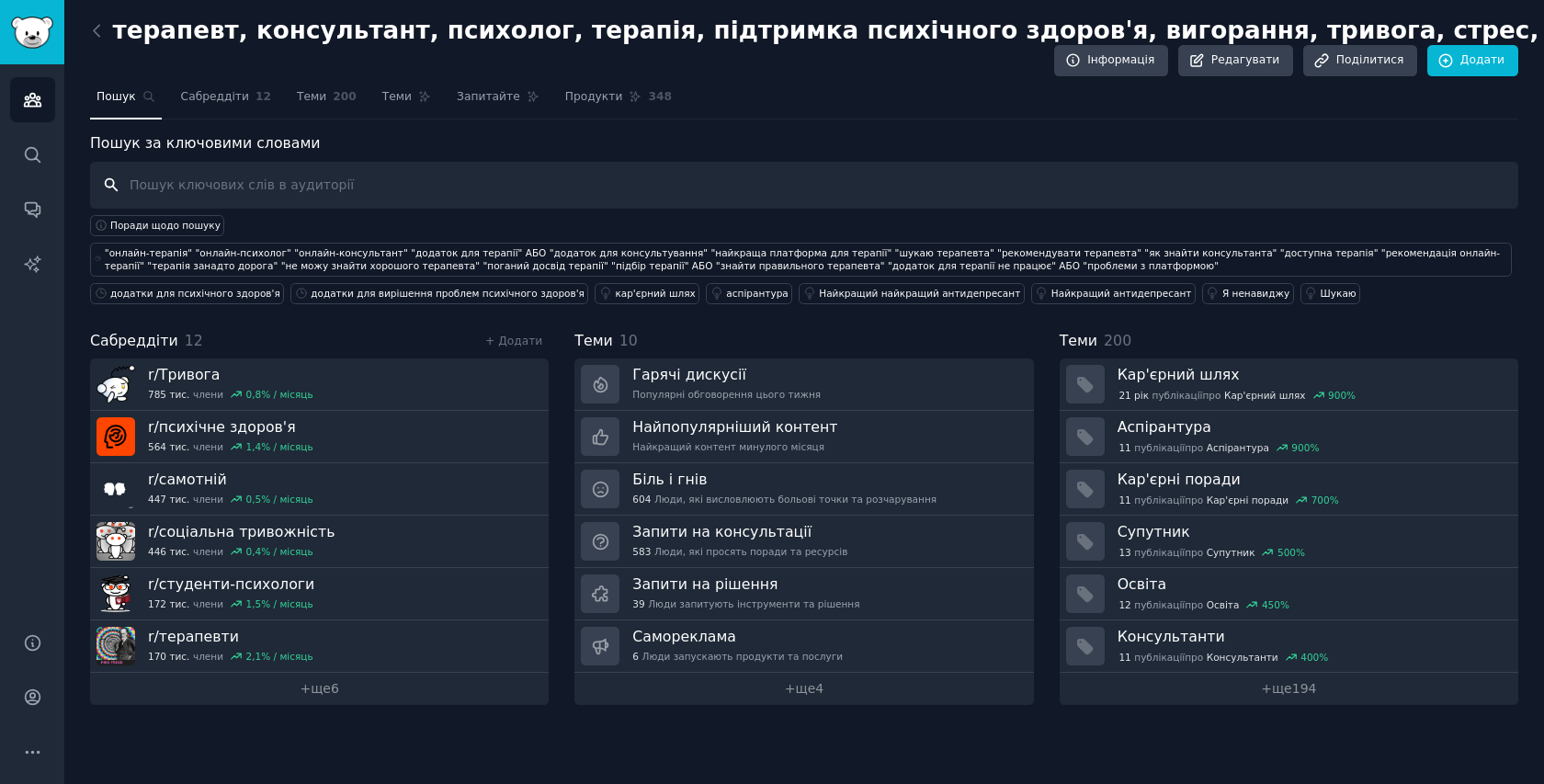
paste input ""looking for a therapist" "recommend a therapist" "how to find a counsellor" "a…"
type input ""looking for a therapist" "recommend a therapist" "how to find a counsellor" "a…"
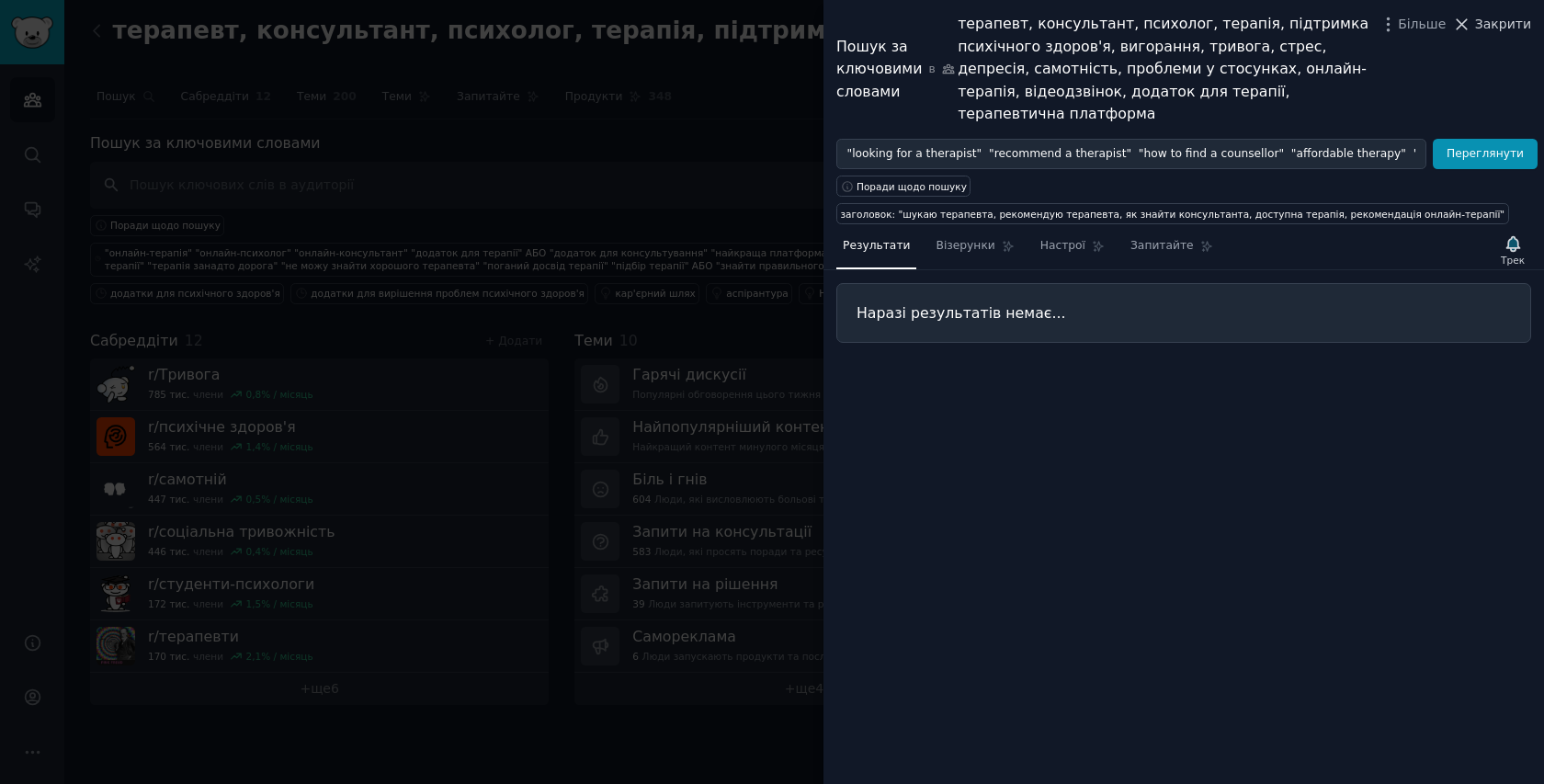
click at [1483, 15] on span "Закрити" at bounding box center [1503, 24] width 56 height 19
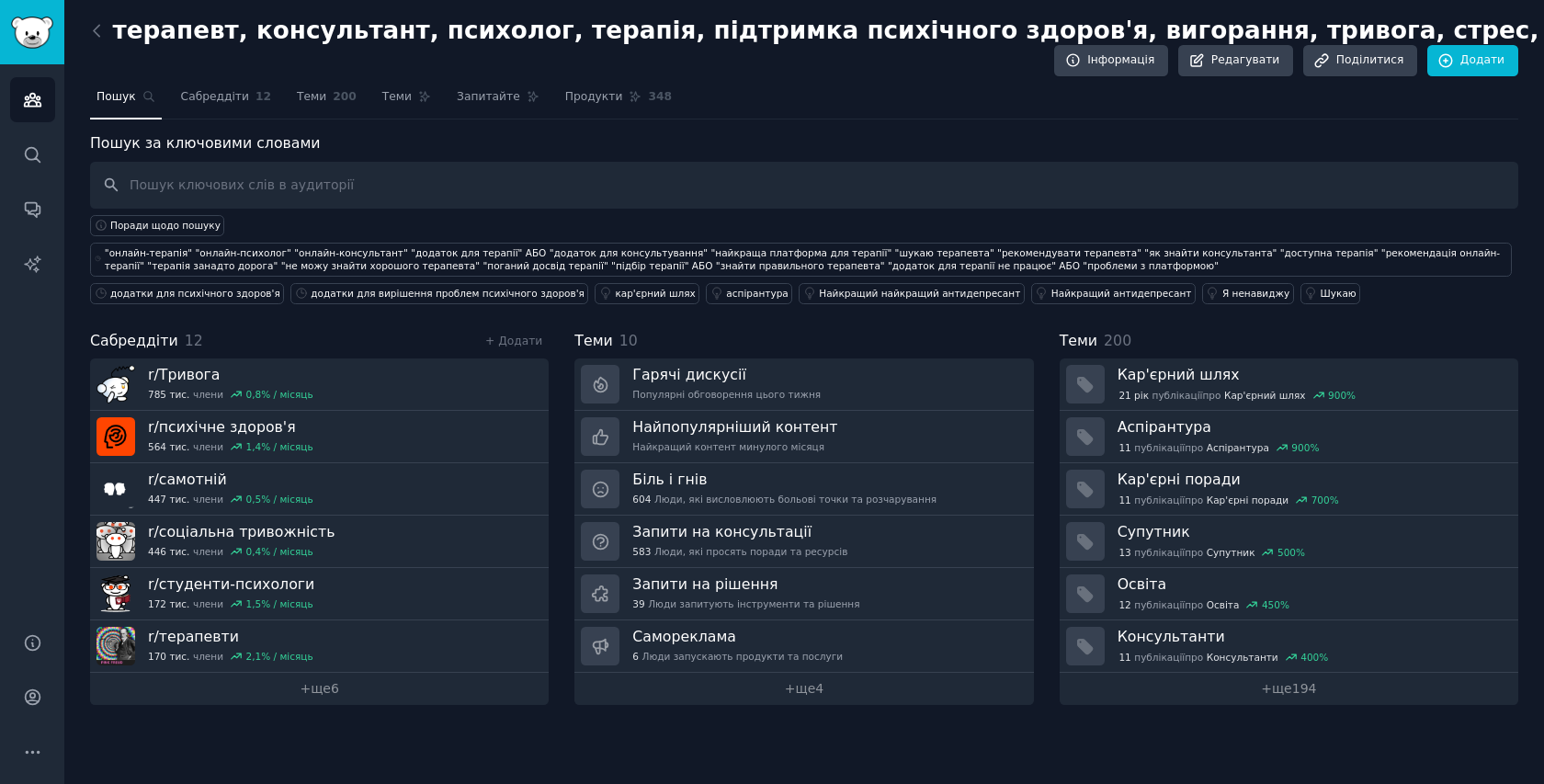
click at [121, 103] on span "Пошук" at bounding box center [116, 97] width 40 height 17
click at [176, 231] on span "Поради щодо пошуку" at bounding box center [165, 225] width 110 height 13
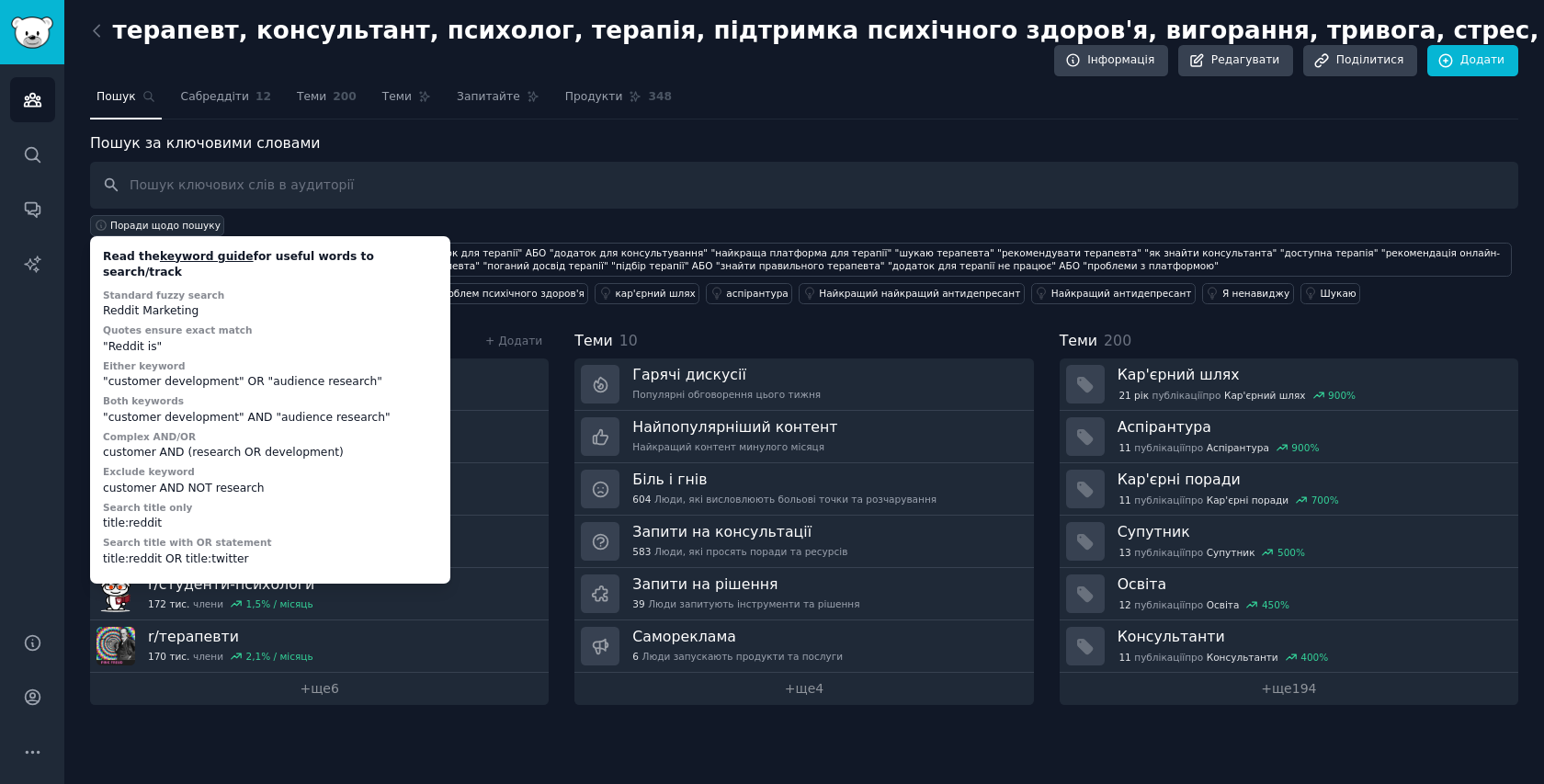
click at [176, 231] on span "Поради щодо пошуку" at bounding box center [165, 225] width 110 height 13
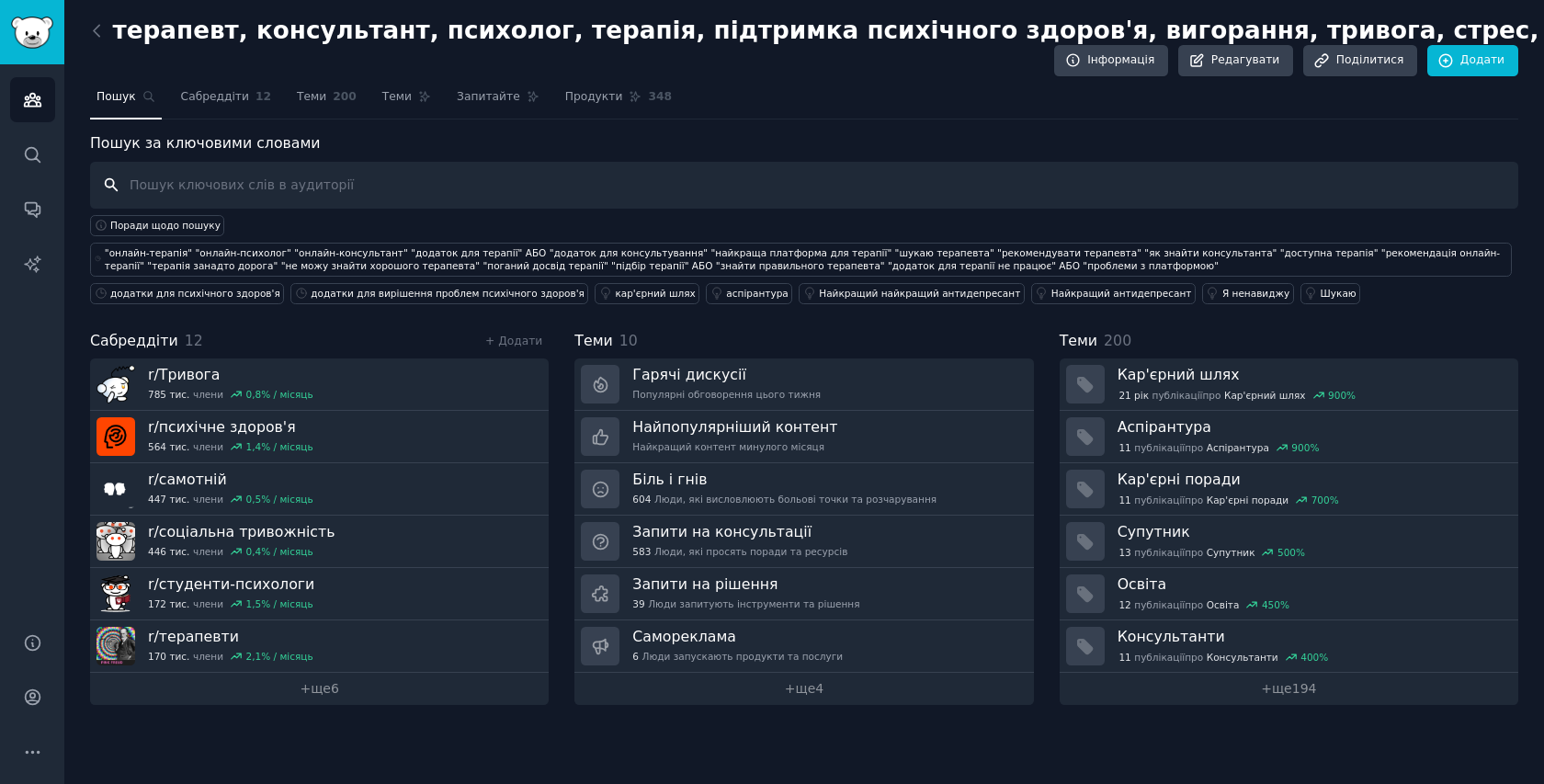
click at [166, 187] on input "text" at bounding box center [804, 185] width 1429 height 47
paste input ""looking for a therapist" "recommend a therapist" "how to find a counsellor" "a…"
click at [133, 181] on input ""looking for a therapist" "recommend a therapist" "how to find a counsellor" "a…" at bounding box center [804, 185] width 1429 height 47
click at [265, 184] on input "looking for a therapist" "recommend a therapist" "how to find a counsellor" "af…" at bounding box center [804, 185] width 1429 height 47
click at [270, 182] on input "looking for a therapist "recommend a therapist" "how to find a counsellor" "aff…" at bounding box center [804, 185] width 1429 height 47
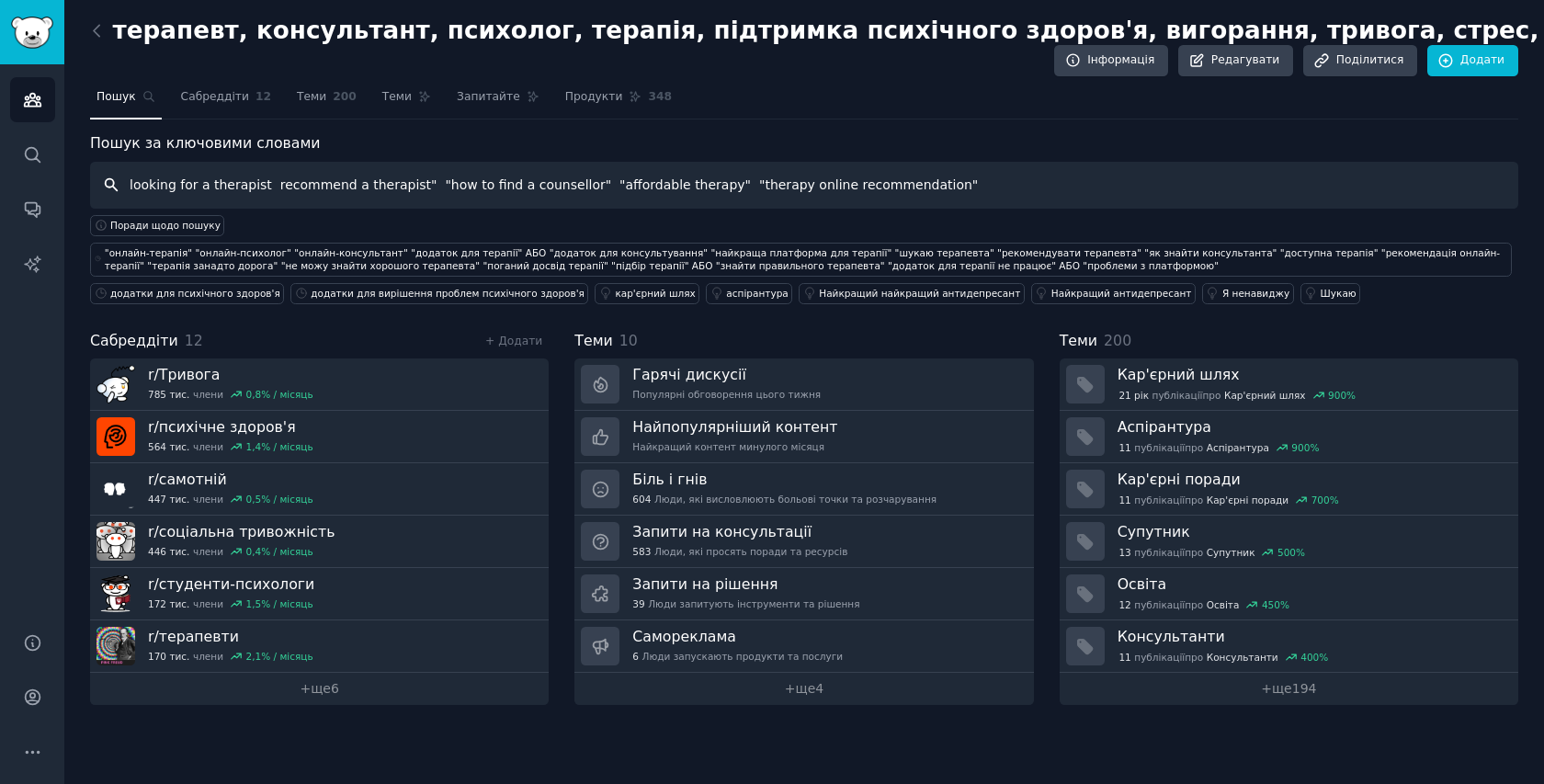
click at [409, 182] on input "looking for a therapist recommend a therapist" "how to find a counsellor" "affo…" at bounding box center [804, 185] width 1429 height 47
click at [417, 184] on input "looking for a therapist recommend a therapist "how to find a counsellor" "affor…" at bounding box center [804, 185] width 1429 height 47
click at [557, 180] on input "looking for a therapist recommend a therapist how to find a counsellor" "afford…" at bounding box center [804, 185] width 1429 height 47
click at [564, 181] on input "looking for a therapist recommend a therapist how to find a counsellor "afforda…" at bounding box center [804, 185] width 1429 height 47
click at [673, 182] on input "looking for a therapist recommend a therapist how to find a counsellor affordab…" at bounding box center [804, 185] width 1429 height 47
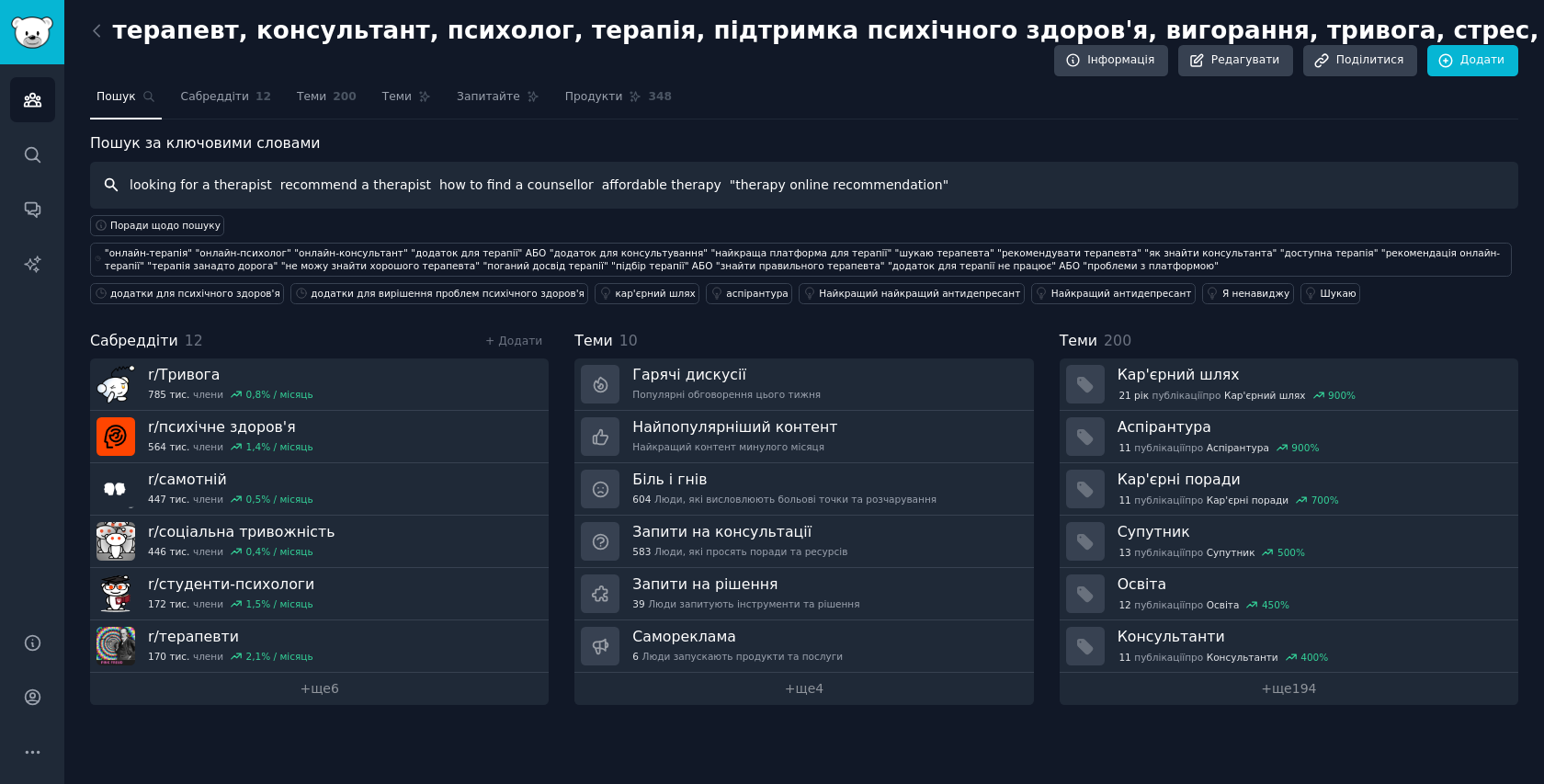
click at [682, 189] on input "looking for a therapist recommend a therapist how to find a counsellor affordab…" at bounding box center [804, 185] width 1429 height 47
click at [881, 179] on input "looking for a therapist recommend a therapist how to find a counsellor affordab…" at bounding box center [804, 185] width 1429 height 47
type input "looking for a therapist recommend a therapist how to find a counsellor affordab…"
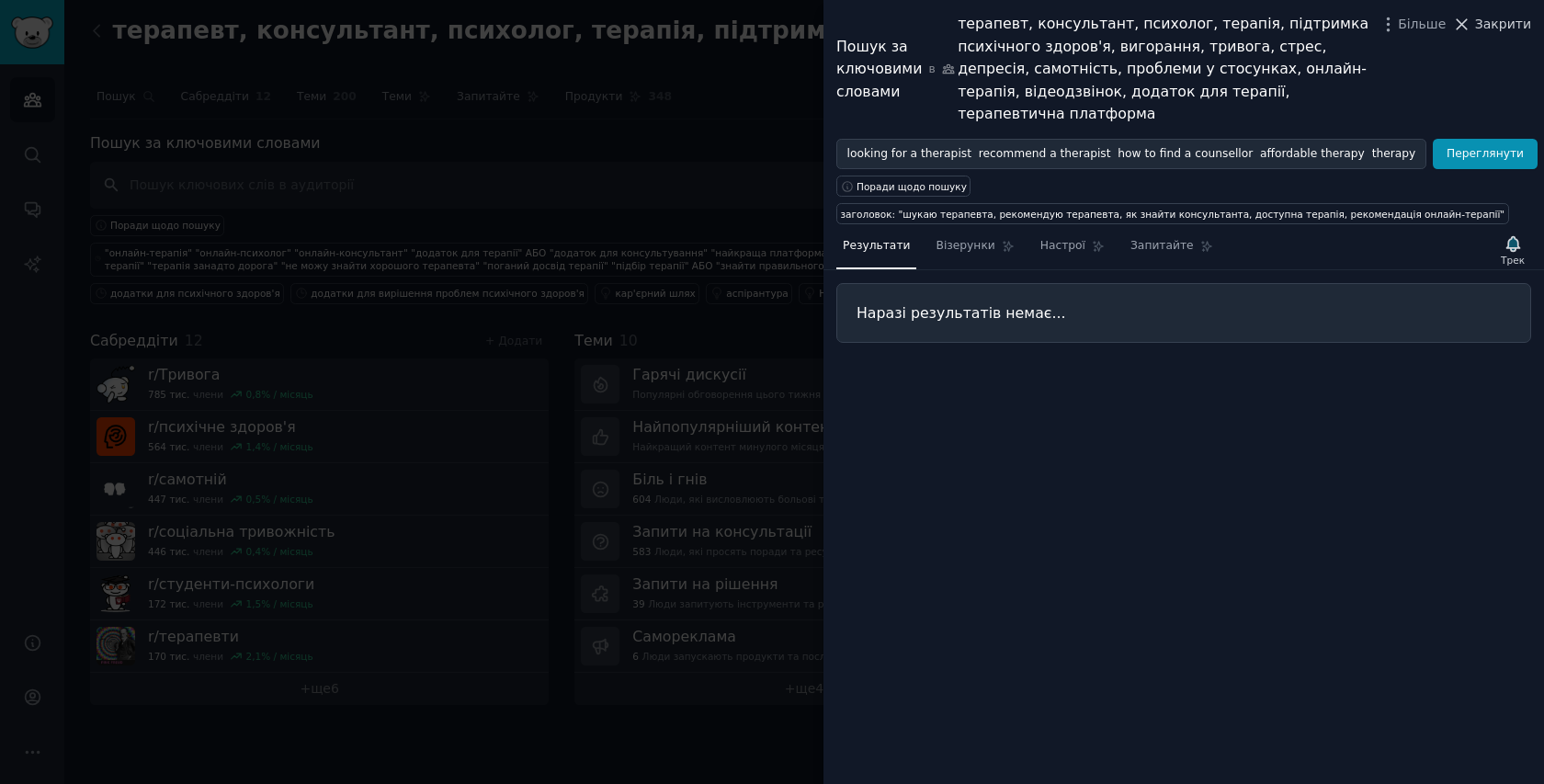
click at [1505, 30] on font "Закрити" at bounding box center [1503, 24] width 56 height 15
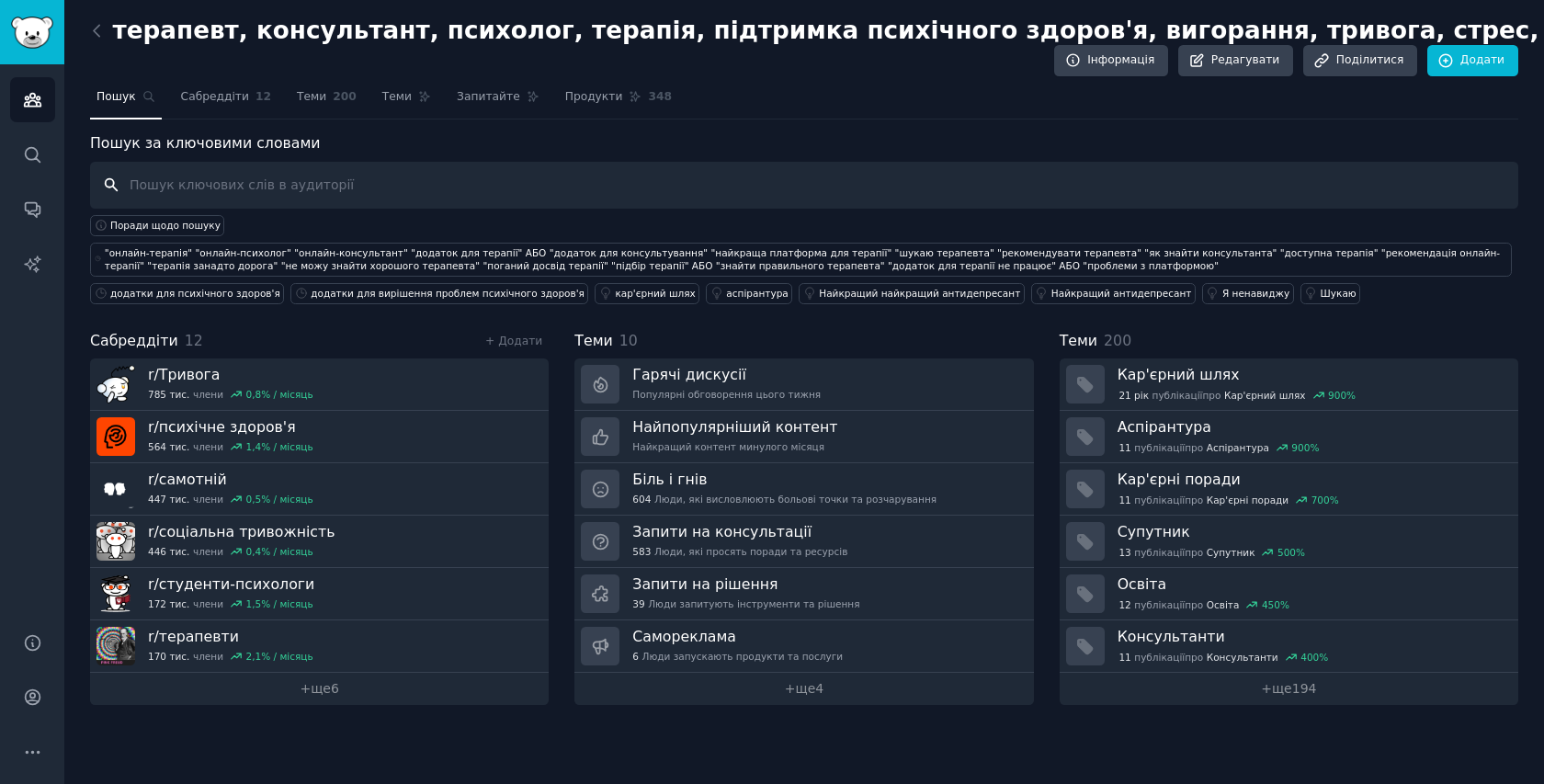
paste input "therapy too expensive" "can’t find a good therapist" "bad experience with thera…"
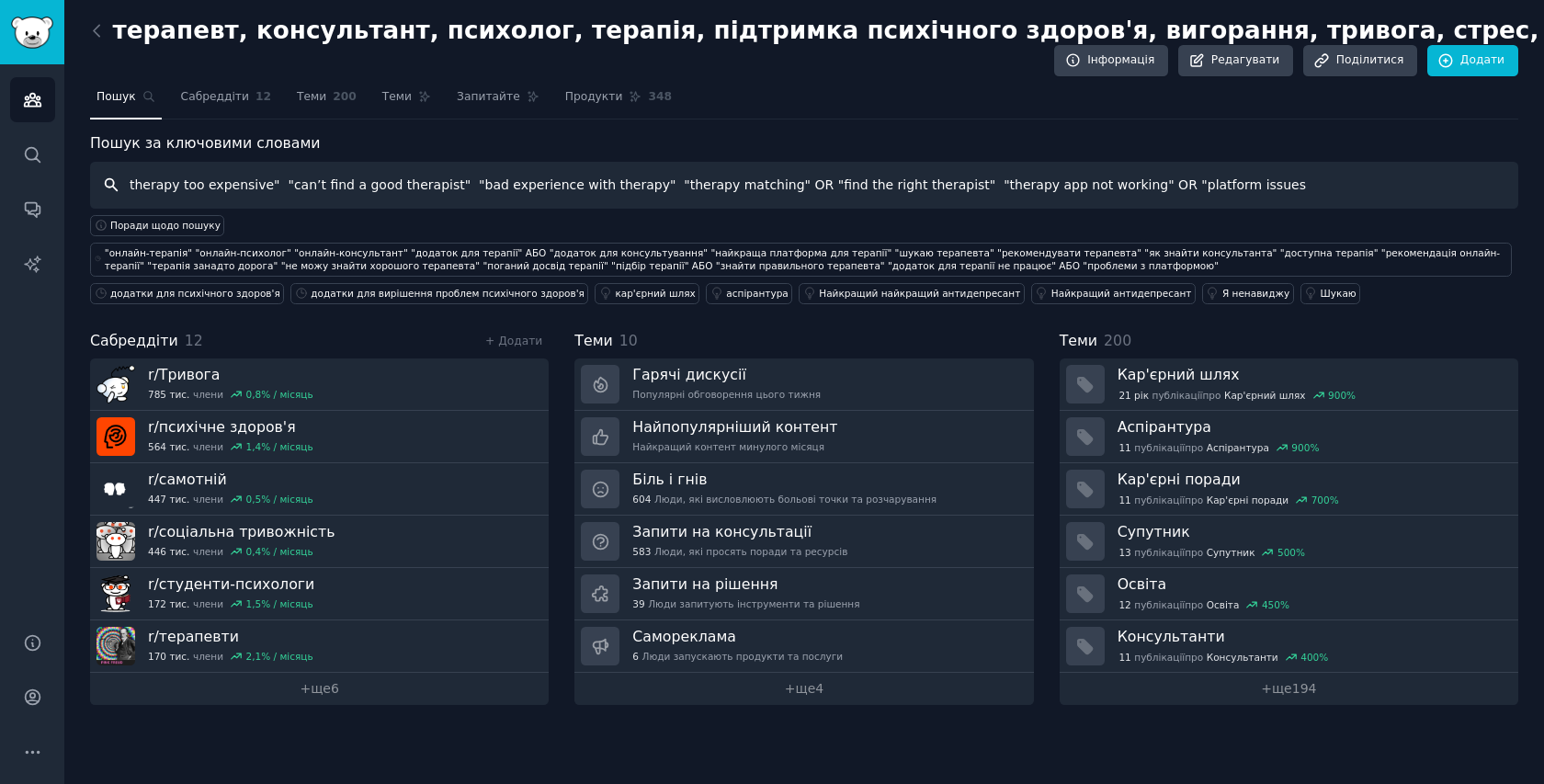
click at [107, 185] on input "therapy too expensive" "can’t find a good therapist" "bad experience with thera…" at bounding box center [804, 185] width 1429 height 47
type input "therapy too expensive" "can’t find a good therapist" "bad experience with thera…"
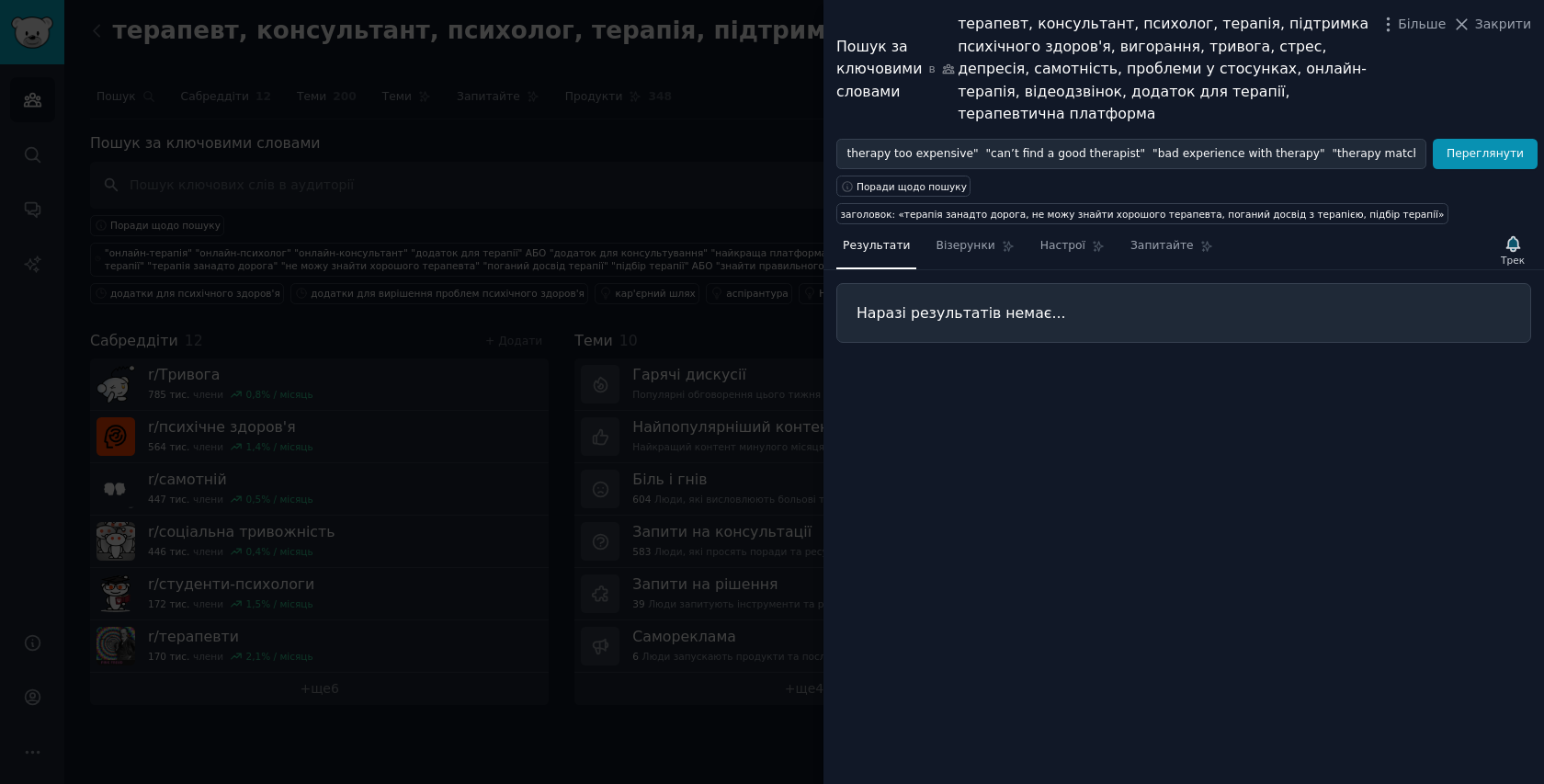
click at [1221, 61] on font "терапевт, консультант, психолог, терапія, підтримка психічного здоров'я, вигора…" at bounding box center [1163, 69] width 411 height 107
click at [1511, 20] on font "Закрити" at bounding box center [1503, 24] width 56 height 15
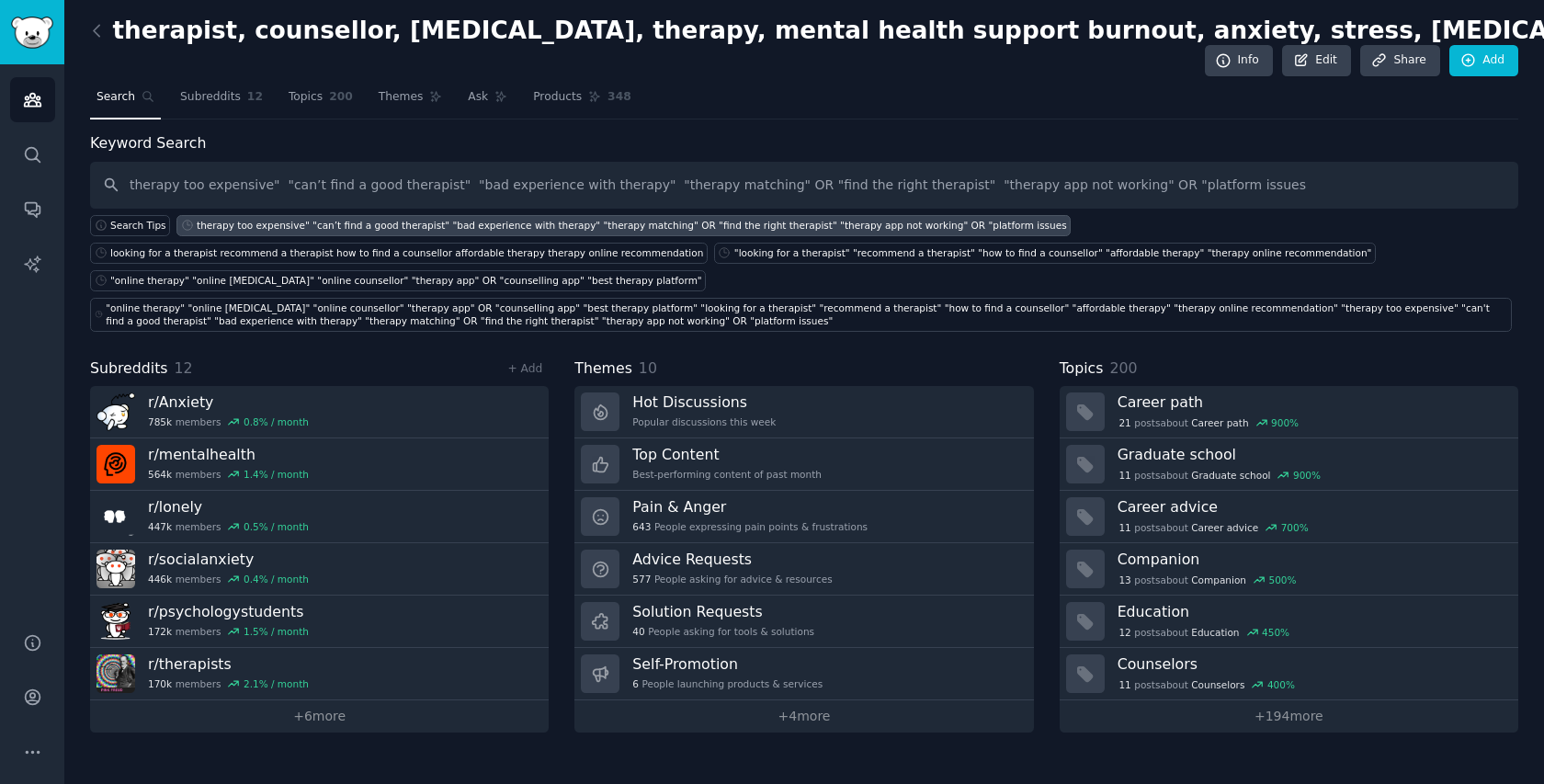
click at [99, 178] on input "therapy too expensive" "can’t find a good therapist" "bad experience with thera…" at bounding box center [804, 185] width 1429 height 47
click at [111, 182] on input "therapy too expensive" "can’t find a good therapist" "bad experience with thera…" at bounding box center [804, 185] width 1429 height 47
type input "therapy too expensive" "can’t find a good therapist" "bad experience with thera…"
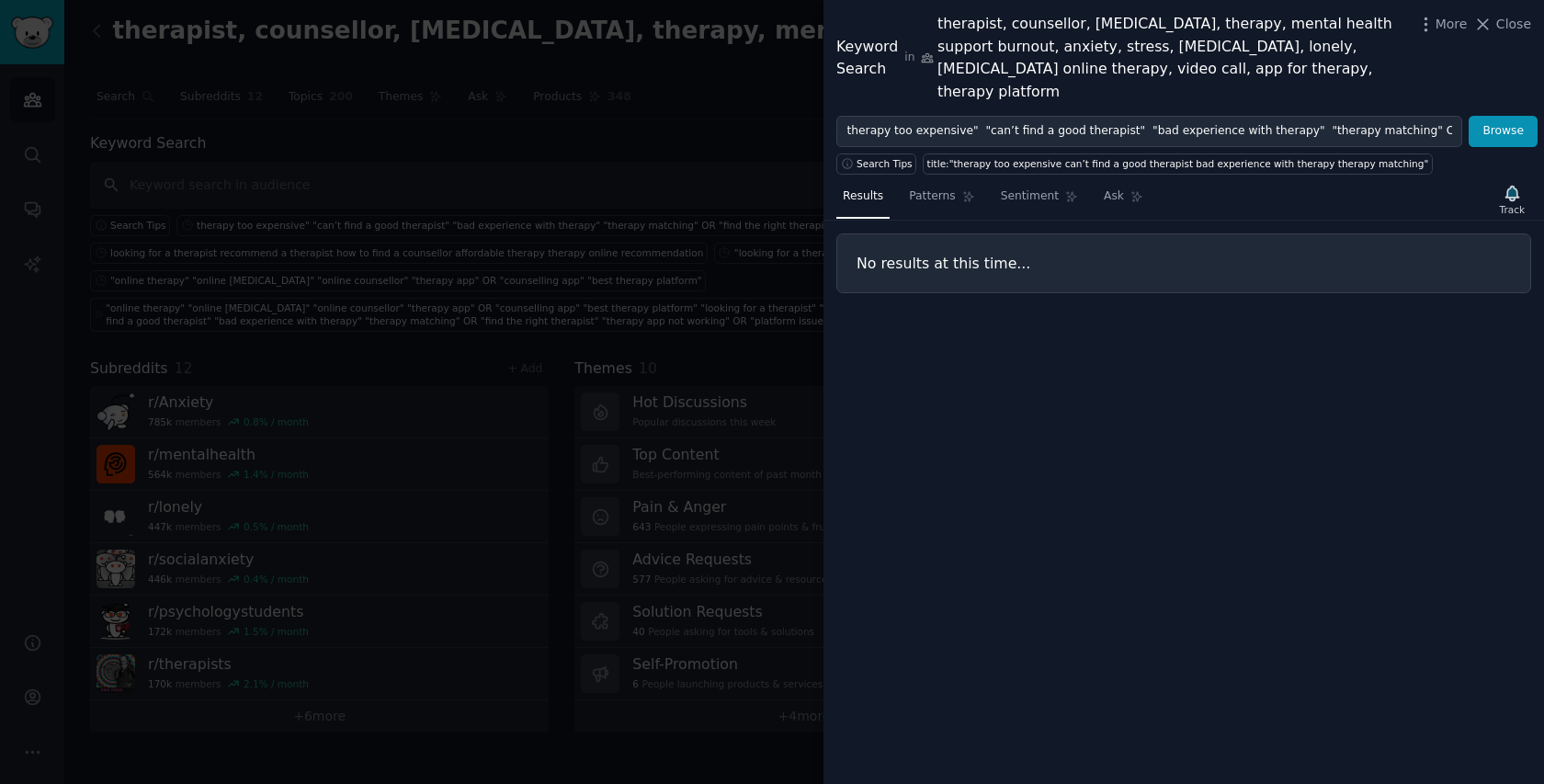
click at [1535, 21] on div "Keyword Search in therapist, counsellor, psychologist, therapy, mental health s…" at bounding box center [1184, 58] width 721 height 116
click at [1519, 20] on span "Close" at bounding box center [1513, 24] width 35 height 19
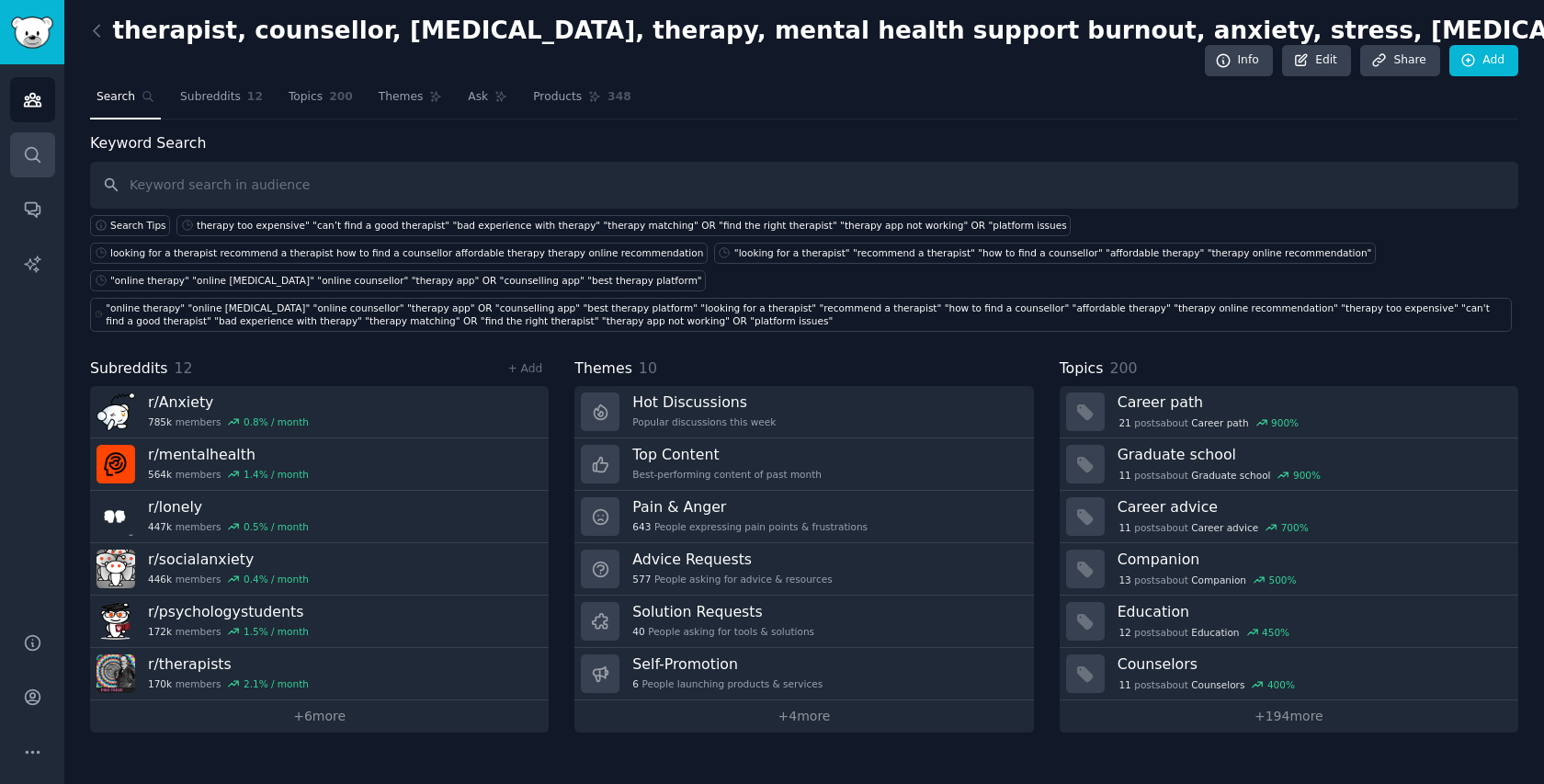
click at [30, 154] on icon "Sidebar" at bounding box center [32, 154] width 19 height 19
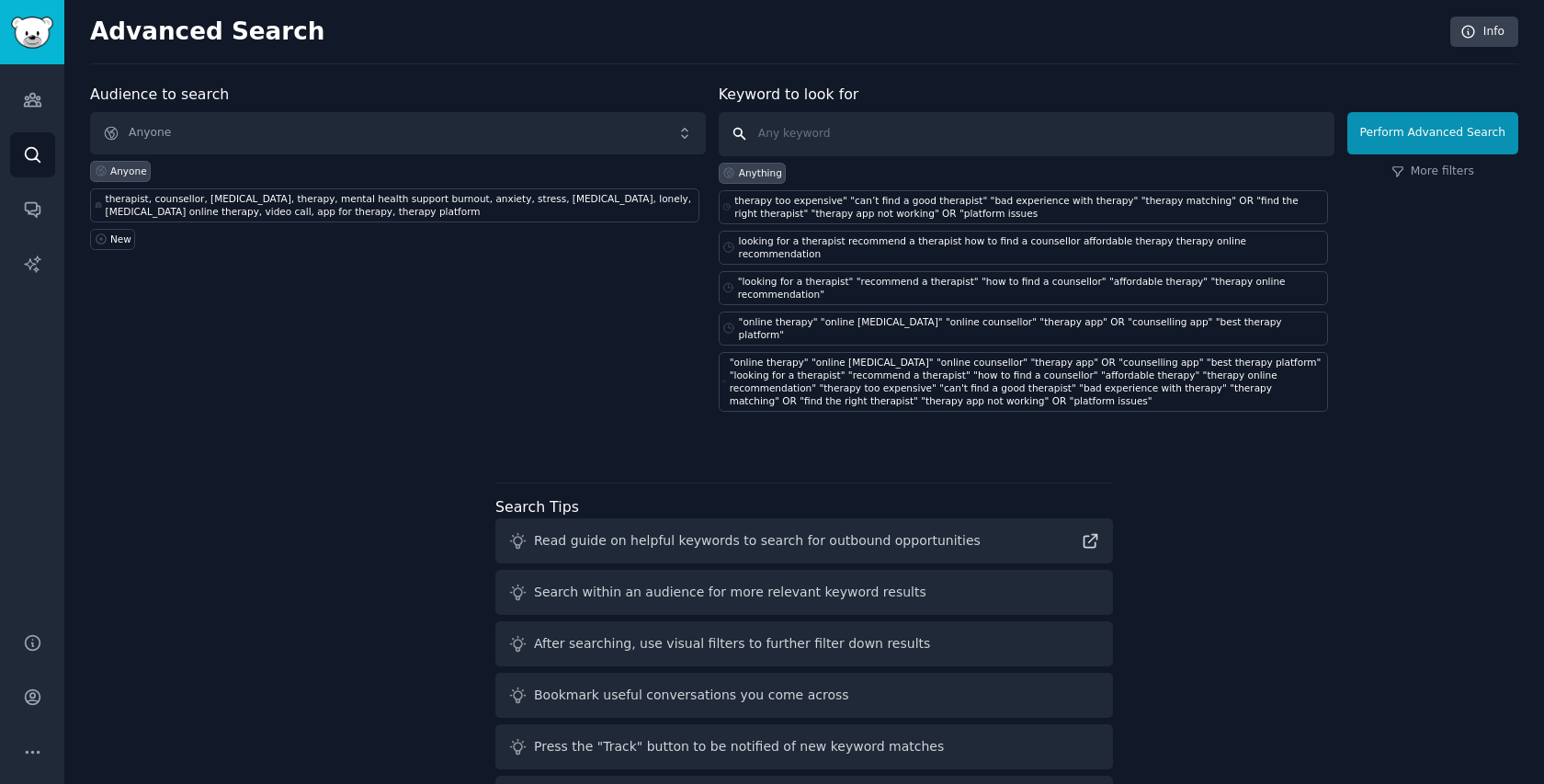
click at [771, 135] on input "text" at bounding box center [1027, 134] width 616 height 44
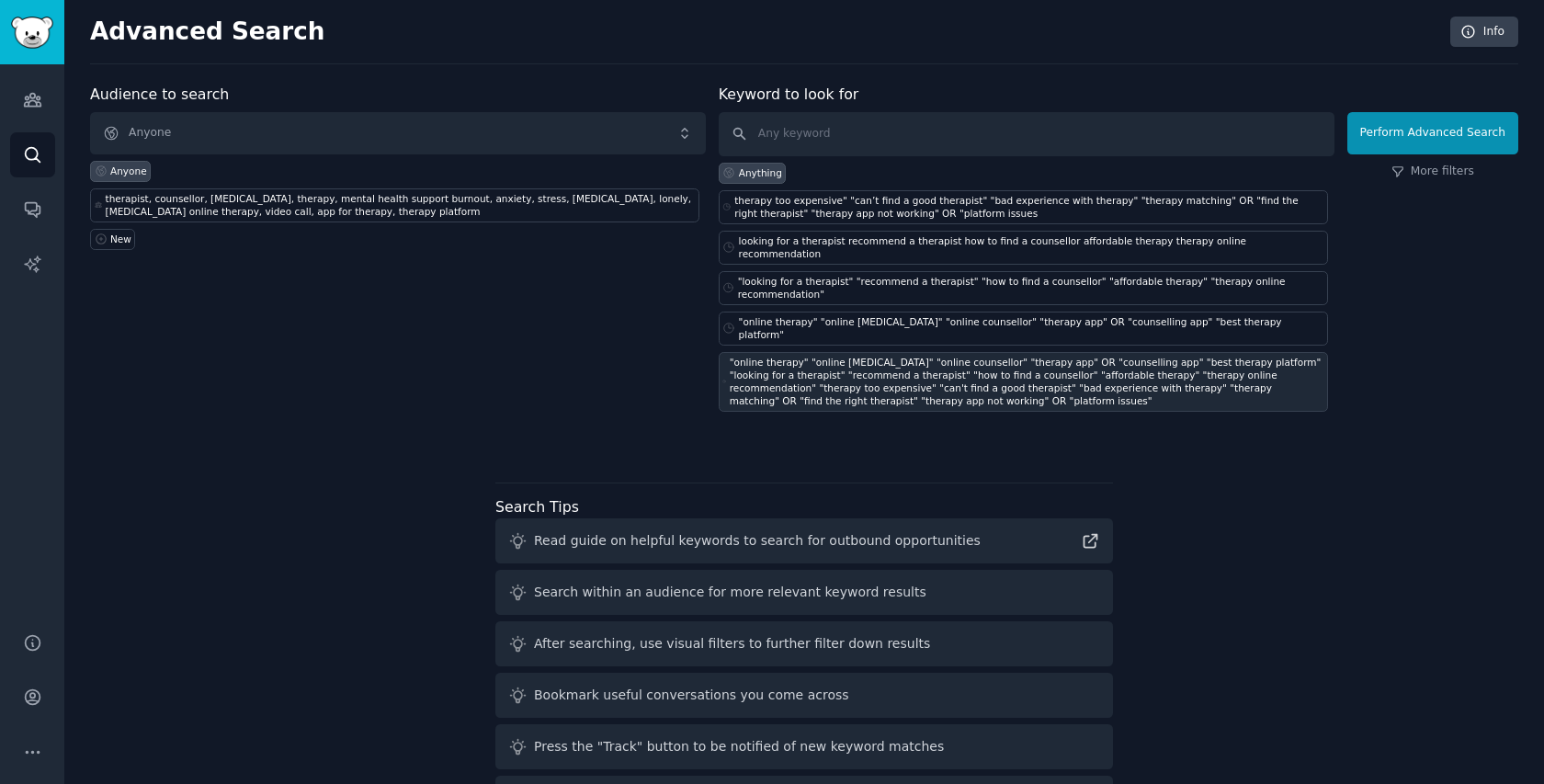
click at [910, 356] on div ""online therapy" "online psychologist" "online counsellor" "therapy app" OR "co…" at bounding box center [1026, 382] width 594 height 52
type input ""online therapy" "online psychologist" "online counsellor" "therapy app" OR "co…"
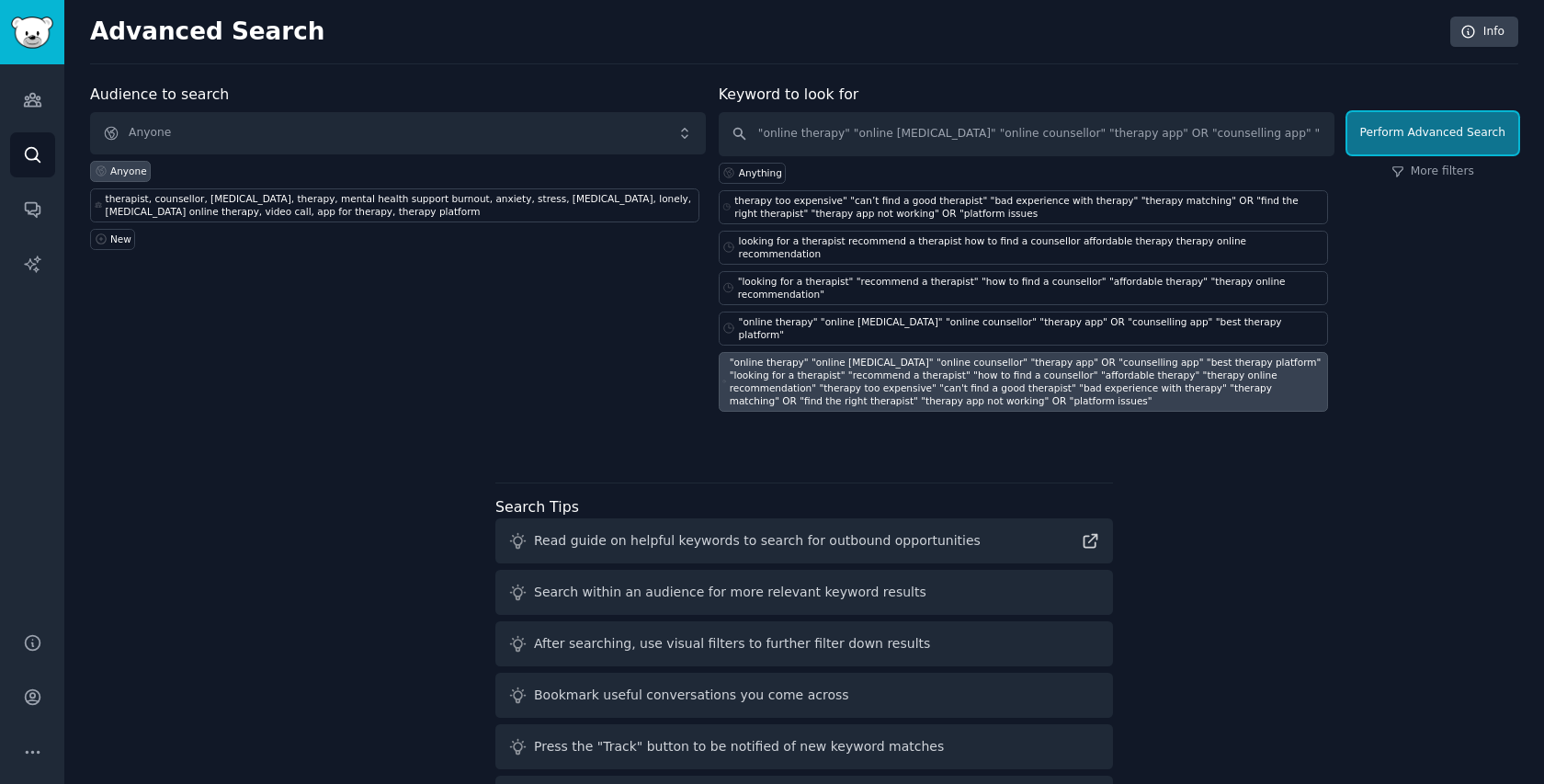
click at [1418, 123] on button "Perform Advanced Search" at bounding box center [1434, 133] width 171 height 43
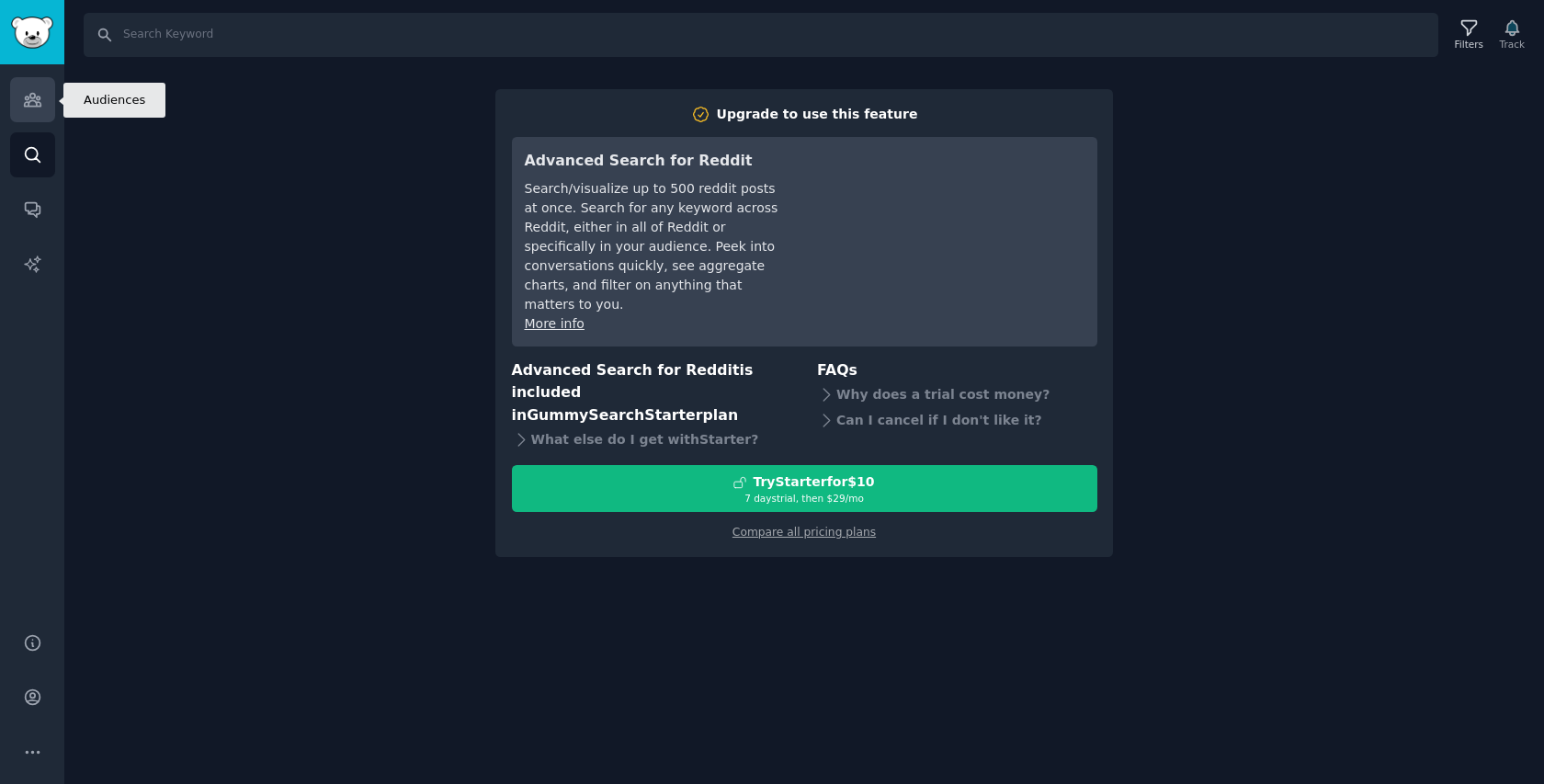
click at [35, 80] on link "Audiences" at bounding box center [32, 99] width 45 height 45
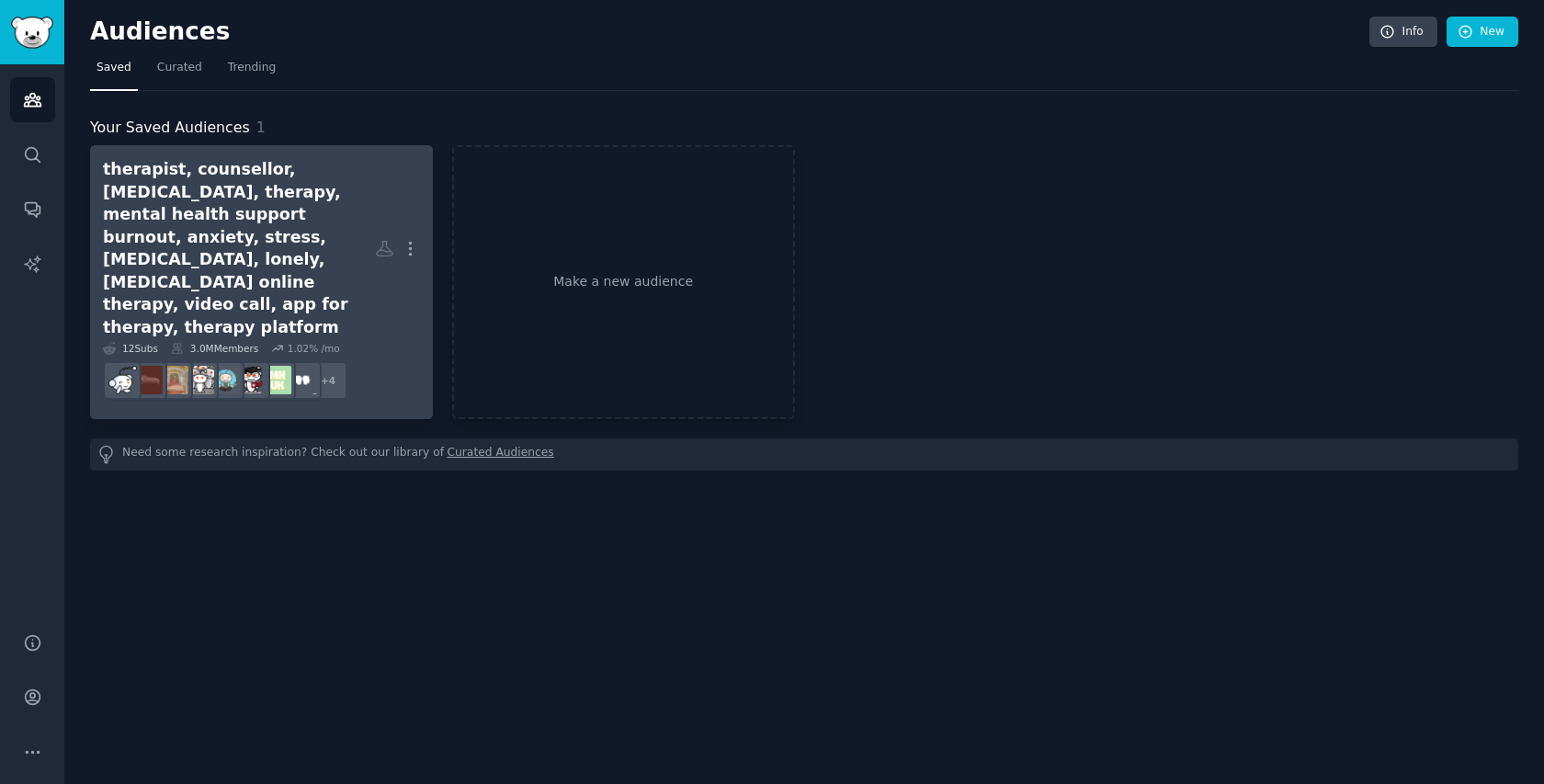
click at [206, 255] on div "therapist, counsellor, psychologist, therapy, mental health support burnout, an…" at bounding box center [240, 247] width 272 height 180
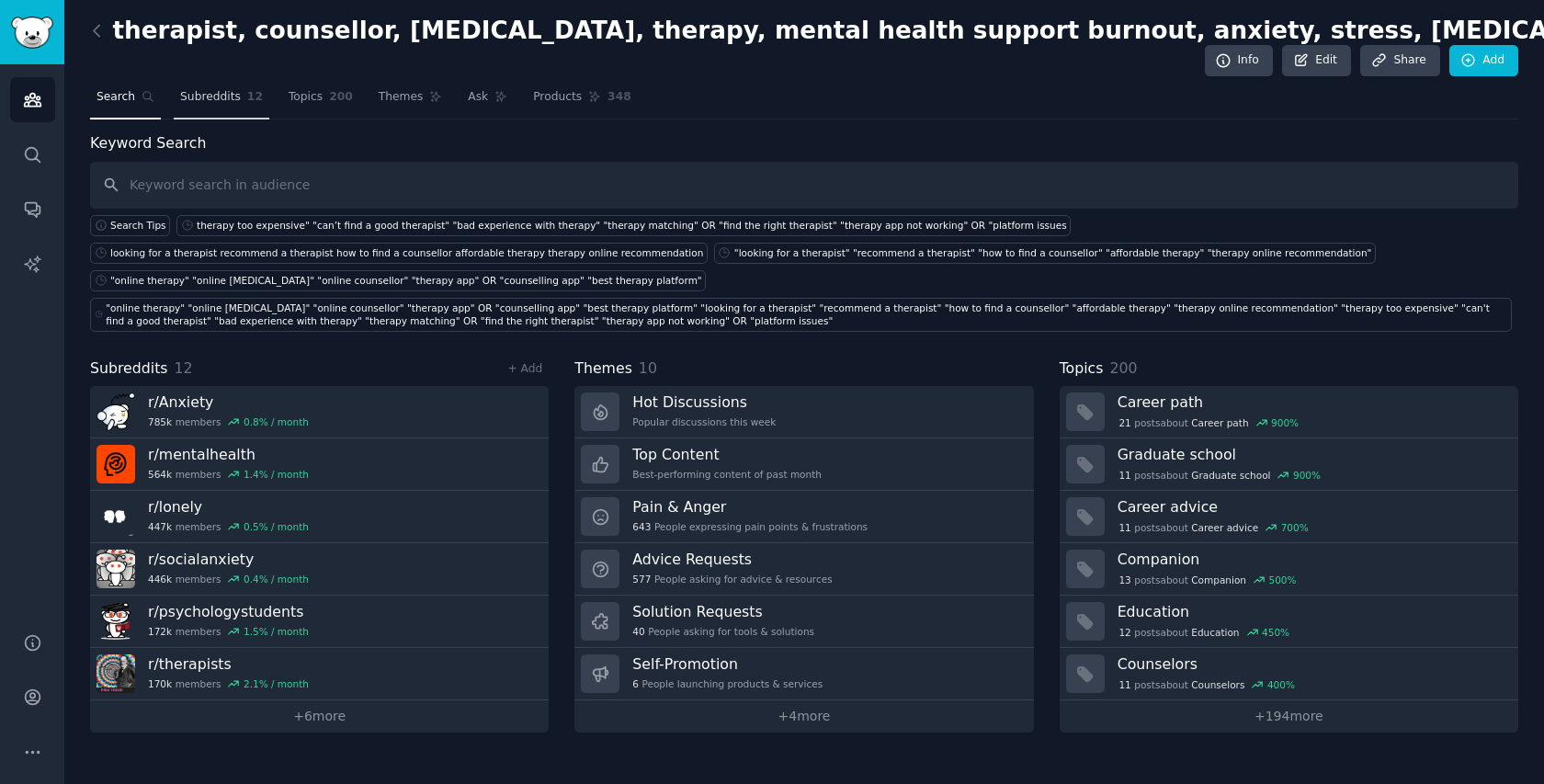
click at [237, 83] on link "Subreddits 12" at bounding box center [222, 101] width 95 height 38
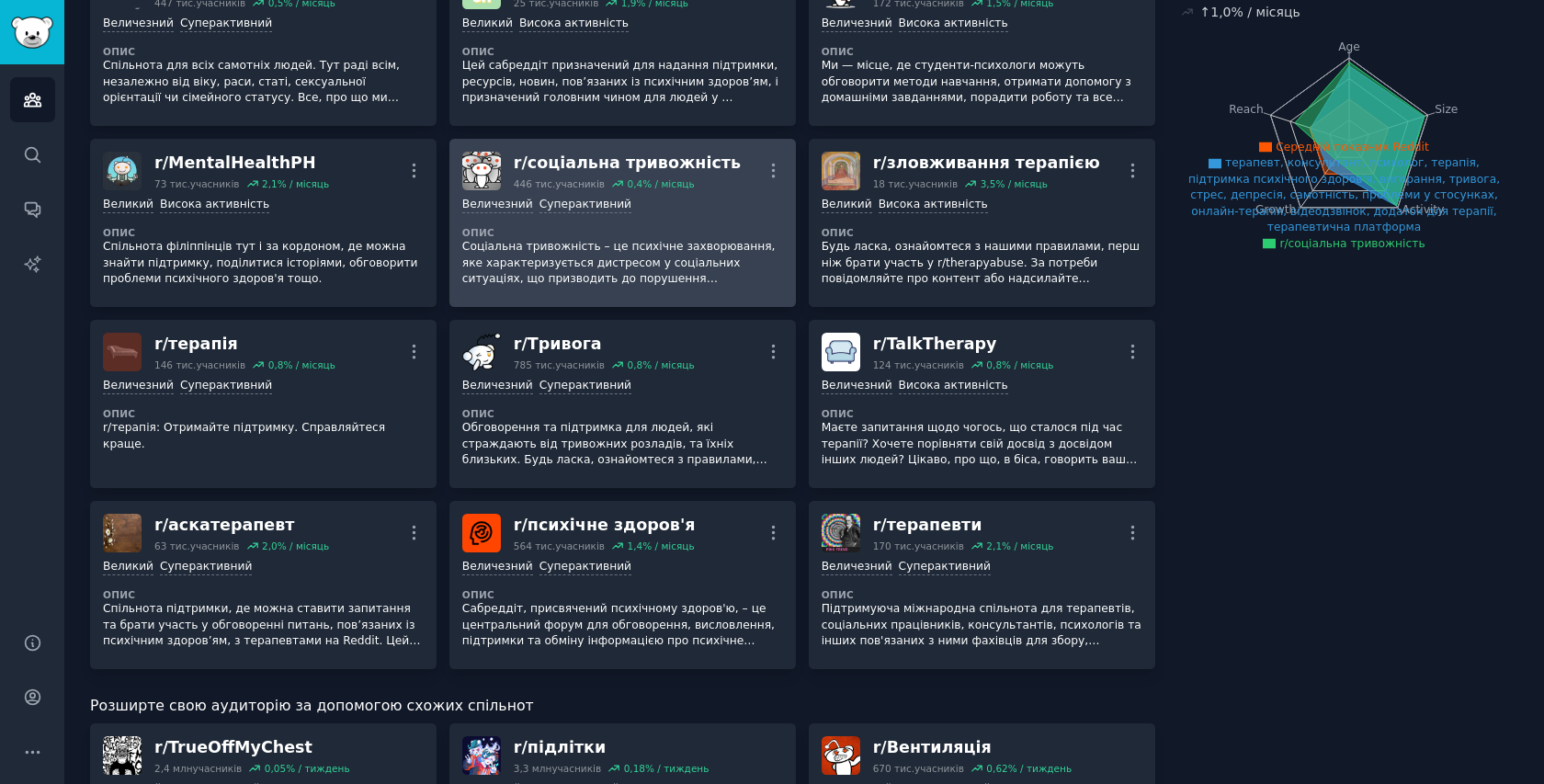
scroll to position [242, 0]
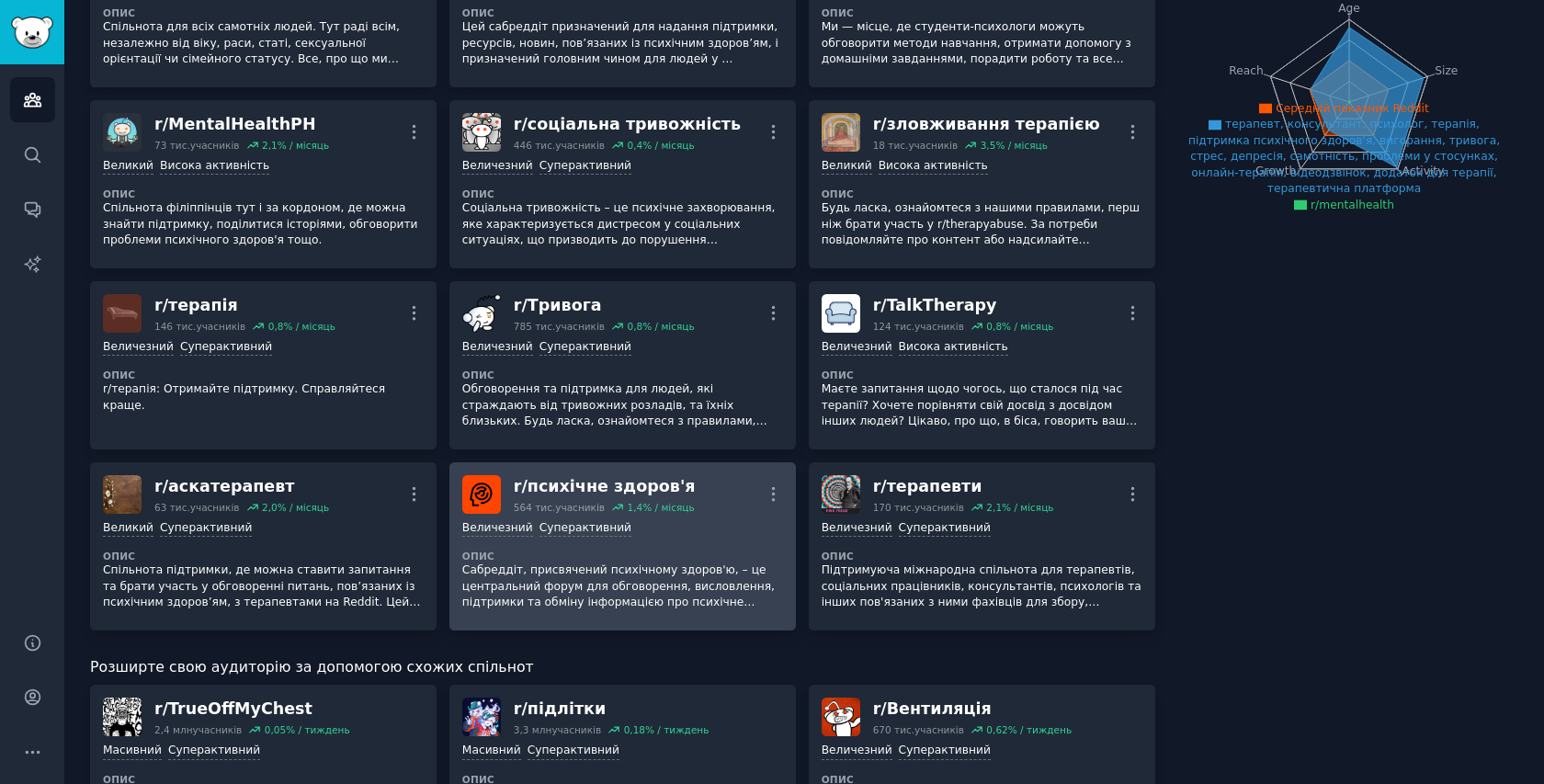
click at [625, 571] on font "Сабреддіт, присвячений психічному здоров'ю, – це центральний форум для обговоре…" at bounding box center [618, 594] width 312 height 62
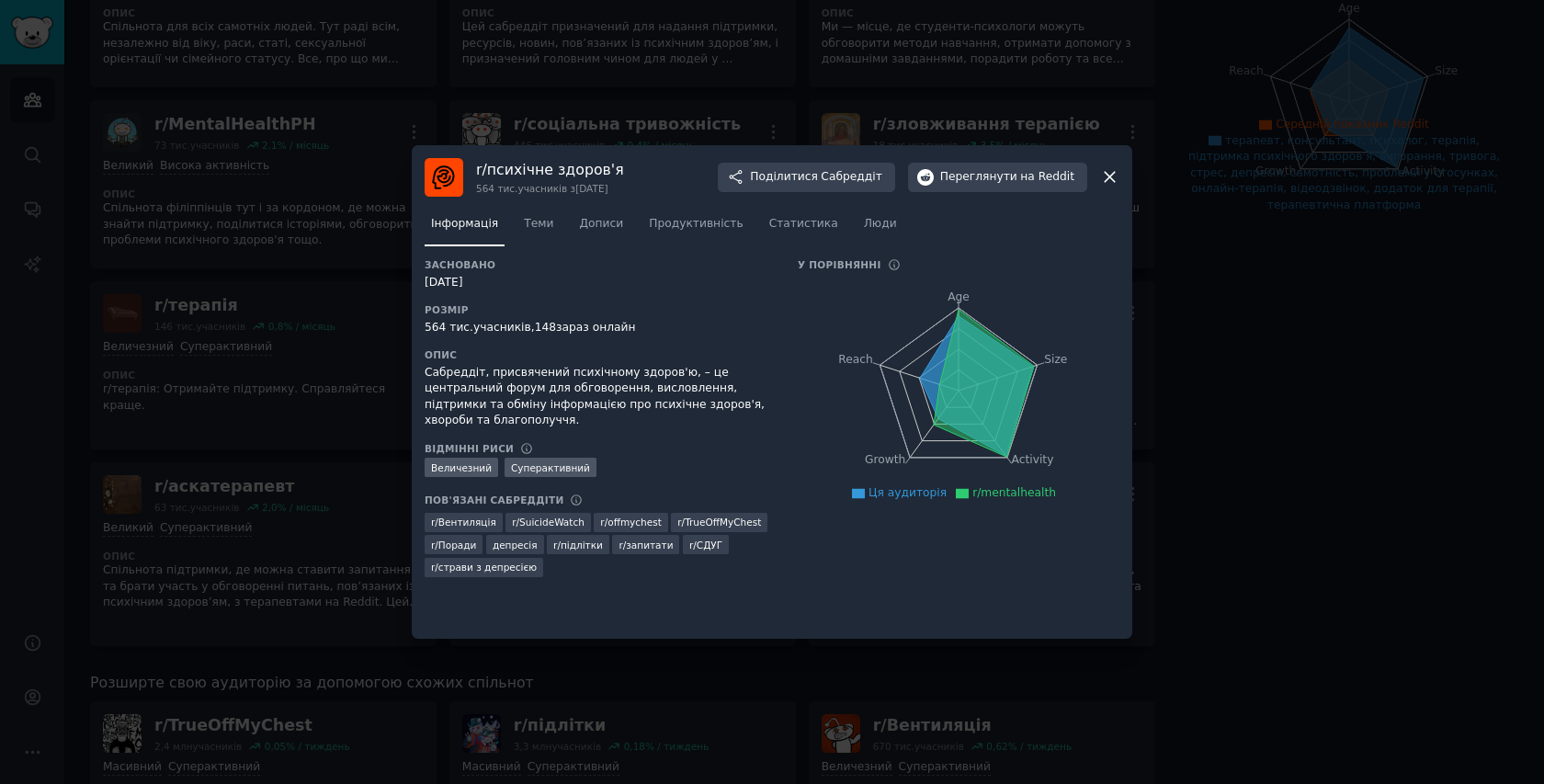
click at [1201, 366] on div at bounding box center [772, 392] width 1544 height 784
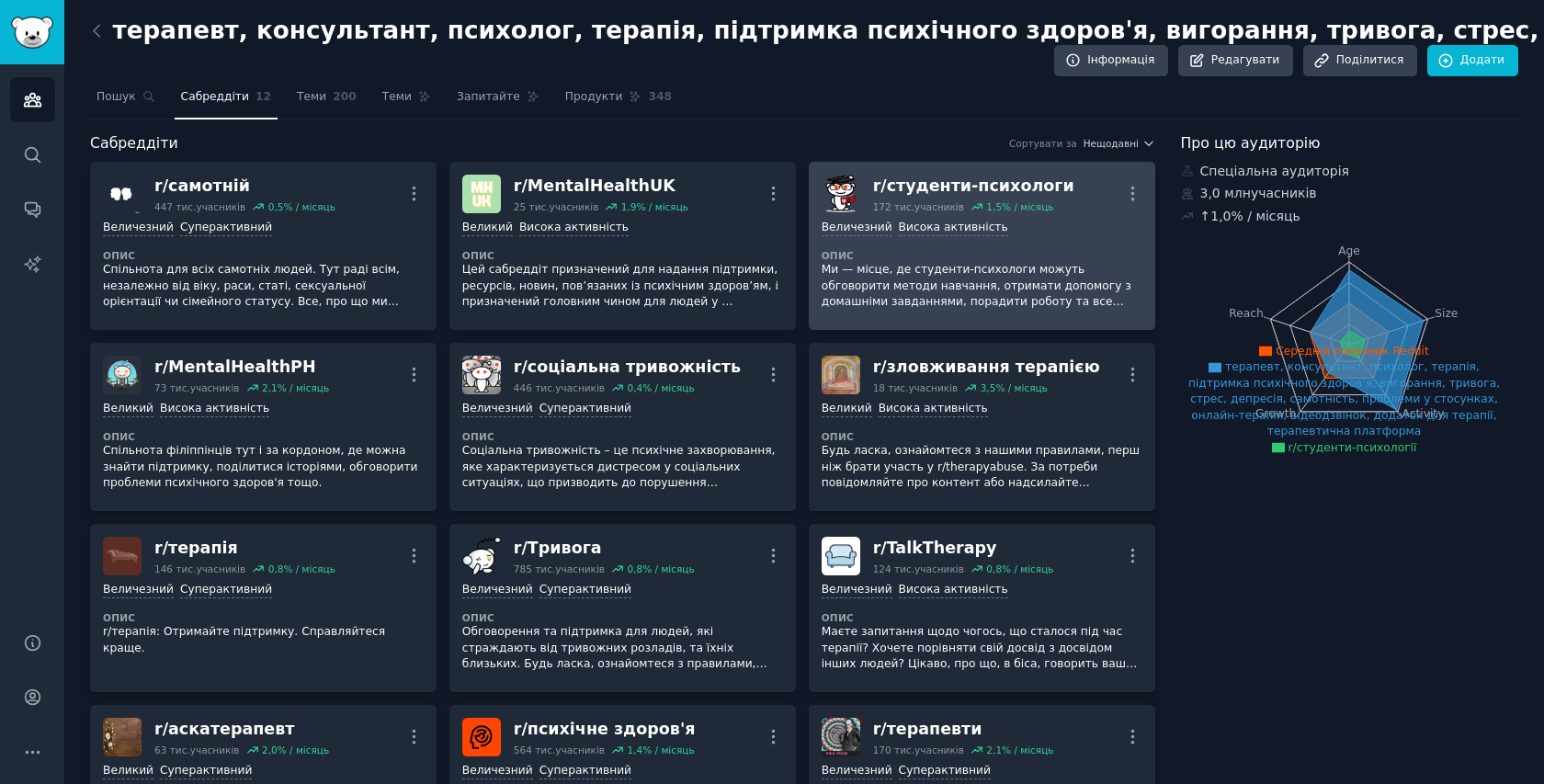
click at [877, 284] on font "Ми — місце, де студенти-психологи можуть обговорити методи навчання, отримати д…" at bounding box center [979, 333] width 315 height 141
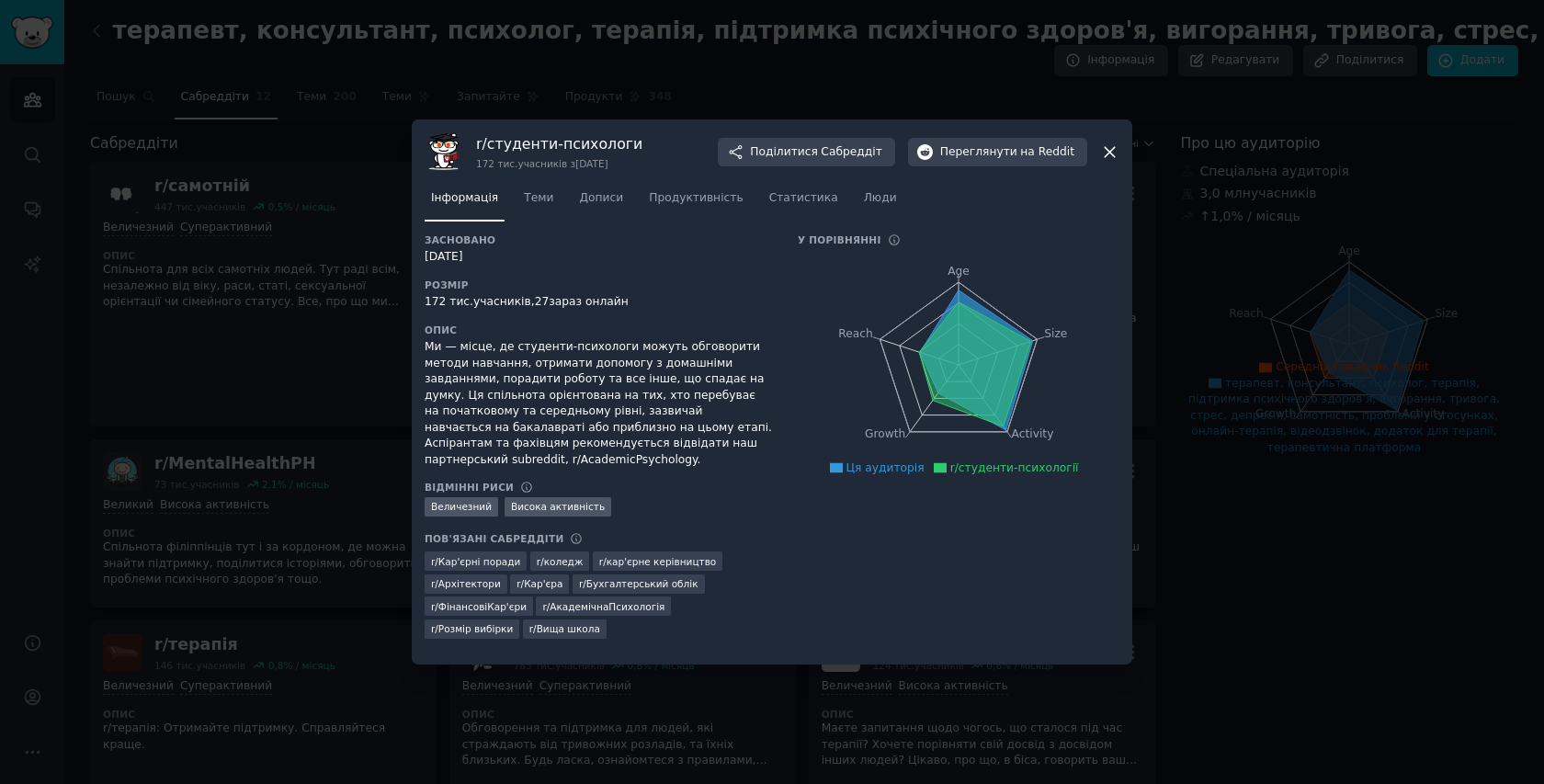
click at [1184, 262] on div at bounding box center [772, 392] width 1544 height 784
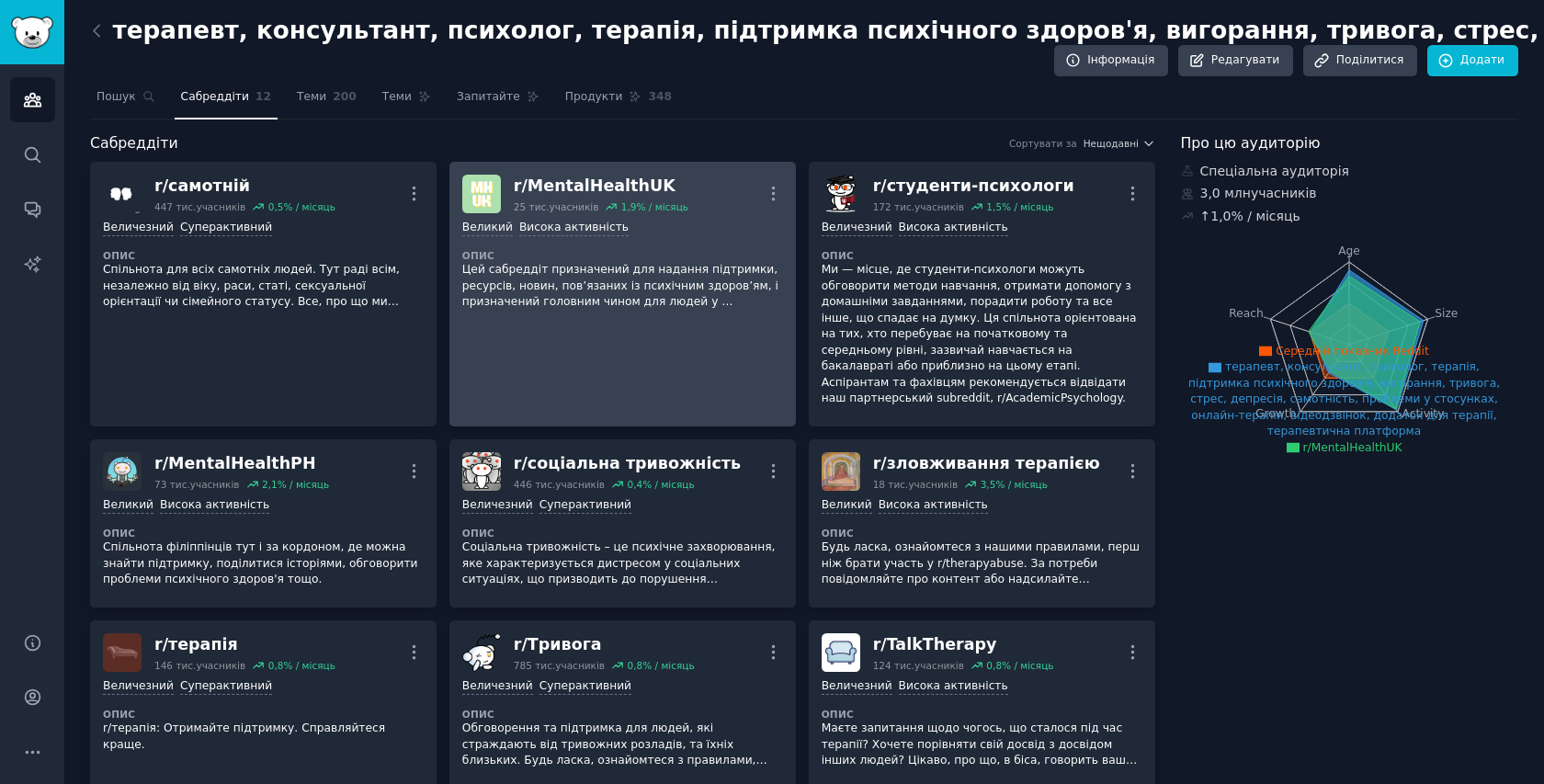
click at [662, 378] on link "r/ MentalHealthUK 25 тис. учасників 1,9 % / місяць Більше 10 000 - 100 000 учас…" at bounding box center [622, 294] width 347 height 264
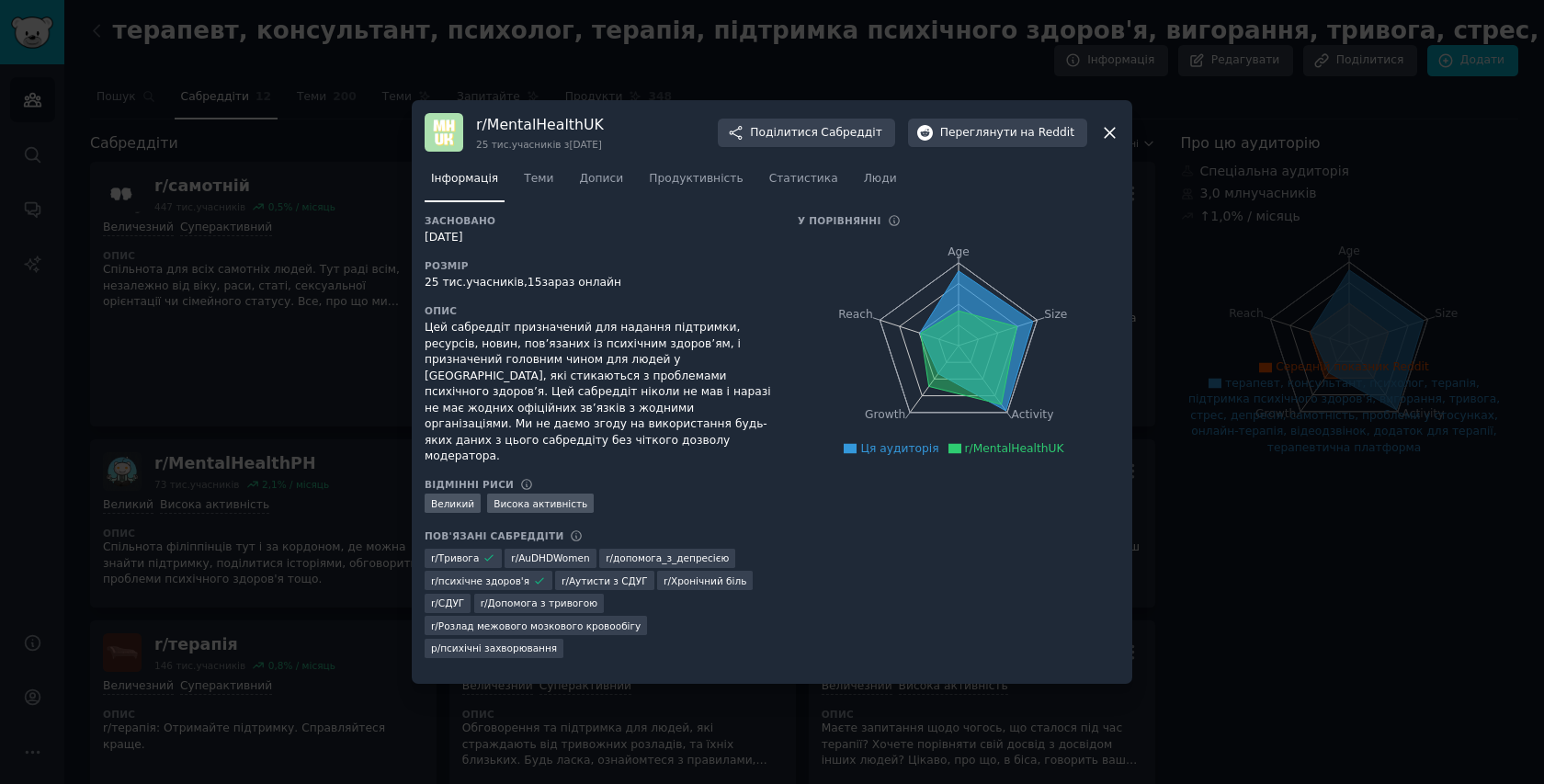
click at [1251, 288] on div at bounding box center [772, 392] width 1544 height 784
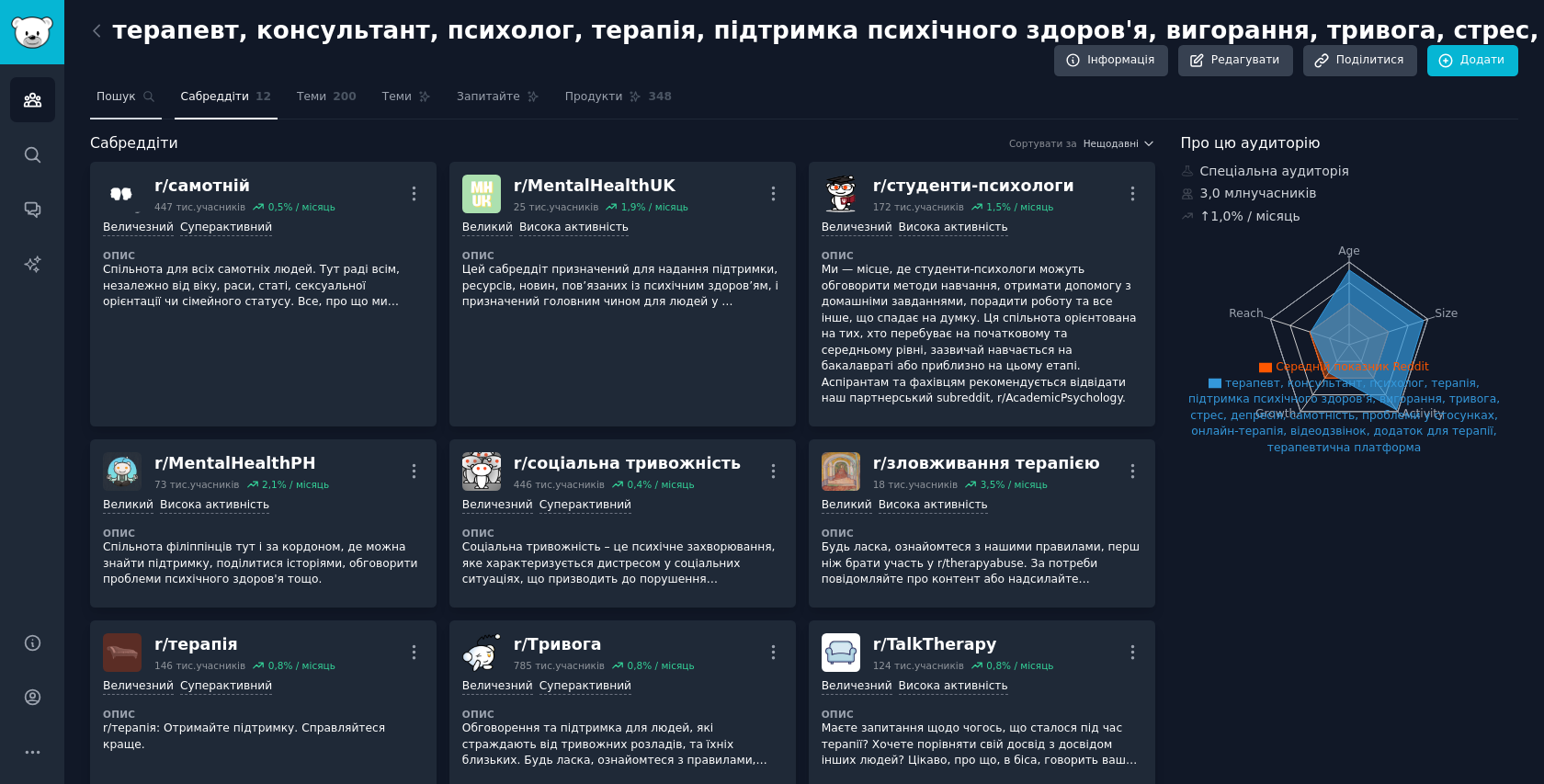
click at [153, 82] on link "Пошук" at bounding box center [126, 101] width 72 height 38
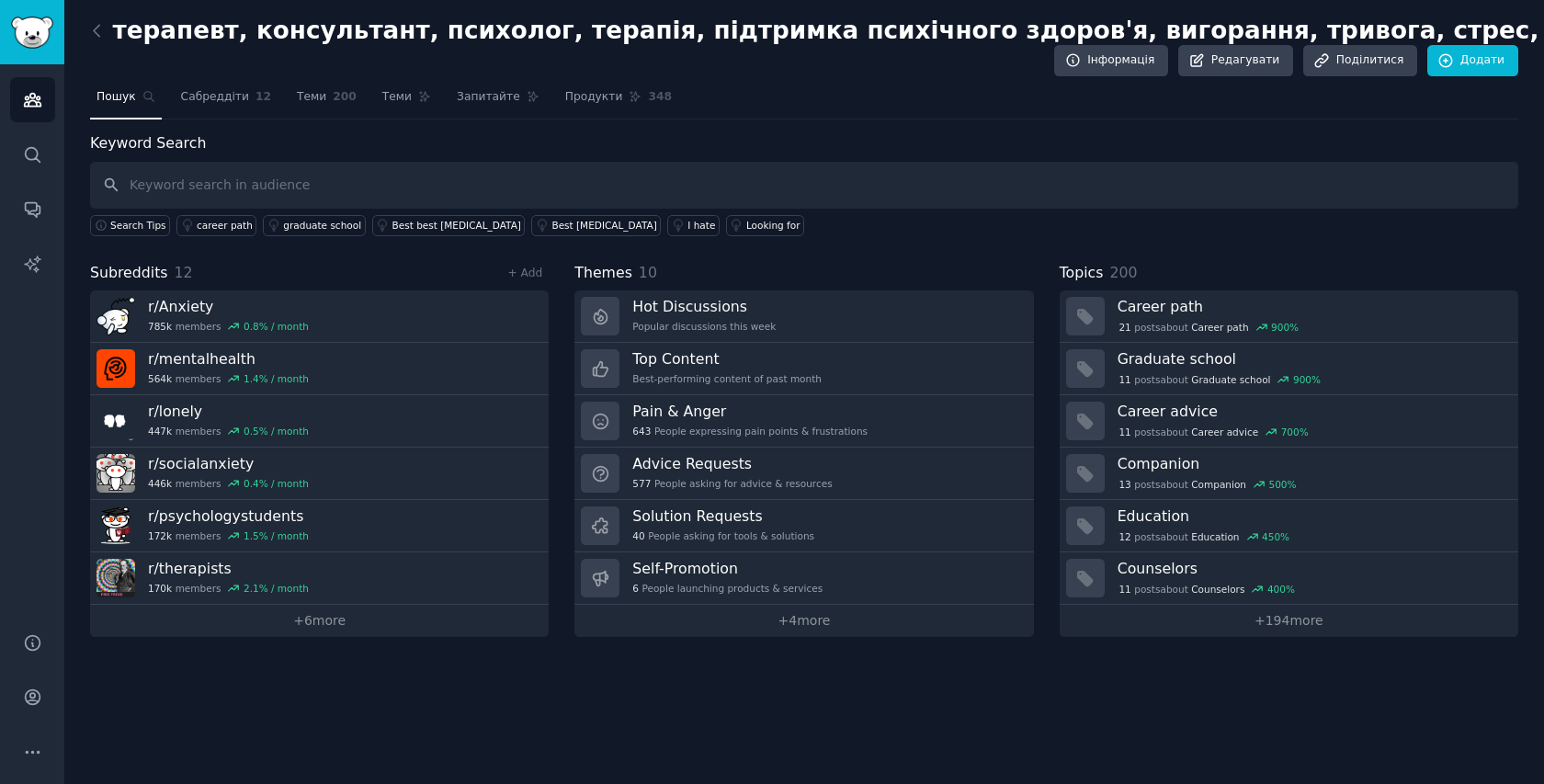
click at [153, 82] on link "Пошук" at bounding box center [126, 101] width 72 height 38
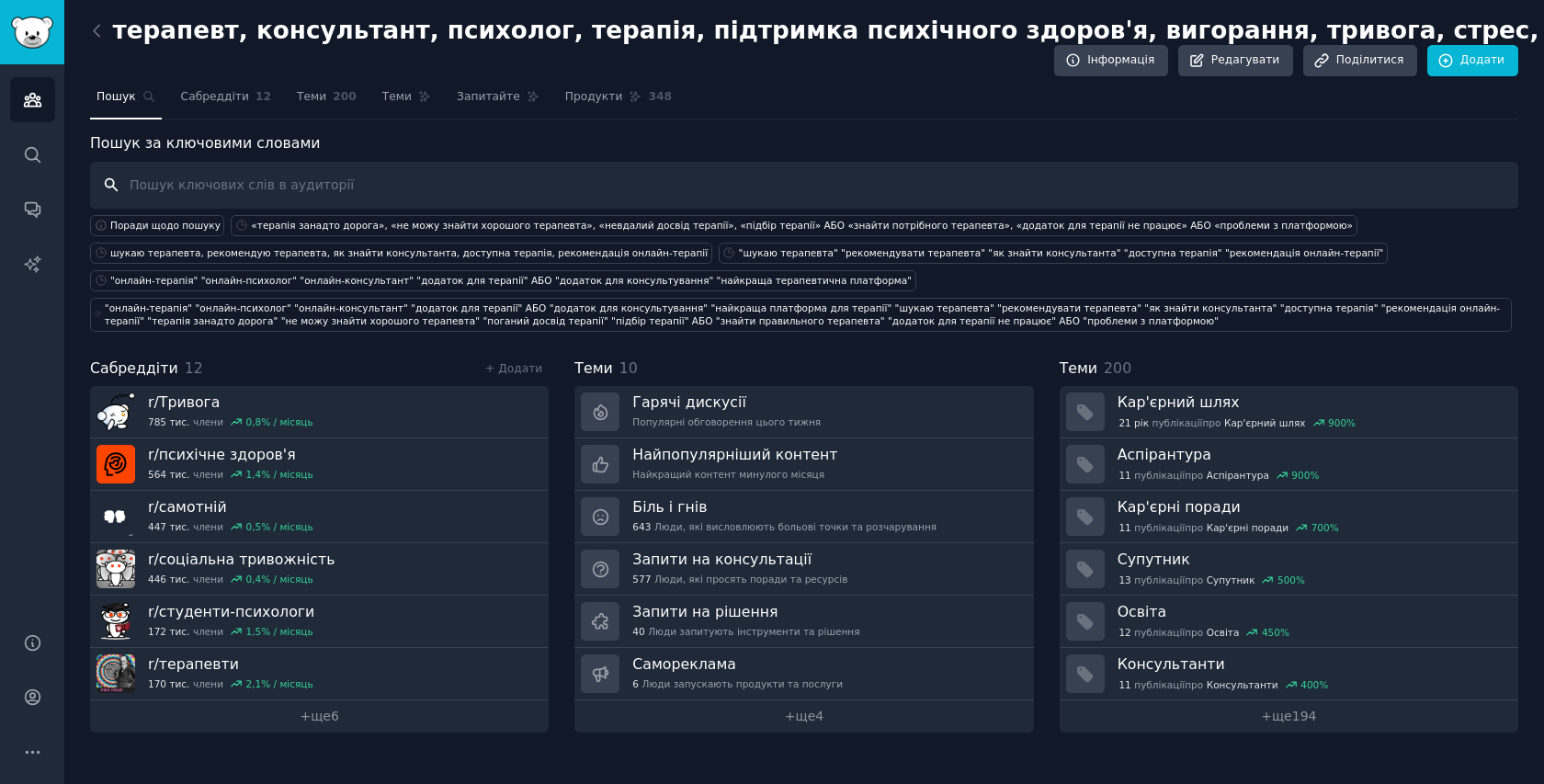
click at [223, 186] on input "text" at bounding box center [804, 185] width 1429 height 47
click at [295, 186] on input "mental health, mental app" at bounding box center [804, 185] width 1429 height 47
type input "mental health, mental apps, counsellors, online consultations,"
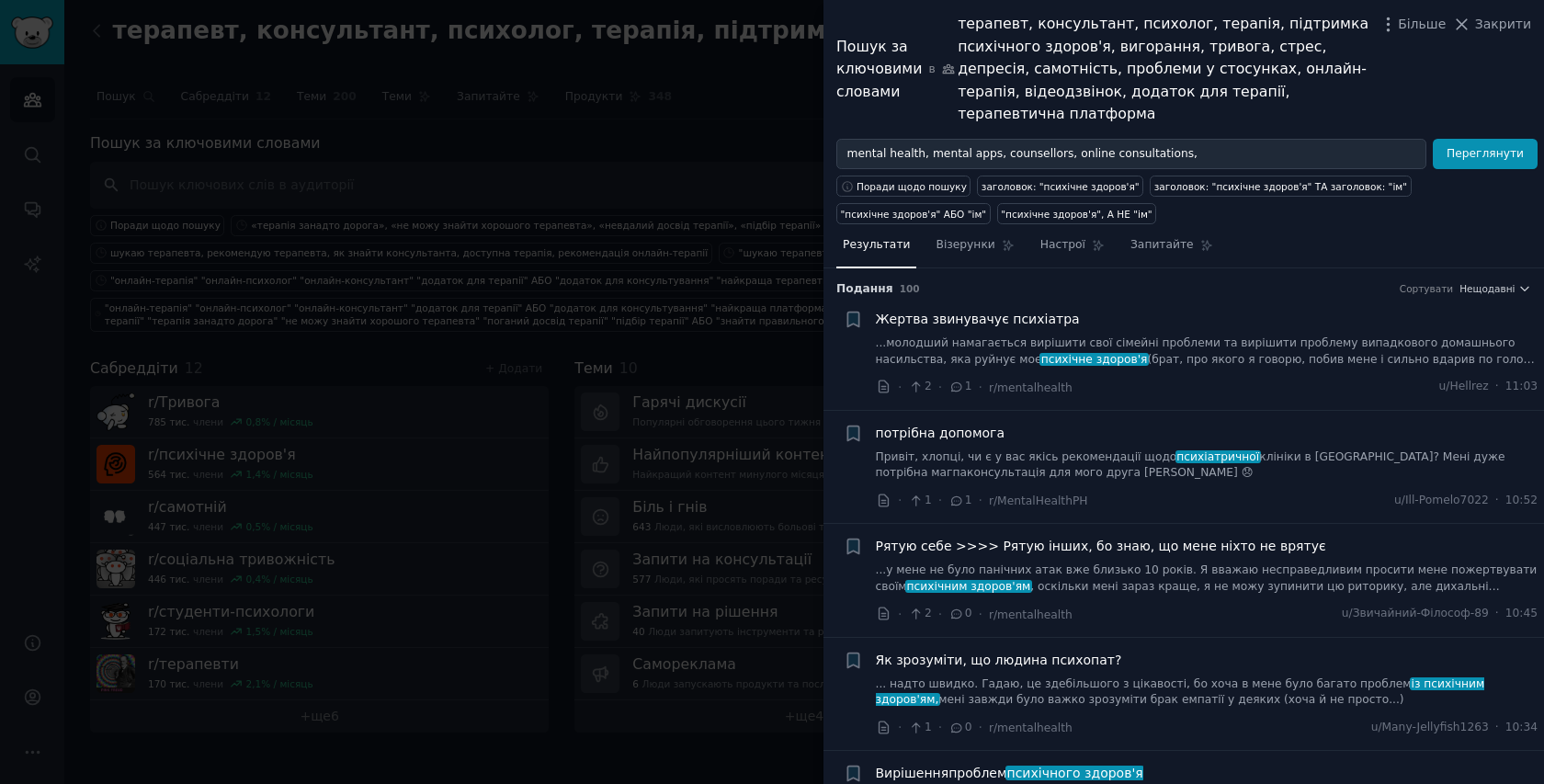
click at [1173, 563] on font "...у мене не було панічних атак вже близько 10 років. Я вважаю несправедливим п…" at bounding box center [1207, 578] width 662 height 30
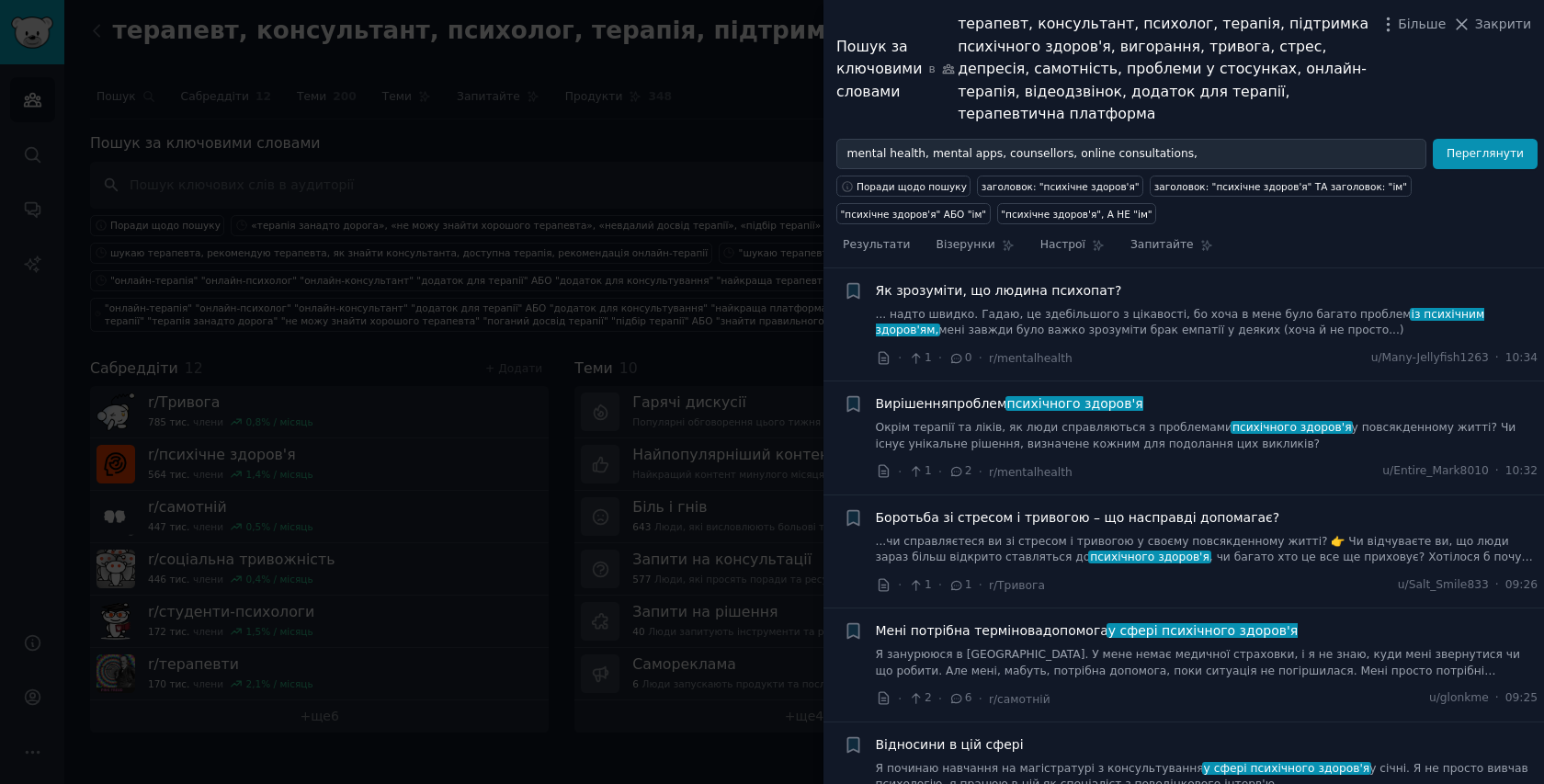
scroll to position [722, 0]
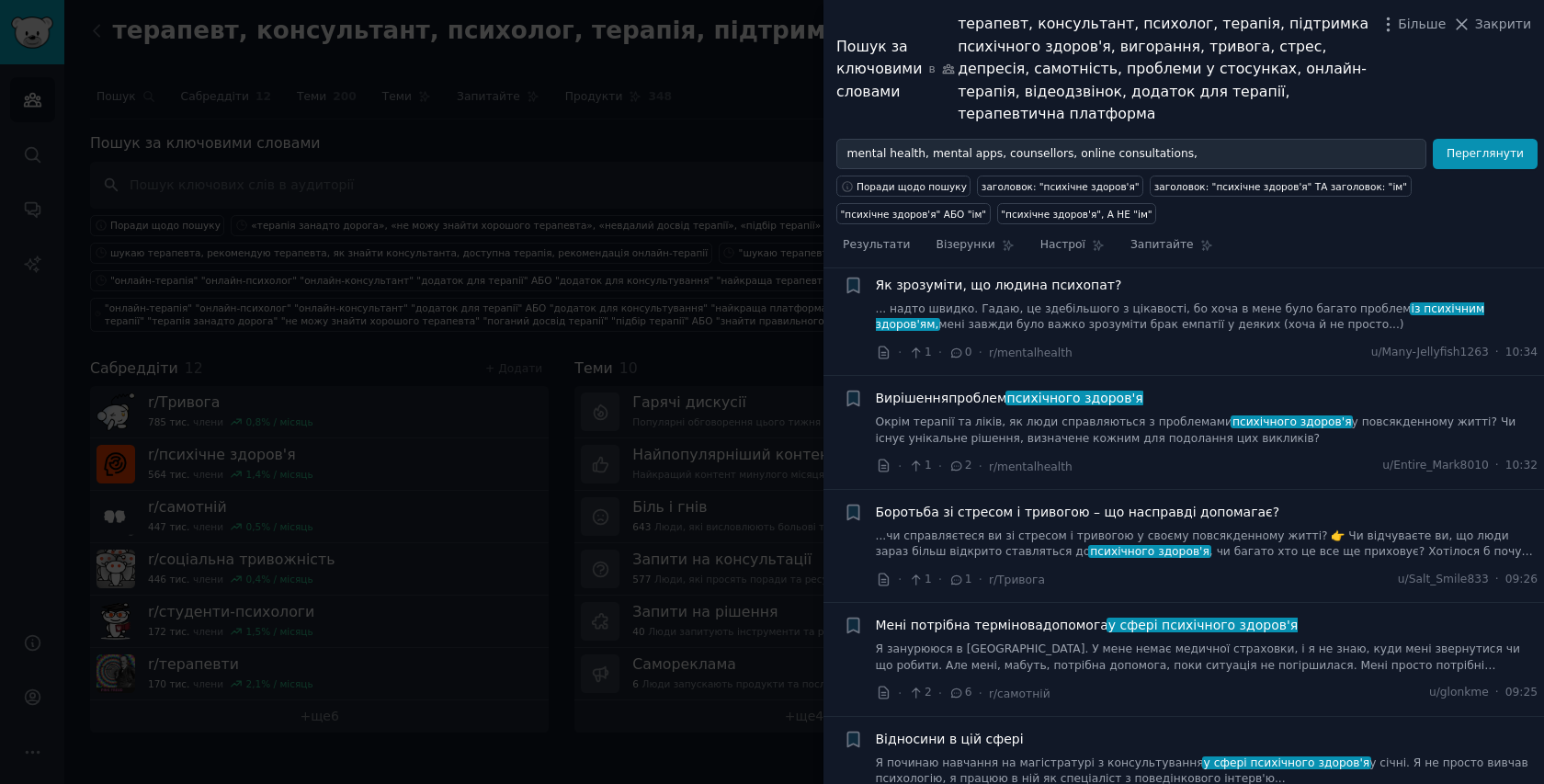
click at [1134, 415] on font "Окрім терапії та ліків, як люди справляються з проблемами" at bounding box center [1054, 421] width 357 height 13
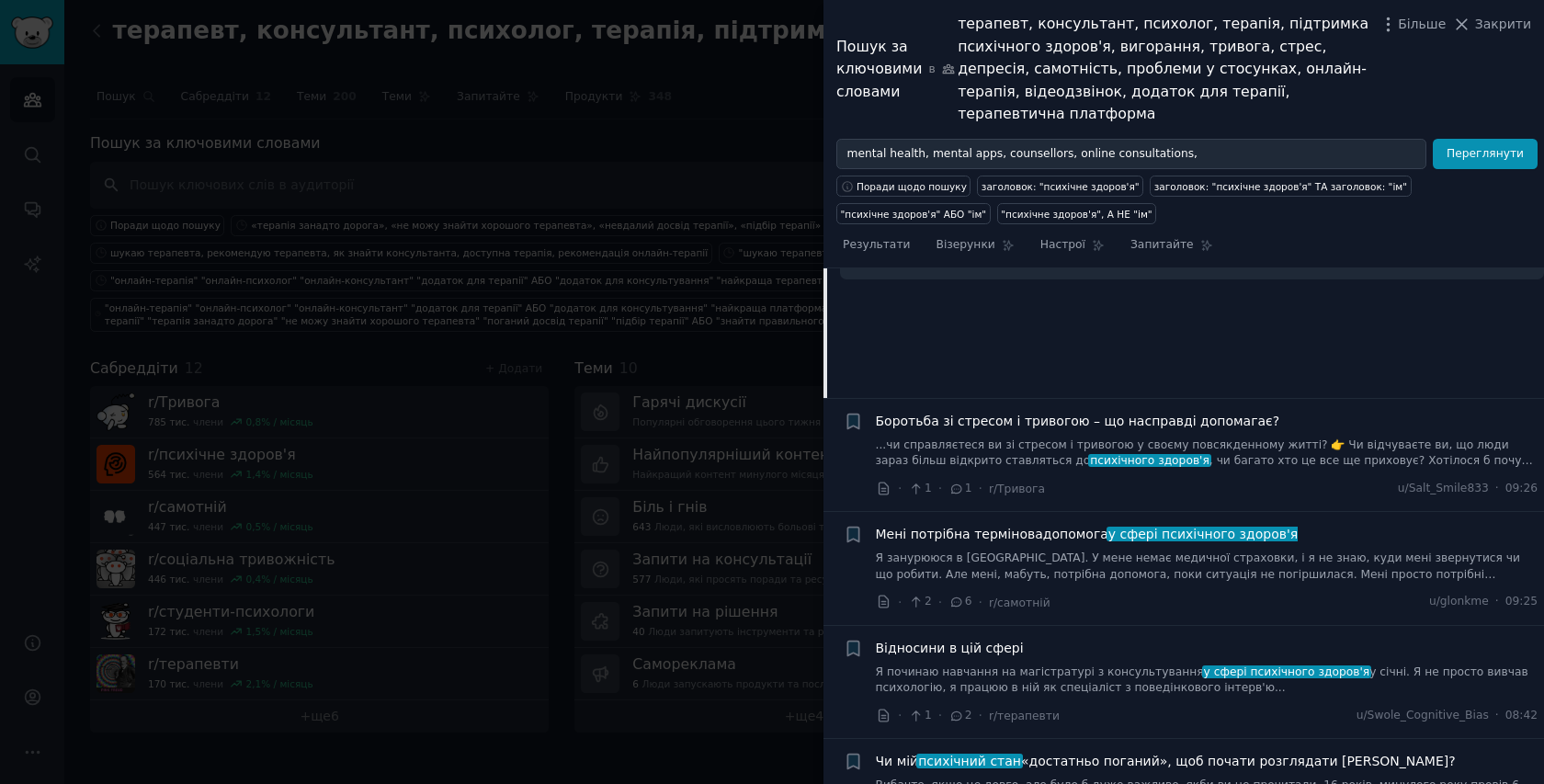
scroll to position [744, 0]
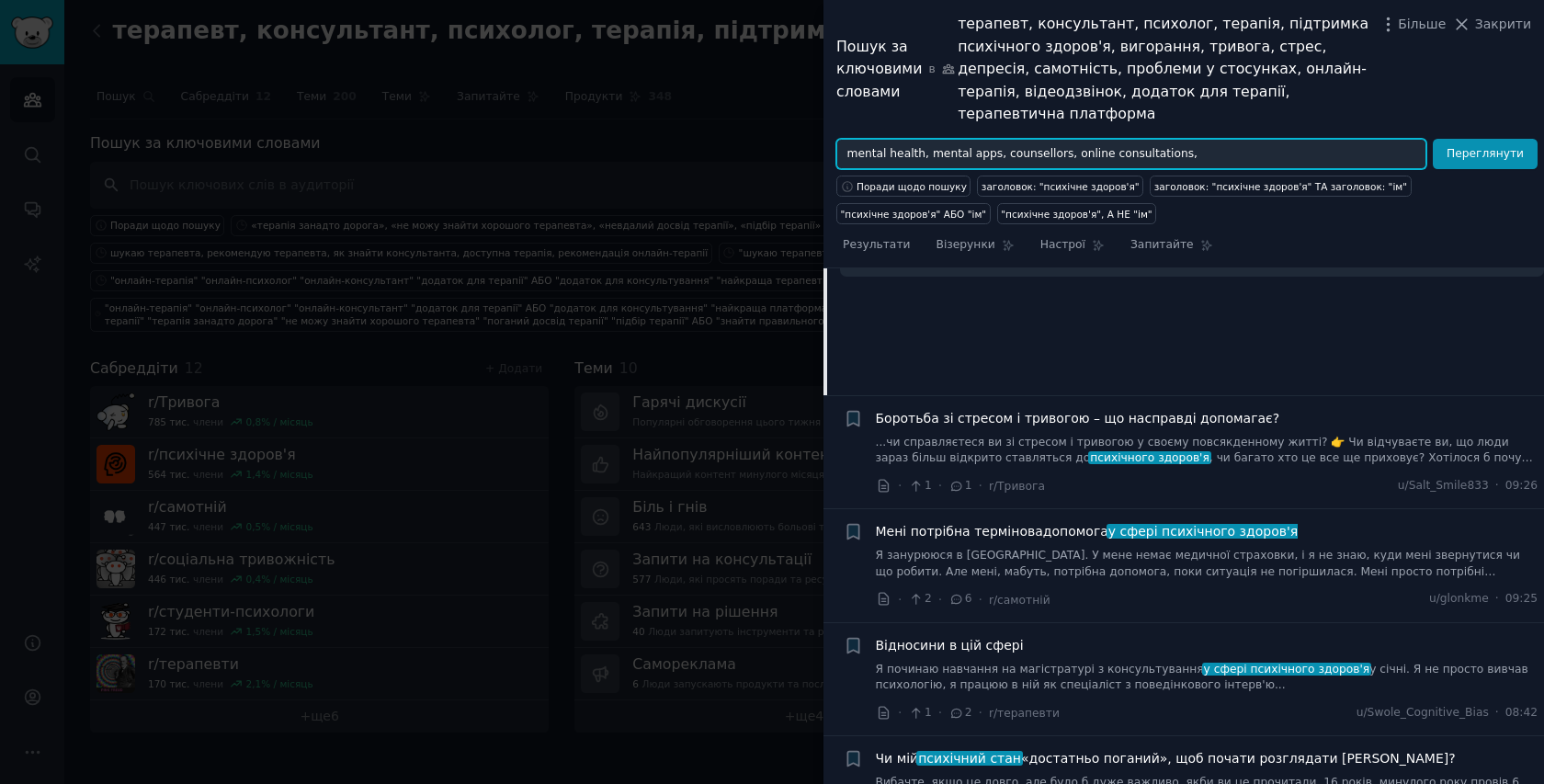
click at [1188, 139] on input "mental health, mental apps, counsellors, online consultations," at bounding box center [1131, 154] width 591 height 31
paste input "r/therapy, r/mentalhealth, r/Anxiety, r/depression, r/relationships, r/selfimpr…"
type input "mental health, mental apps, counsellors, online consultations, r/therapy, r/men…"
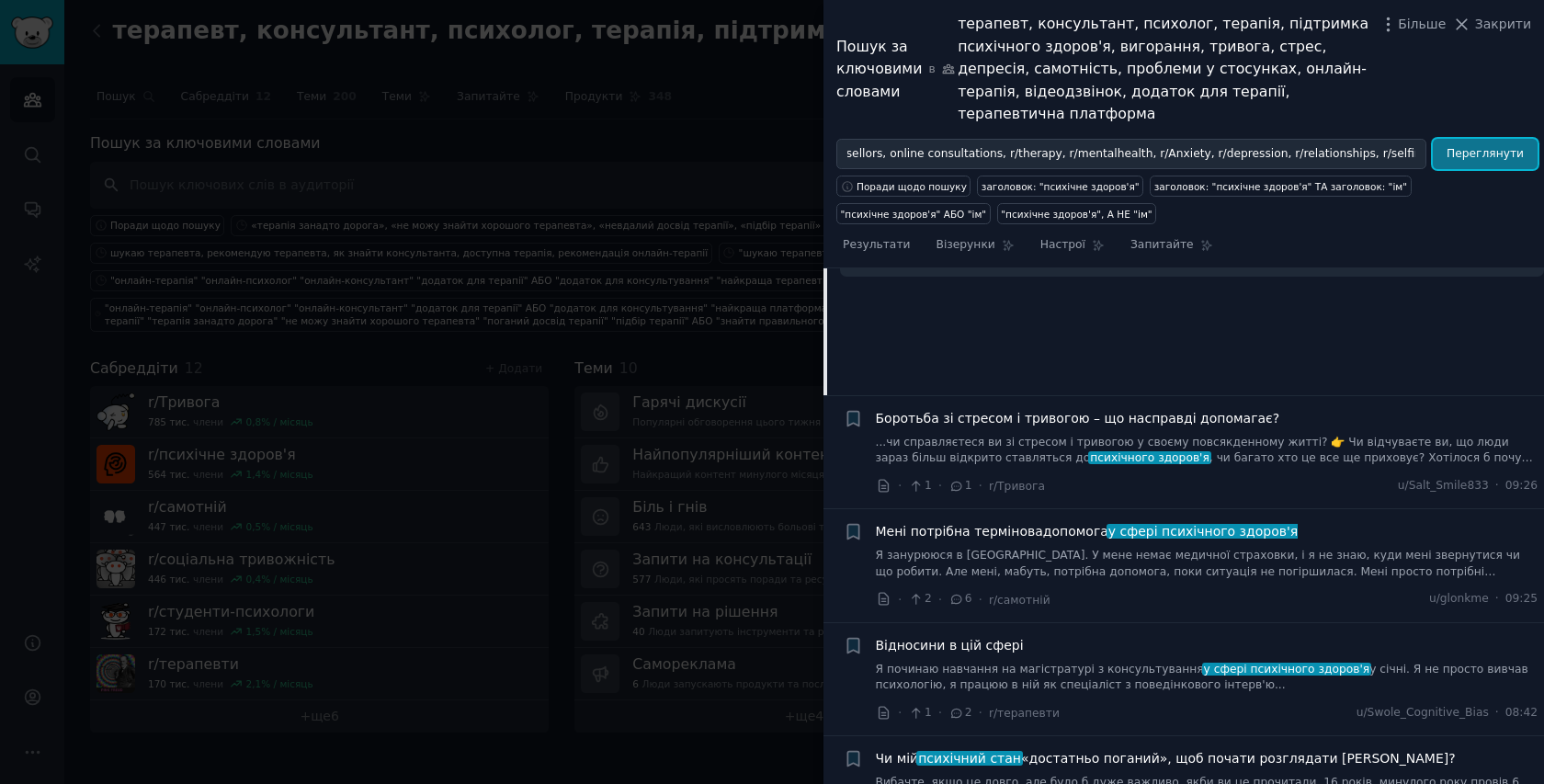
click at [1474, 142] on button "Переглянути" at bounding box center [1485, 154] width 104 height 31
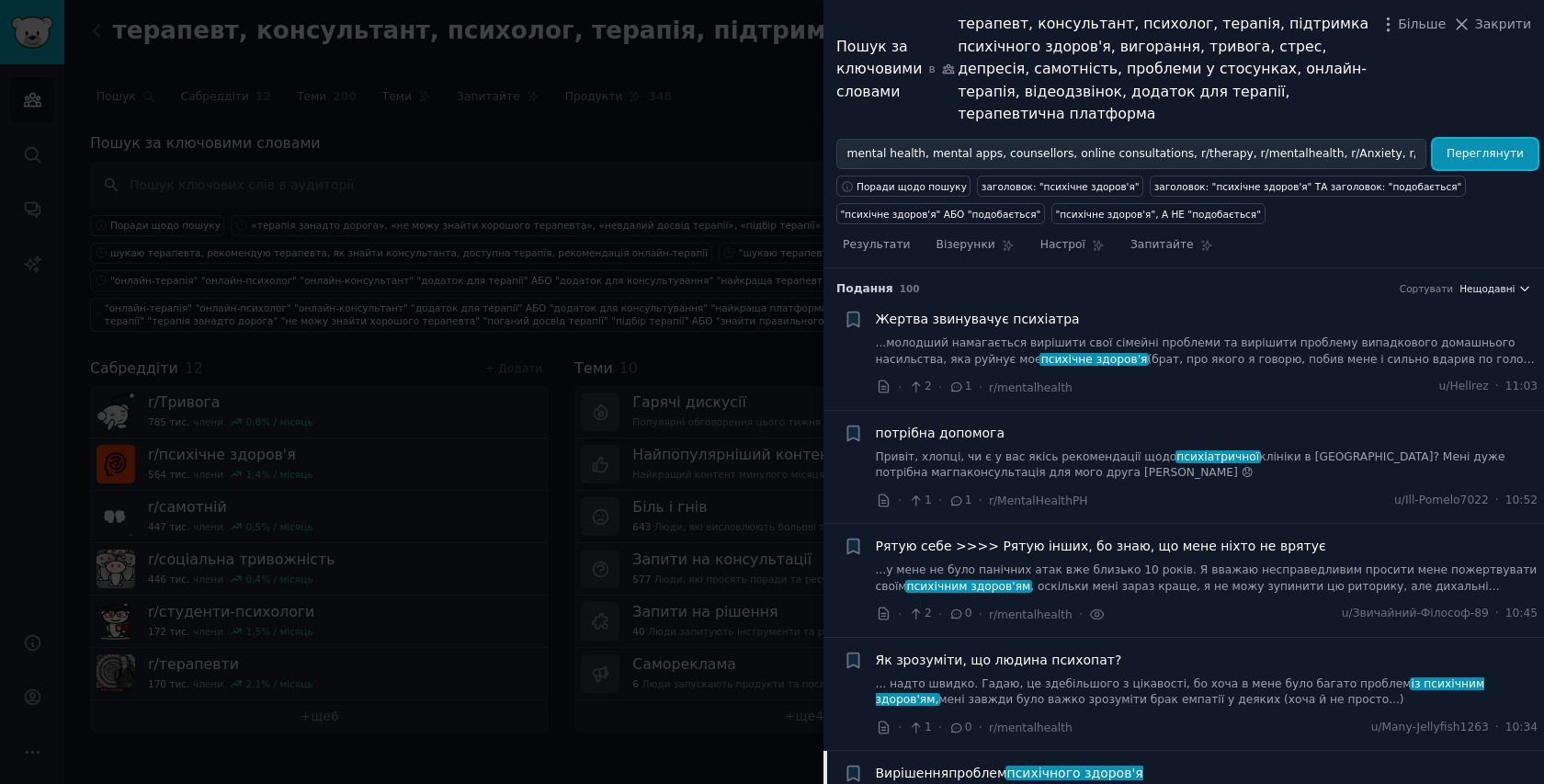
click at [1496, 283] on font "Нещодавні" at bounding box center [1486, 288] width 55 height 11
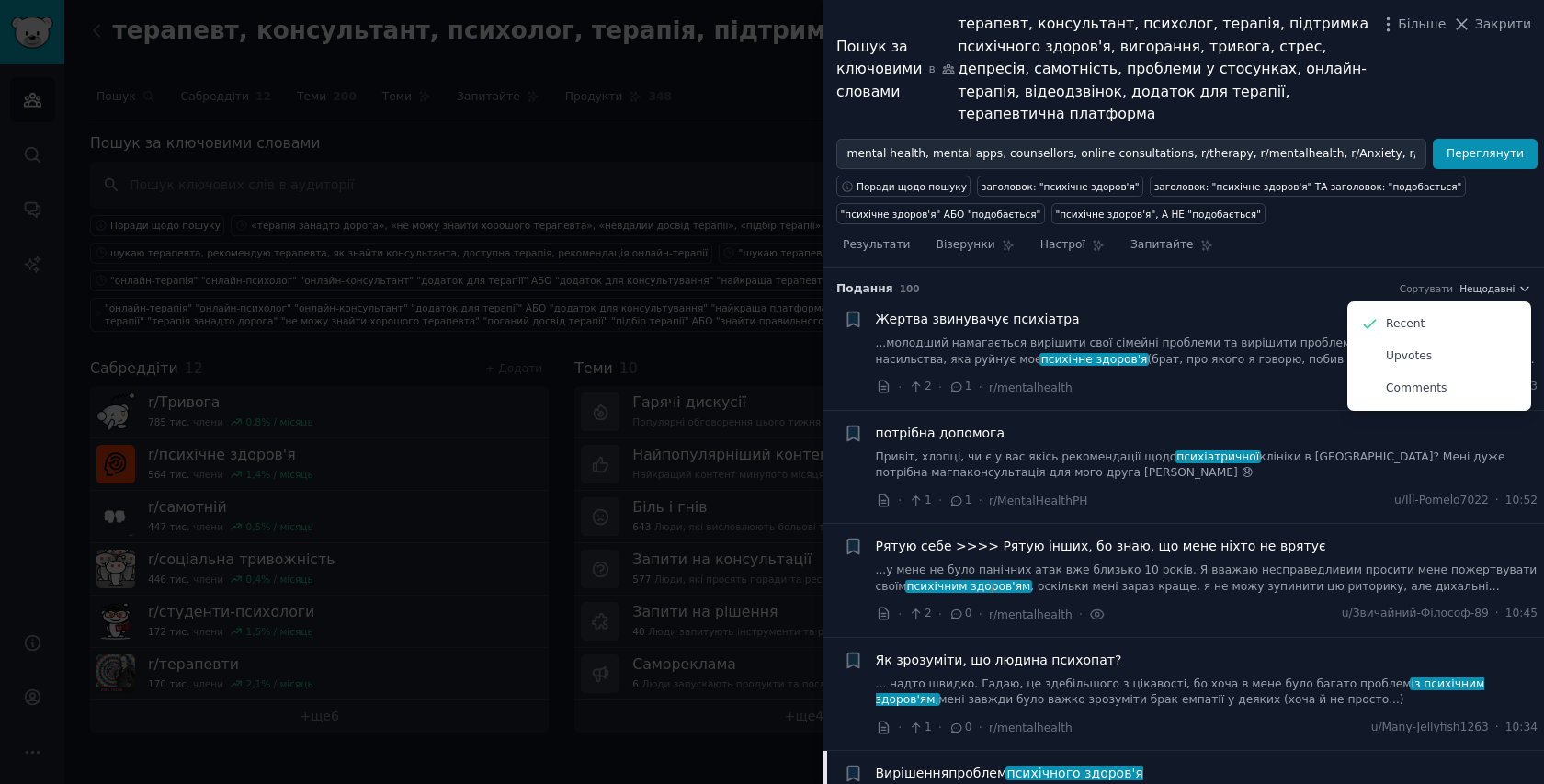
click at [1450, 195] on div "Поради щодо пошуку заголовок: "психічне здоров'я" заголовок: "психічне здоров'я…" at bounding box center [1184, 196] width 721 height 55
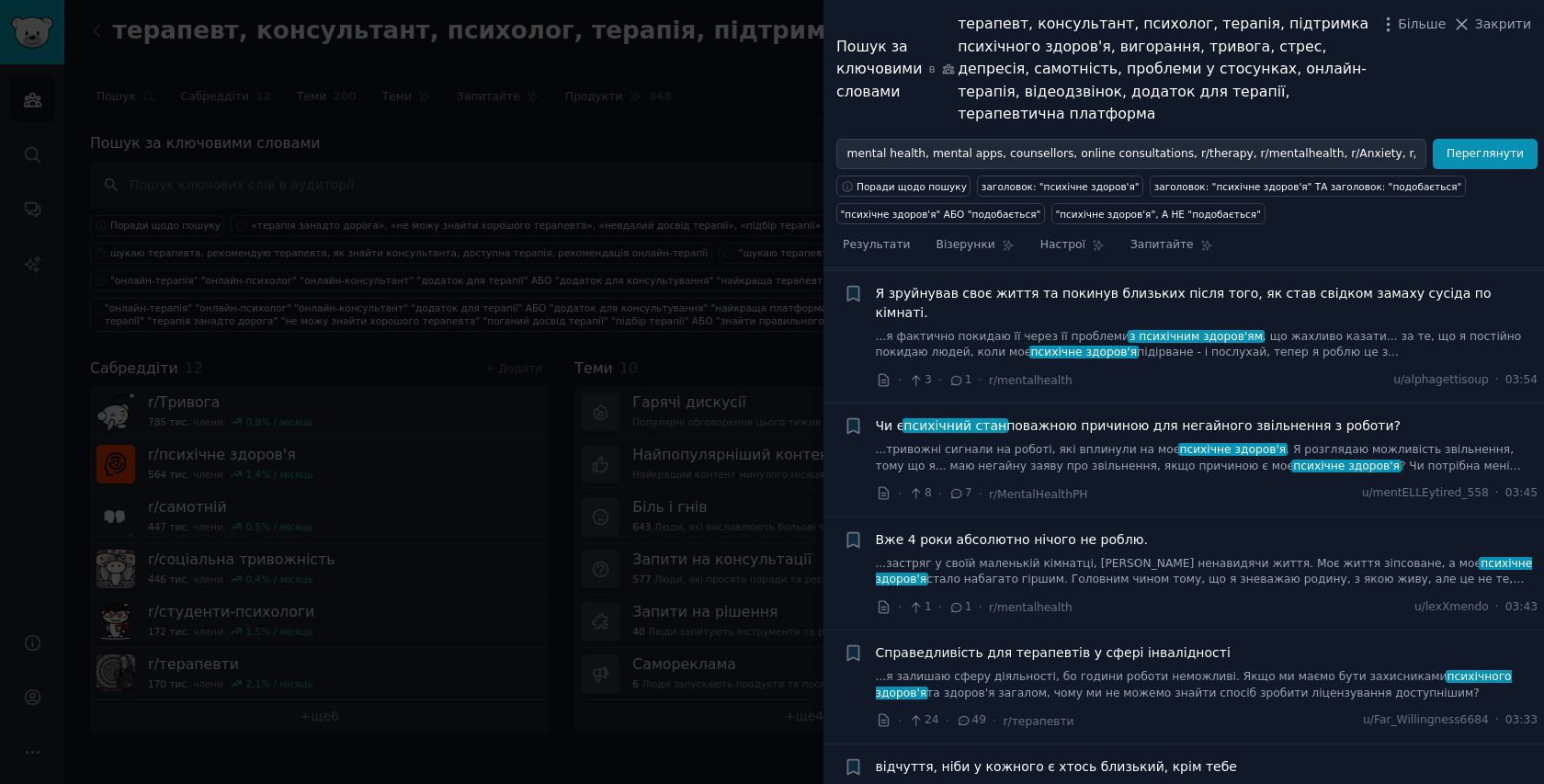
scroll to position [2499, 0]
